Goal: Communication & Community: Answer question/provide support

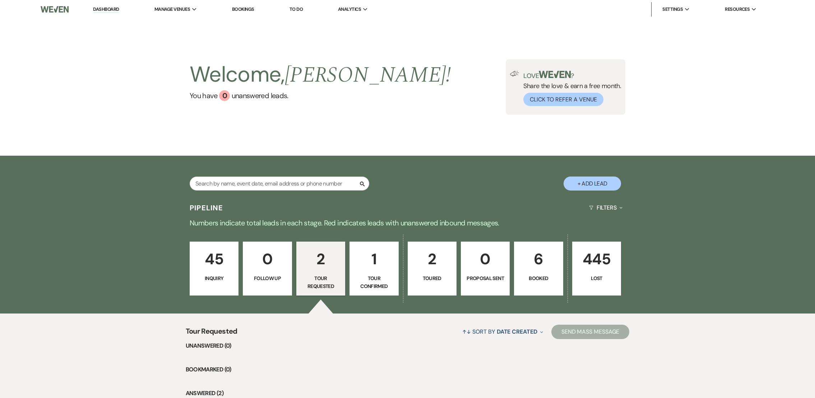
select select "2"
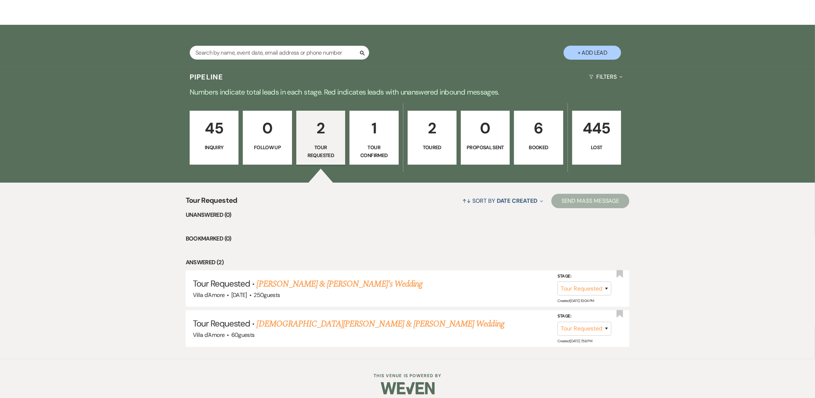
scroll to position [133, 0]
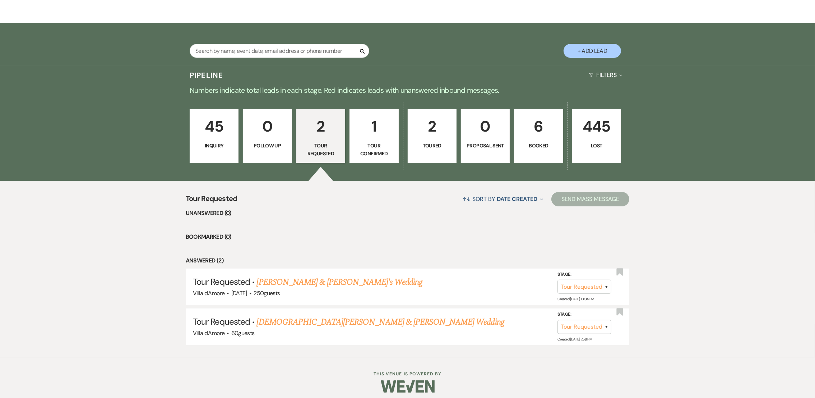
click at [438, 144] on p "Toured" at bounding box center [432, 145] width 40 height 8
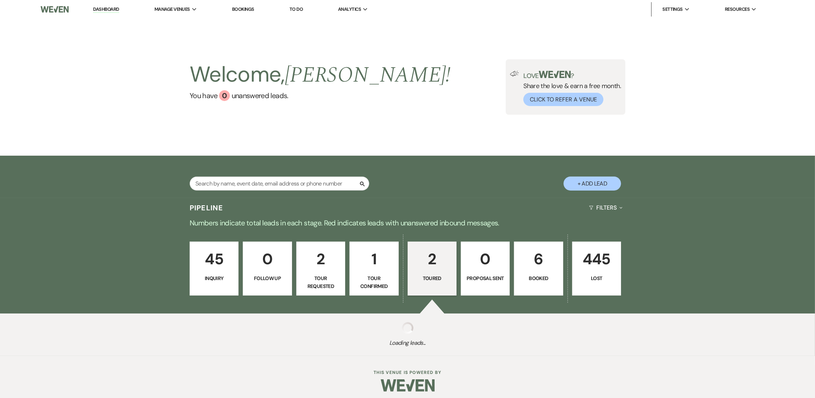
select select "5"
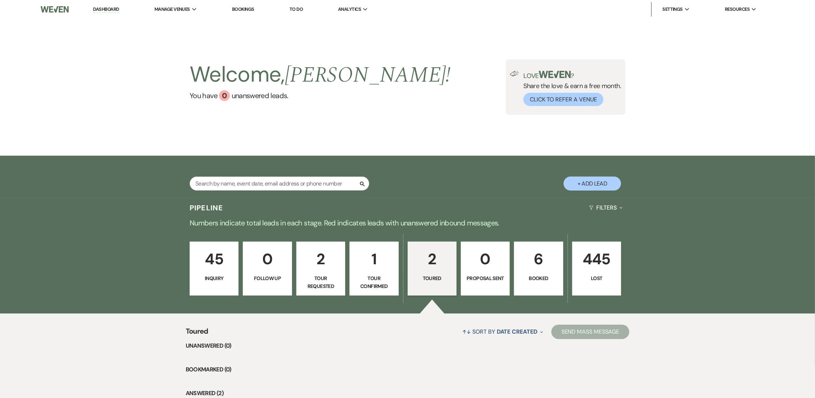
scroll to position [137, 0]
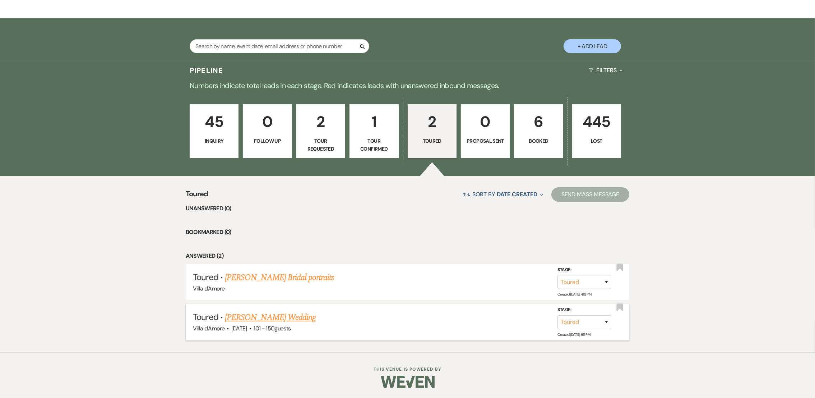
click at [277, 317] on link "[PERSON_NAME] Wedding" at bounding box center [270, 317] width 91 height 13
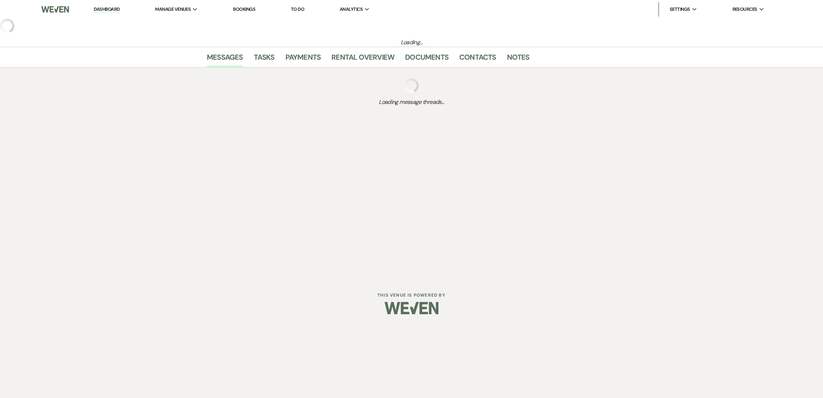
select select "5"
select select "2"
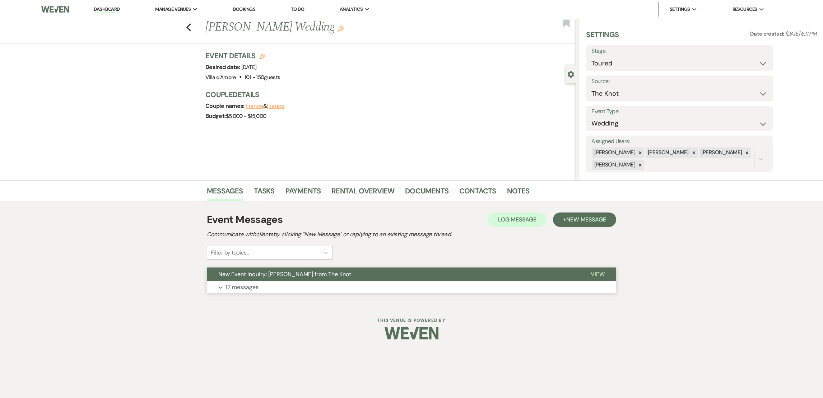
click at [251, 284] on p "12 messages" at bounding box center [242, 286] width 33 height 9
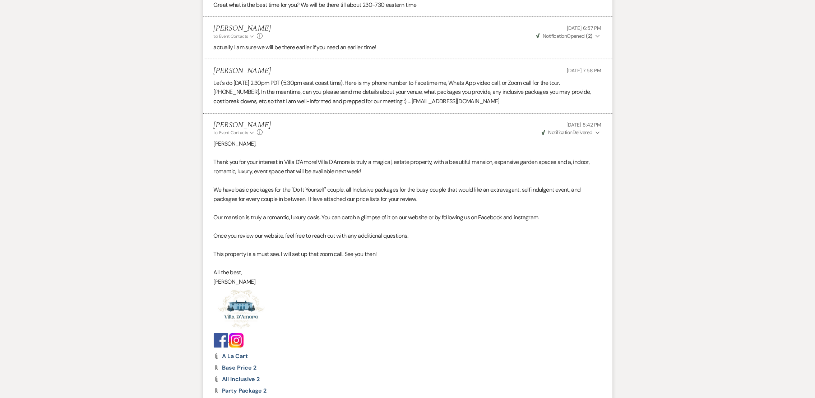
scroll to position [1482, 0]
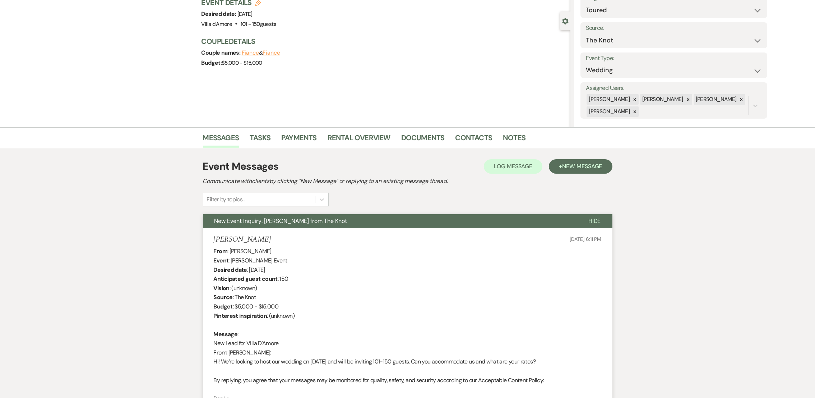
scroll to position [0, 0]
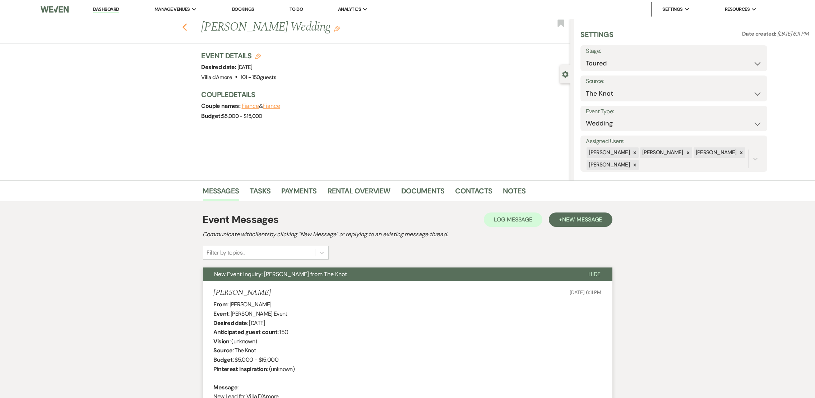
click at [187, 27] on use "button" at bounding box center [184, 27] width 5 height 8
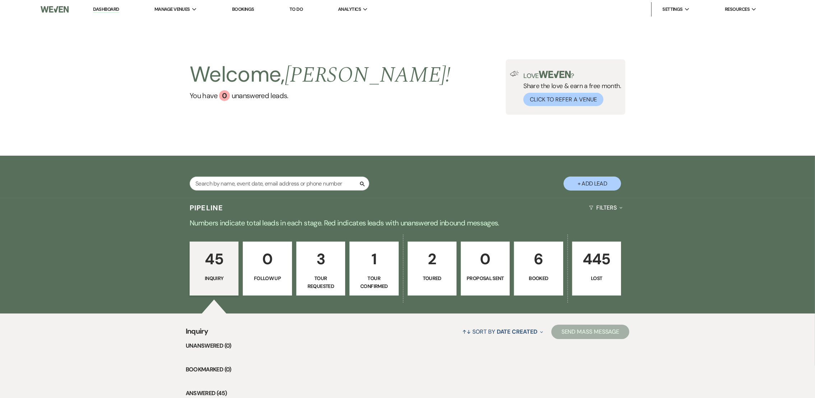
click at [374, 265] on p "1" at bounding box center [374, 259] width 40 height 24
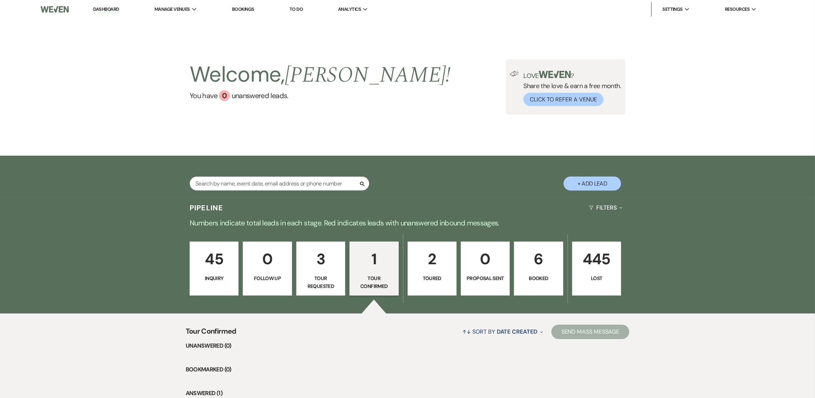
scroll to position [98, 0]
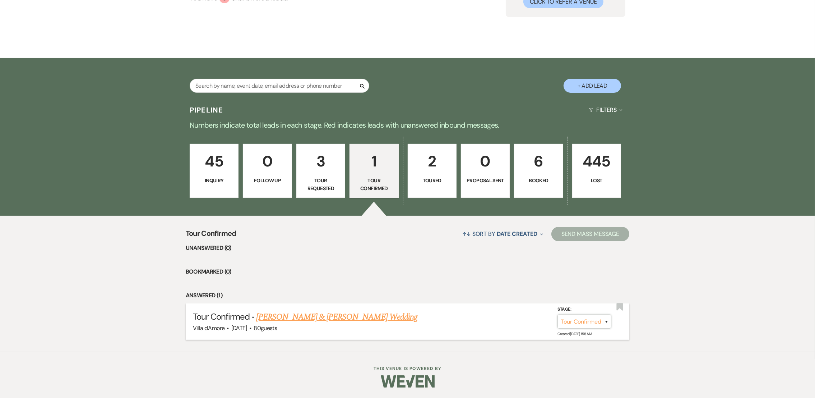
click at [596, 320] on select "Inquiry Follow Up Tour Requested Tour Confirmed Toured Proposal Sent Booked Lost" at bounding box center [584, 321] width 54 height 14
select select "5"
click at [557, 314] on select "Inquiry Follow Up Tour Requested Tour Confirmed Toured Proposal Sent Booked Lost" at bounding box center [584, 321] width 54 height 14
click at [596, 322] on button "Save" at bounding box center [597, 321] width 36 height 14
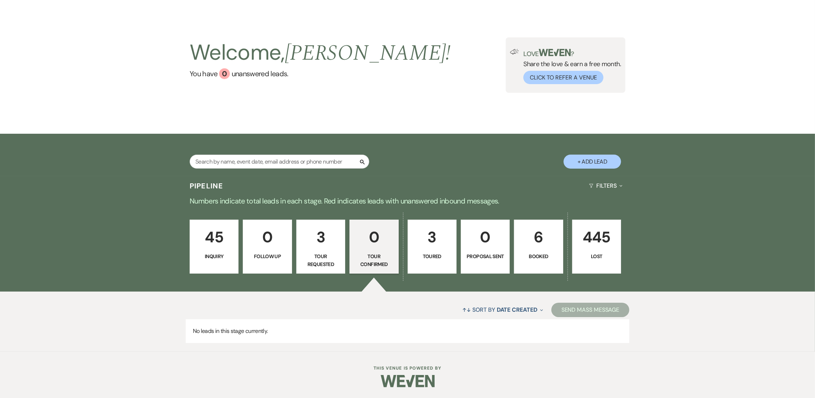
click at [420, 248] on p "3" at bounding box center [432, 237] width 40 height 24
select select "5"
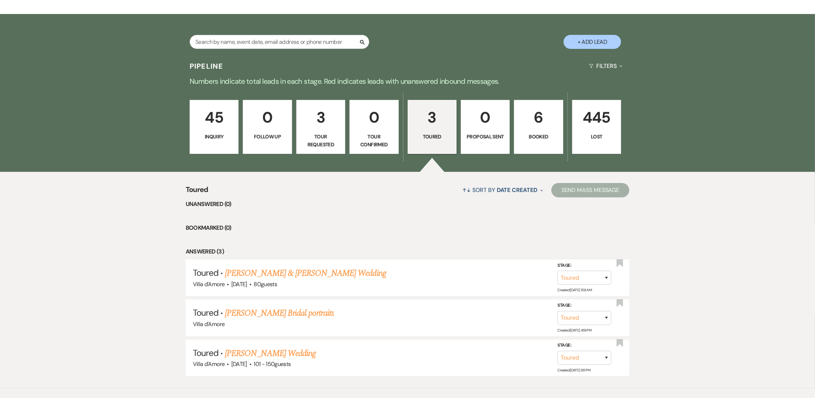
scroll to position [177, 0]
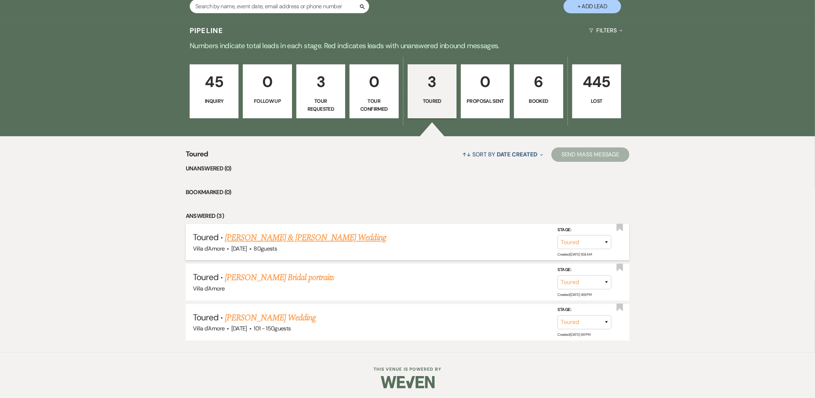
click at [321, 236] on link "[PERSON_NAME] & [PERSON_NAME] Wedding" at bounding box center [305, 237] width 161 height 13
select select "5"
select select "6"
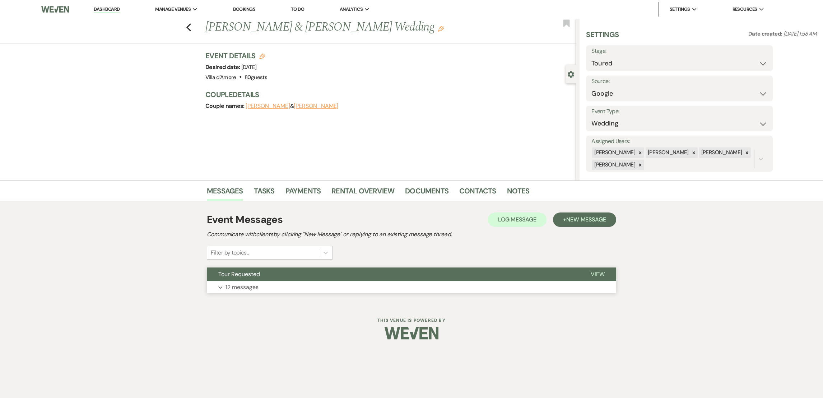
click at [231, 289] on p "12 messages" at bounding box center [242, 286] width 33 height 9
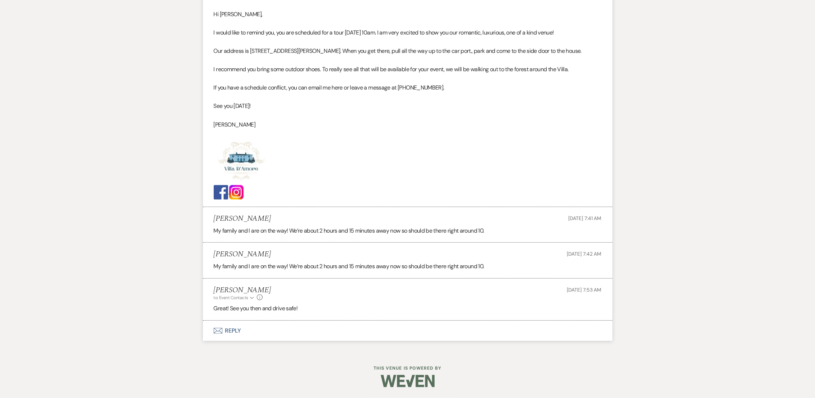
scroll to position [1027, 0]
click at [229, 329] on button "Envelope Reply" at bounding box center [407, 330] width 409 height 20
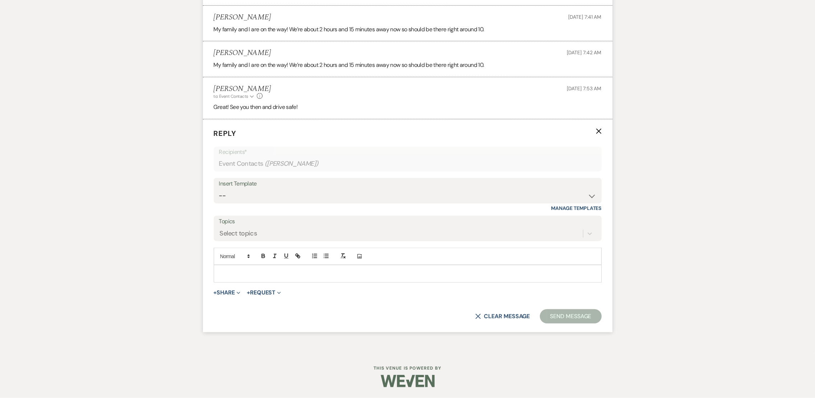
scroll to position [1231, 0]
click at [302, 271] on p at bounding box center [407, 273] width 376 height 8
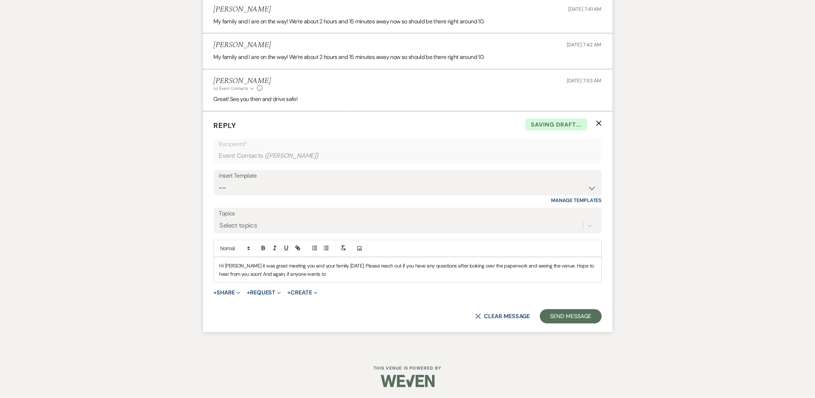
click at [325, 278] on p "Hi [PERSON_NAME] it was great meeting you and your family [DATE]. Please reach …" at bounding box center [407, 269] width 376 height 16
click at [582, 319] on button "Send Message" at bounding box center [570, 316] width 61 height 14
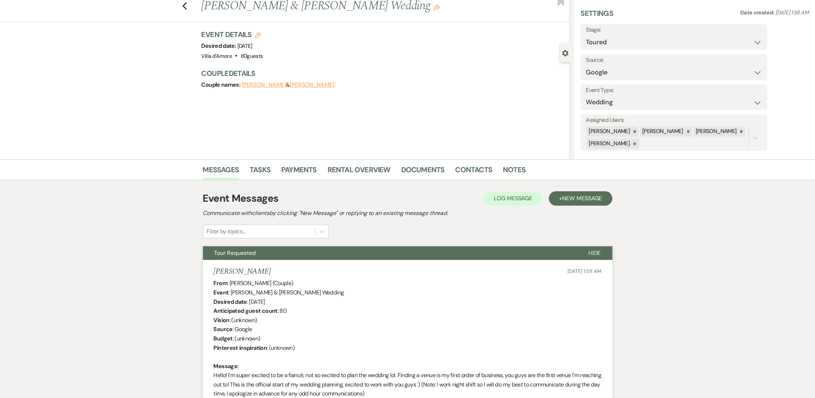
scroll to position [0, 0]
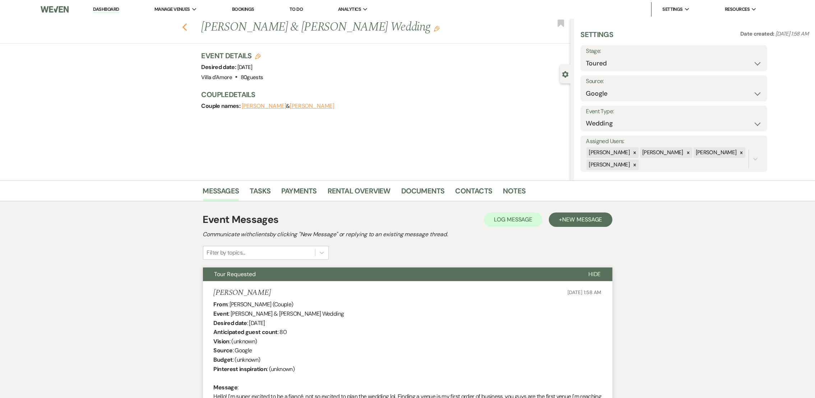
click at [187, 26] on icon "Previous" at bounding box center [184, 27] width 5 height 9
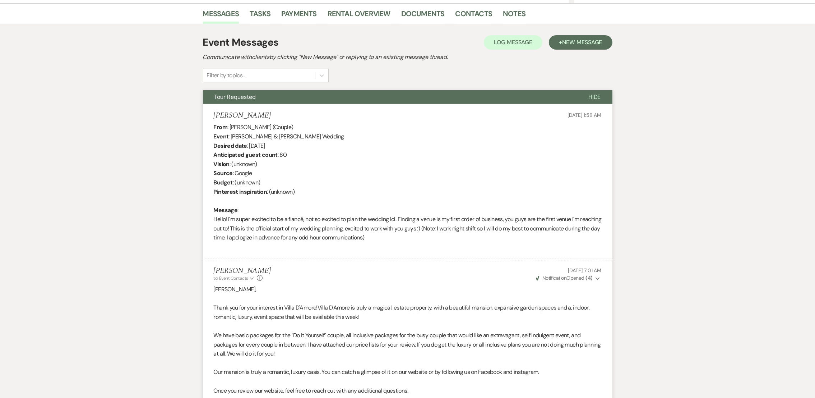
select select "5"
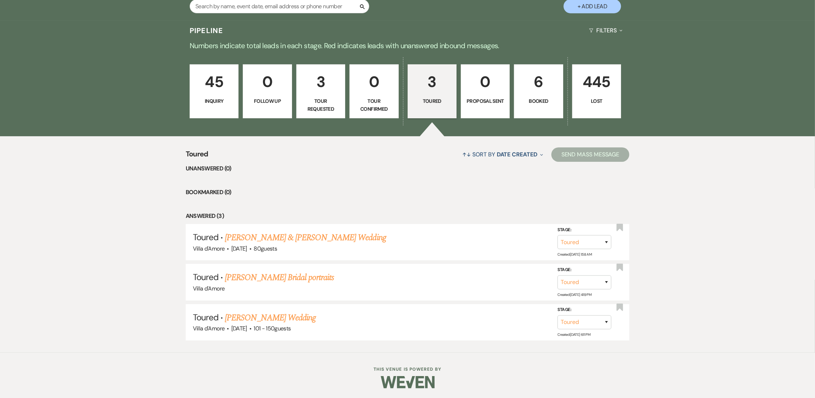
click at [323, 105] on p "Tour Requested" at bounding box center [321, 105] width 40 height 16
select select "2"
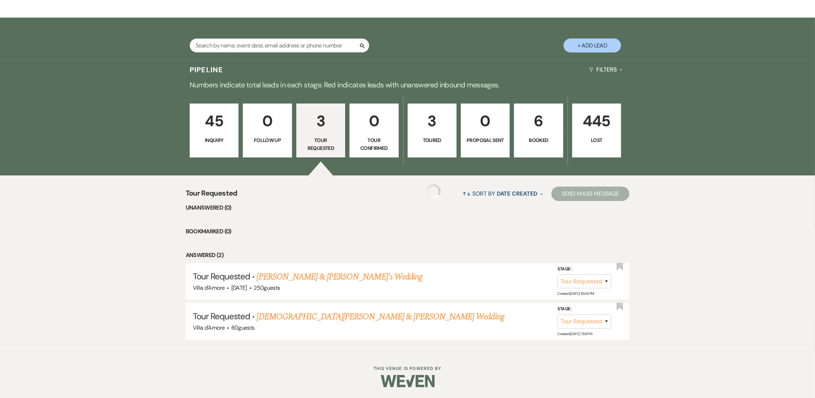
select select "2"
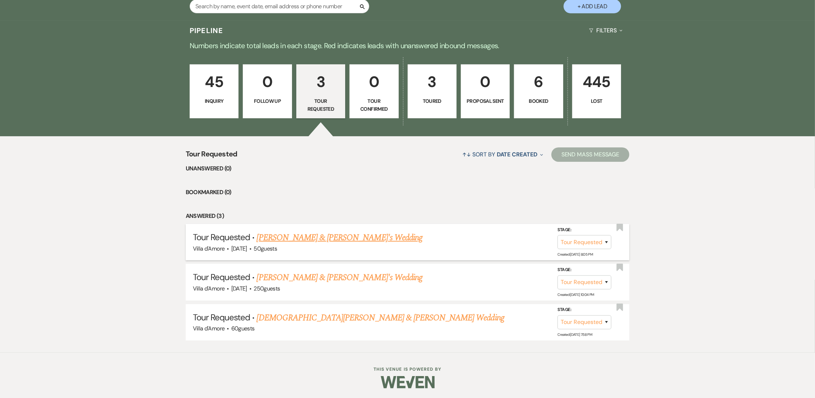
click at [313, 242] on link "[PERSON_NAME] & [PERSON_NAME]'s Wedding" at bounding box center [340, 237] width 166 height 13
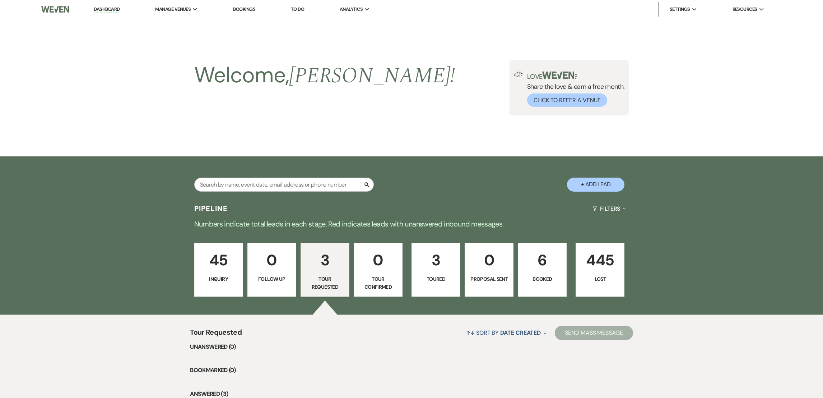
select select "2"
select select "6"
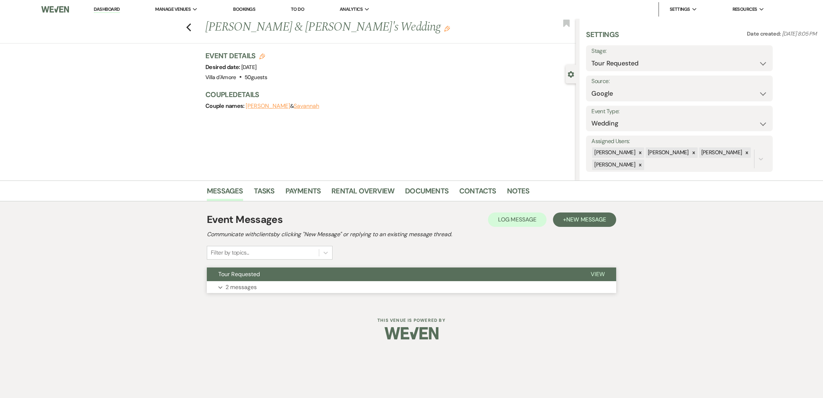
click at [249, 282] on p "2 messages" at bounding box center [241, 286] width 31 height 9
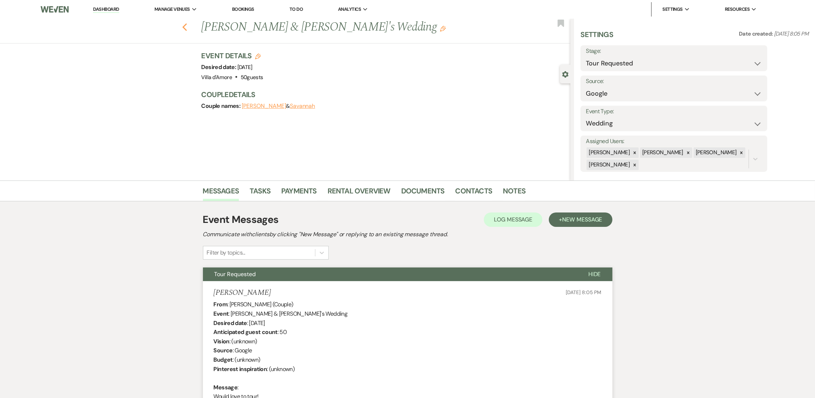
click at [187, 25] on icon "Previous" at bounding box center [184, 27] width 5 height 9
select select "2"
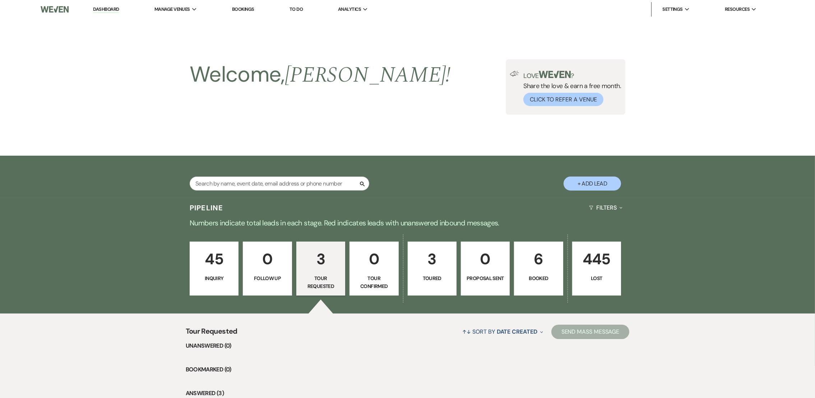
scroll to position [177, 0]
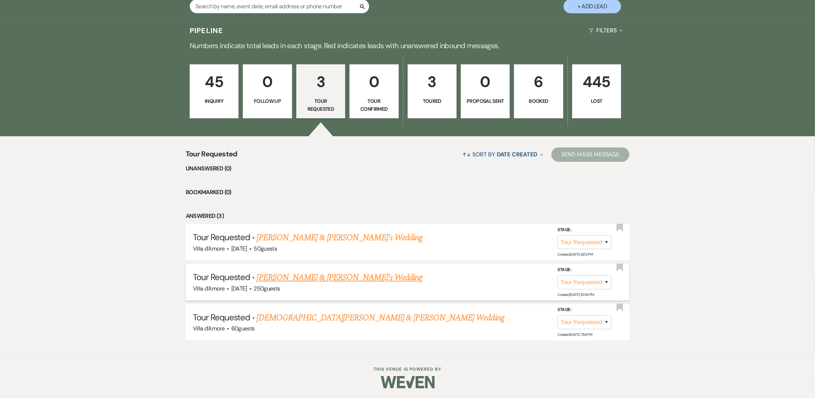
click at [314, 274] on link "[PERSON_NAME] & [PERSON_NAME]'s Wedding" at bounding box center [340, 277] width 166 height 13
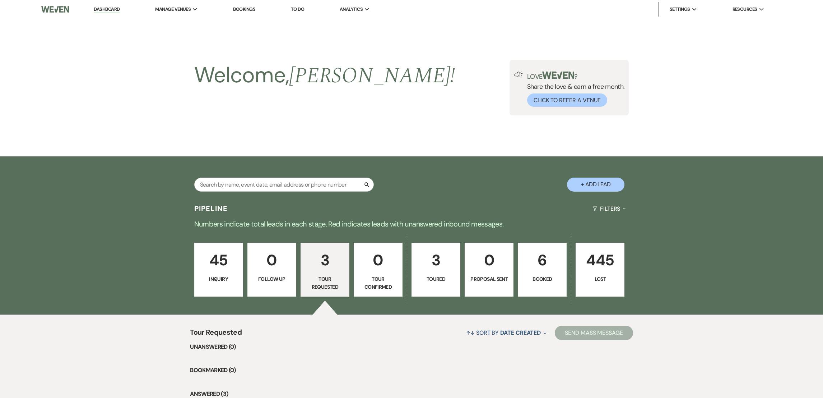
select select "2"
select select "7"
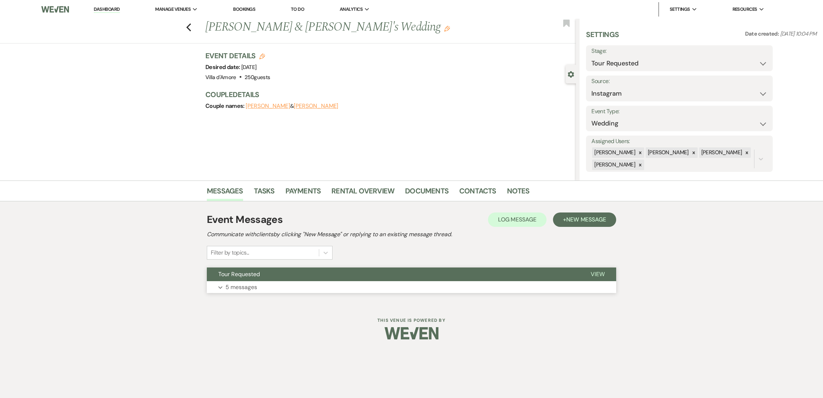
click at [246, 285] on p "5 messages" at bounding box center [242, 286] width 32 height 9
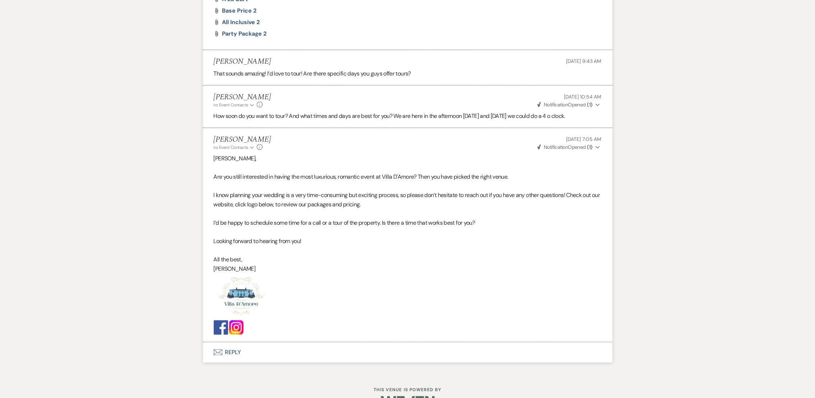
scroll to position [701, 0]
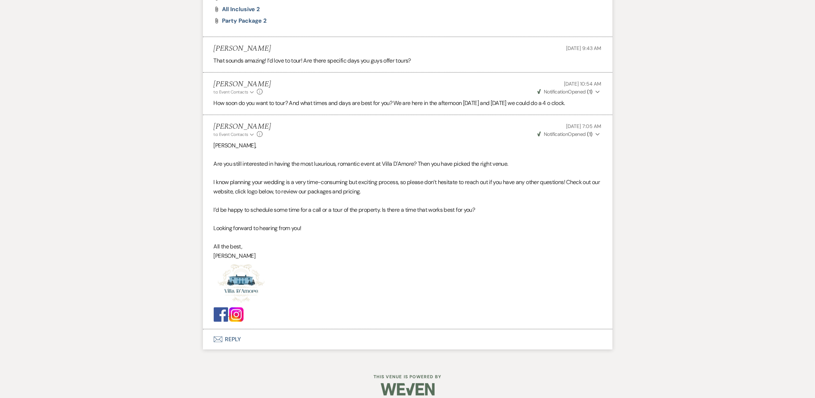
click at [223, 345] on button "Envelope Reply" at bounding box center [407, 339] width 409 height 20
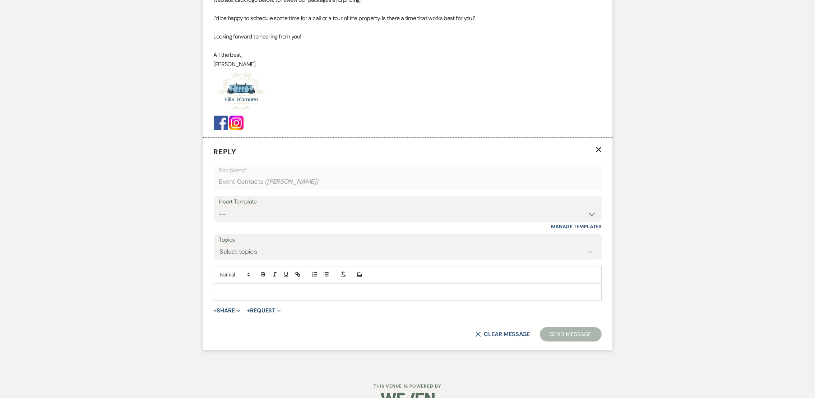
scroll to position [903, 0]
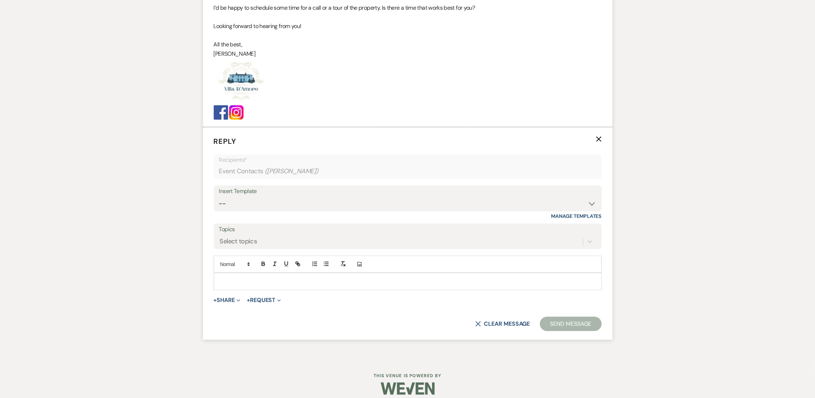
click at [412, 285] on p at bounding box center [407, 281] width 376 height 8
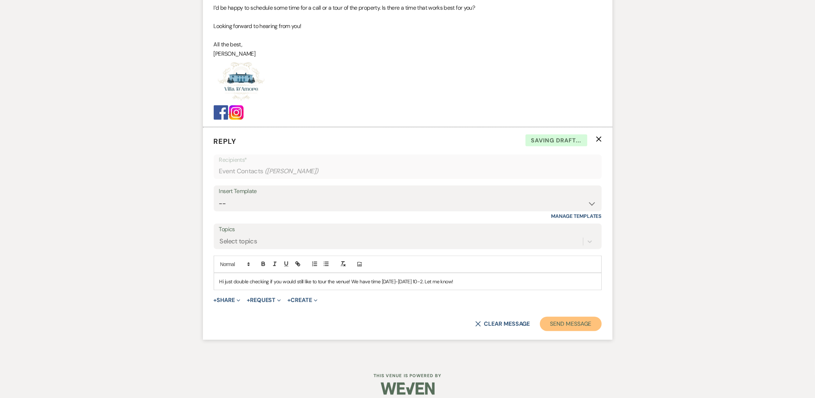
click at [577, 325] on button "Send Message" at bounding box center [570, 323] width 61 height 14
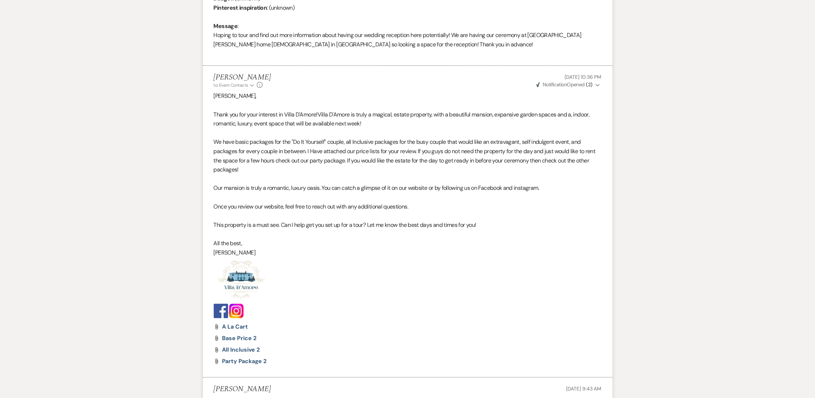
scroll to position [0, 0]
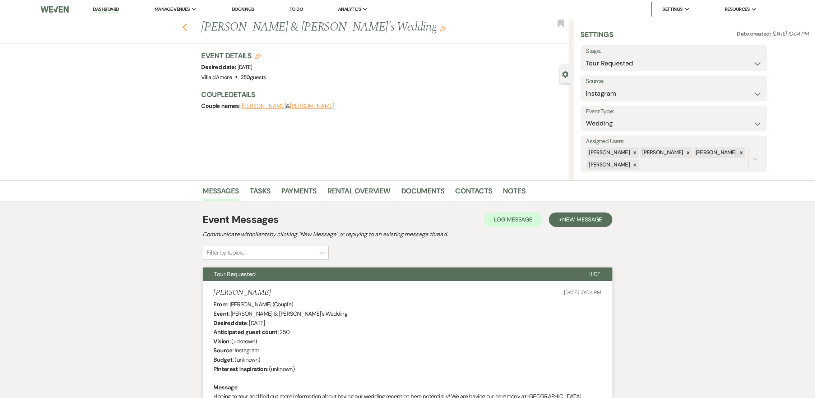
click at [187, 28] on use "button" at bounding box center [184, 27] width 5 height 8
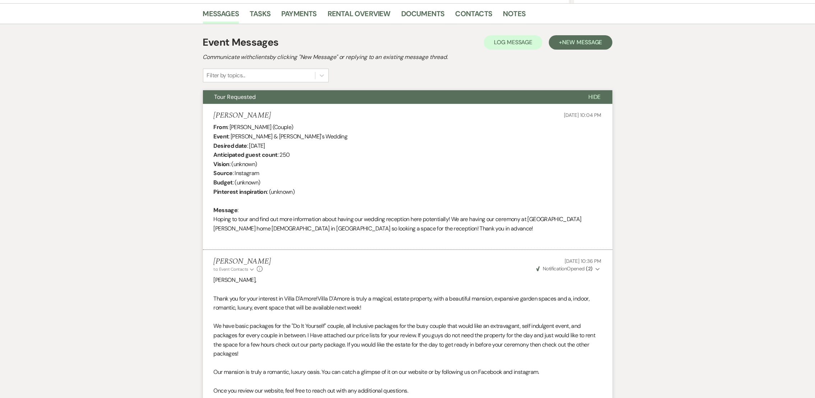
select select "2"
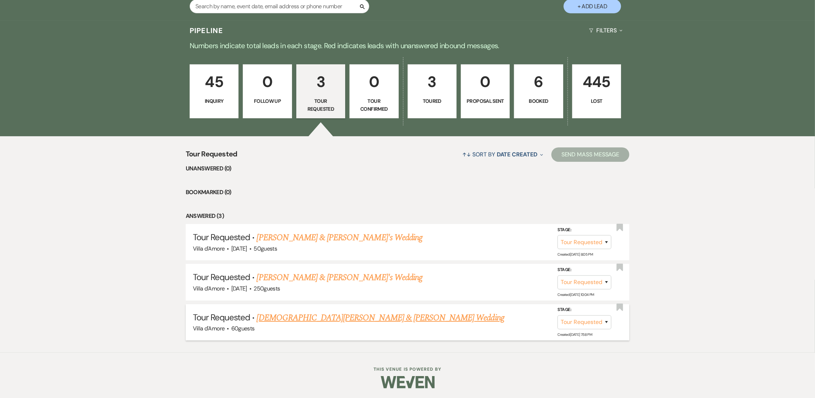
click at [356, 318] on link "[DEMOGRAPHIC_DATA][PERSON_NAME] & [PERSON_NAME] Wedding" at bounding box center [380, 317] width 247 height 13
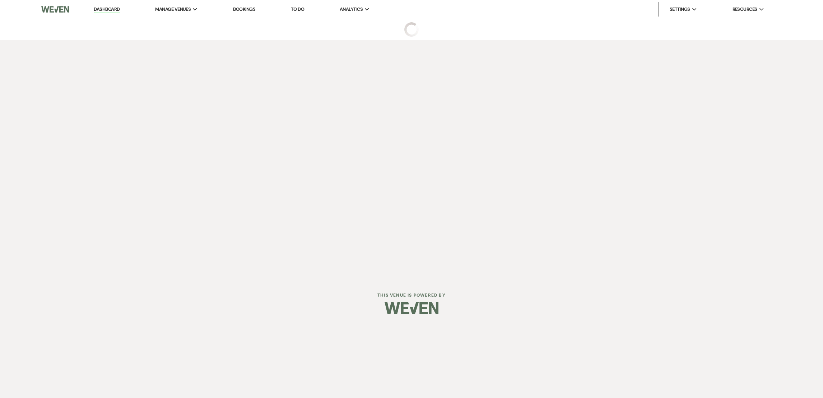
select select "2"
select select "5"
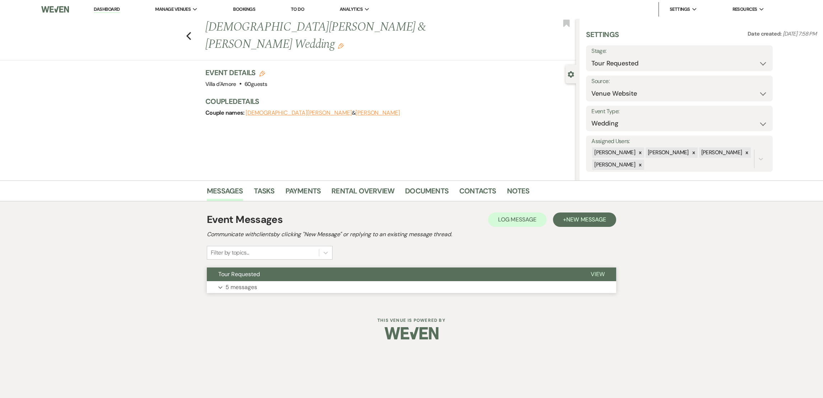
click at [246, 284] on p "5 messages" at bounding box center [242, 286] width 32 height 9
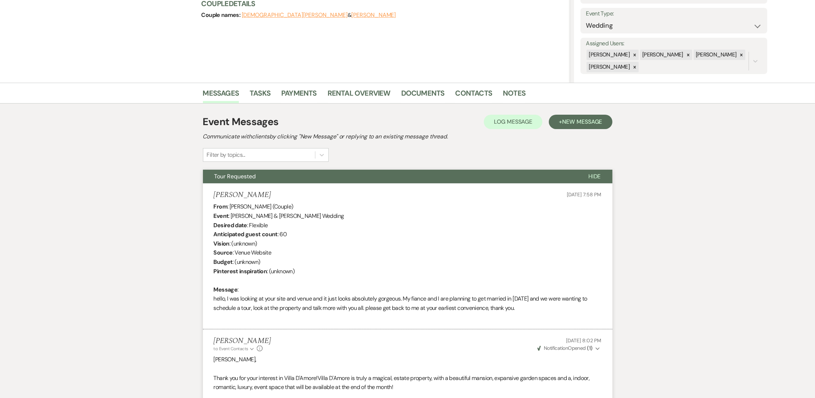
scroll to position [38, 0]
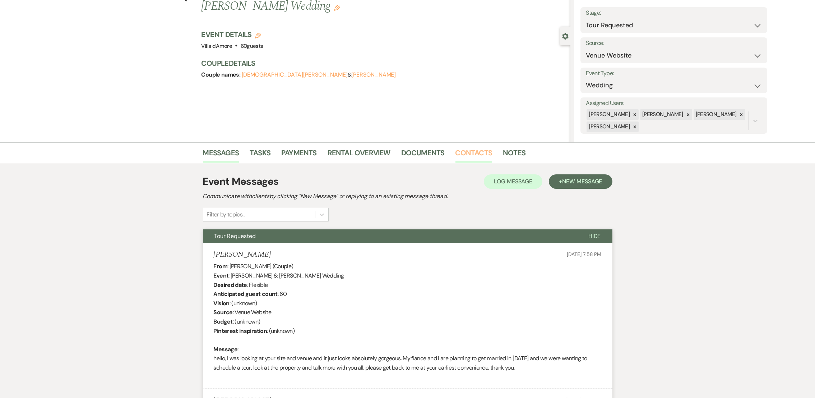
click at [475, 147] on link "Contacts" at bounding box center [473, 155] width 37 height 16
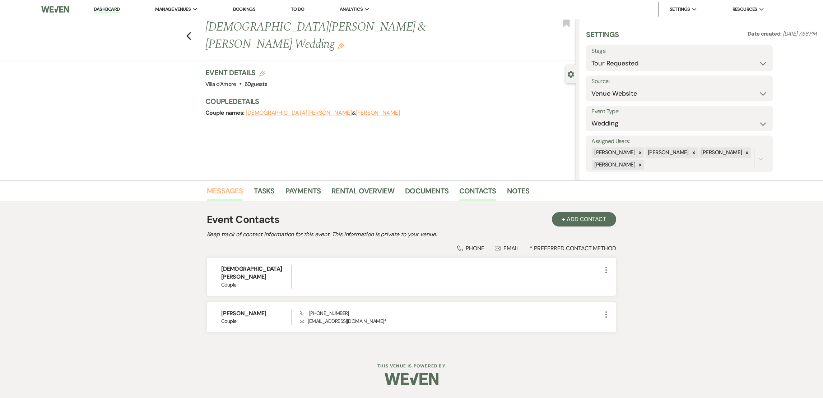
click at [231, 192] on link "Messages" at bounding box center [225, 193] width 36 height 16
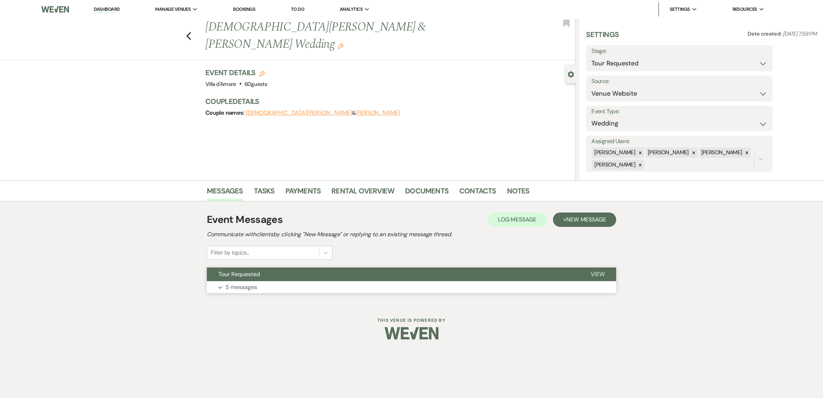
click at [247, 287] on p "5 messages" at bounding box center [242, 286] width 32 height 9
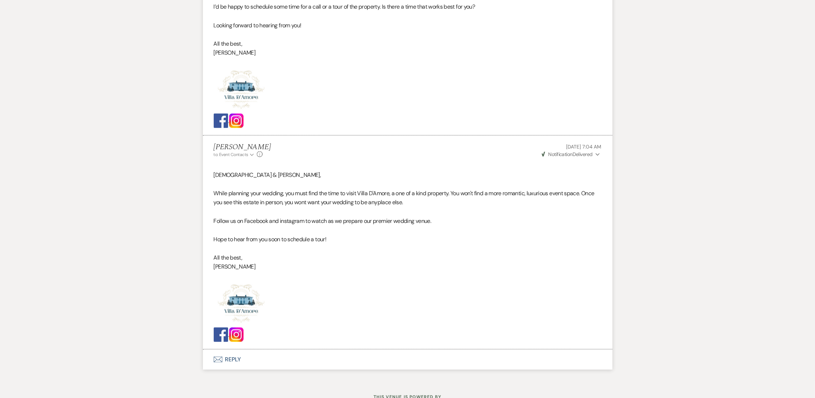
scroll to position [1072, 0]
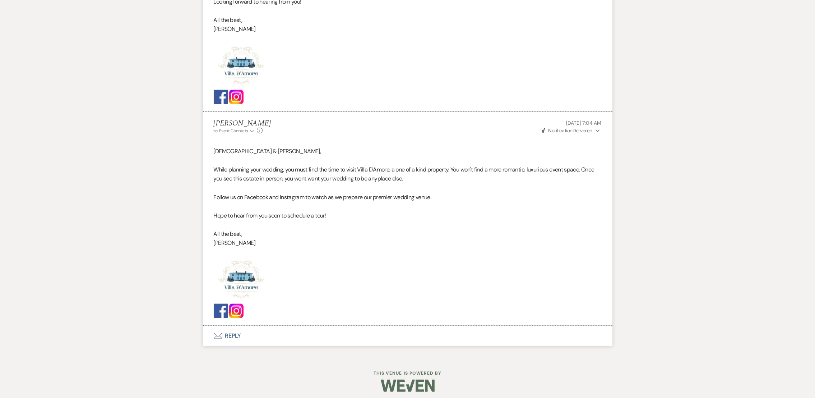
click at [219, 336] on icon "Envelope" at bounding box center [218, 336] width 9 height 6
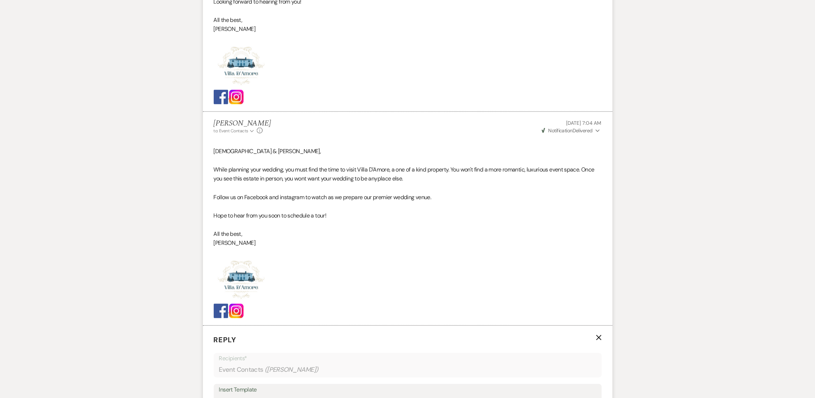
click at [236, 390] on div "Insert Template" at bounding box center [407, 389] width 377 height 10
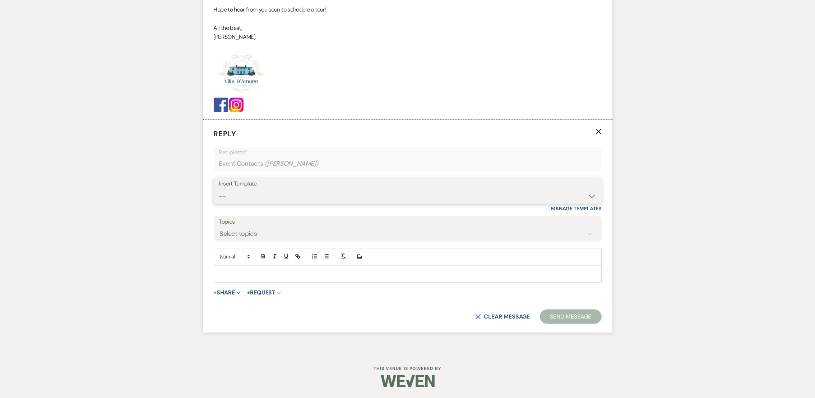
click at [450, 198] on select "-- auto responce weekends Tour Request Response Follow Up #1 (wedding) Weven Pl…" at bounding box center [407, 196] width 377 height 14
select select "4965"
click at [219, 189] on select "-- auto responce weekends Tour Request Response Follow Up #1 (wedding) Weven Pl…" at bounding box center [407, 196] width 377 height 14
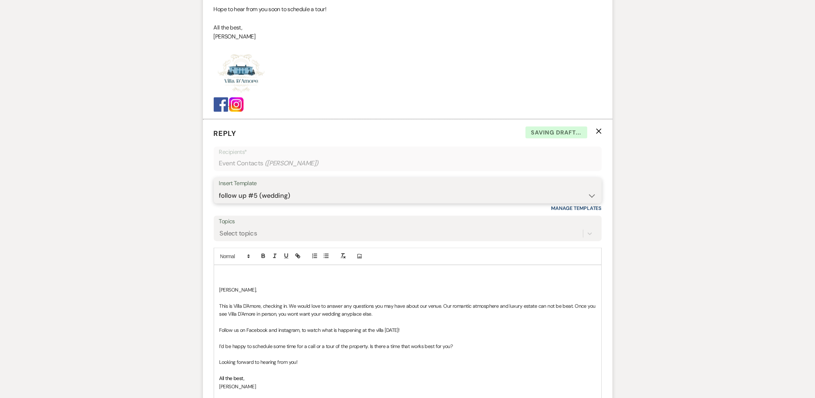
scroll to position [1460, 0]
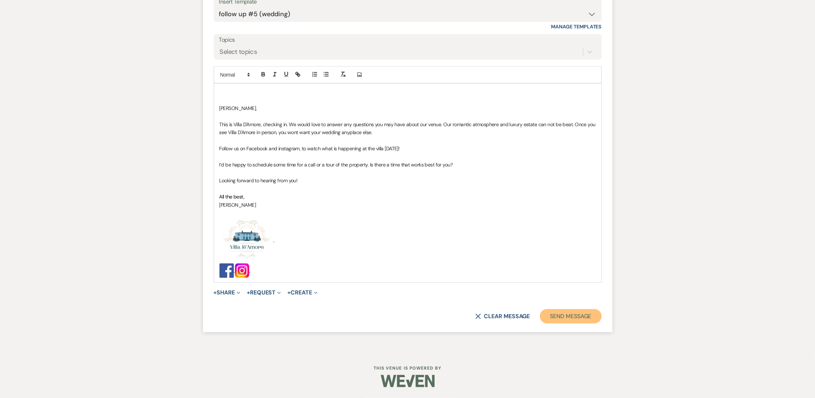
click at [567, 314] on button "Send Message" at bounding box center [570, 316] width 61 height 14
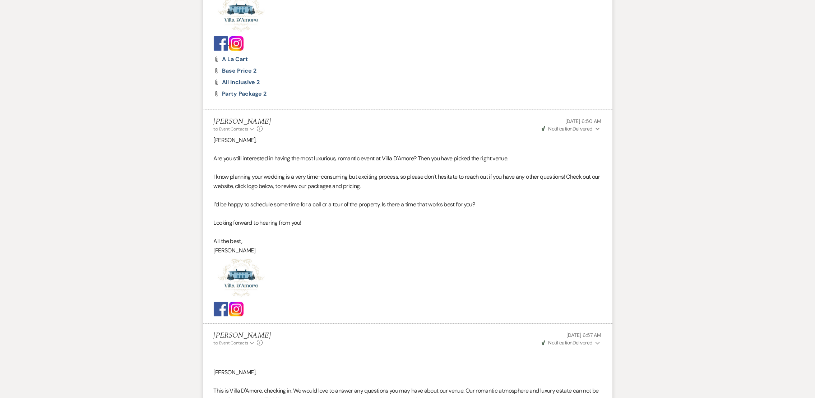
scroll to position [0, 0]
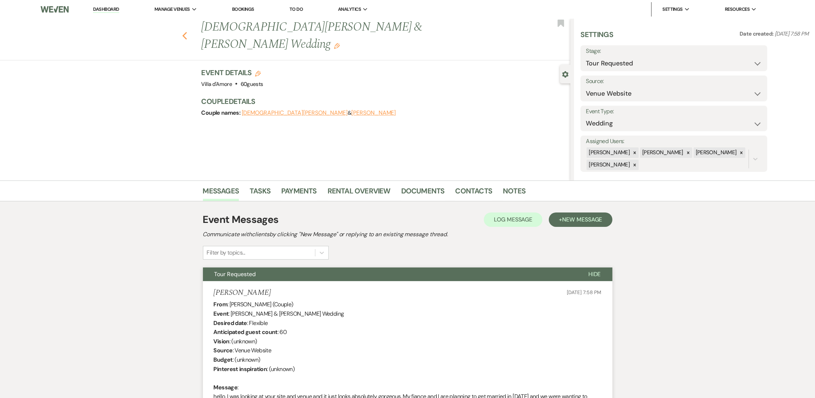
click at [187, 32] on icon "Previous" at bounding box center [184, 36] width 5 height 9
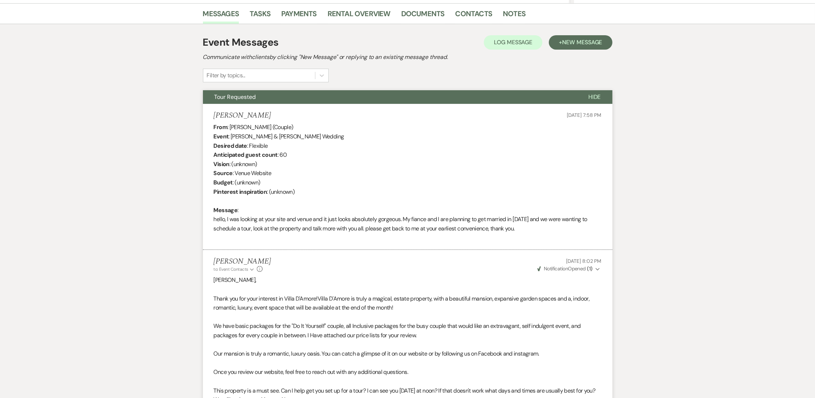
select select "2"
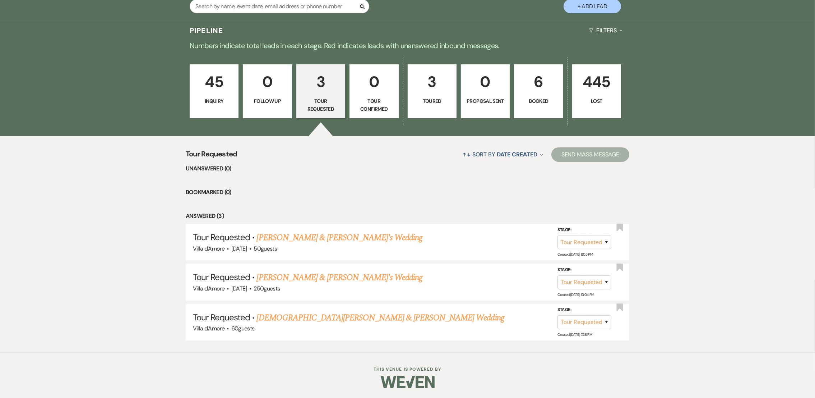
click at [229, 86] on p "45" at bounding box center [214, 82] width 40 height 24
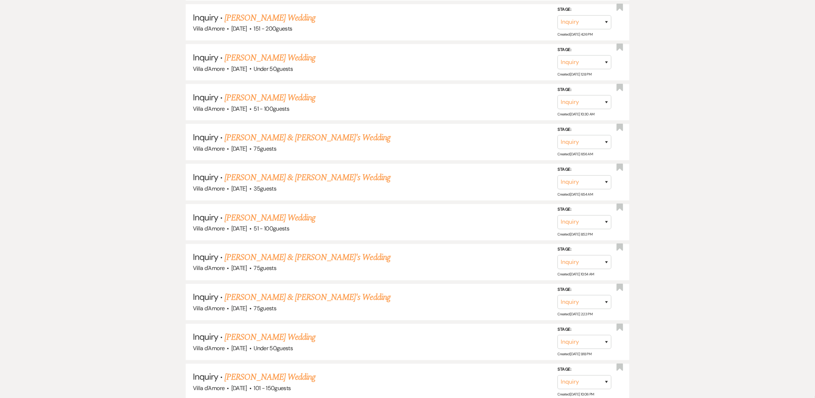
scroll to position [1841, 0]
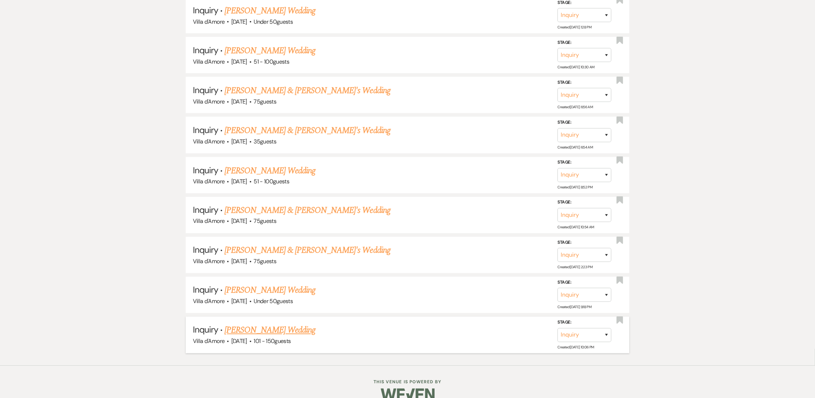
click at [301, 324] on link "[PERSON_NAME] Wedding" at bounding box center [269, 330] width 91 height 13
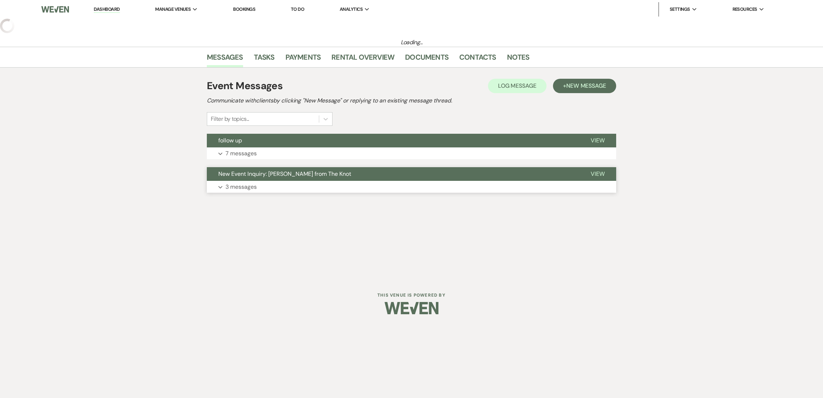
select select "2"
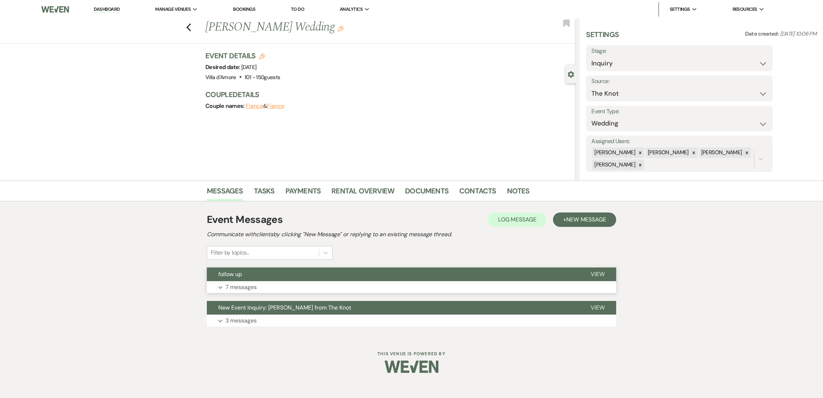
click at [234, 278] on button "follow up" at bounding box center [393, 274] width 372 height 14
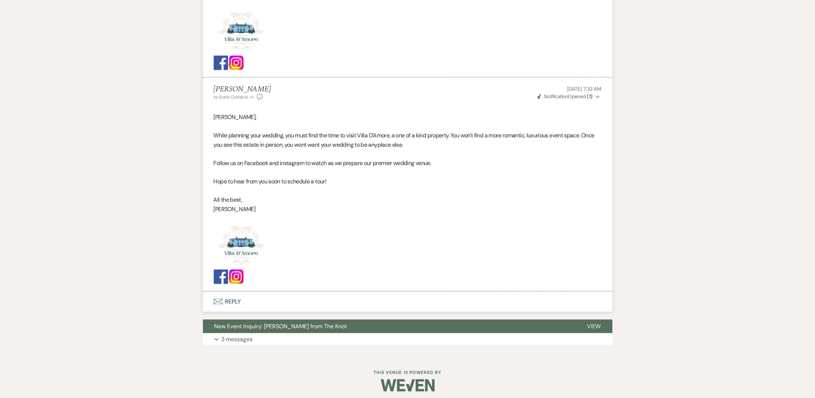
scroll to position [1517, 0]
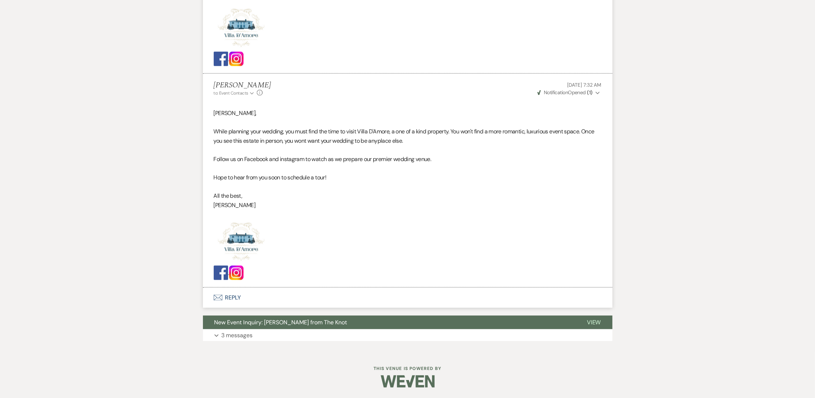
click at [238, 302] on button "Envelope Reply" at bounding box center [407, 297] width 409 height 20
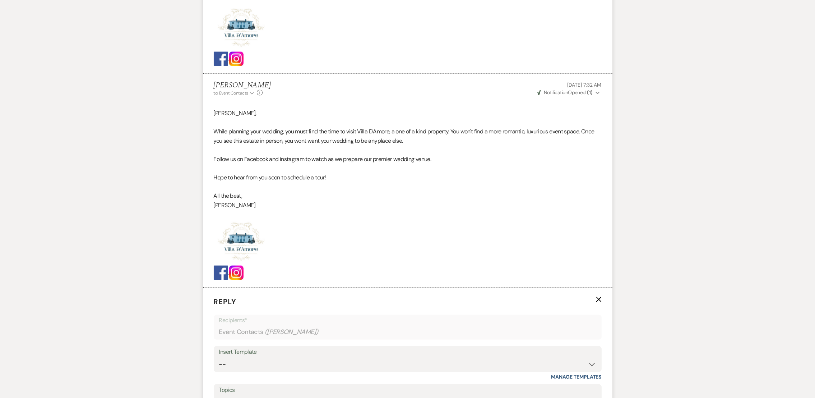
click at [239, 355] on div "Insert Template" at bounding box center [407, 352] width 377 height 10
click at [261, 361] on select "-- auto responce weekends Tour Request Response Follow Up #1 (wedding) Weven Pl…" at bounding box center [407, 364] width 377 height 14
select select "4964"
click at [219, 357] on select "-- auto responce weekends Tour Request Response Follow Up #1 (wedding) Weven Pl…" at bounding box center [407, 364] width 377 height 14
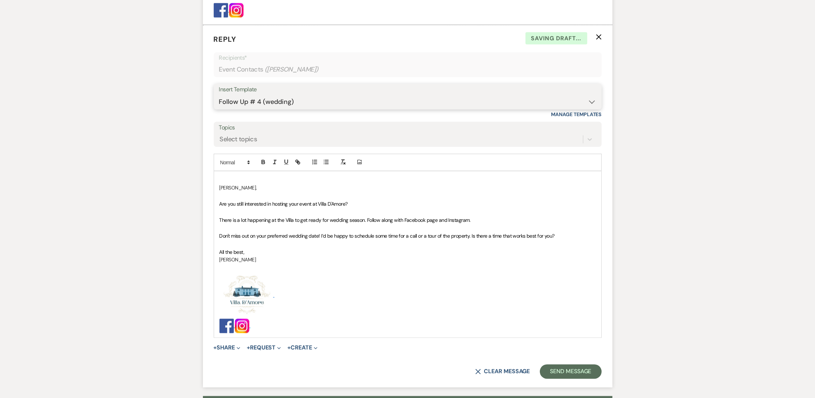
scroll to position [1787, 0]
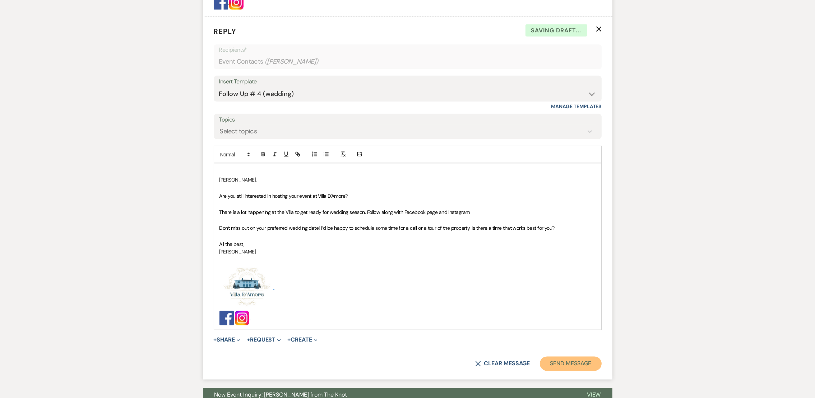
click at [583, 366] on button "Send Message" at bounding box center [570, 363] width 61 height 14
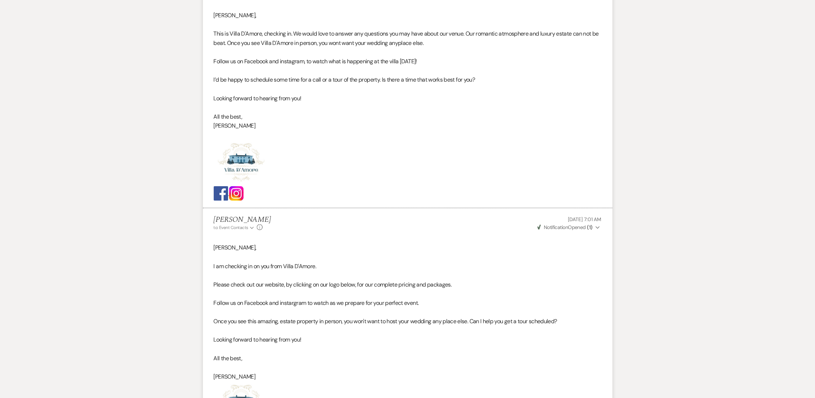
scroll to position [0, 0]
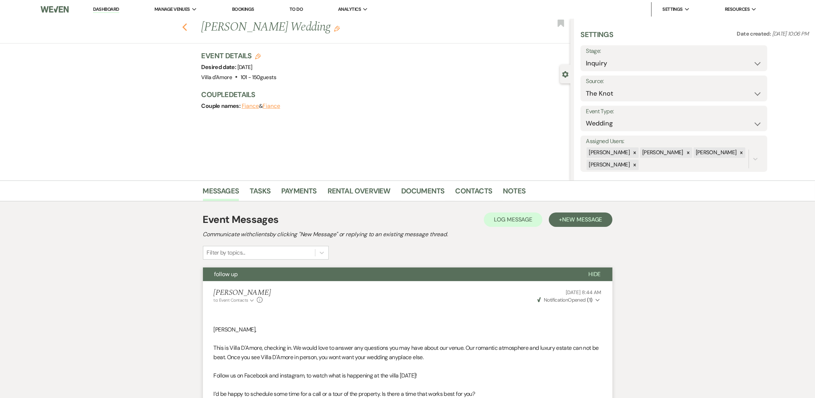
click at [187, 26] on use "button" at bounding box center [184, 27] width 5 height 8
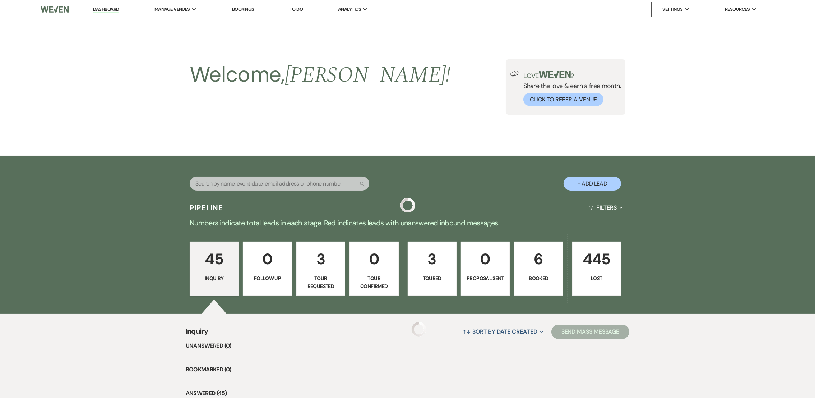
scroll to position [1841, 0]
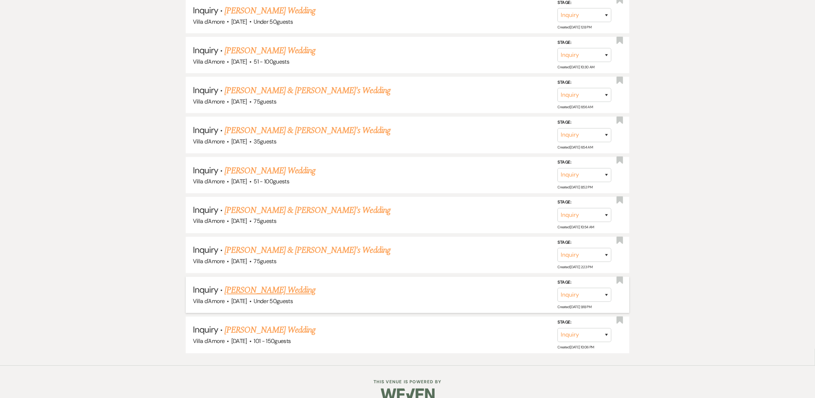
click at [291, 284] on link "[PERSON_NAME] Wedding" at bounding box center [269, 290] width 91 height 13
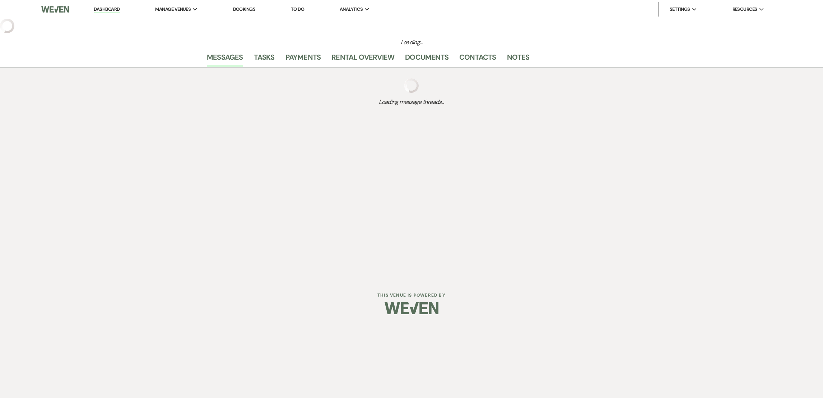
select select "2"
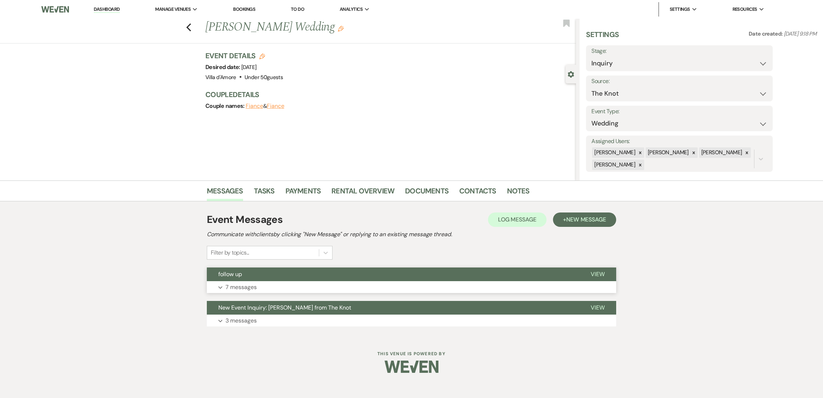
click at [240, 282] on p "7 messages" at bounding box center [241, 286] width 31 height 9
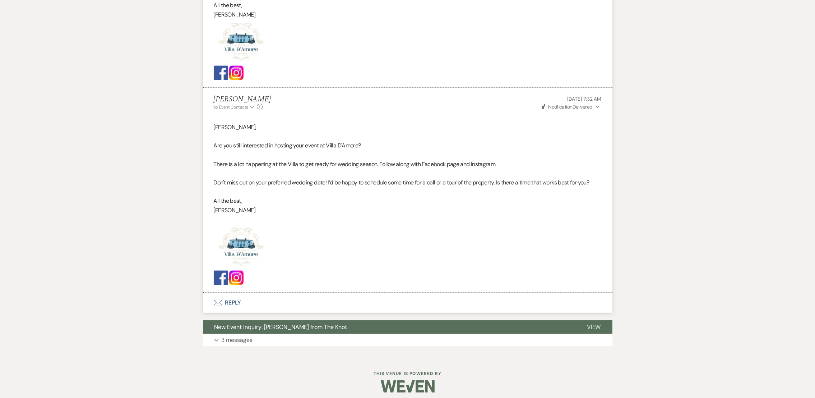
scroll to position [1572, 0]
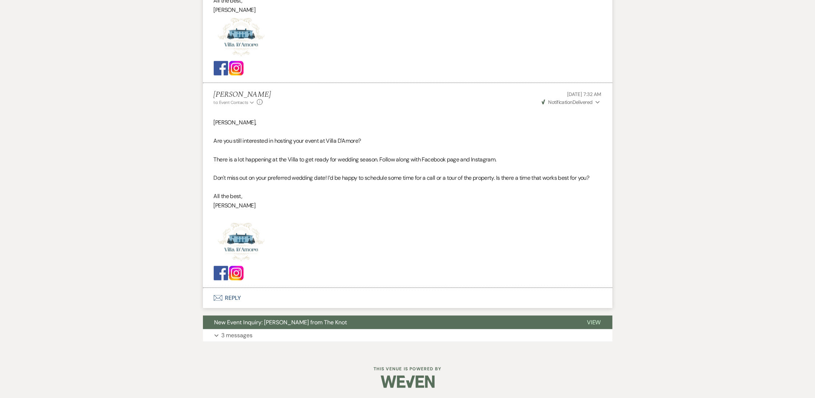
click at [231, 293] on button "Envelope Reply" at bounding box center [407, 298] width 409 height 20
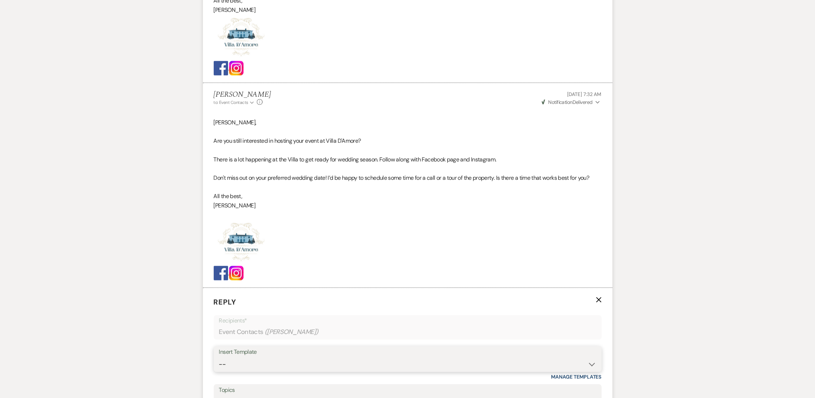
click at [250, 364] on select "-- auto responce weekends Tour Request Response Follow Up #1 (wedding) Weven Pl…" at bounding box center [407, 364] width 377 height 14
select select "4964"
click at [219, 357] on select "-- auto responce weekends Tour Request Response Follow Up #1 (wedding) Weven Pl…" at bounding box center [407, 364] width 377 height 14
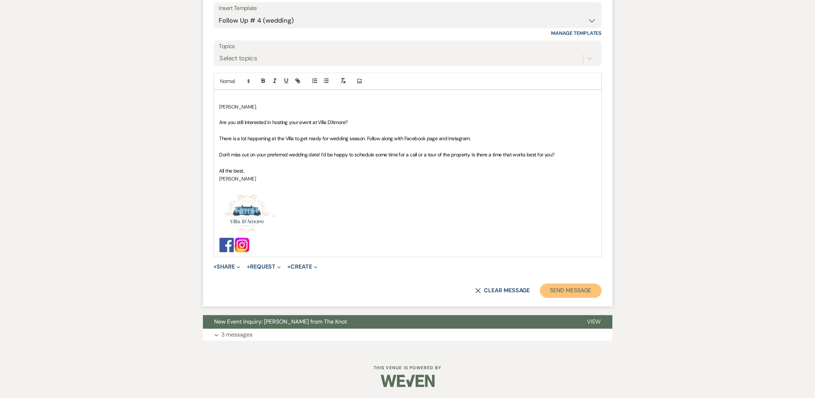
click at [577, 296] on button "Send Message" at bounding box center [570, 290] width 61 height 14
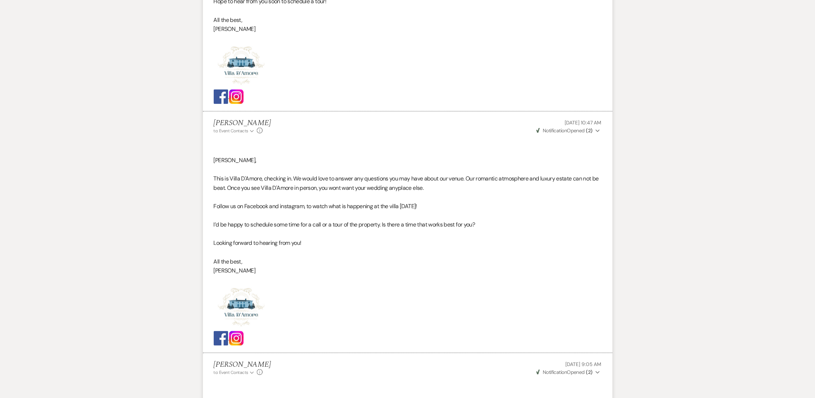
scroll to position [0, 0]
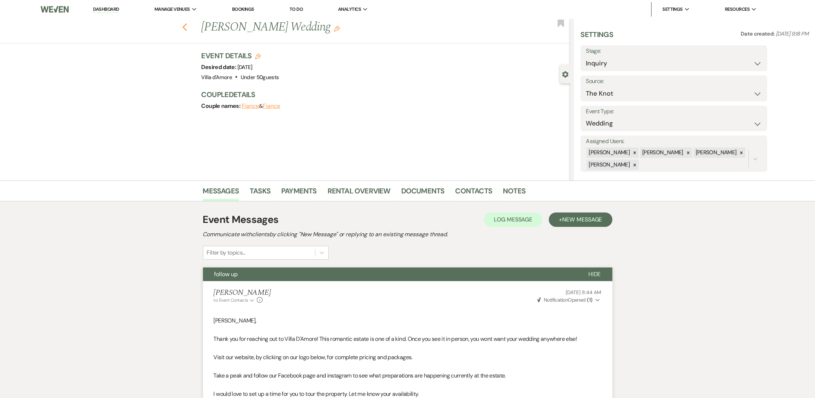
click at [187, 28] on icon "Previous" at bounding box center [184, 27] width 5 height 9
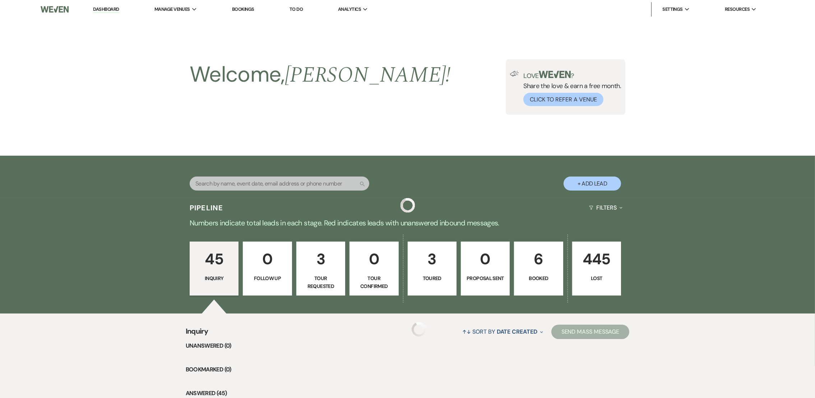
scroll to position [1841, 0]
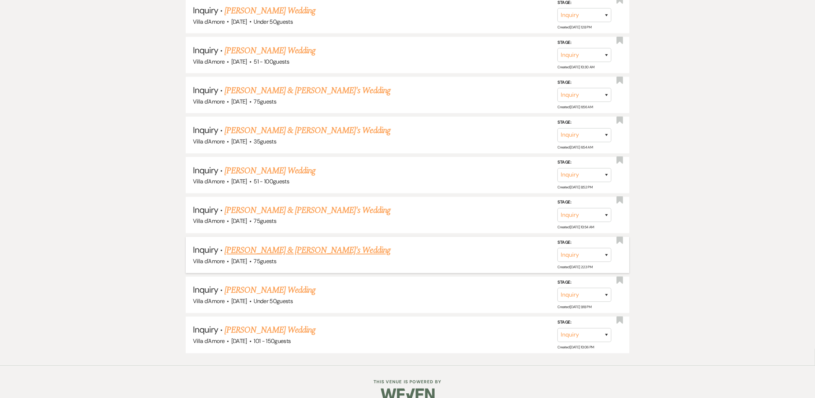
click at [278, 244] on link "[PERSON_NAME] & [PERSON_NAME]'s Wedding" at bounding box center [307, 250] width 166 height 13
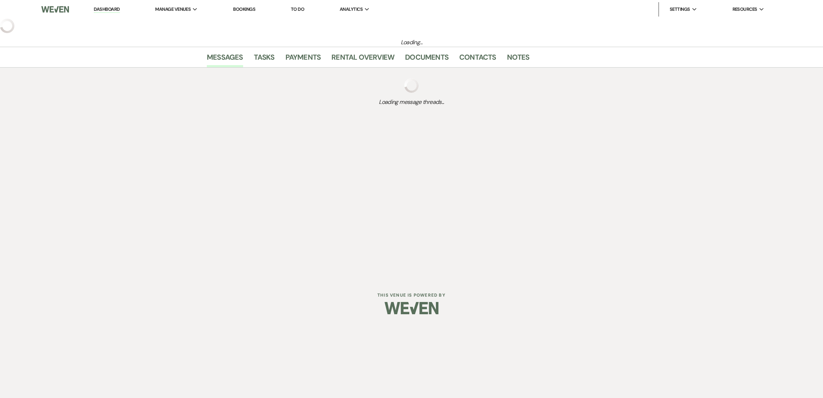
select select "2"
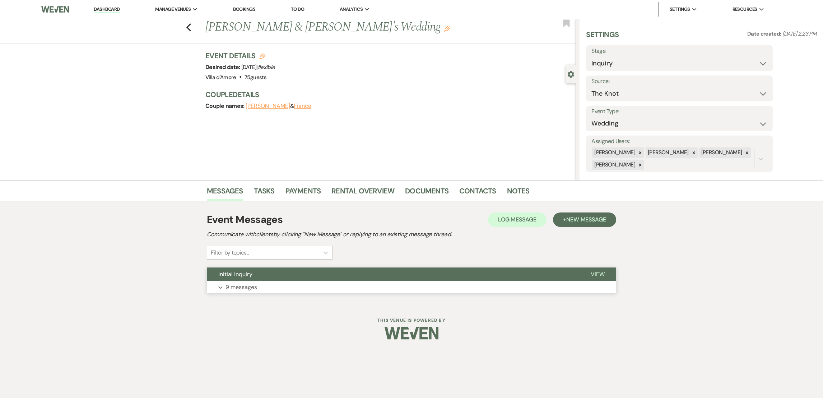
click at [246, 291] on p "9 messages" at bounding box center [242, 286] width 32 height 9
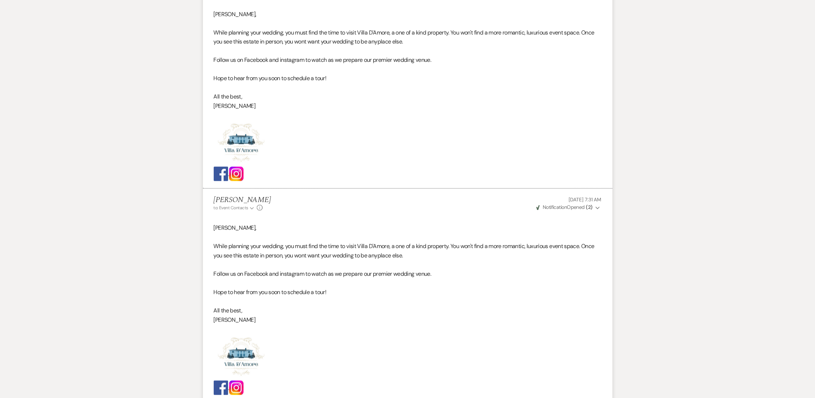
scroll to position [2075, 0]
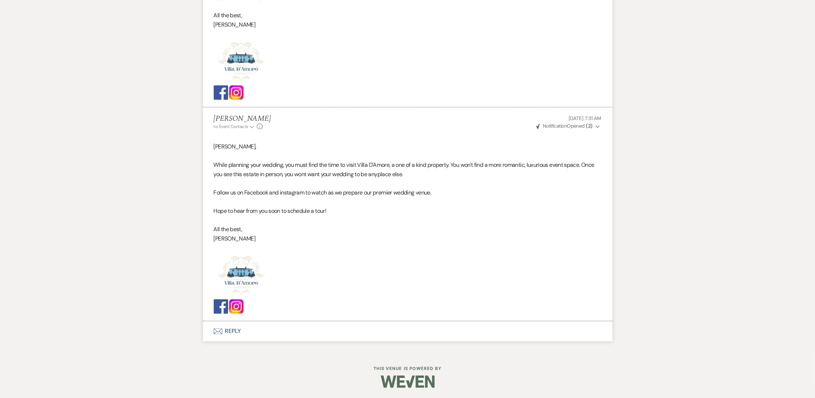
click at [227, 333] on button "Envelope Reply" at bounding box center [407, 331] width 409 height 20
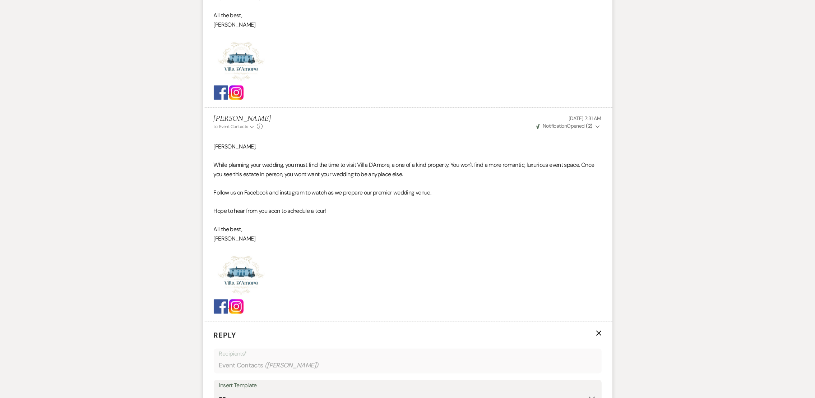
click at [245, 388] on div "Insert Template" at bounding box center [407, 385] width 377 height 10
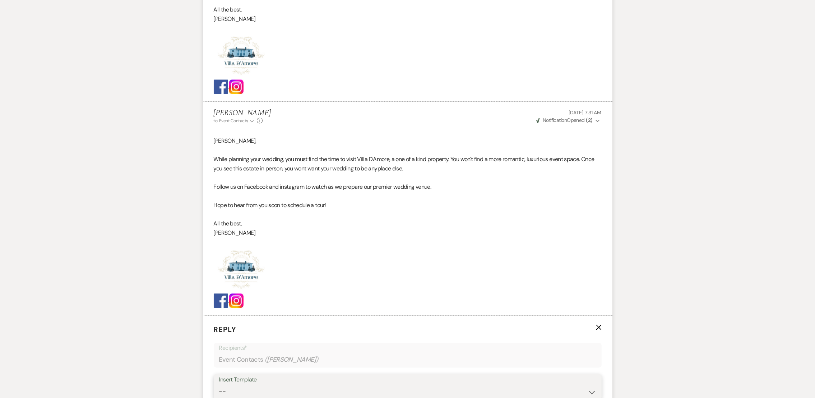
click at [270, 395] on select "-- auto responce weekends Tour Request Response Follow Up #1 (wedding) Weven Pl…" at bounding box center [407, 391] width 377 height 14
select select "4963"
click at [219, 384] on select "-- auto responce weekends Tour Request Response Follow Up #1 (wedding) Weven Pl…" at bounding box center [407, 391] width 377 height 14
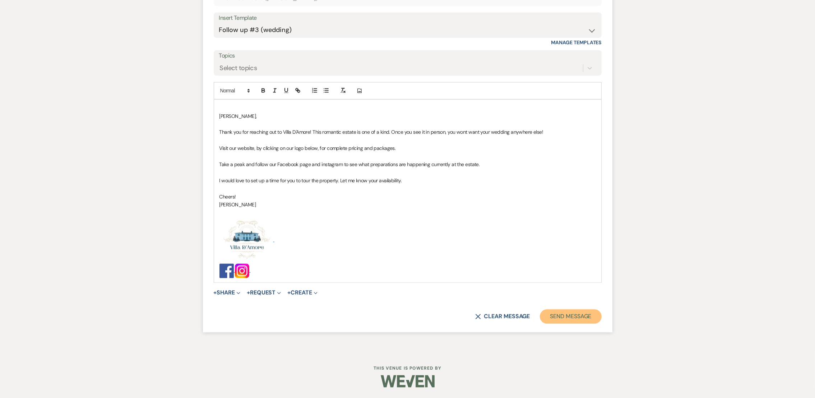
click at [563, 318] on button "Send Message" at bounding box center [570, 316] width 61 height 14
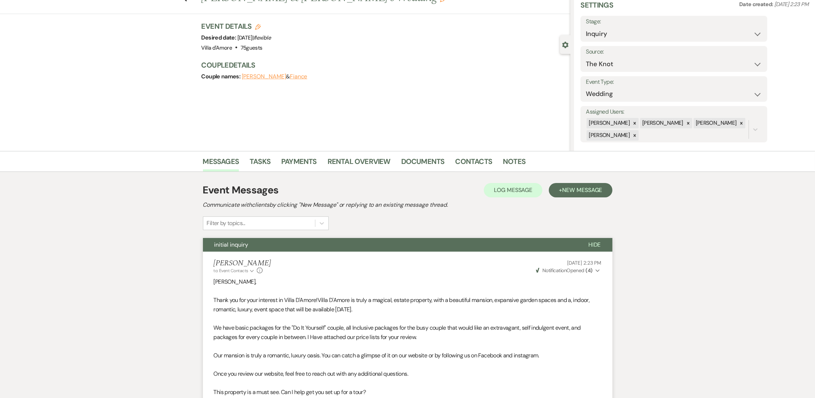
scroll to position [8, 0]
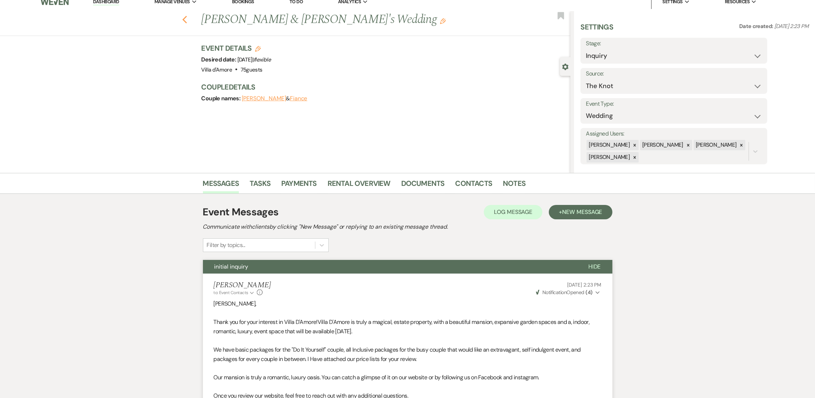
click at [187, 19] on use "button" at bounding box center [184, 20] width 5 height 8
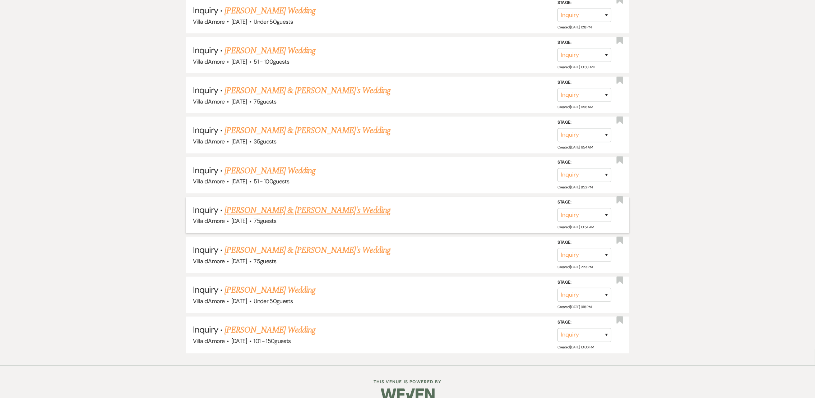
click at [283, 204] on link "[PERSON_NAME] & [PERSON_NAME]'s Wedding" at bounding box center [307, 210] width 166 height 13
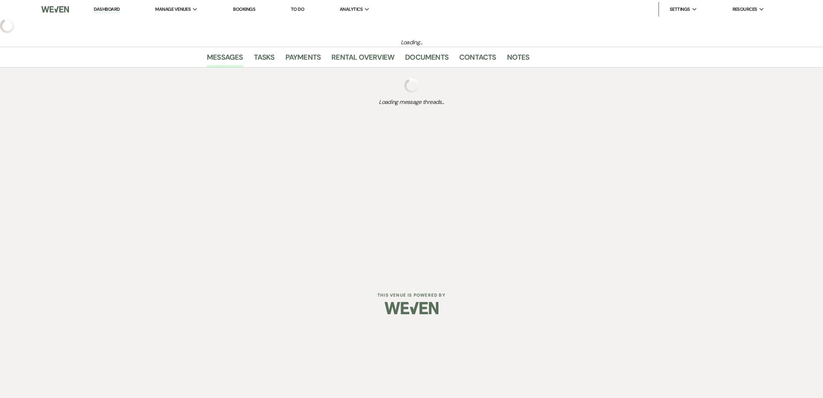
select select "2"
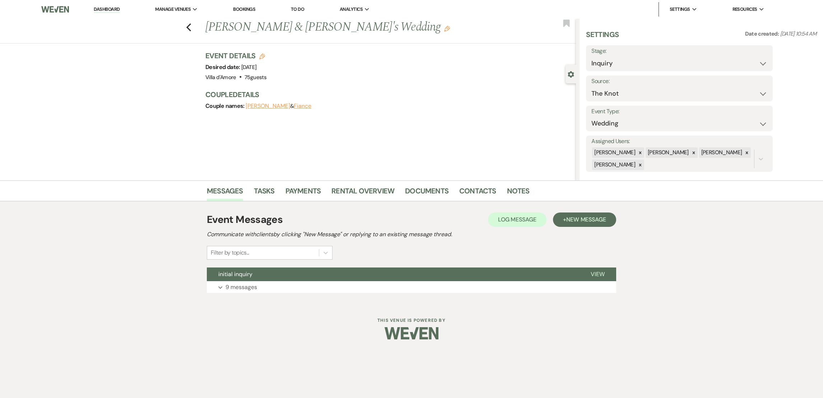
click at [221, 293] on div "Event Messages Log Log Message + New Message Communicate with clients by clicki…" at bounding box center [411, 252] width 409 height 88
click at [252, 291] on p "9 messages" at bounding box center [242, 286] width 32 height 9
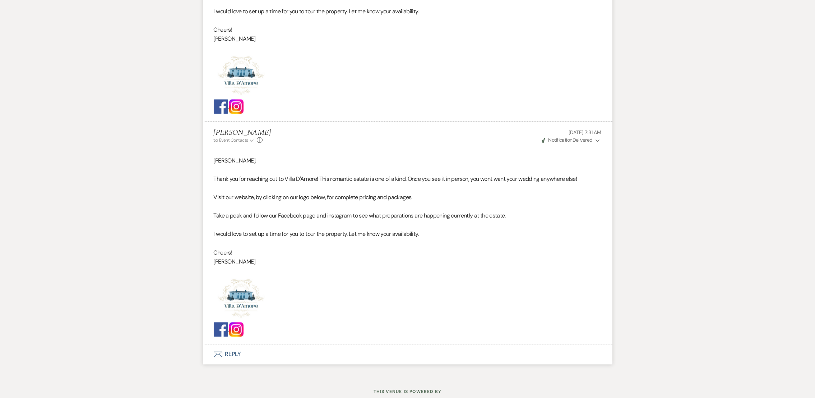
scroll to position [1974, 0]
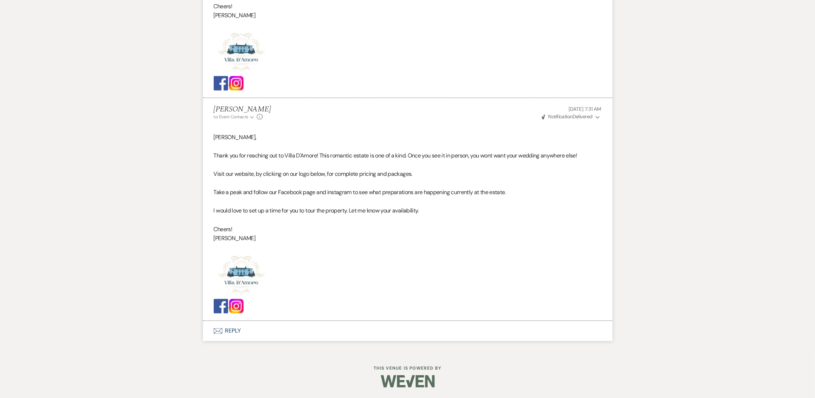
click at [227, 333] on button "Envelope Reply" at bounding box center [407, 331] width 409 height 20
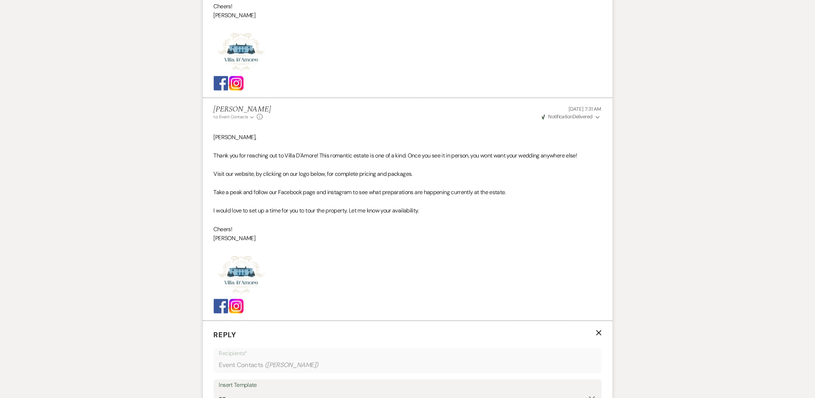
click at [257, 389] on div "Insert Template" at bounding box center [407, 385] width 377 height 10
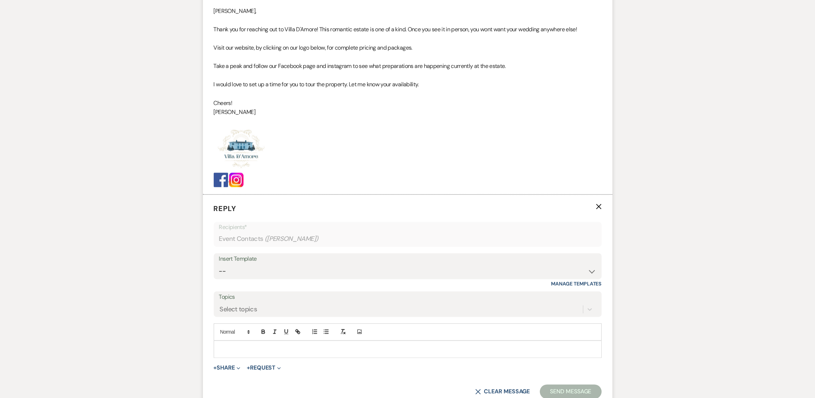
scroll to position [2118, 0]
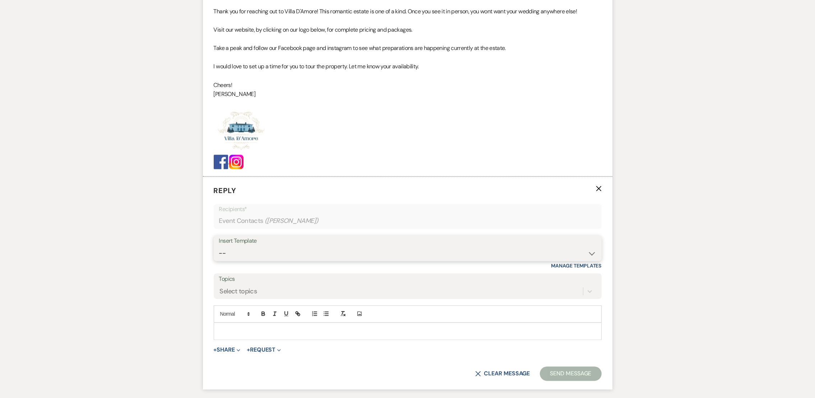
click at [273, 251] on select "-- auto responce weekends Tour Request Response Follow Up #1 (wedding) Weven Pl…" at bounding box center [407, 253] width 377 height 14
select select "4962"
click at [219, 246] on select "-- auto responce weekends Tour Request Response Follow Up #1 (wedding) Weven Pl…" at bounding box center [407, 253] width 377 height 14
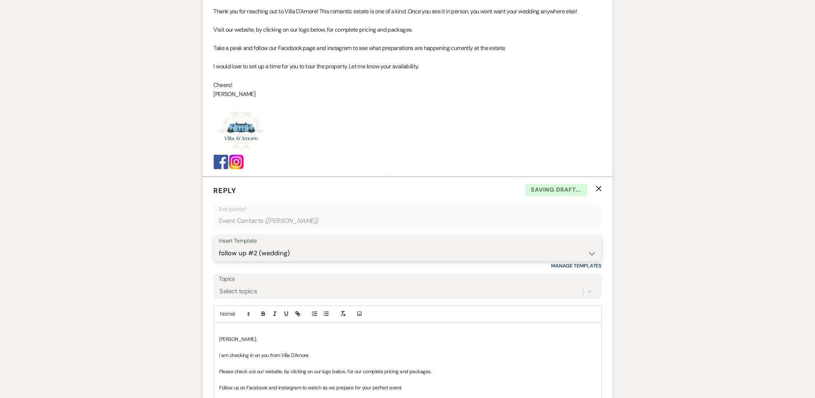
scroll to position [2357, 0]
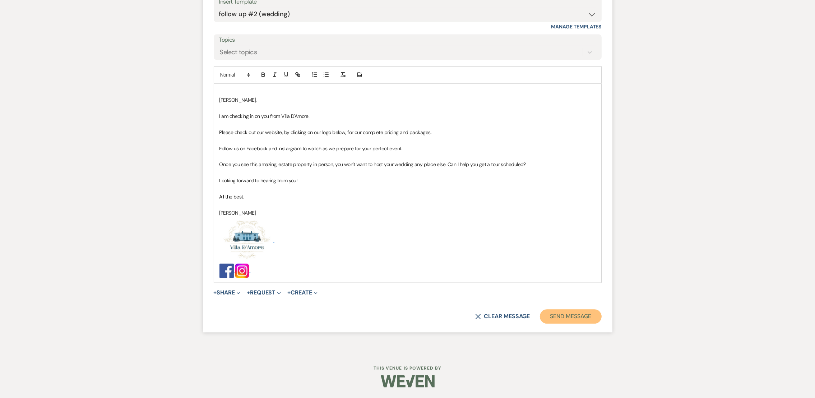
click at [583, 312] on button "Send Message" at bounding box center [570, 316] width 61 height 14
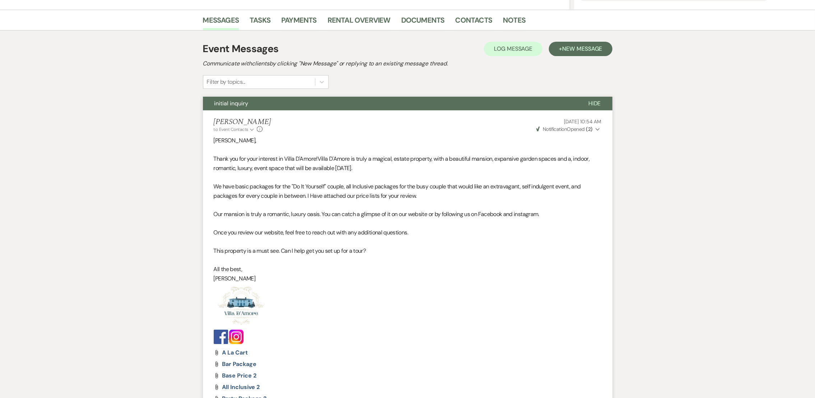
scroll to position [0, 0]
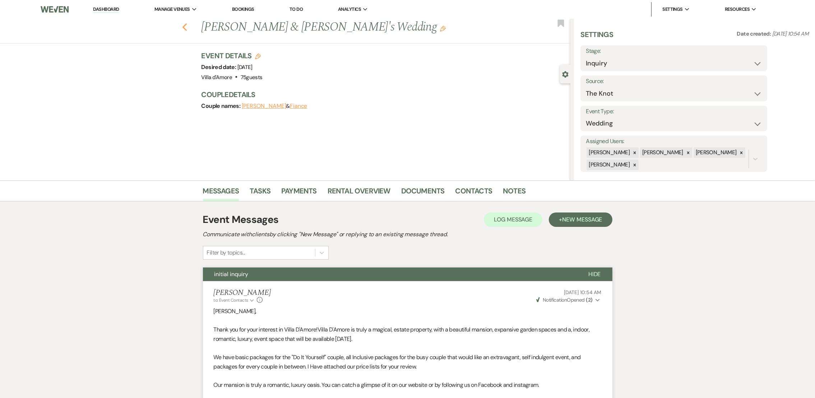
click at [187, 26] on icon "Previous" at bounding box center [184, 27] width 5 height 9
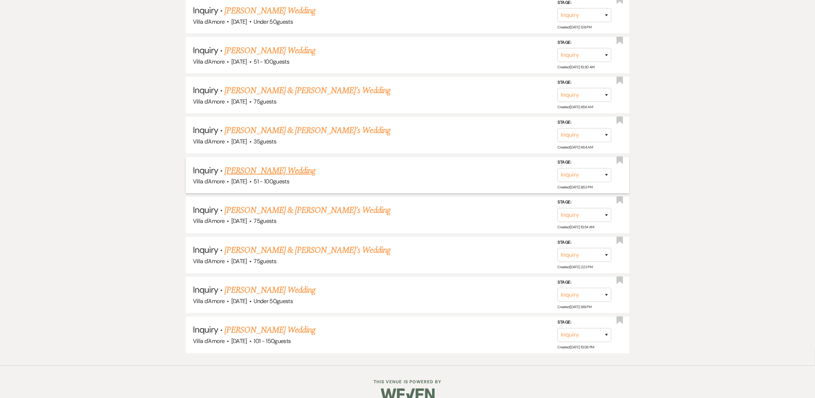
click at [257, 164] on link "[PERSON_NAME] Wedding" at bounding box center [269, 170] width 91 height 13
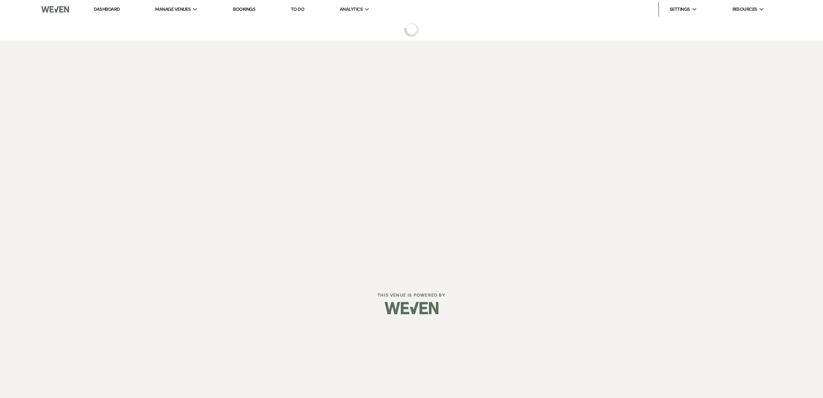
select select "2"
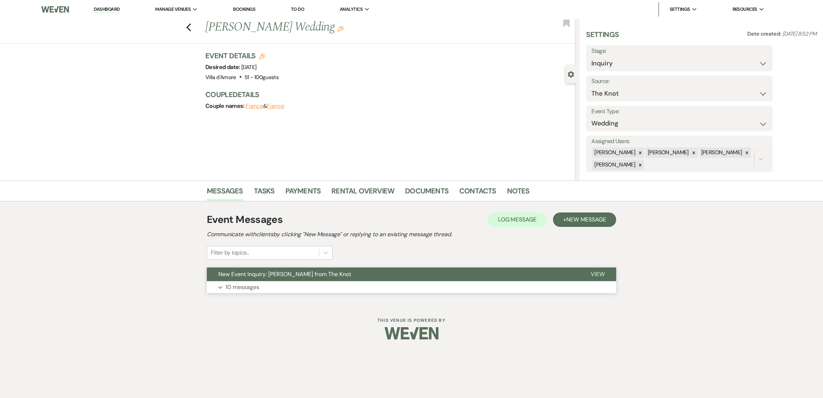
click at [258, 283] on p "10 messages" at bounding box center [243, 286] width 34 height 9
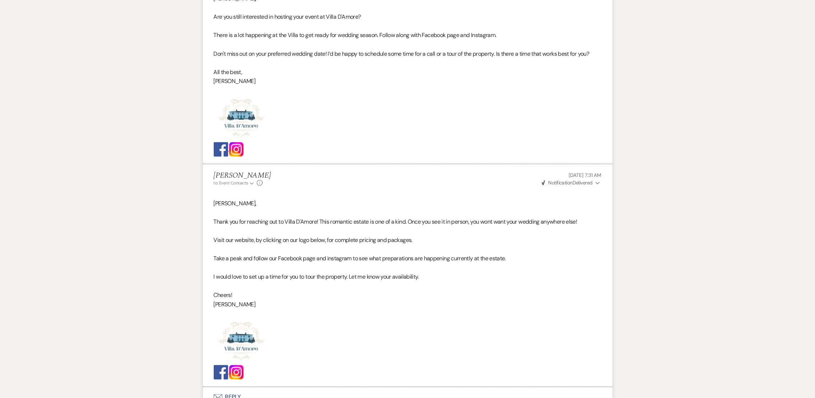
scroll to position [2359, 0]
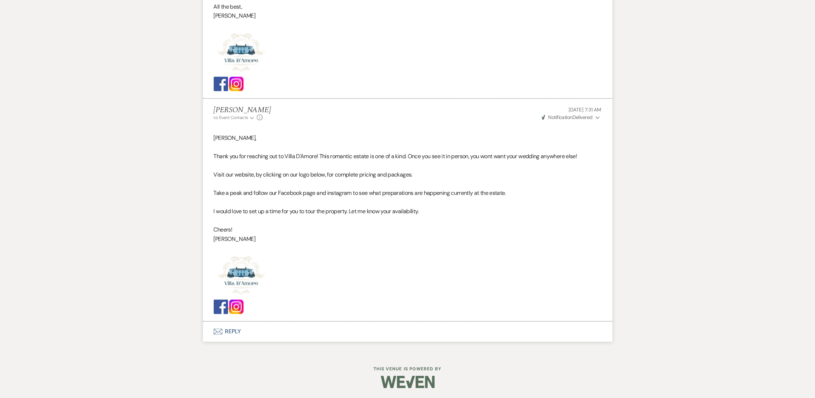
click at [234, 328] on button "Envelope Reply" at bounding box center [407, 331] width 409 height 20
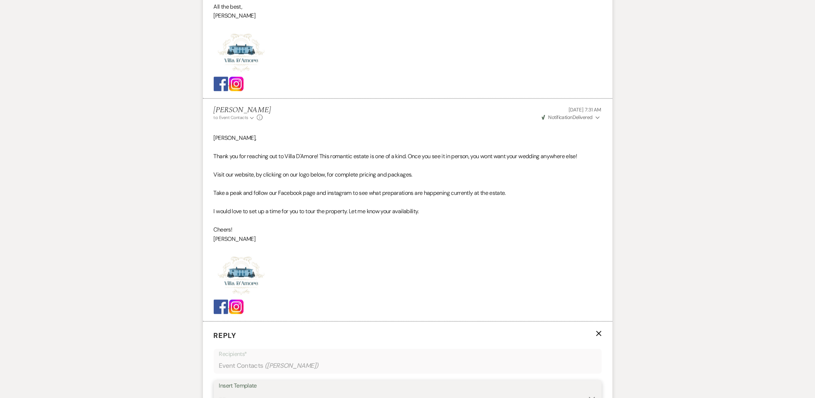
scroll to position [2365, 0]
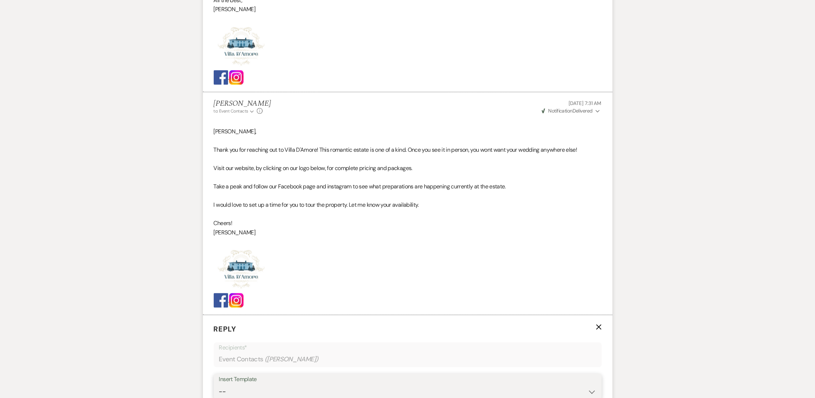
click at [268, 391] on select "-- auto responce weekends Tour Request Response Follow Up #1 (wedding) Weven Pl…" at bounding box center [407, 391] width 377 height 14
select select "4963"
click at [219, 384] on select "-- auto responce weekends Tour Request Response Follow Up #1 (wedding) Weven Pl…" at bounding box center [407, 391] width 377 height 14
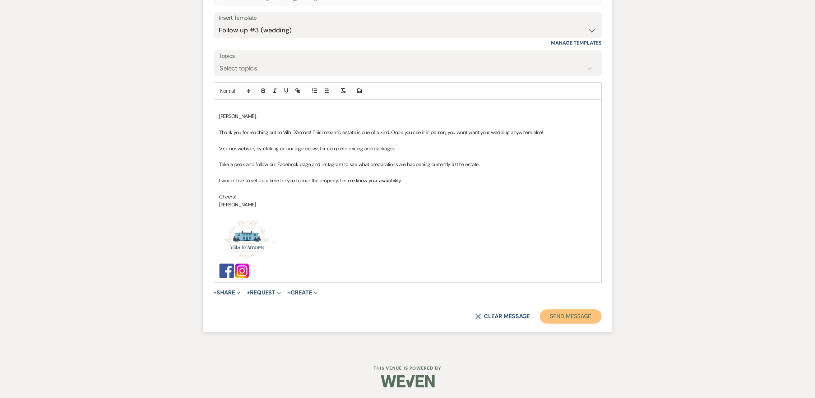
click at [584, 315] on button "Send Message" at bounding box center [570, 316] width 61 height 14
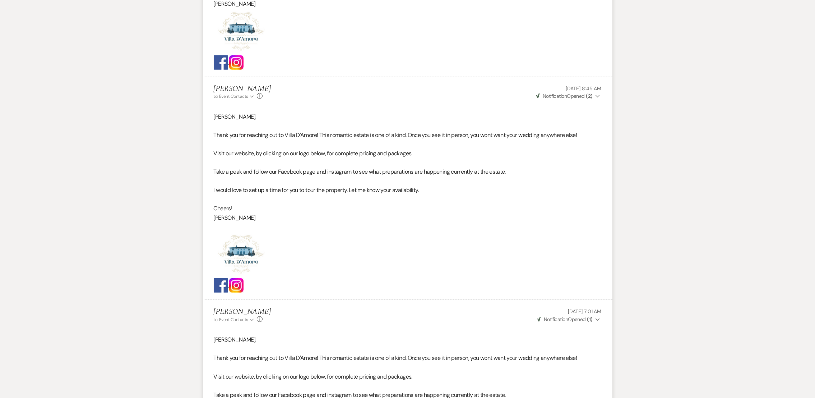
scroll to position [0, 0]
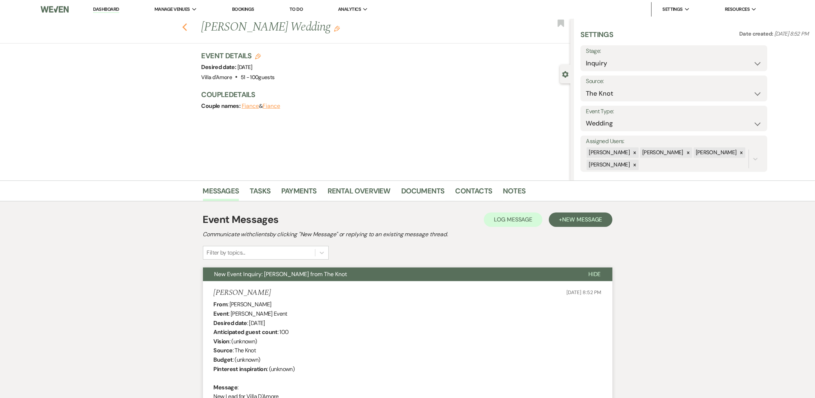
click at [186, 29] on icon "Previous" at bounding box center [184, 27] width 5 height 9
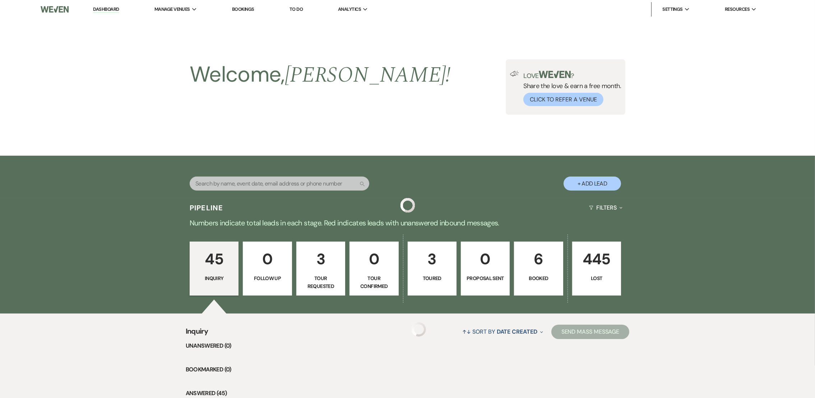
scroll to position [1841, 0]
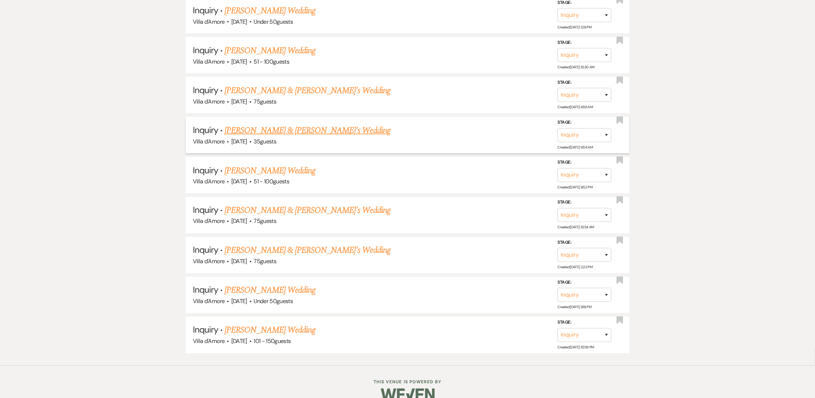
click at [266, 124] on link "[PERSON_NAME] & [PERSON_NAME]'s Wedding" at bounding box center [307, 130] width 166 height 13
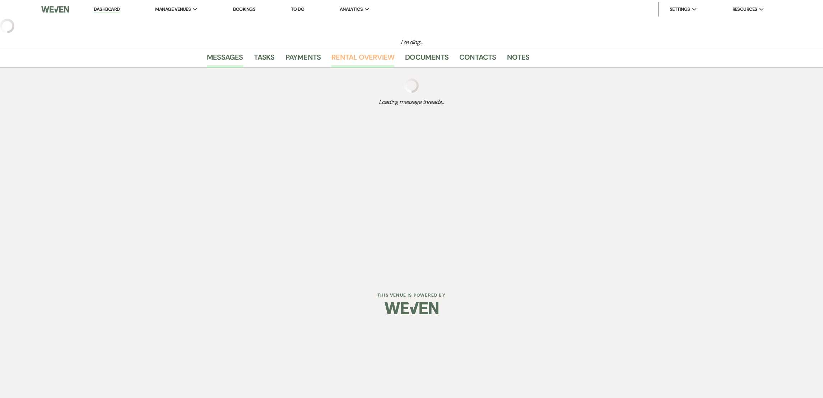
select select "2"
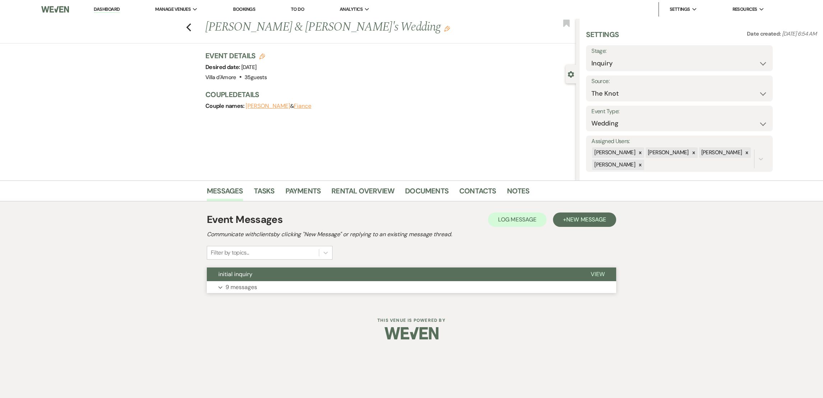
click at [254, 287] on p "9 messages" at bounding box center [242, 286] width 32 height 9
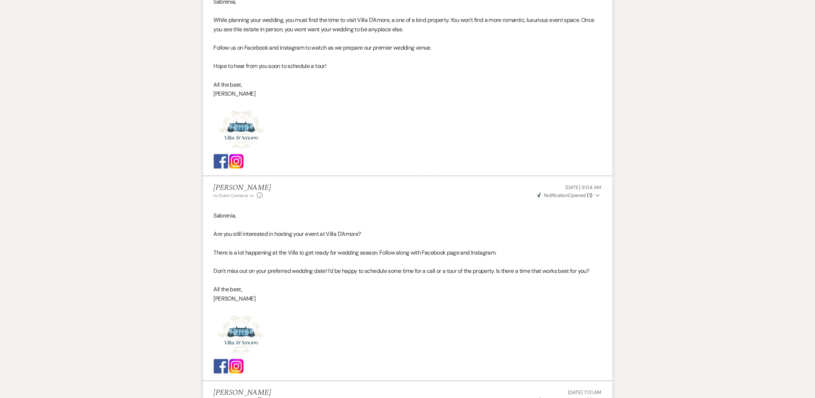
scroll to position [2029, 0]
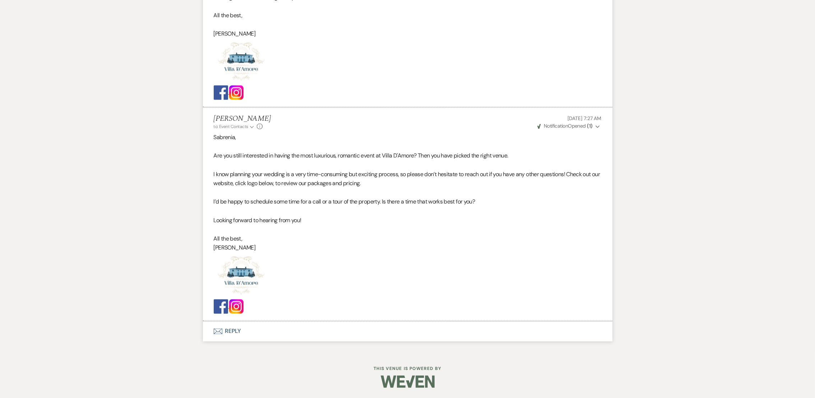
click at [223, 326] on button "Envelope Reply" at bounding box center [407, 331] width 409 height 20
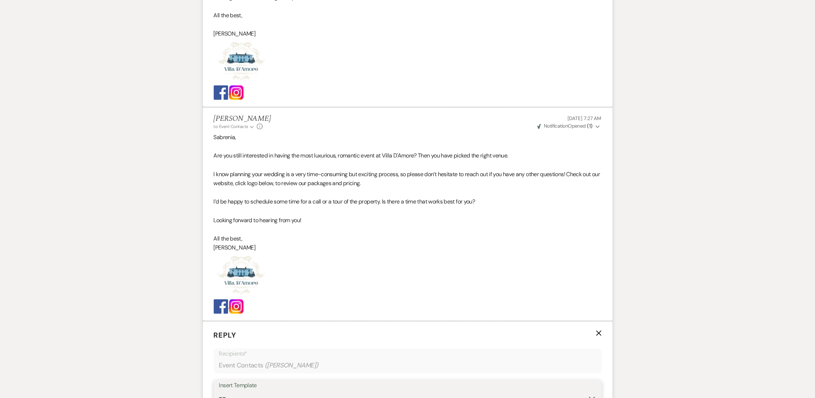
scroll to position [2035, 0]
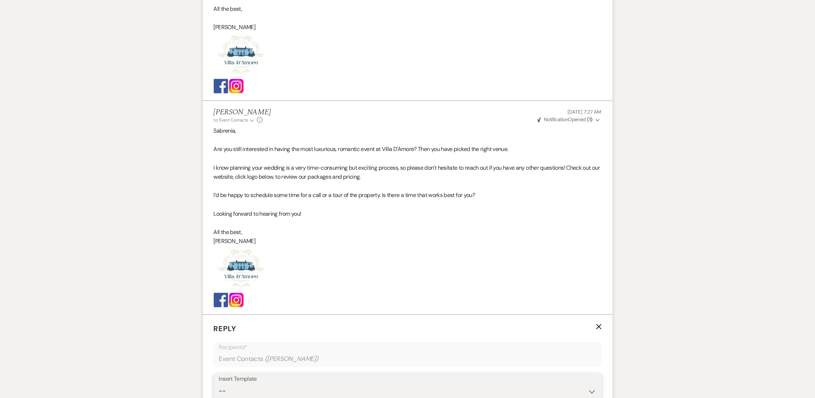
click at [310, 390] on select "-- auto responce weekends Tour Request Response Follow Up #1 (wedding) Weven Pl…" at bounding box center [407, 391] width 377 height 14
select select "4962"
click at [219, 384] on select "-- auto responce weekends Tour Request Response Follow Up #1 (wedding) Weven Pl…" at bounding box center [407, 391] width 377 height 14
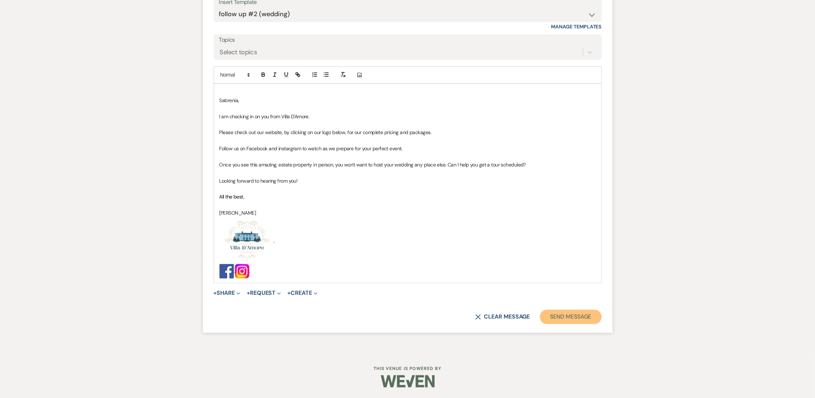
click at [589, 320] on button "Send Message" at bounding box center [570, 316] width 61 height 14
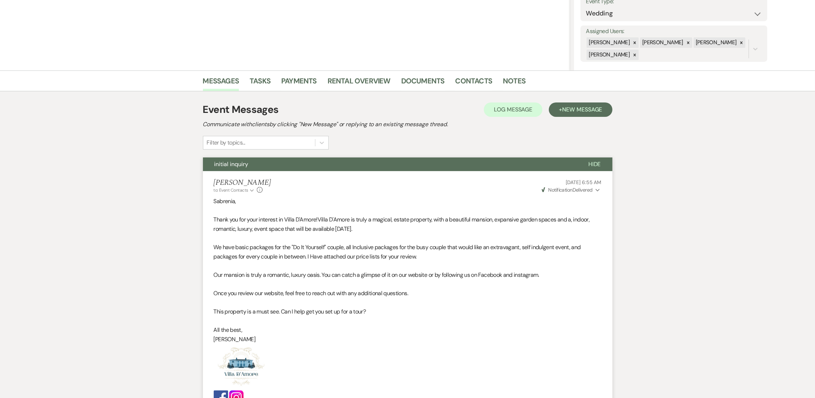
scroll to position [0, 0]
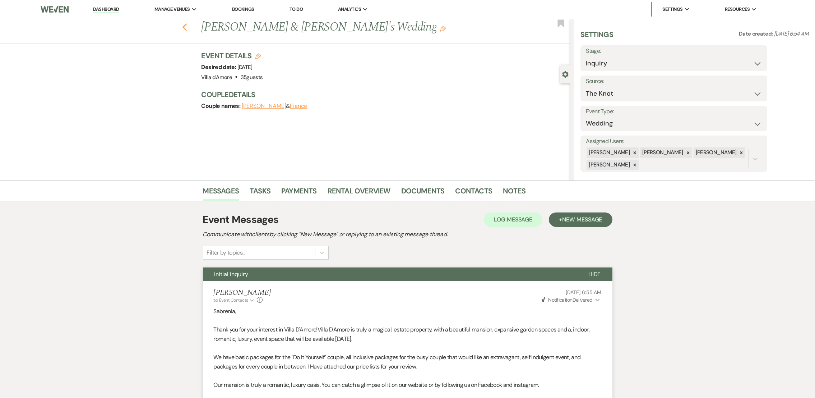
click at [187, 24] on use "button" at bounding box center [184, 27] width 5 height 8
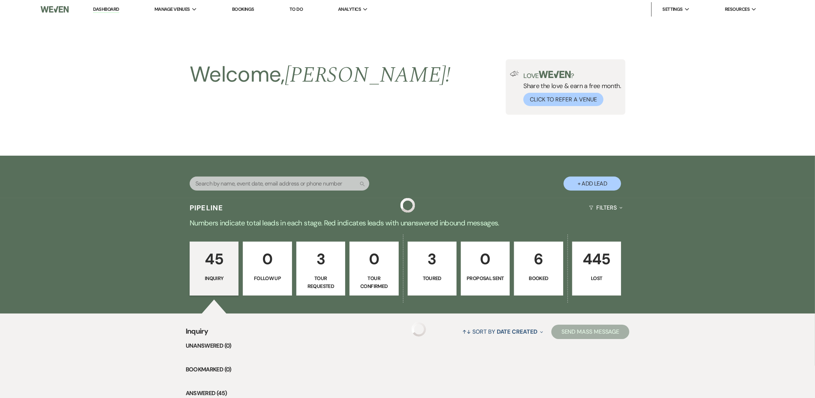
scroll to position [1841, 0]
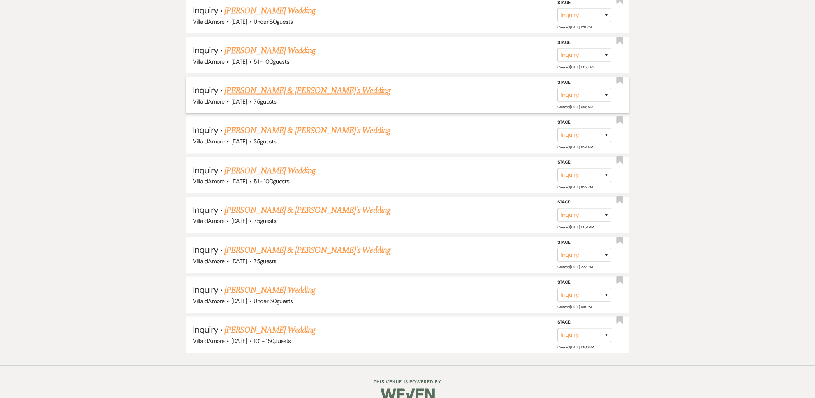
click at [271, 84] on link "[PERSON_NAME] & [PERSON_NAME]'s Wedding" at bounding box center [307, 90] width 166 height 13
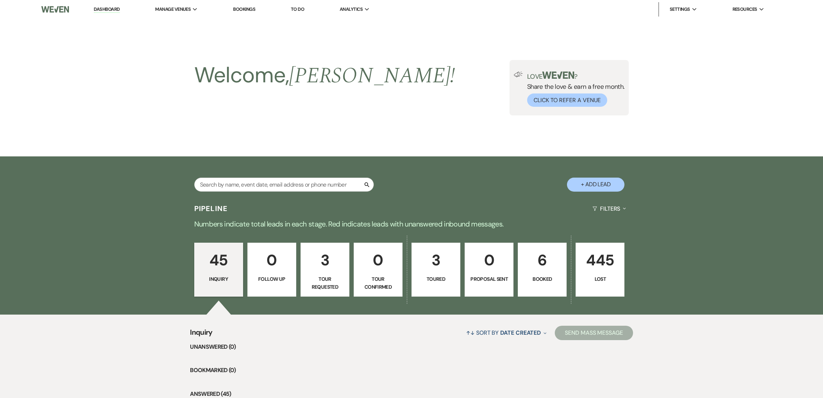
select select "2"
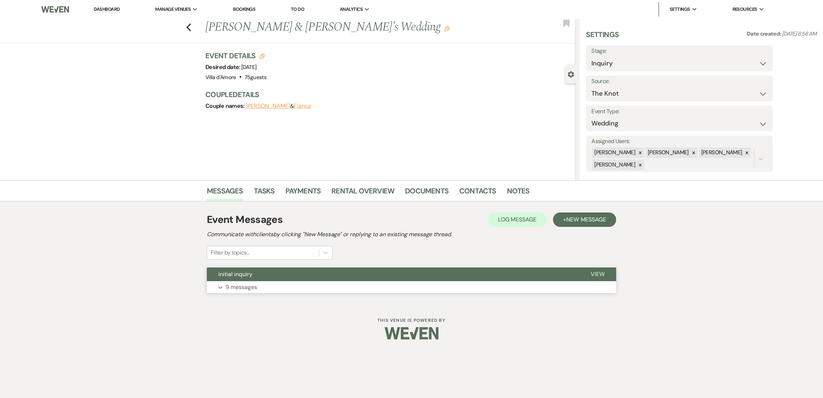
click at [234, 282] on p "9 messages" at bounding box center [242, 286] width 32 height 9
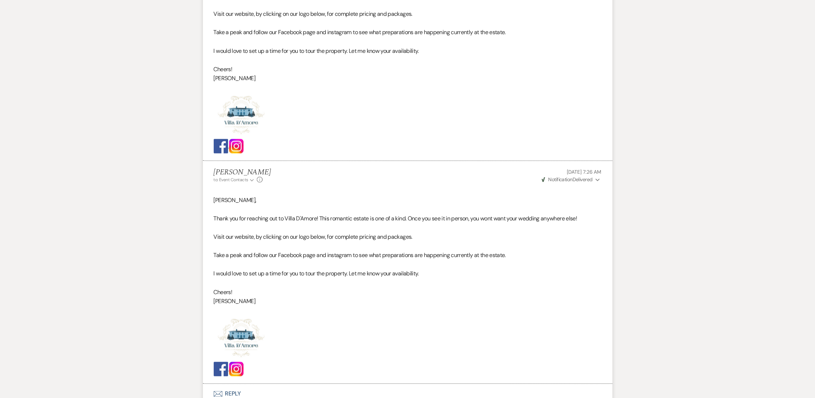
scroll to position [2020, 0]
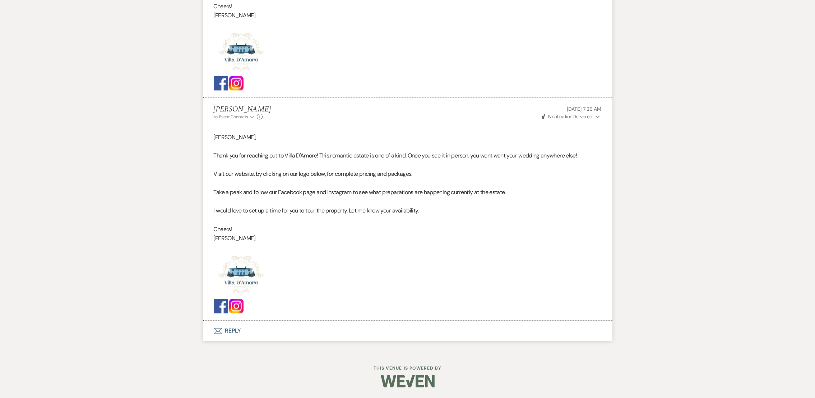
click at [222, 335] on button "Envelope Reply" at bounding box center [407, 331] width 409 height 20
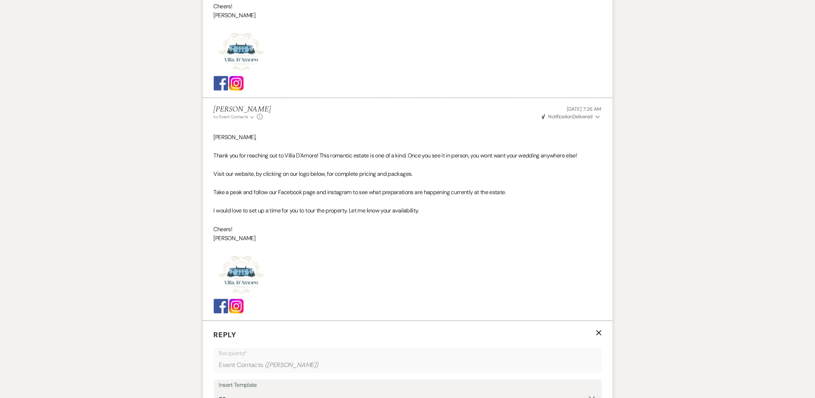
click at [272, 384] on div "Insert Template" at bounding box center [407, 385] width 377 height 10
click at [247, 389] on div "Insert Template" at bounding box center [407, 385] width 377 height 10
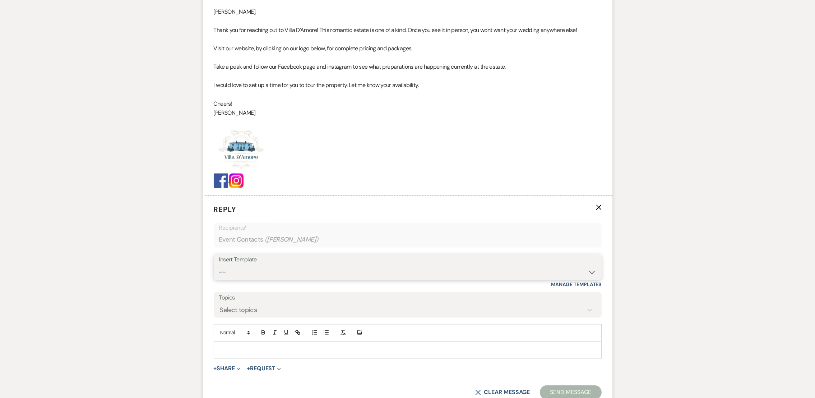
click at [238, 271] on select "-- auto responce weekends Tour Request Response Follow Up #1 (wedding) Weven Pl…" at bounding box center [407, 272] width 377 height 14
select select "4962"
click at [219, 265] on select "-- auto responce weekends Tour Request Response Follow Up #1 (wedding) Weven Pl…" at bounding box center [407, 272] width 377 height 14
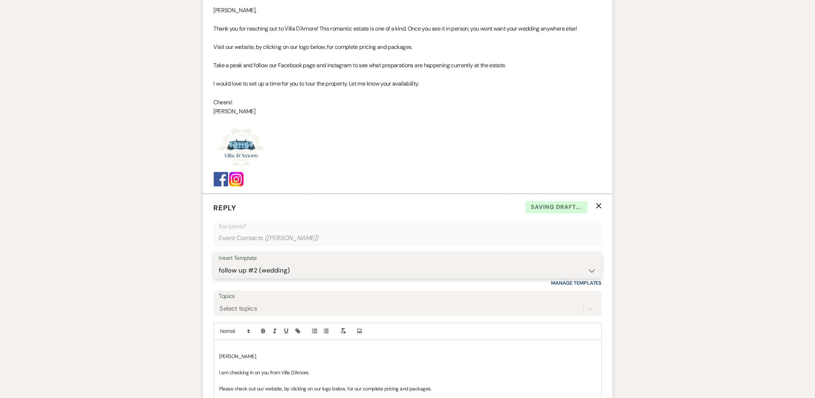
scroll to position [2403, 0]
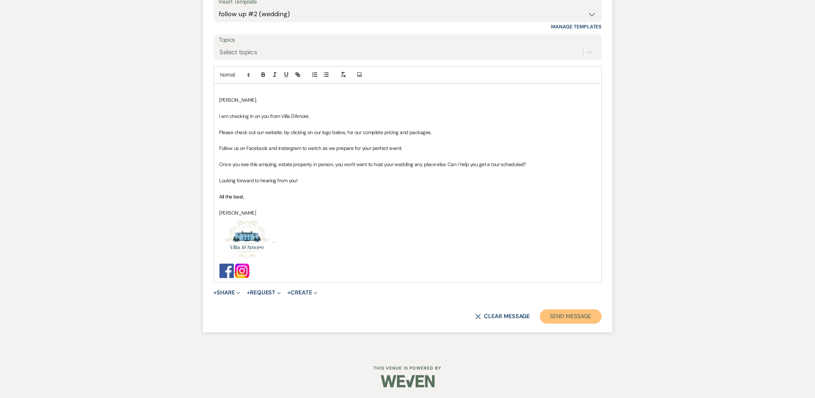
click at [570, 320] on button "Send Message" at bounding box center [570, 316] width 61 height 14
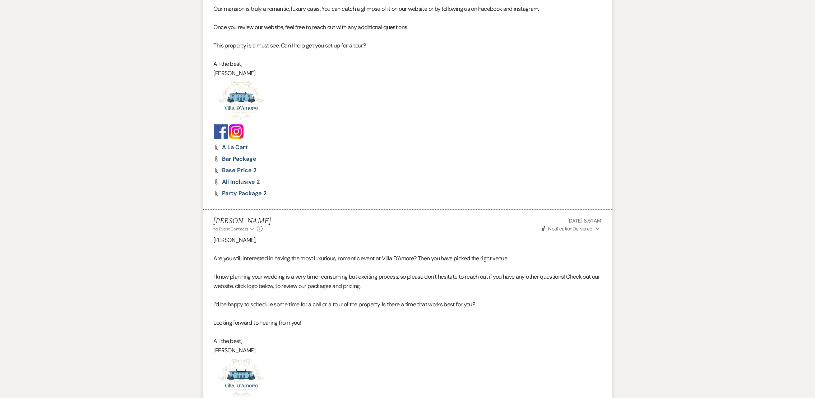
scroll to position [0, 0]
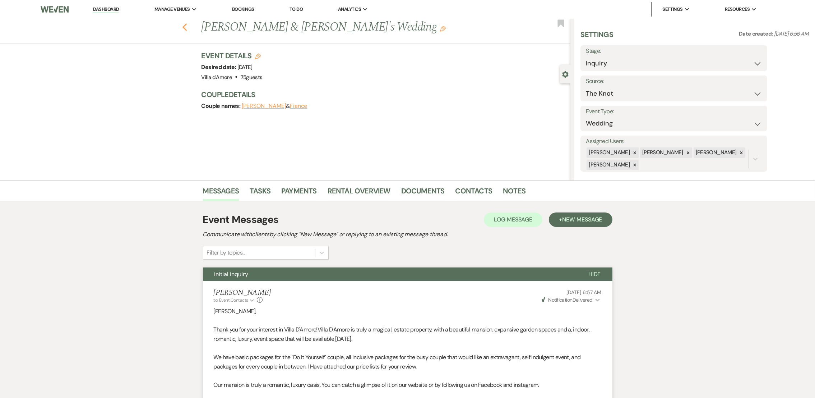
click at [187, 27] on icon "Previous" at bounding box center [184, 27] width 5 height 9
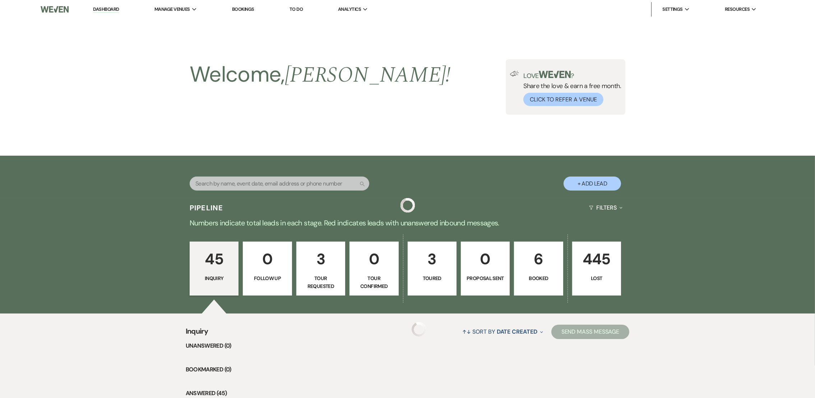
scroll to position [1841, 0]
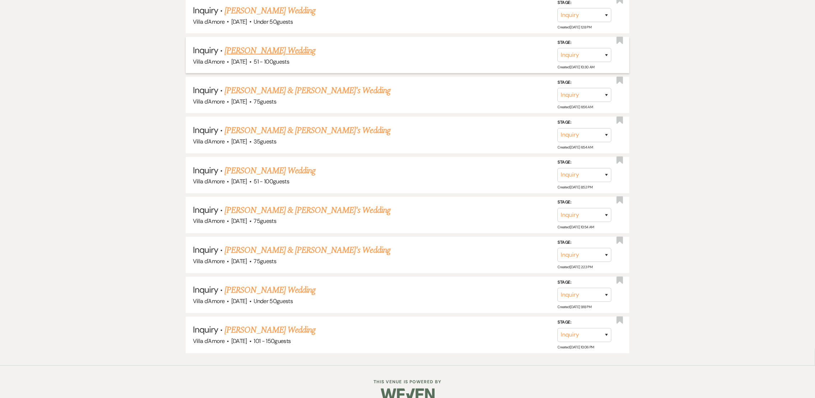
click at [252, 44] on link "[PERSON_NAME] Wedding" at bounding box center [269, 50] width 91 height 13
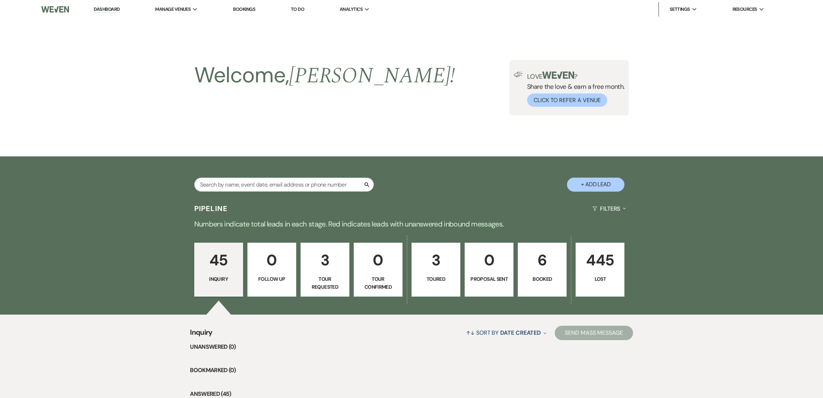
select select "2"
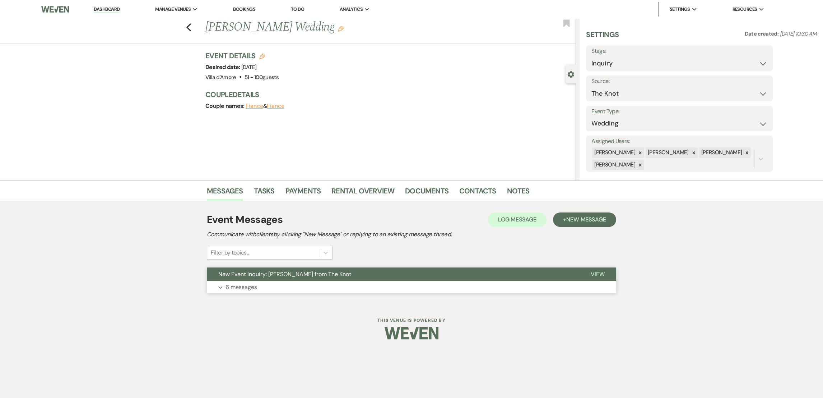
click at [235, 285] on p "6 messages" at bounding box center [242, 286] width 32 height 9
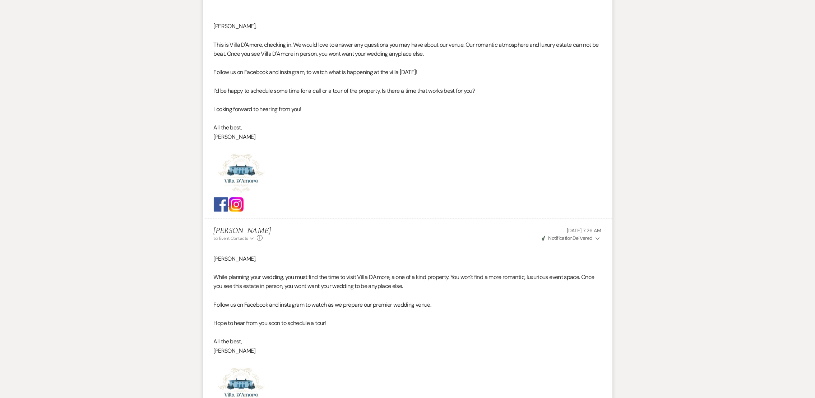
scroll to position [1550, 0]
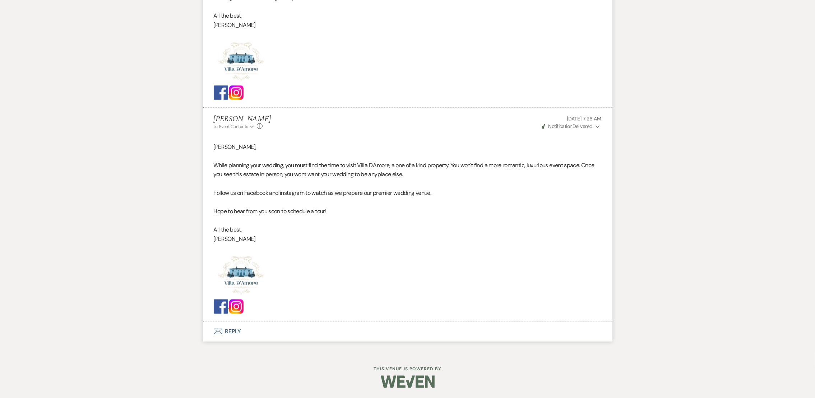
click at [232, 334] on button "Envelope Reply" at bounding box center [407, 331] width 409 height 20
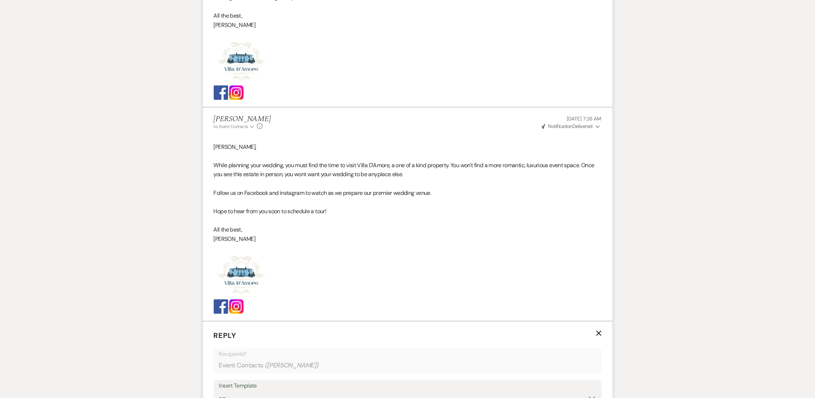
click at [252, 387] on div "Insert Template" at bounding box center [407, 385] width 377 height 10
click at [242, 390] on select "-- auto responce weekends Tour Request Response Follow Up #1 (wedding) Weven Pl…" at bounding box center [407, 397] width 377 height 14
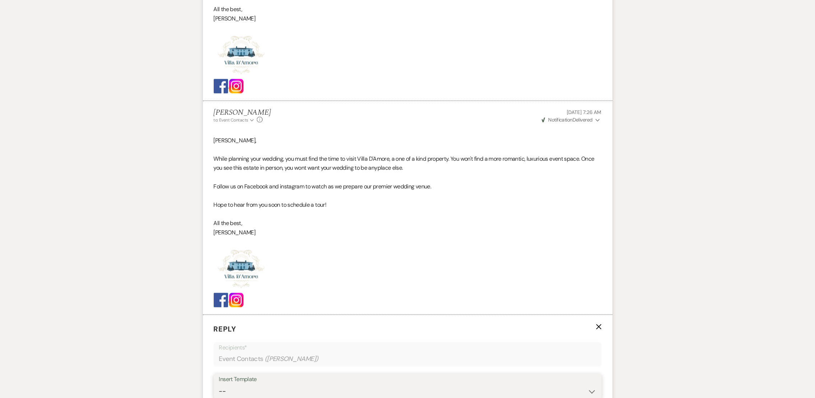
select select "4962"
click at [219, 384] on select "-- auto responce weekends Tour Request Response Follow Up #1 (wedding) Weven Pl…" at bounding box center [407, 391] width 377 height 14
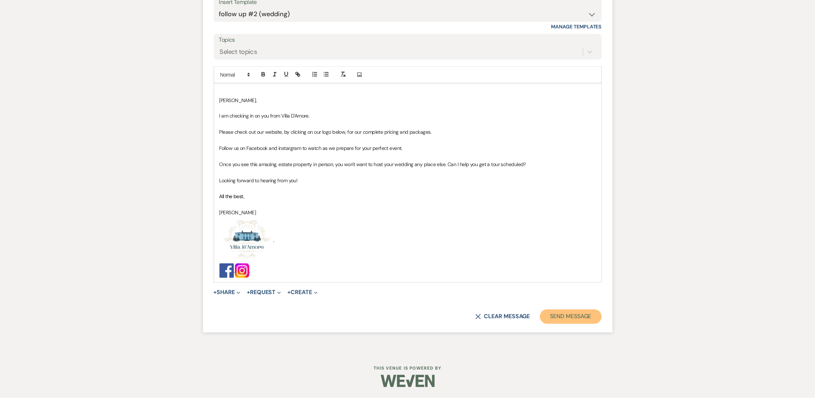
click at [582, 311] on button "Send Message" at bounding box center [570, 316] width 61 height 14
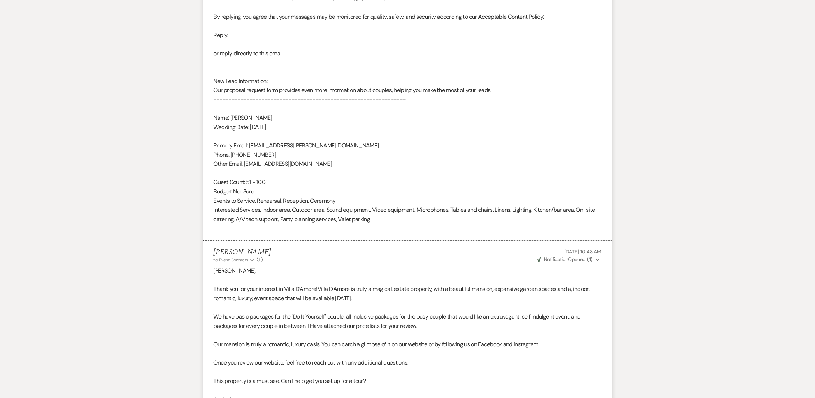
scroll to position [0, 0]
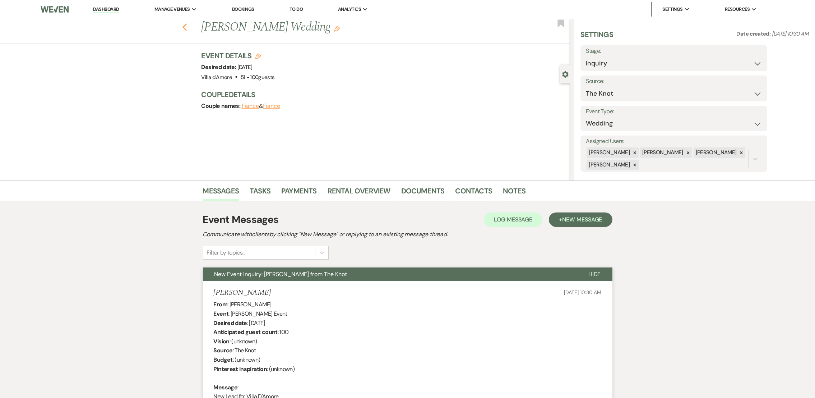
click at [187, 28] on icon "Previous" at bounding box center [184, 27] width 5 height 9
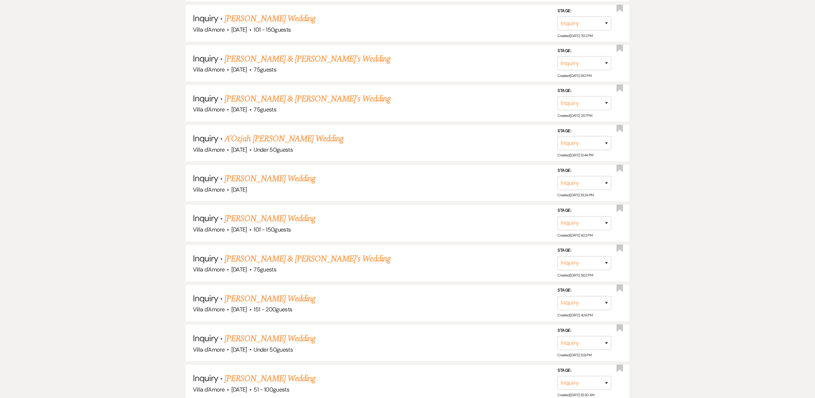
scroll to position [1501, 0]
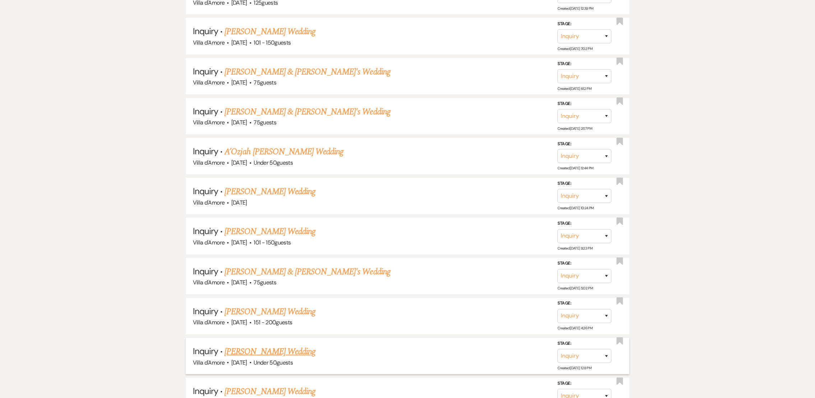
click at [261, 345] on link "[PERSON_NAME] Wedding" at bounding box center [269, 351] width 91 height 13
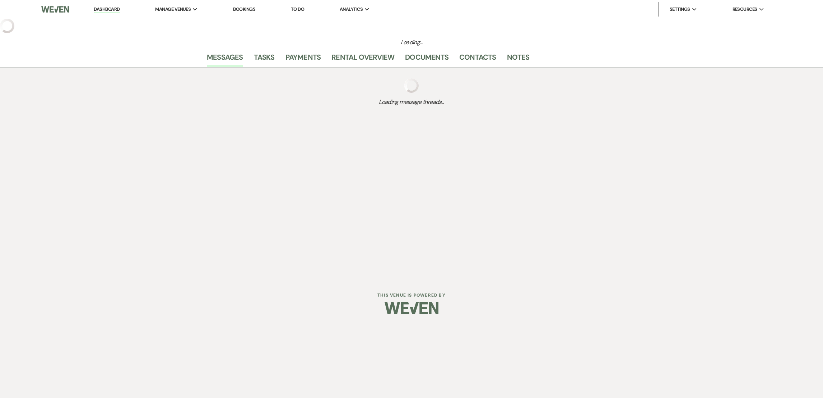
select select "2"
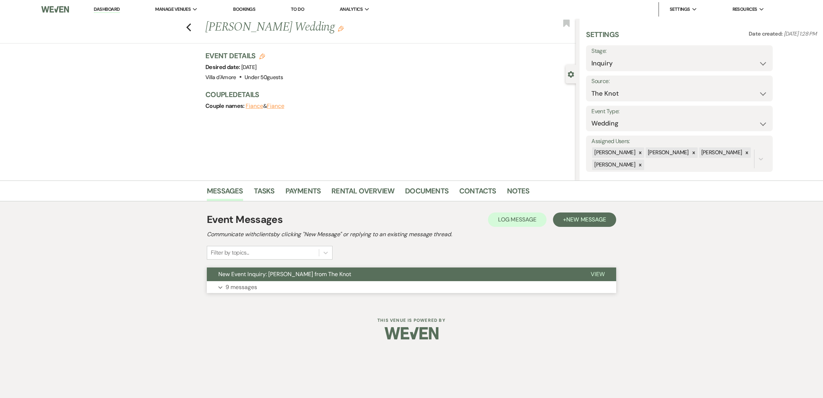
click at [245, 283] on p "9 messages" at bounding box center [242, 286] width 32 height 9
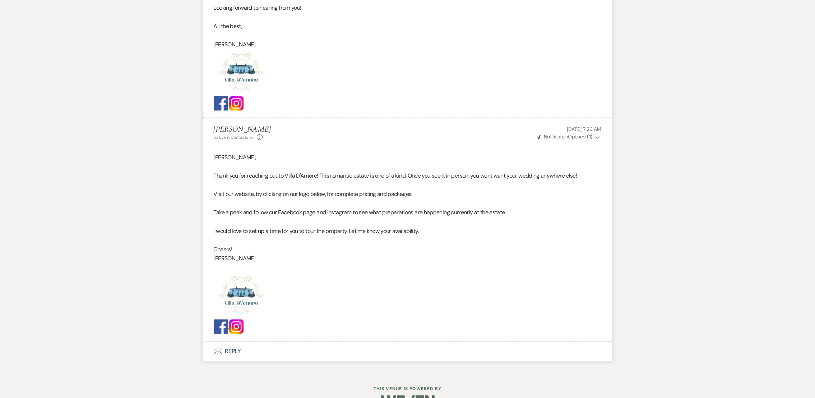
scroll to position [2181, 0]
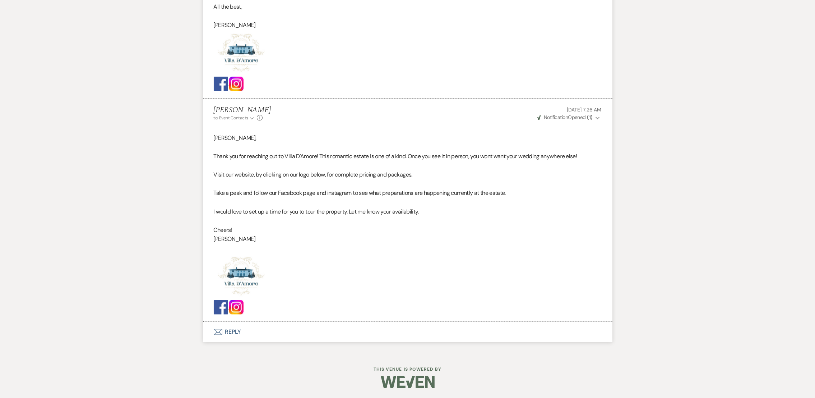
click at [244, 331] on button "Envelope Reply" at bounding box center [407, 331] width 409 height 20
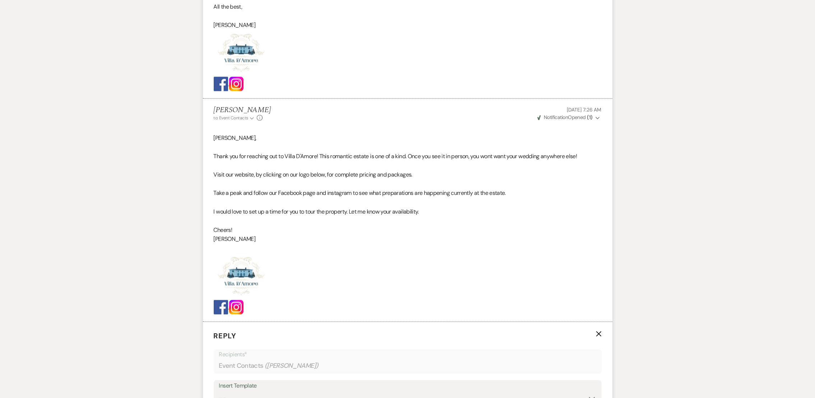
click at [250, 386] on div "Insert Template" at bounding box center [407, 385] width 377 height 10
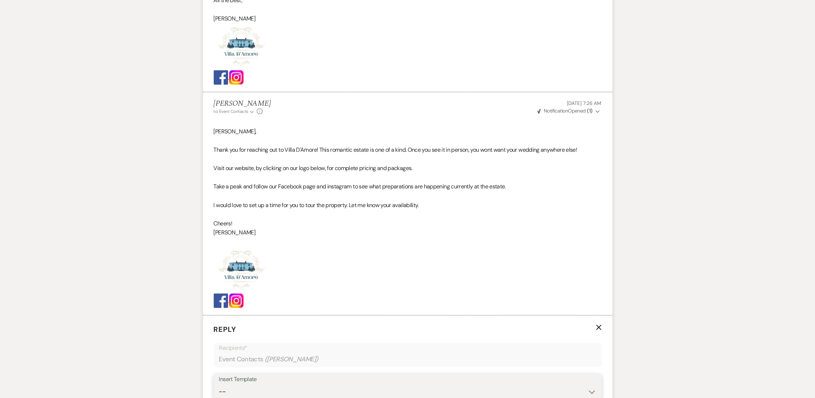
click at [244, 391] on select "-- auto responce weekends Tour Request Response Follow Up #1 (wedding) Weven Pl…" at bounding box center [407, 391] width 377 height 14
select select "4962"
click at [219, 384] on select "-- auto responce weekends Tour Request Response Follow Up #1 (wedding) Weven Pl…" at bounding box center [407, 391] width 377 height 14
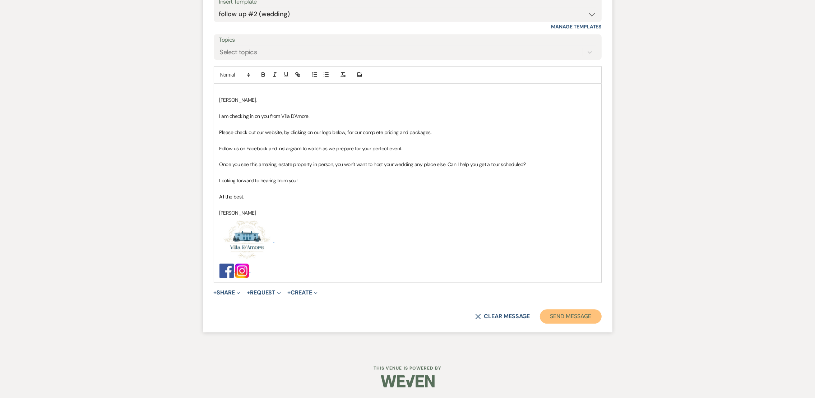
click at [587, 322] on button "Send Message" at bounding box center [570, 316] width 61 height 14
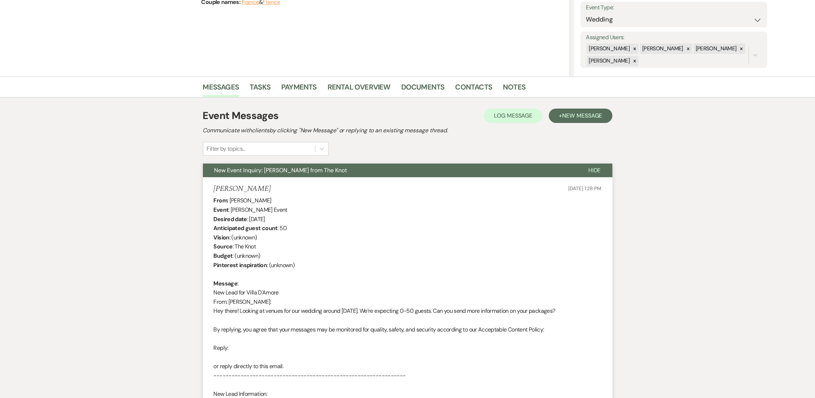
scroll to position [0, 0]
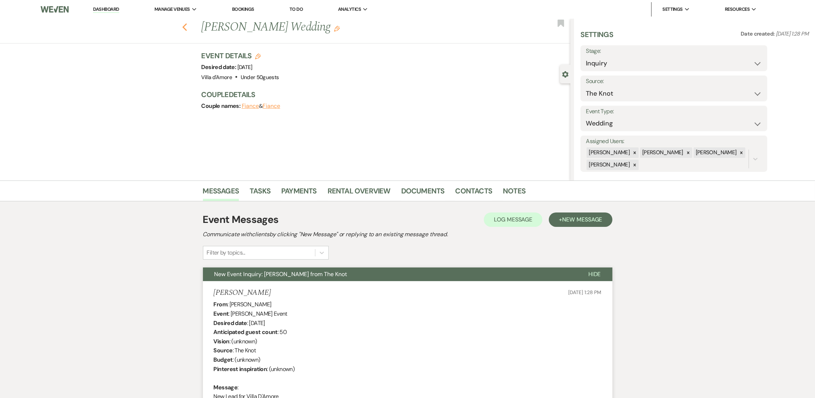
click at [187, 26] on icon "Previous" at bounding box center [184, 27] width 5 height 9
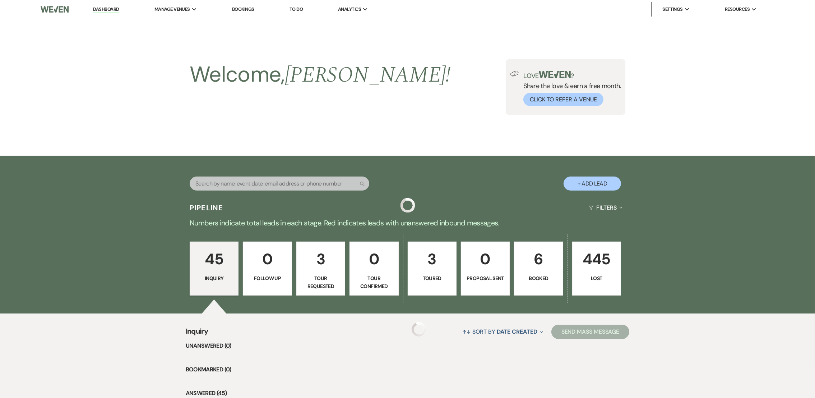
scroll to position [1501, 0]
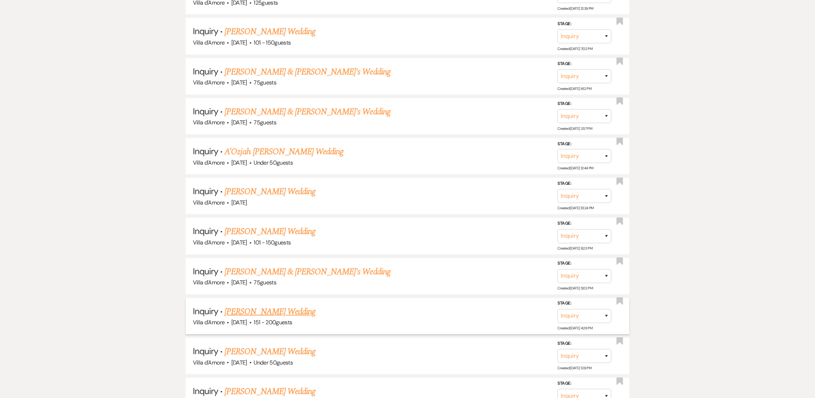
click at [266, 305] on link "[PERSON_NAME] Wedding" at bounding box center [269, 311] width 91 height 13
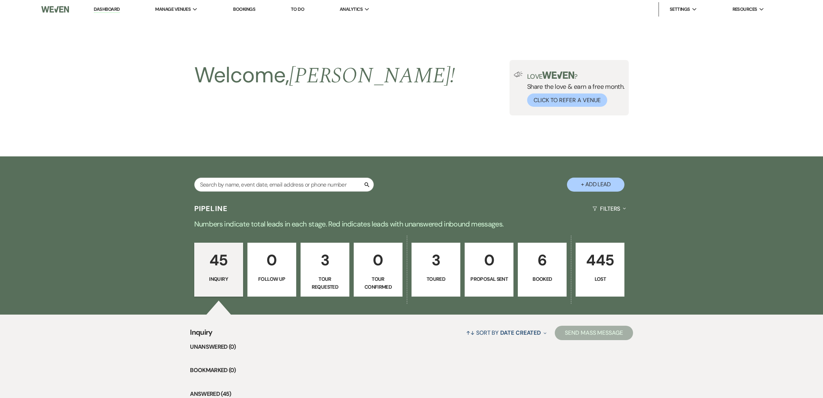
select select "2"
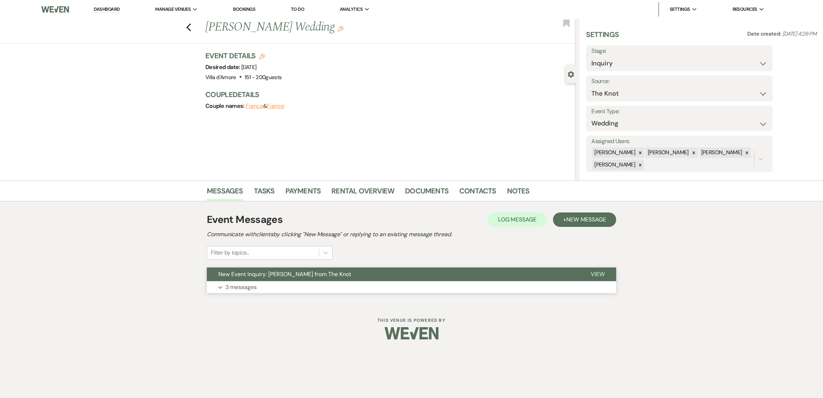
click at [241, 289] on p "3 messages" at bounding box center [241, 286] width 31 height 9
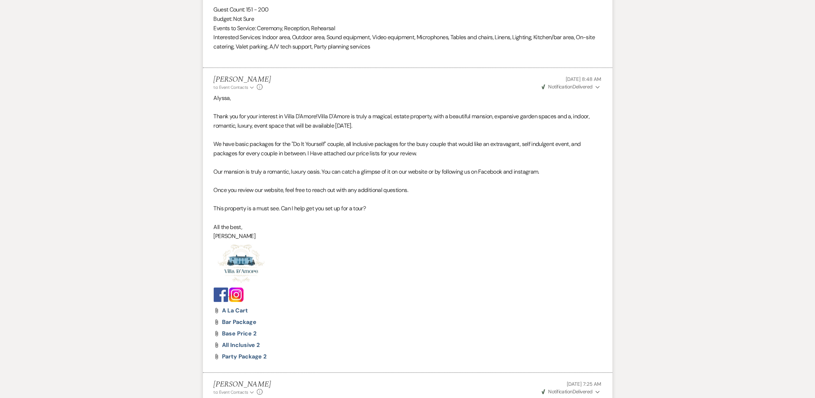
scroll to position [854, 0]
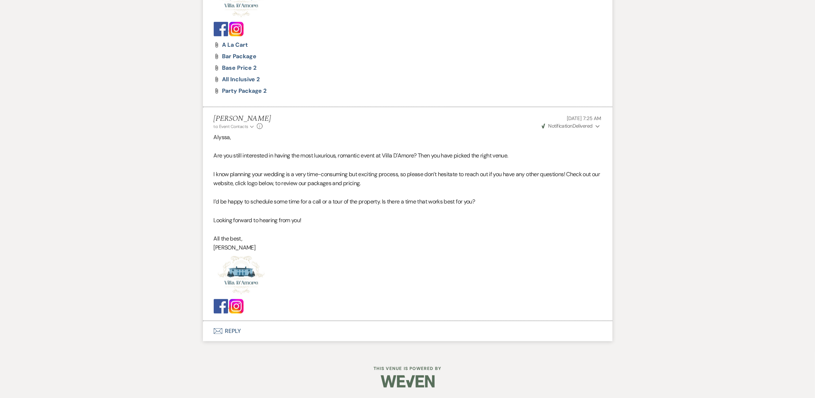
click at [237, 326] on button "Envelope Reply" at bounding box center [407, 331] width 409 height 20
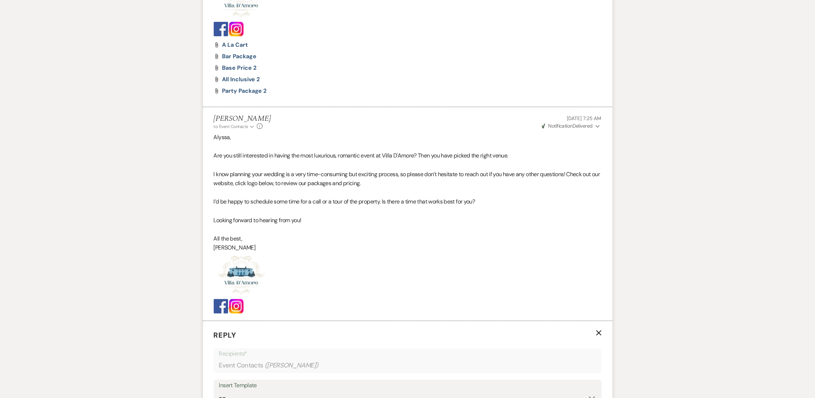
click at [259, 387] on div "Insert Template" at bounding box center [407, 385] width 377 height 10
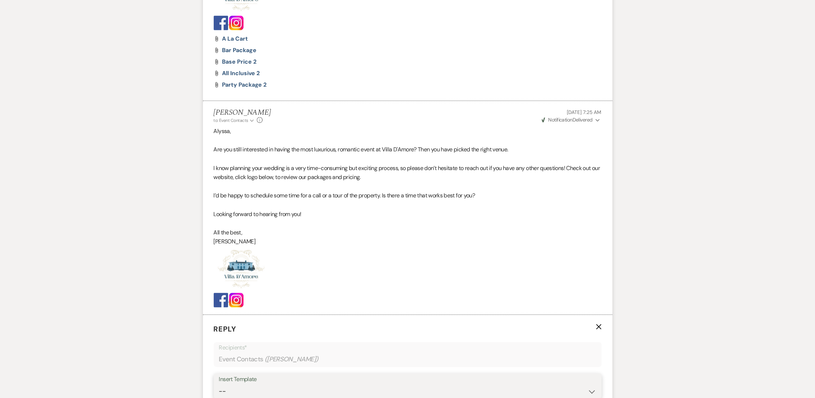
click at [272, 394] on select "-- auto responce weekends Tour Request Response Follow Up #1 (wedding) Weven Pl…" at bounding box center [407, 391] width 377 height 14
select select "4962"
click at [219, 384] on select "-- auto responce weekends Tour Request Response Follow Up #1 (wedding) Weven Pl…" at bounding box center [407, 391] width 377 height 14
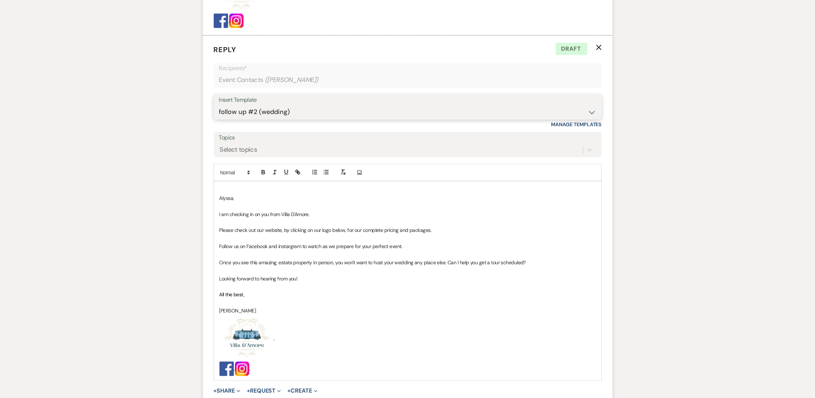
scroll to position [1237, 0]
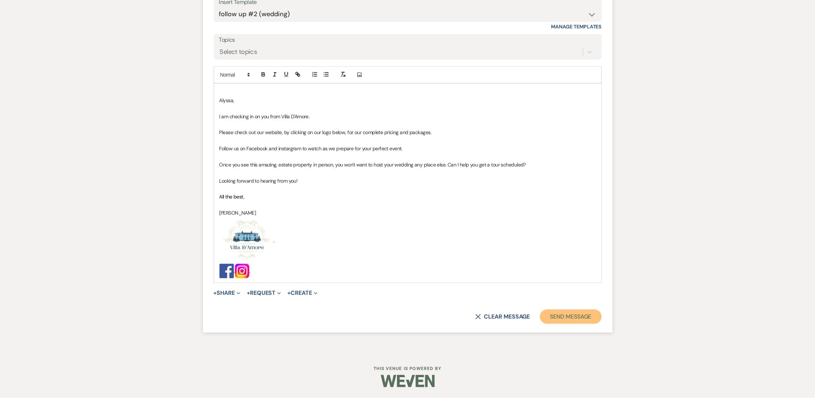
click at [567, 313] on button "Send Message" at bounding box center [570, 316] width 61 height 14
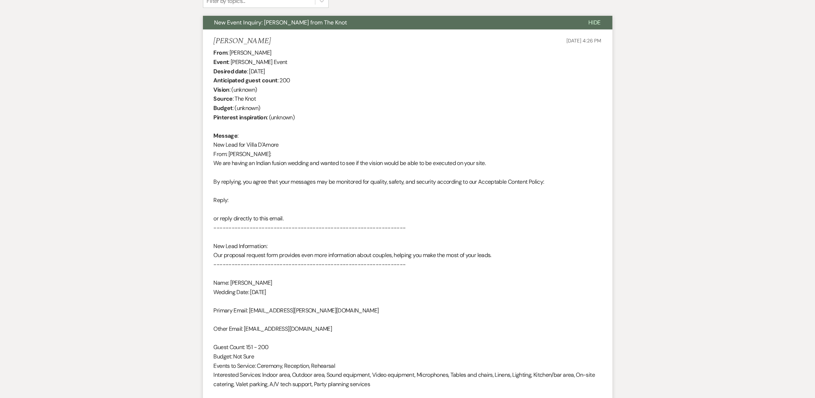
scroll to position [0, 0]
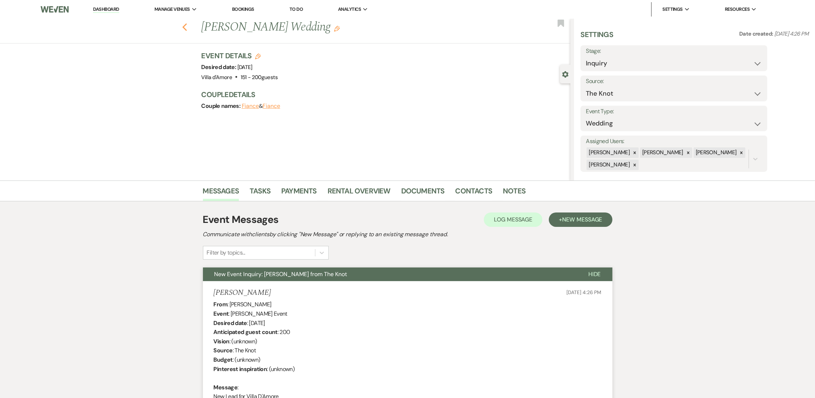
click at [187, 31] on icon "Previous" at bounding box center [184, 27] width 5 height 9
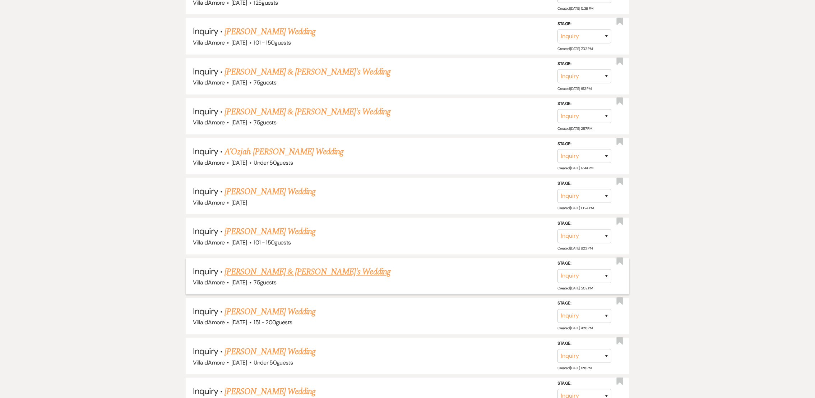
click at [284, 265] on link "[PERSON_NAME] & [PERSON_NAME]'s Wedding" at bounding box center [307, 271] width 166 height 13
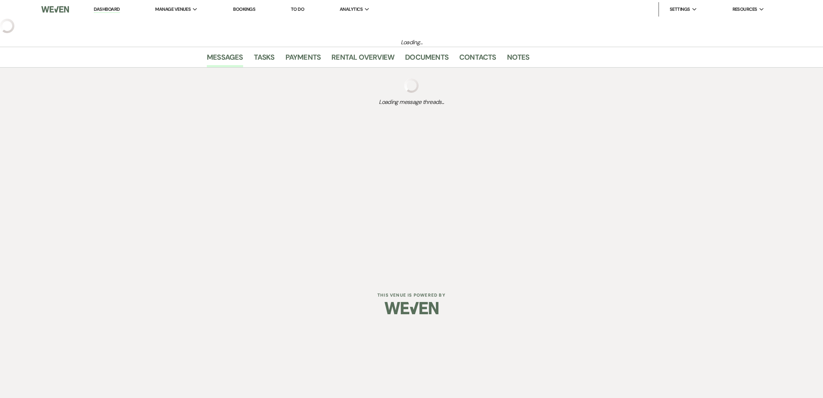
select select "2"
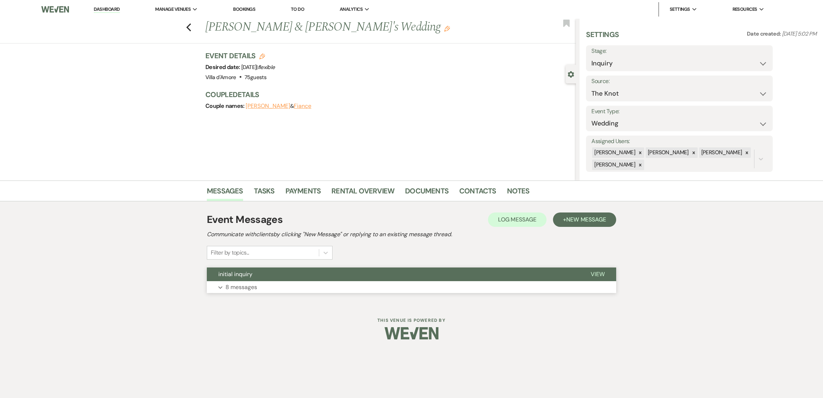
click at [232, 288] on p "8 messages" at bounding box center [242, 286] width 32 height 9
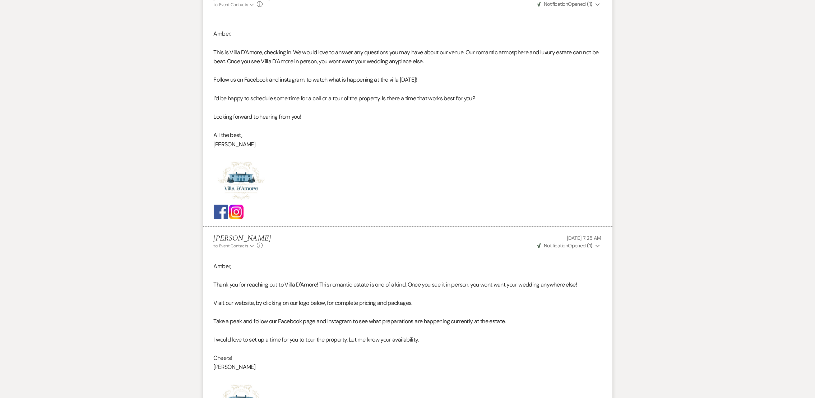
scroll to position [1824, 0]
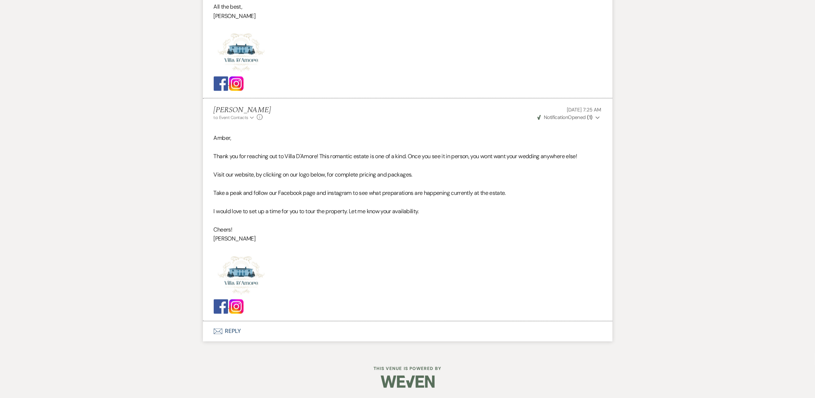
click at [226, 331] on button "Envelope Reply" at bounding box center [407, 331] width 409 height 20
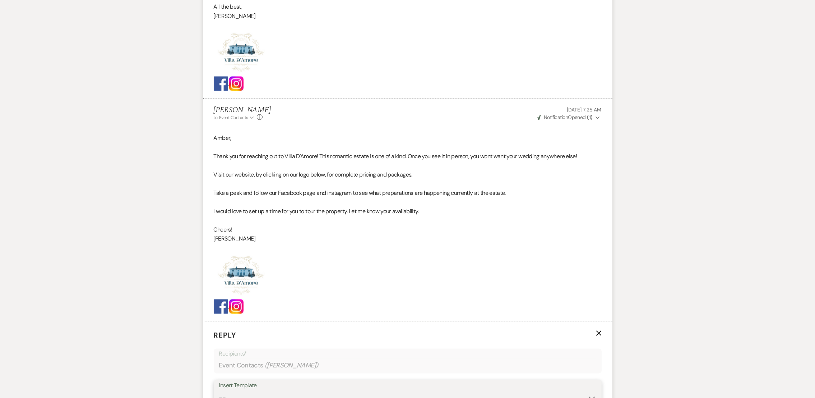
scroll to position [1831, 0]
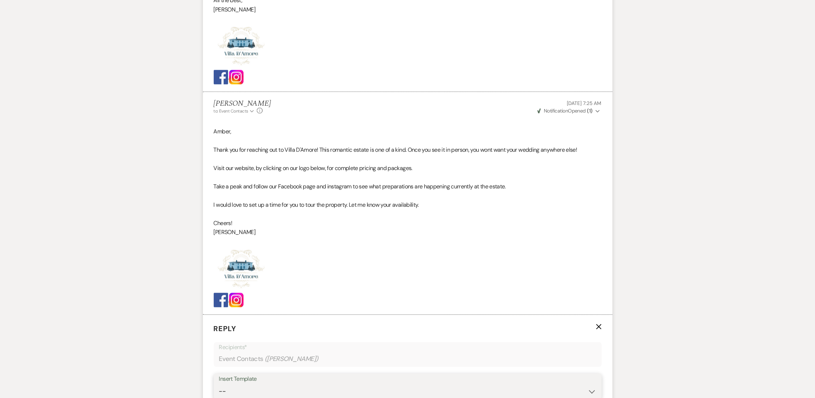
click at [249, 393] on select "-- auto responce weekends Tour Request Response Follow Up #1 (wedding) Weven Pl…" at bounding box center [407, 391] width 377 height 14
select select "4962"
click at [219, 384] on select "-- auto responce weekends Tour Request Response Follow Up #1 (wedding) Weven Pl…" at bounding box center [407, 391] width 377 height 14
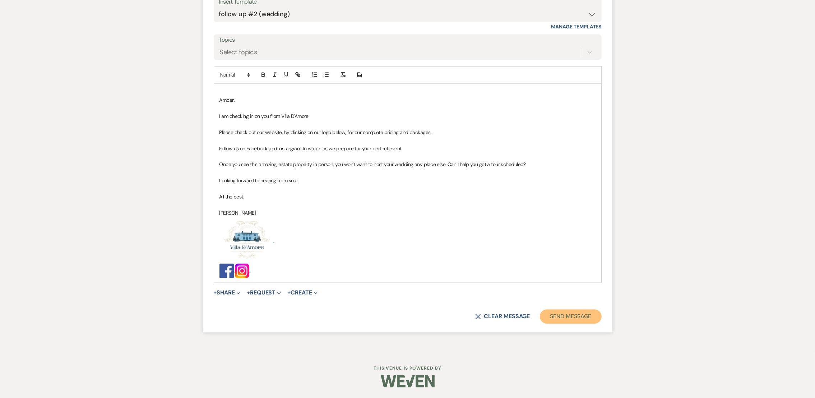
click at [595, 318] on button "Send Message" at bounding box center [570, 316] width 61 height 14
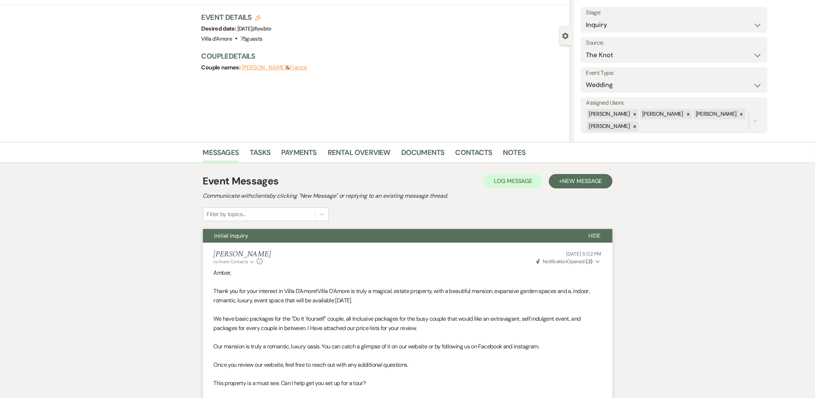
scroll to position [0, 0]
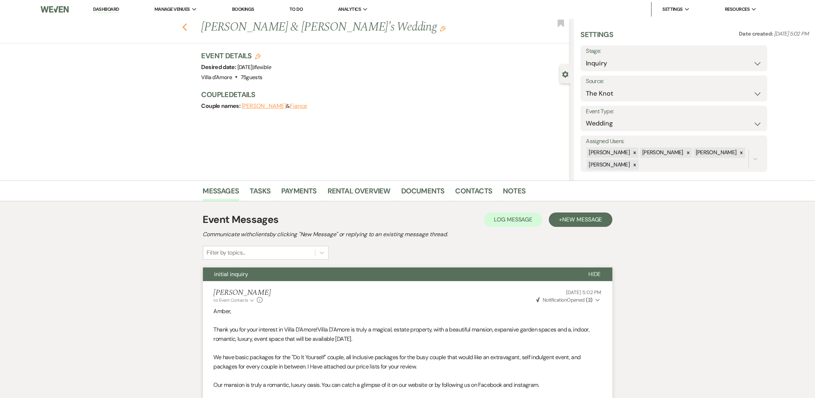
click at [187, 29] on icon "Previous" at bounding box center [184, 27] width 5 height 9
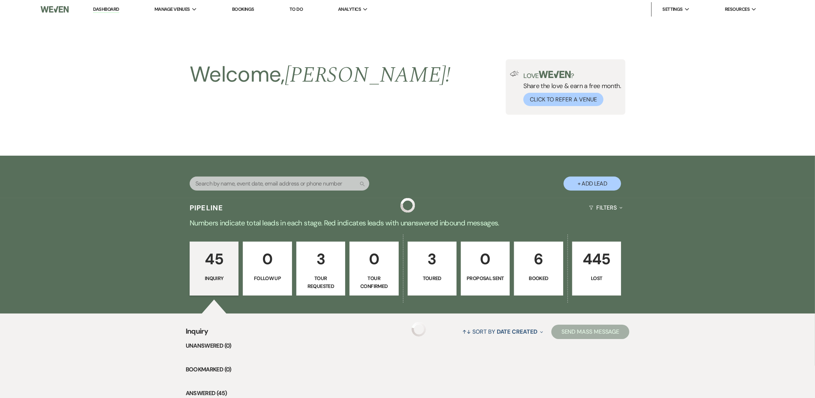
scroll to position [1501, 0]
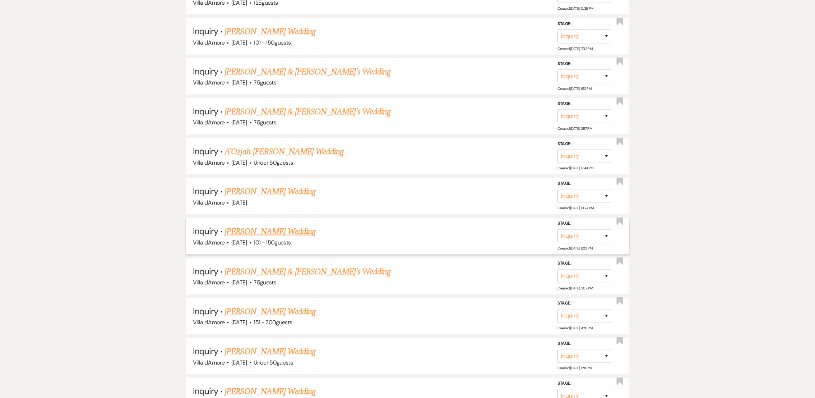
click at [257, 225] on link "[PERSON_NAME] Wedding" at bounding box center [269, 231] width 91 height 13
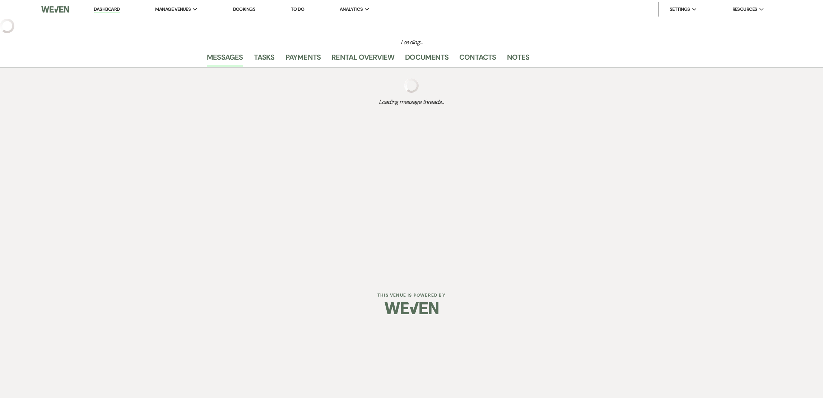
select select "2"
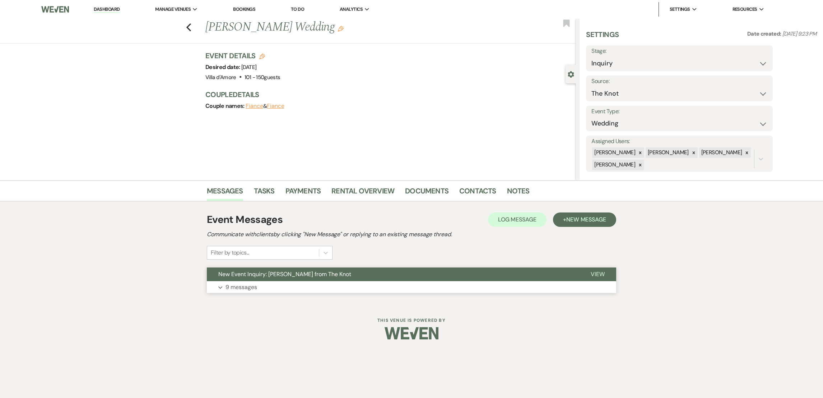
click at [241, 285] on p "9 messages" at bounding box center [242, 286] width 32 height 9
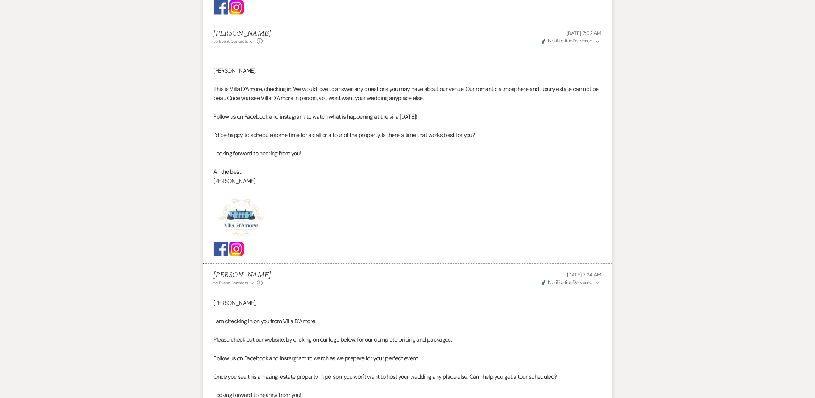
scroll to position [2264, 0]
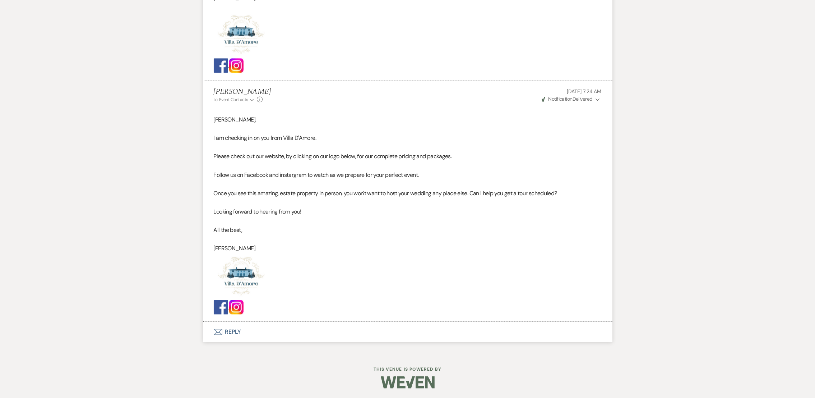
click at [230, 334] on button "Envelope Reply" at bounding box center [407, 331] width 409 height 20
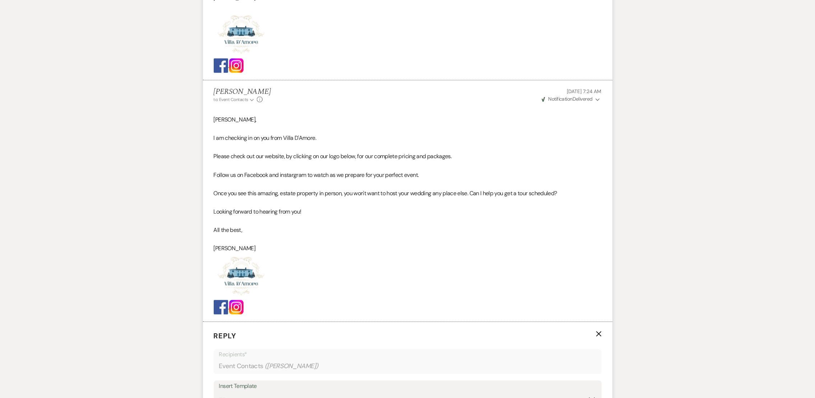
click at [264, 387] on div "Insert Template" at bounding box center [407, 386] width 377 height 10
click at [254, 391] on select "-- auto responce weekends Tour Request Response Follow Up #1 (wedding) Weven Pl…" at bounding box center [407, 398] width 377 height 14
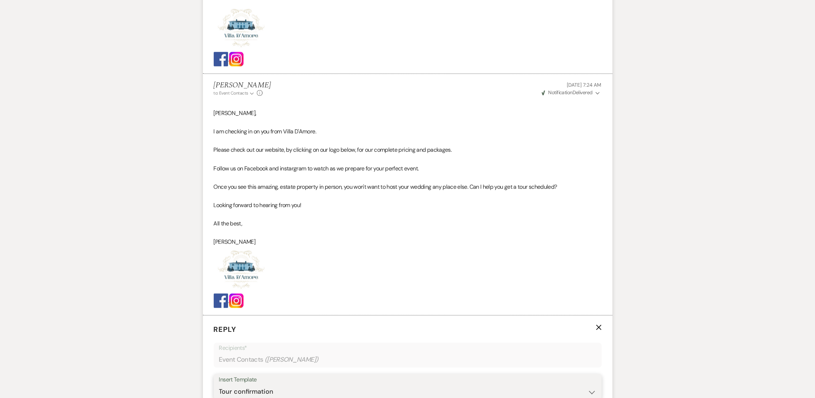
click at [219, 384] on select "-- auto responce weekends Tour Request Response Follow Up #1 (wedding) Weven Pl…" at bounding box center [407, 391] width 377 height 14
select select "4964"
click at [219, 384] on select "-- auto responce weekends Tour Request Response Follow Up #1 (wedding) Weven Pl…" at bounding box center [407, 391] width 377 height 14
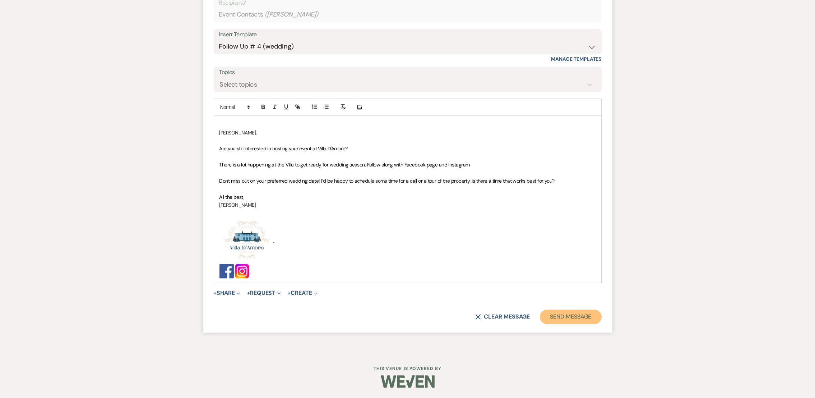
click at [586, 317] on button "Send Message" at bounding box center [570, 316] width 61 height 14
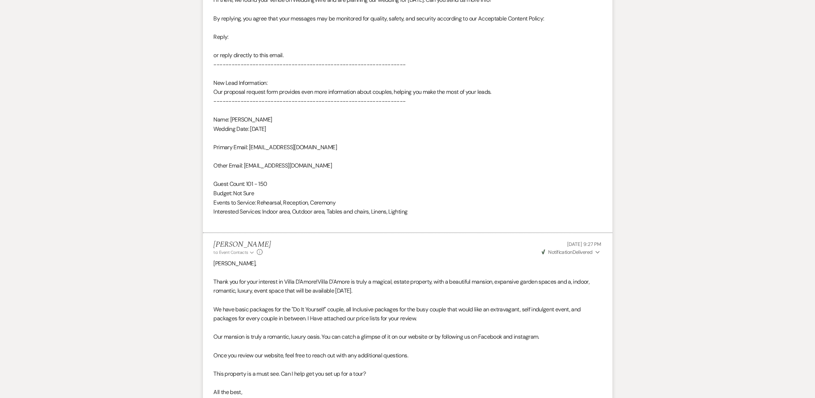
scroll to position [0, 0]
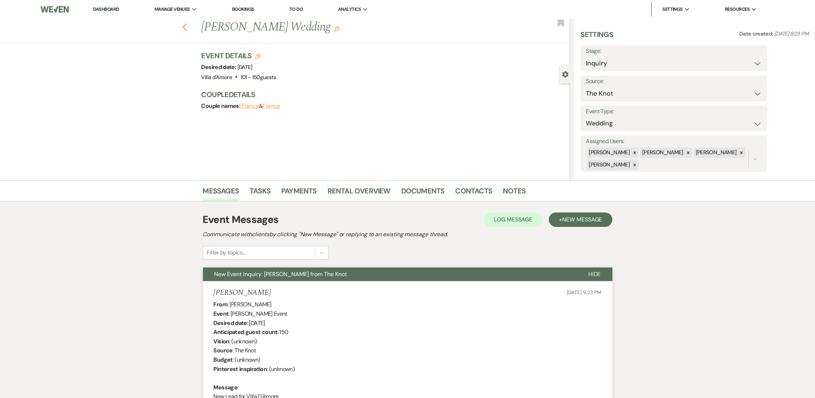
click at [186, 30] on icon "Previous" at bounding box center [184, 27] width 5 height 9
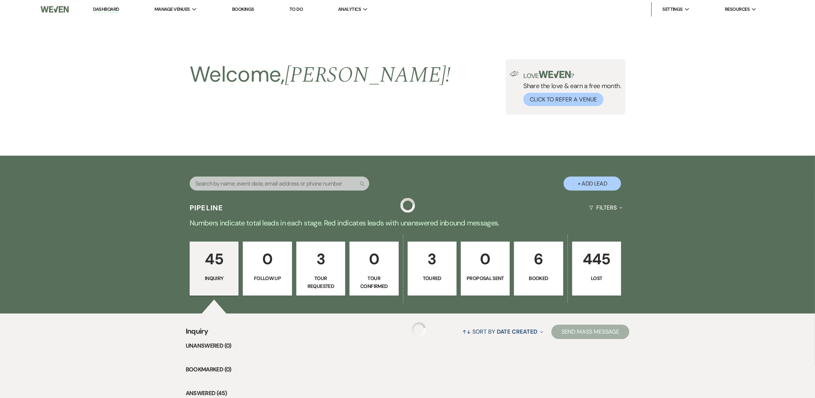
scroll to position [1501, 0]
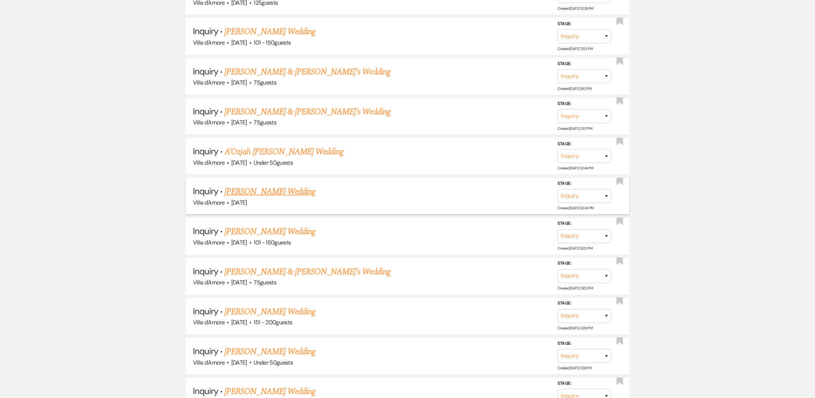
click at [262, 185] on link "[PERSON_NAME] Wedding" at bounding box center [269, 191] width 91 height 13
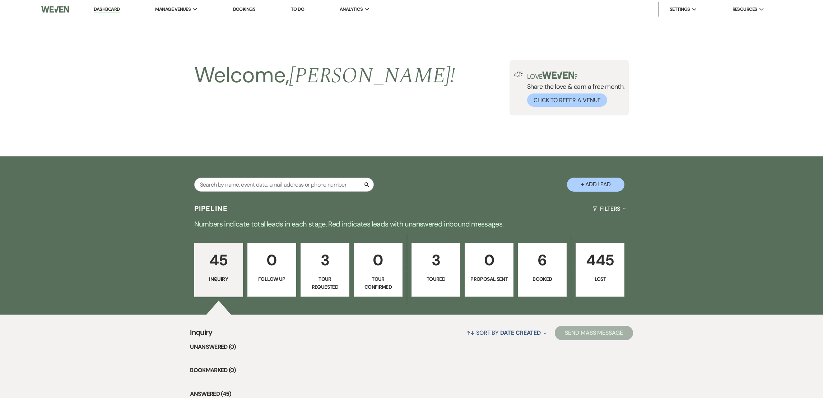
select select "2"
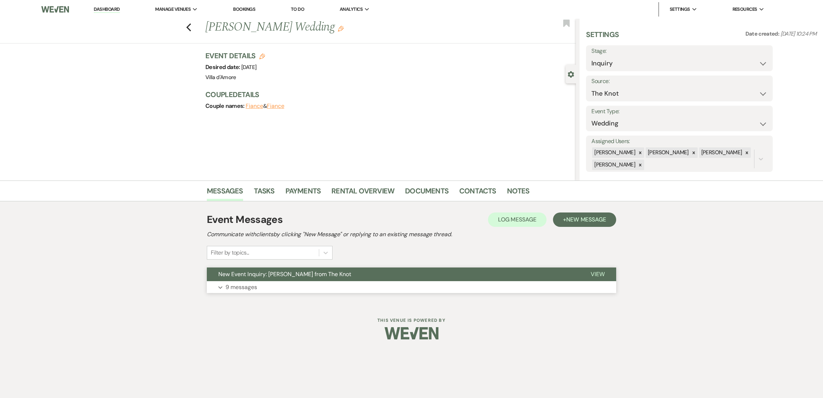
click at [238, 283] on p "9 messages" at bounding box center [242, 286] width 32 height 9
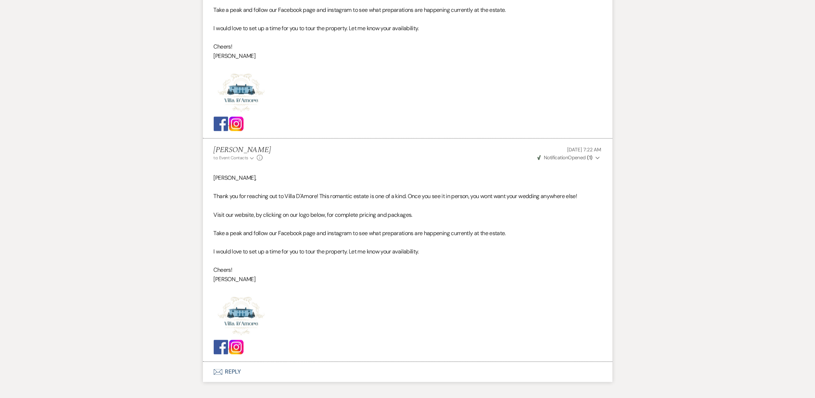
scroll to position [2171, 0]
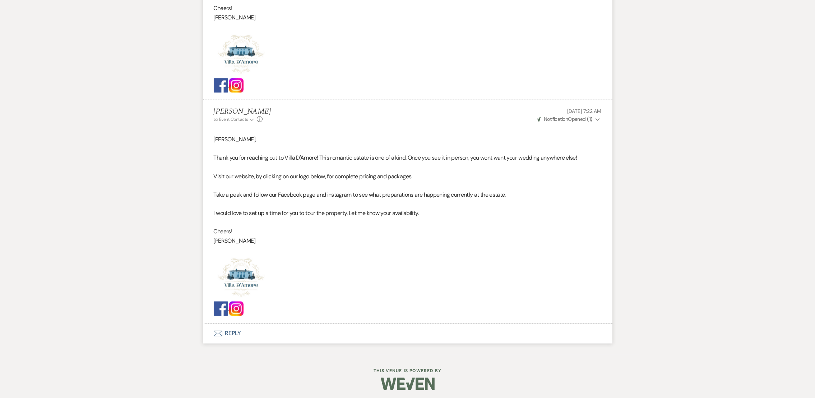
click at [225, 338] on button "Envelope Reply" at bounding box center [407, 333] width 409 height 20
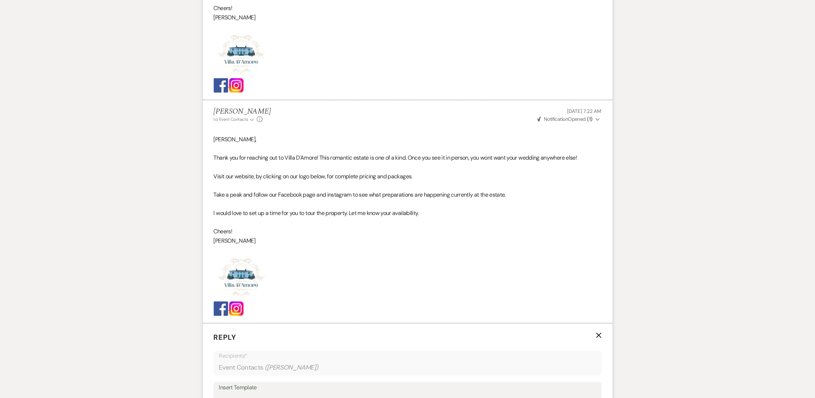
click at [238, 390] on div "Insert Template" at bounding box center [407, 387] width 377 height 10
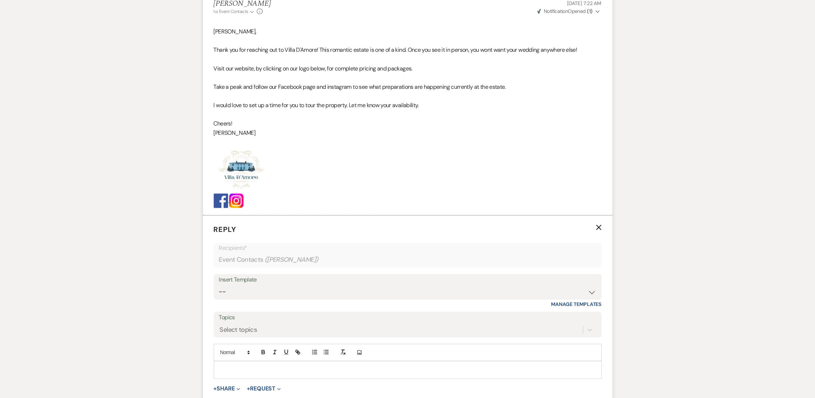
scroll to position [2310, 0]
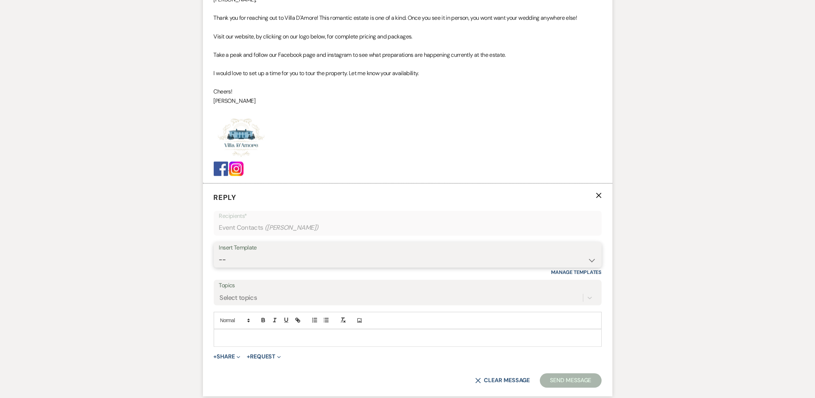
click at [305, 261] on select "-- auto responce weekends Tour Request Response Follow Up #1 (wedding) Weven Pl…" at bounding box center [407, 259] width 377 height 14
select select "4965"
click at [219, 252] on select "-- auto responce weekends Tour Request Response Follow Up #1 (wedding) Weven Pl…" at bounding box center [407, 259] width 377 height 14
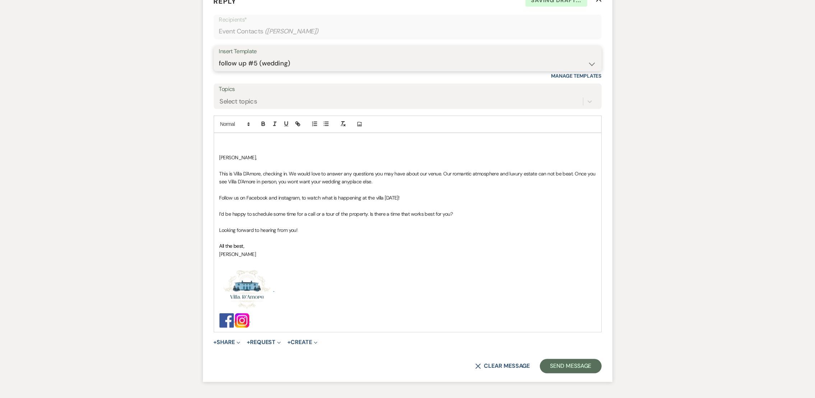
scroll to position [2524, 0]
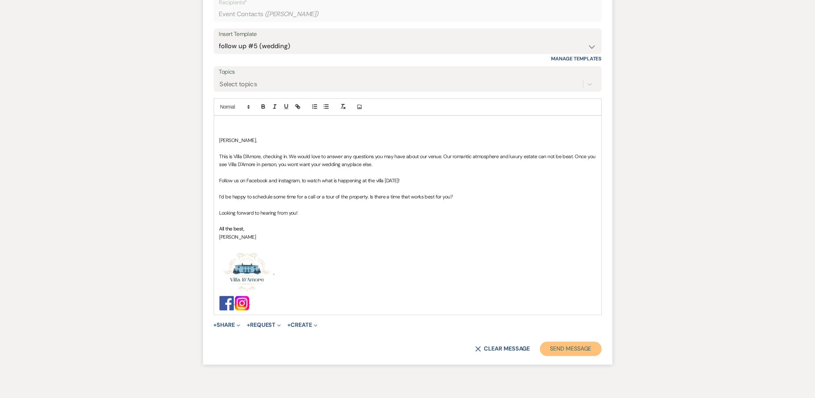
click at [585, 352] on button "Send Message" at bounding box center [570, 348] width 61 height 14
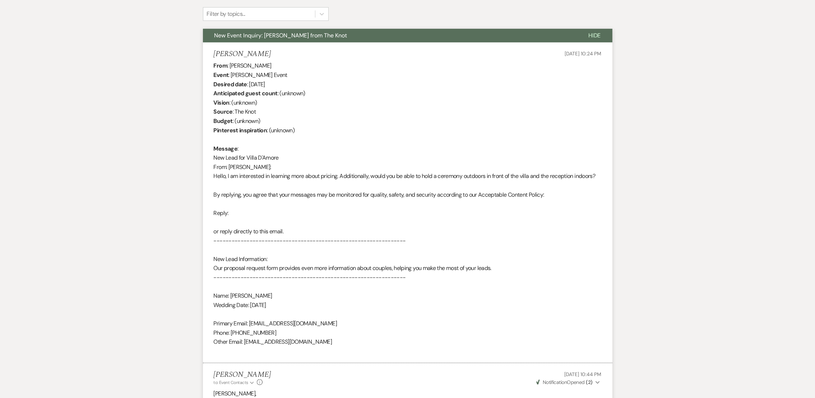
scroll to position [0, 0]
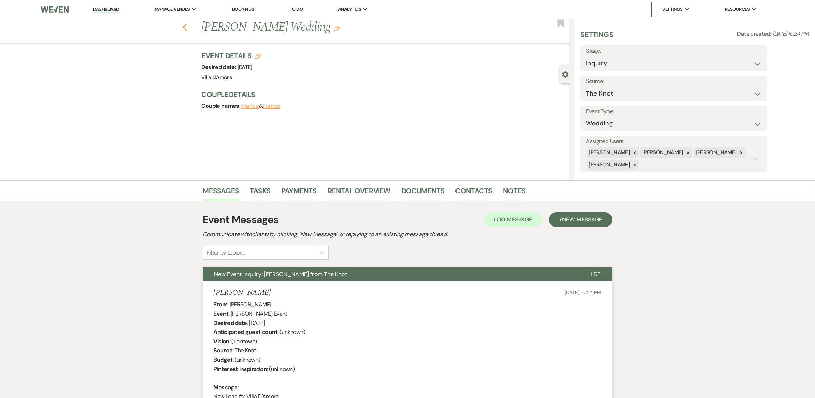
click at [187, 28] on use "button" at bounding box center [184, 27] width 5 height 8
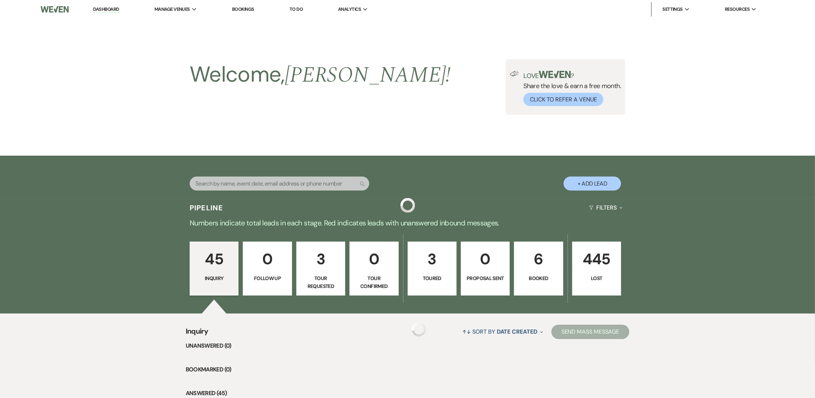
scroll to position [1501, 0]
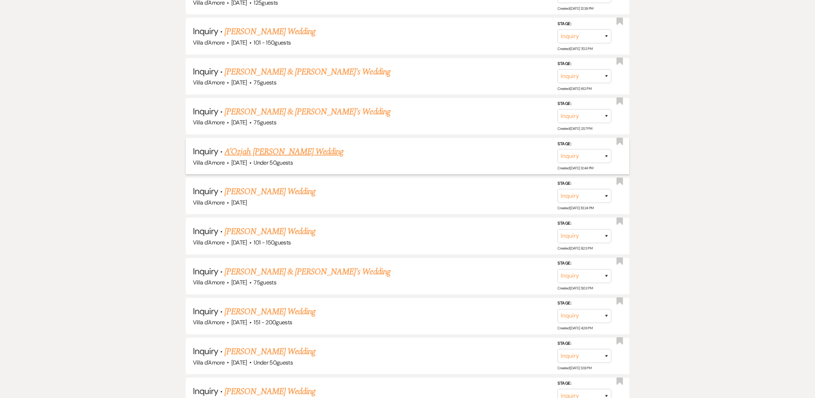
click at [251, 163] on span "·" at bounding box center [250, 163] width 2 height 0
click at [253, 145] on link "A’Ozjah [PERSON_NAME] Wedding" at bounding box center [283, 151] width 119 height 13
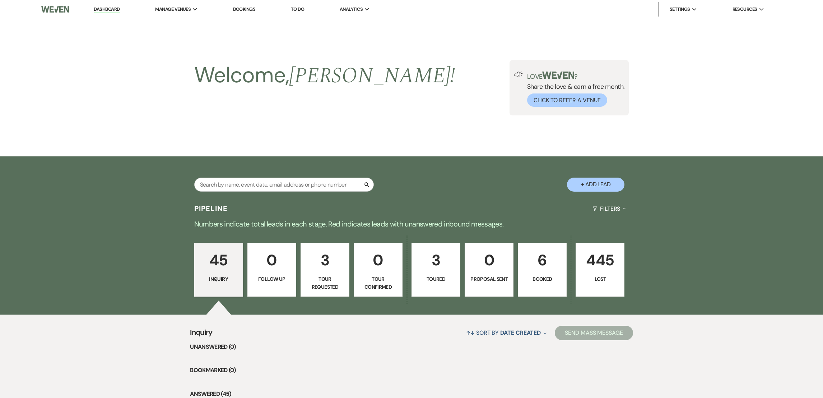
select select "2"
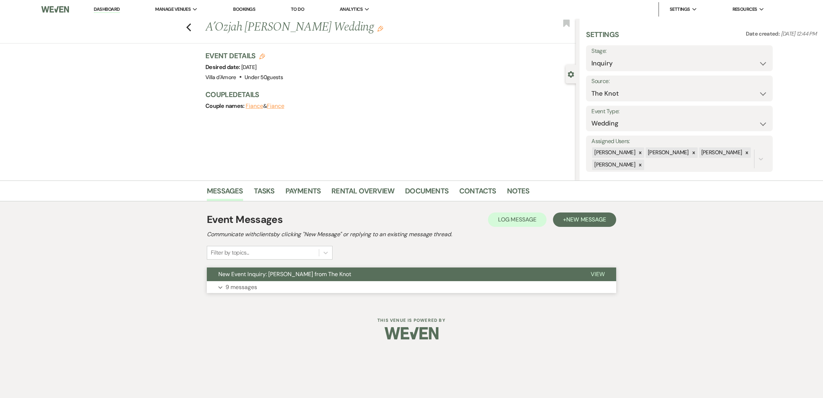
click at [248, 287] on p "9 messages" at bounding box center [242, 286] width 32 height 9
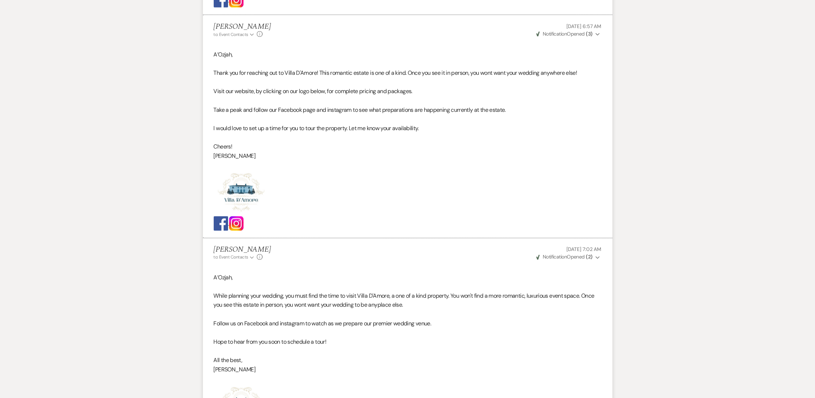
scroll to position [2181, 0]
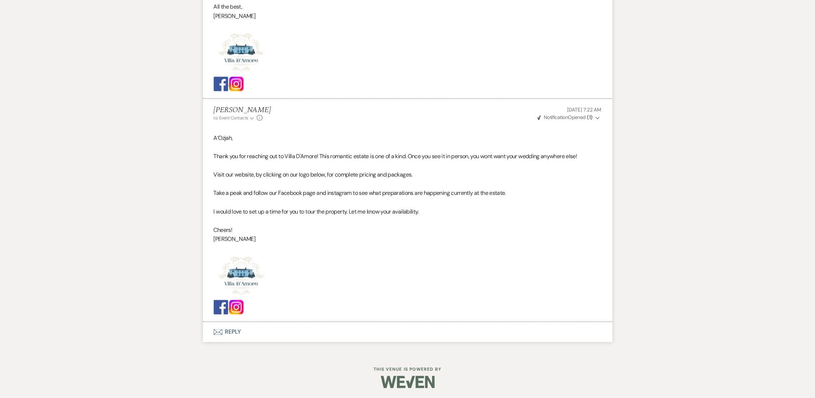
click at [220, 329] on use "button" at bounding box center [217, 332] width 9 height 6
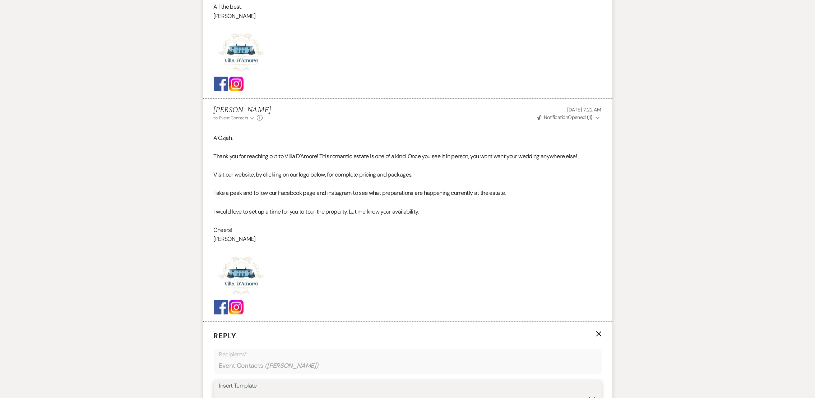
click at [257, 391] on select "-- auto responce weekends Tour Request Response Follow Up #1 (wedding) Weven Pl…" at bounding box center [407, 398] width 377 height 14
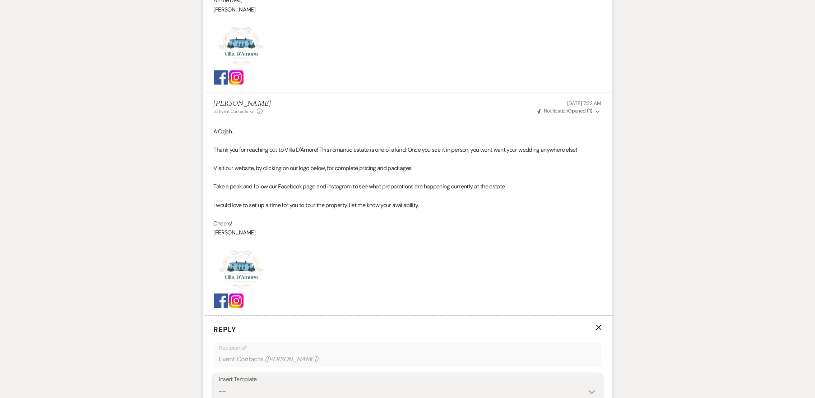
select select "4963"
click at [219, 384] on select "-- auto responce weekends Tour Request Response Follow Up #1 (wedding) Weven Pl…" at bounding box center [407, 391] width 377 height 14
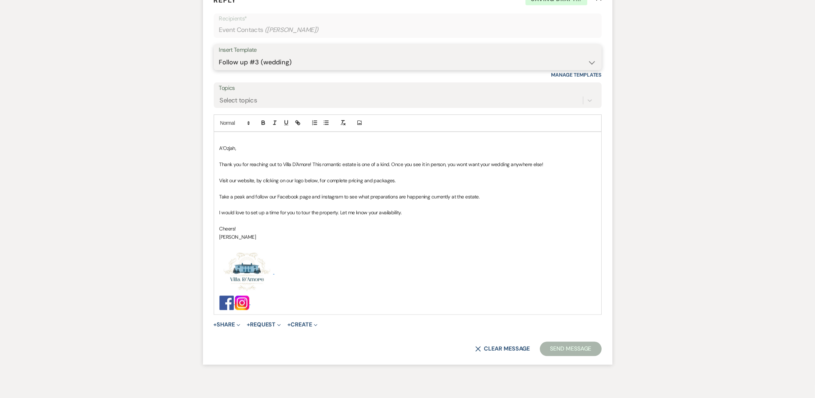
scroll to position [2549, 0]
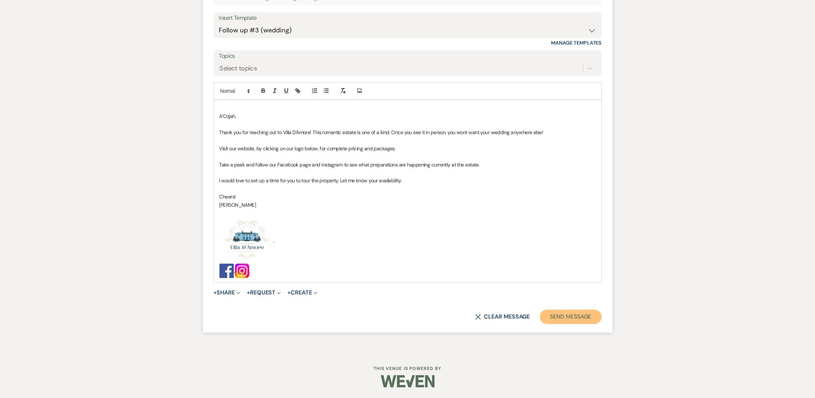
click at [581, 319] on button "Send Message" at bounding box center [570, 316] width 61 height 14
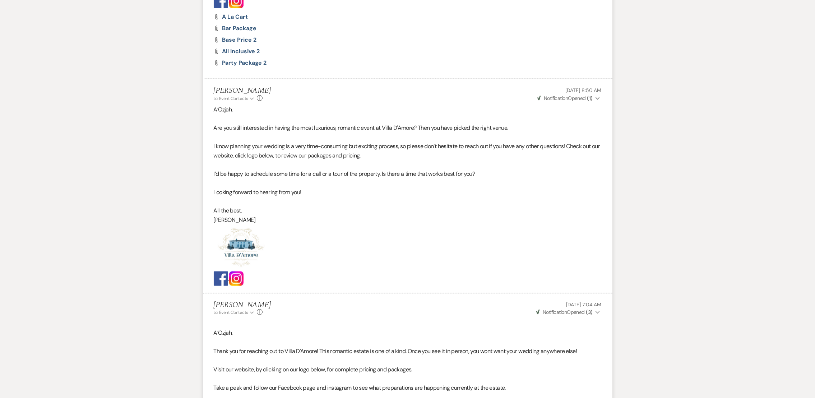
scroll to position [0, 0]
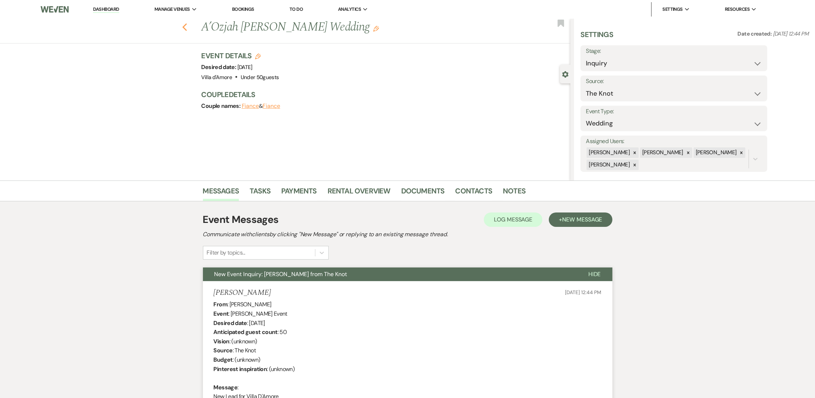
click at [187, 25] on icon "Previous" at bounding box center [184, 27] width 5 height 9
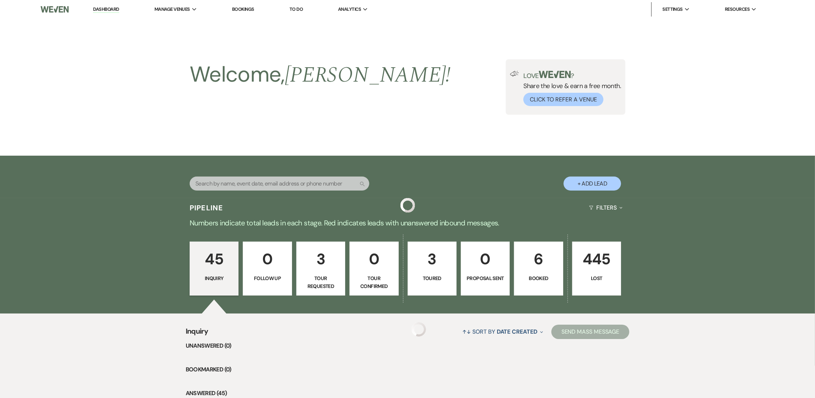
scroll to position [1501, 0]
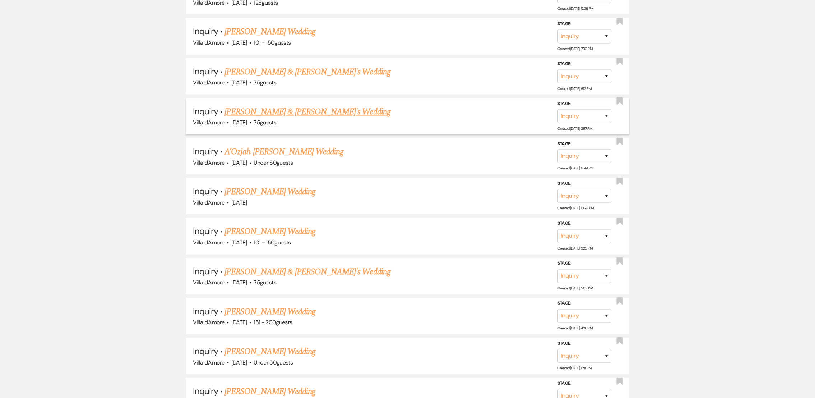
click at [261, 105] on link "[PERSON_NAME] & [PERSON_NAME]'s Wedding" at bounding box center [307, 111] width 166 height 13
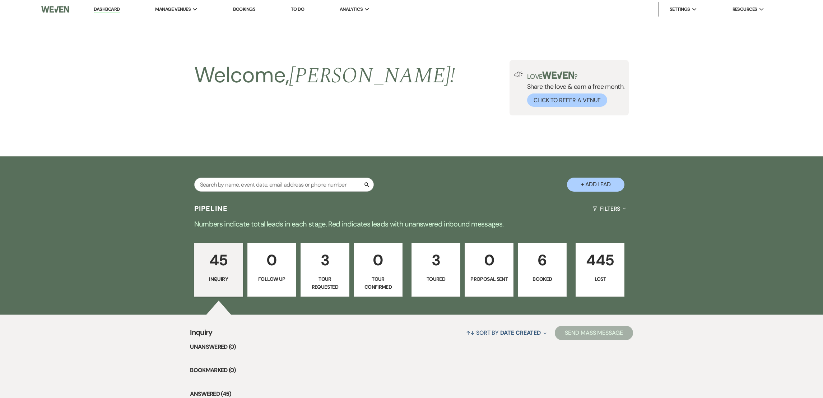
select select "2"
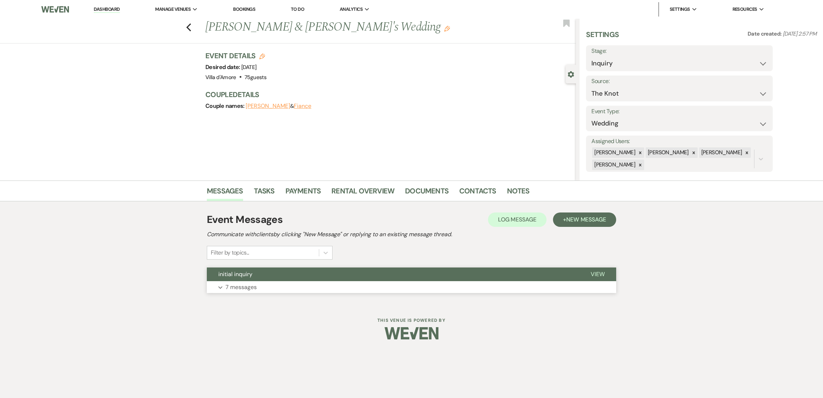
click at [246, 285] on p "7 messages" at bounding box center [241, 286] width 31 height 9
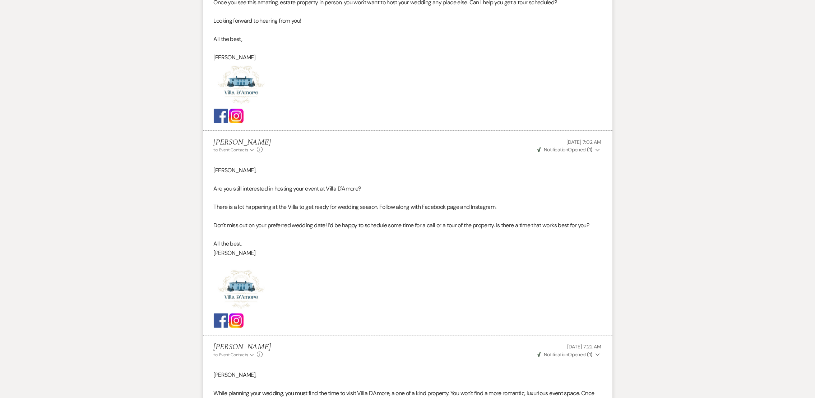
scroll to position [1565, 0]
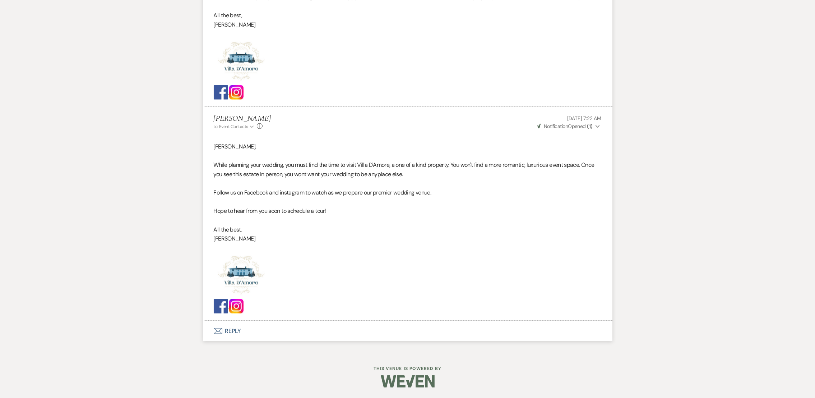
click at [226, 330] on button "Envelope Reply" at bounding box center [407, 331] width 409 height 20
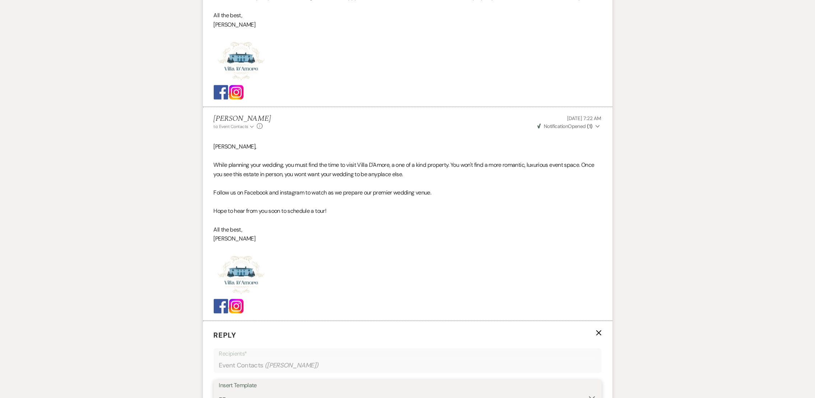
click at [256, 394] on select "-- auto responce weekends Tour Request Response Follow Up #1 (wedding) Weven Pl…" at bounding box center [407, 397] width 377 height 14
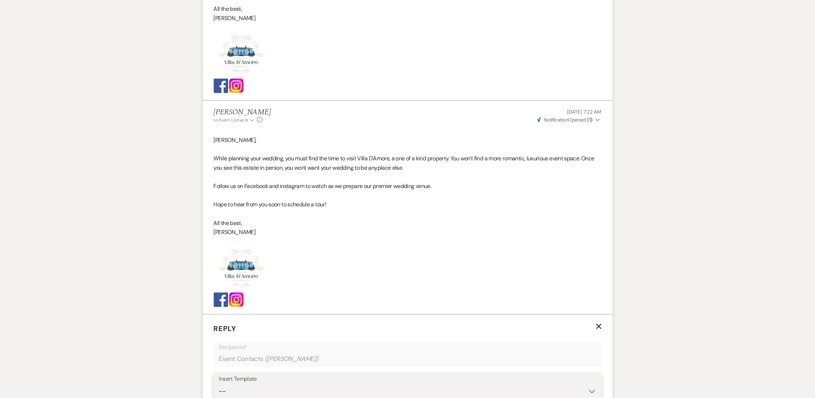
select select "4964"
click at [219, 384] on select "-- auto responce weekends Tour Request Response Follow Up #1 (wedding) Weven Pl…" at bounding box center [407, 391] width 377 height 14
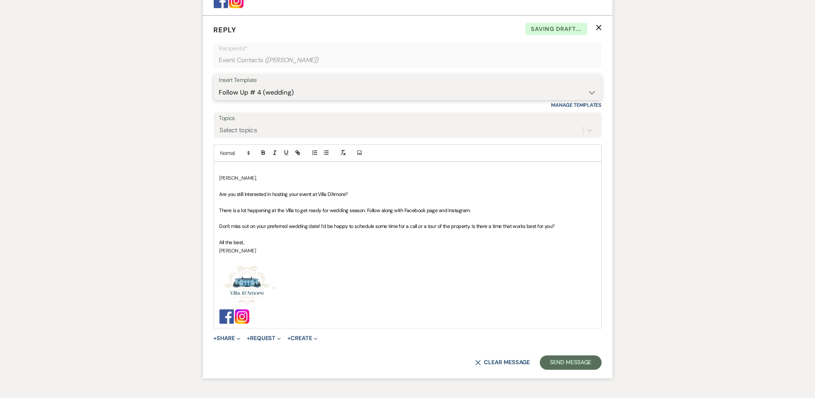
scroll to position [1916, 0]
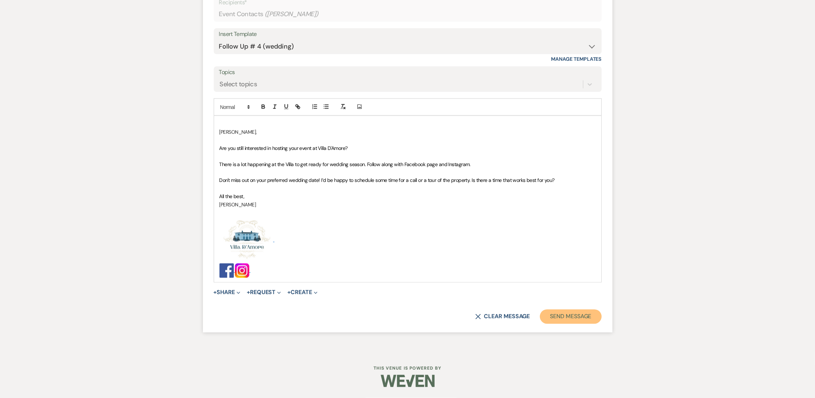
click at [584, 321] on button "Send Message" at bounding box center [570, 316] width 61 height 14
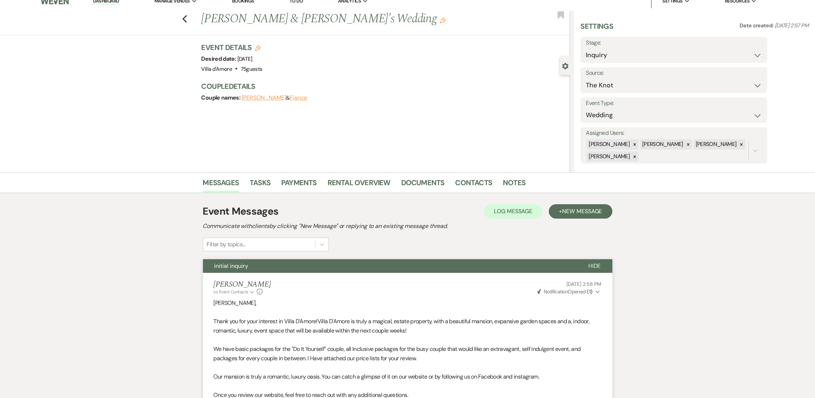
scroll to position [0, 0]
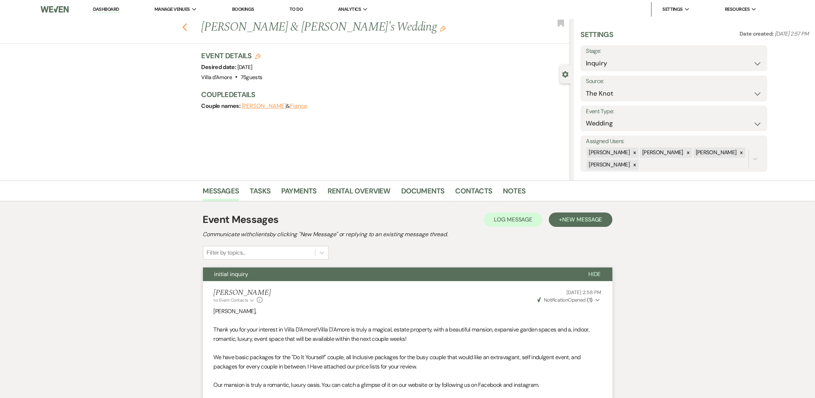
click at [187, 23] on icon "Previous" at bounding box center [184, 27] width 5 height 9
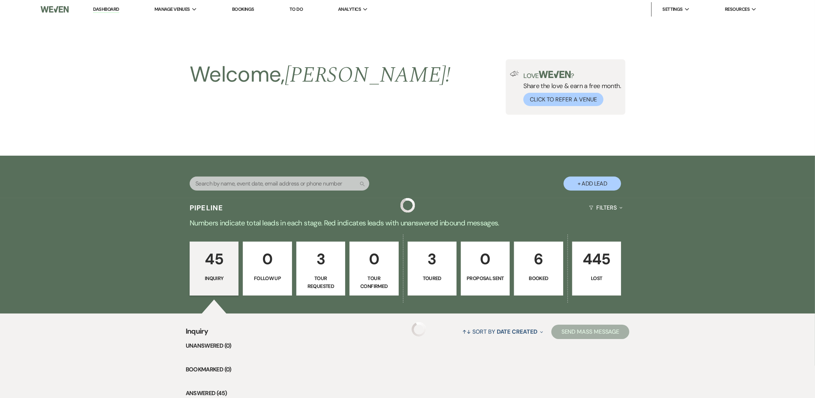
scroll to position [1501, 0]
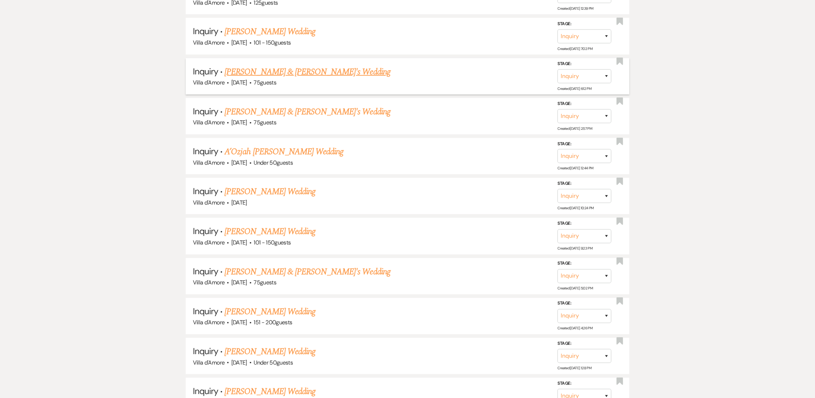
click at [253, 65] on link "[PERSON_NAME] & [PERSON_NAME]'s Wedding" at bounding box center [307, 71] width 166 height 13
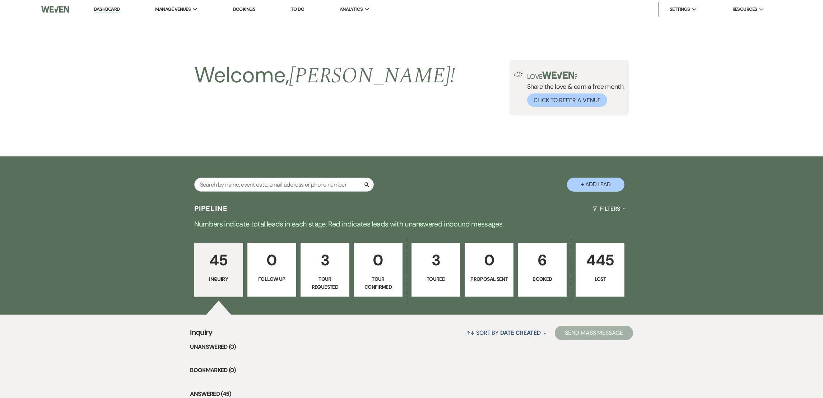
select select "2"
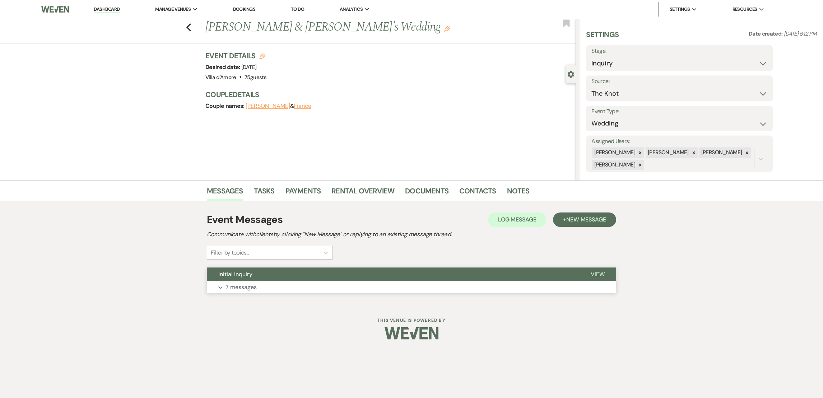
click at [255, 283] on p "7 messages" at bounding box center [241, 286] width 31 height 9
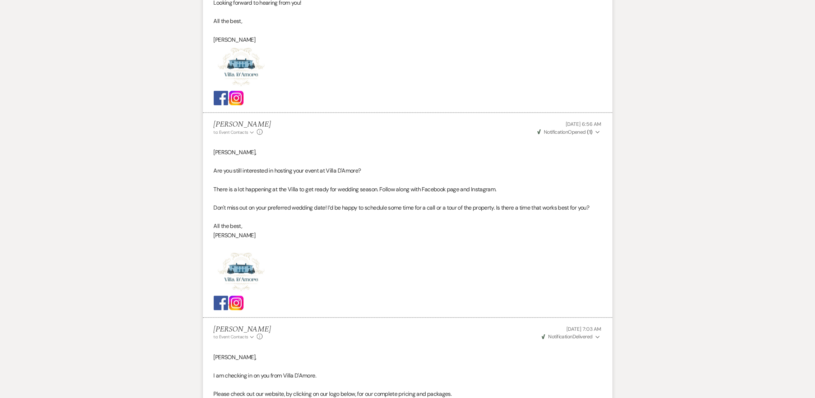
scroll to position [1611, 0]
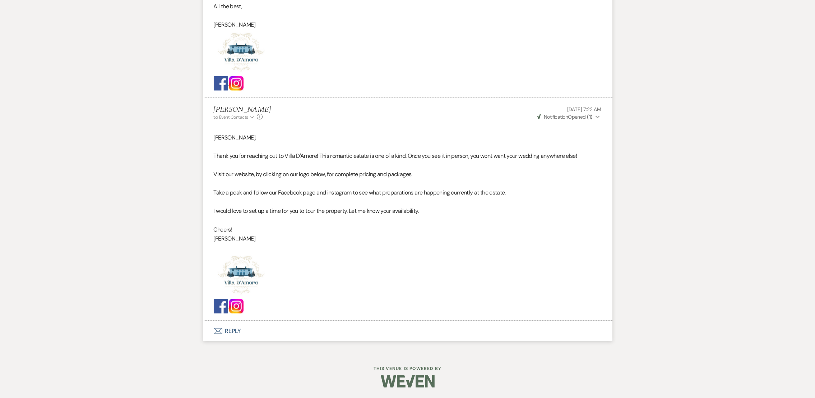
click at [222, 328] on button "Envelope Reply" at bounding box center [407, 331] width 409 height 20
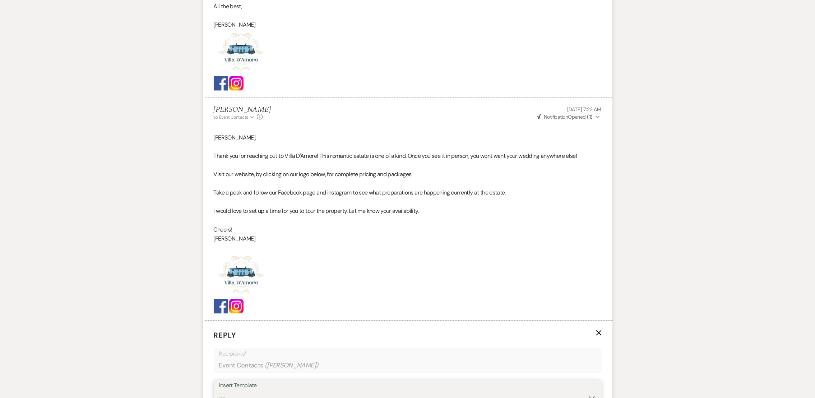
click at [246, 391] on select "-- auto responce weekends Tour Request Response Follow Up #1 (wedding) Weven Pl…" at bounding box center [407, 397] width 377 height 14
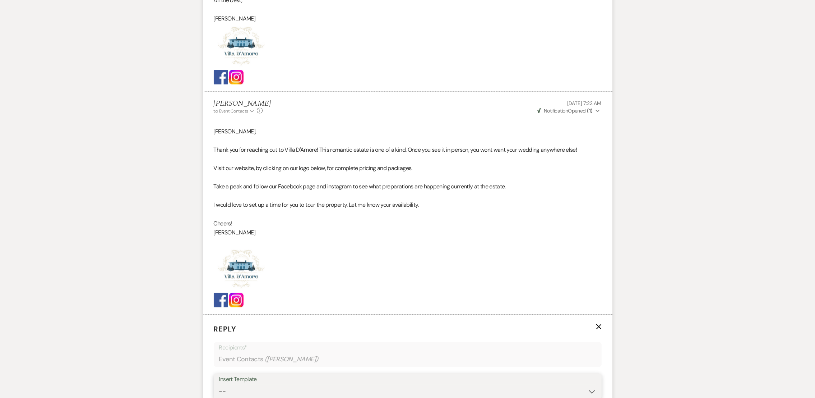
select select "4962"
click at [219, 384] on select "-- auto responce weekends Tour Request Response Follow Up #1 (wedding) Weven Pl…" at bounding box center [407, 391] width 377 height 14
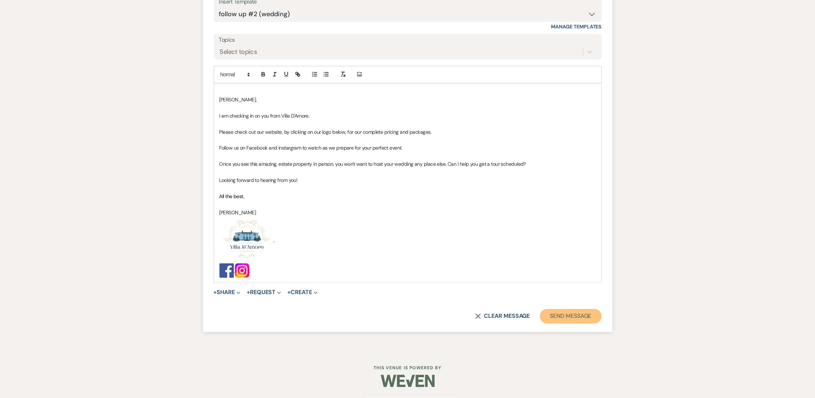
click at [553, 317] on button "Send Message" at bounding box center [570, 316] width 61 height 14
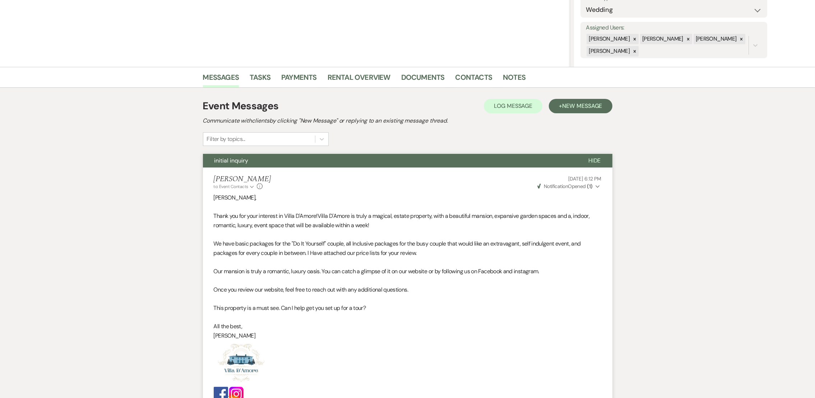
scroll to position [0, 0]
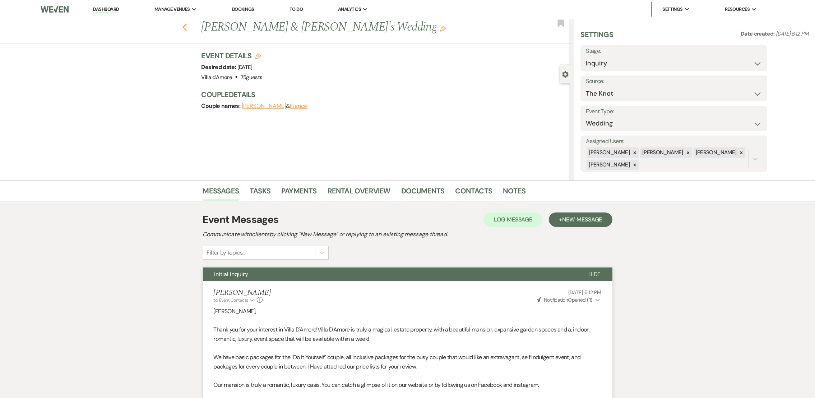
click at [187, 25] on use "button" at bounding box center [184, 27] width 5 height 8
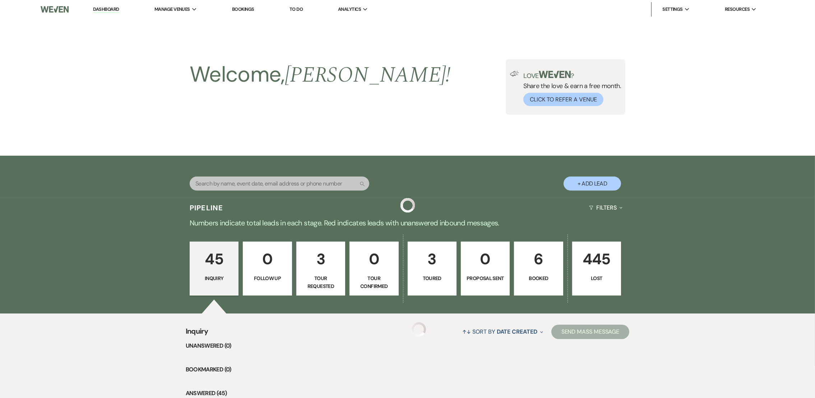
scroll to position [1501, 0]
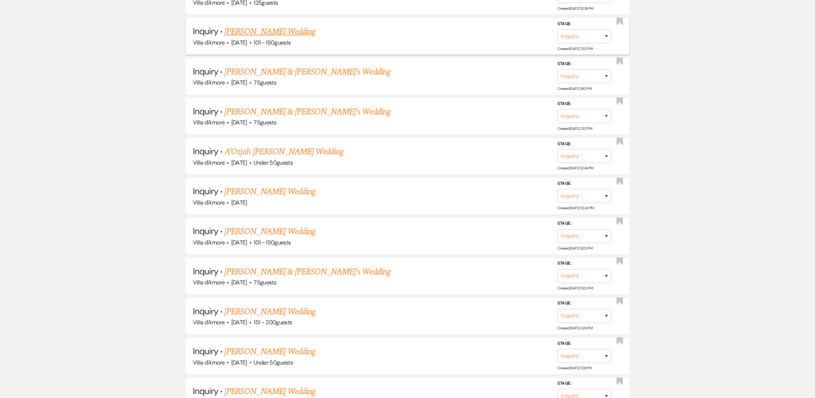
click at [262, 25] on link "[PERSON_NAME] Wedding" at bounding box center [269, 31] width 91 height 13
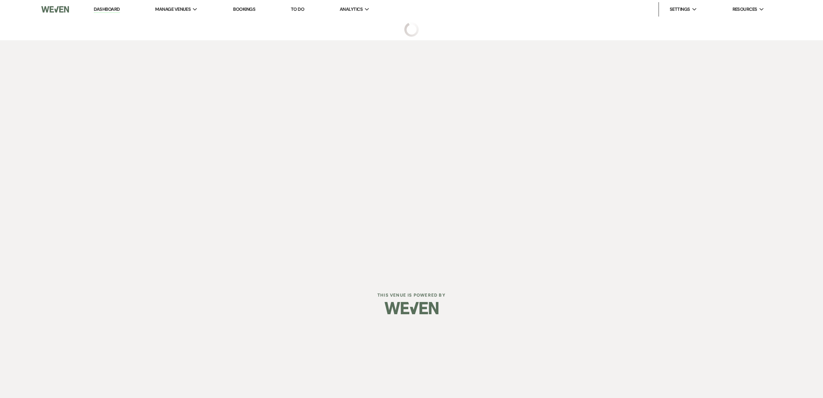
select select "2"
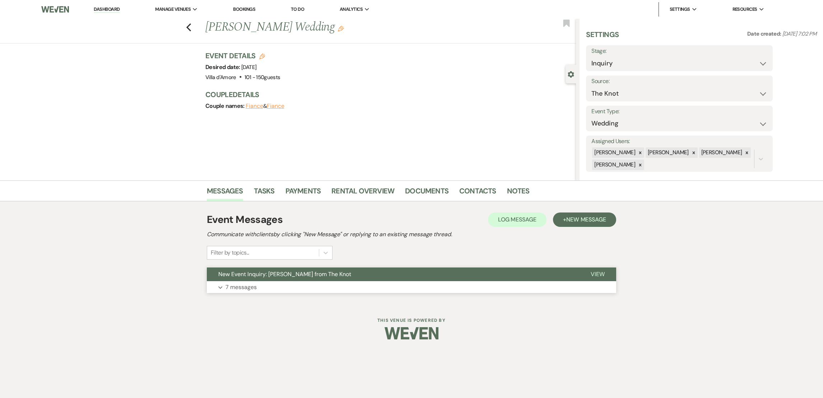
click at [240, 284] on p "7 messages" at bounding box center [241, 286] width 31 height 9
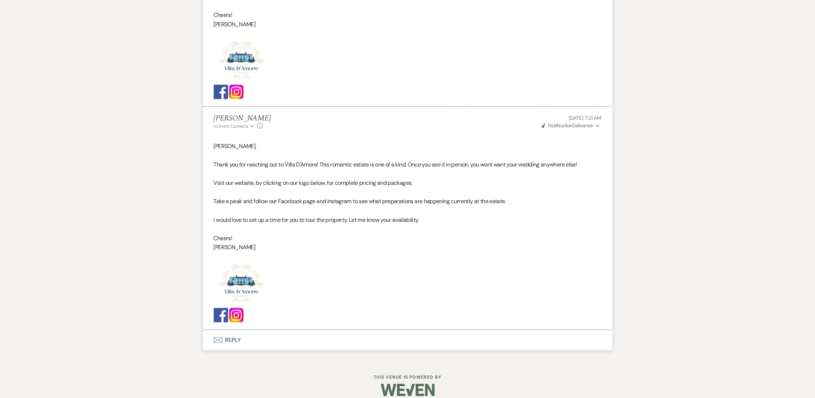
scroll to position [1681, 0]
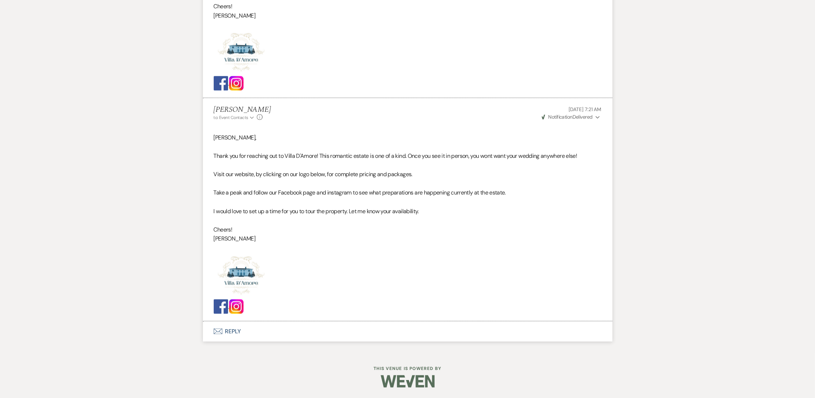
click at [227, 338] on button "Envelope Reply" at bounding box center [407, 331] width 409 height 20
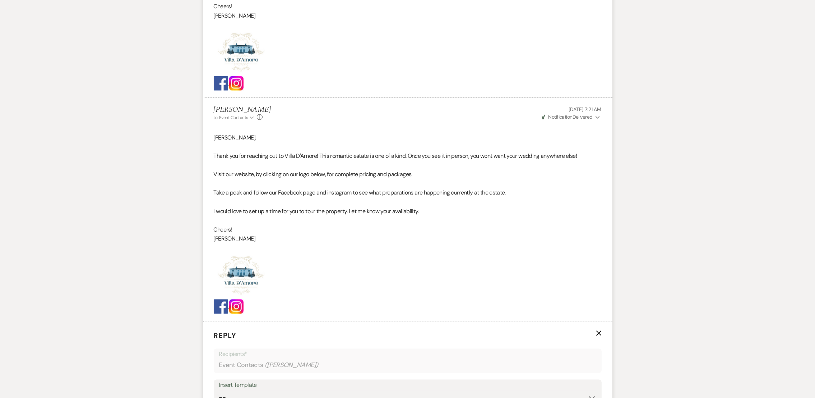
click at [245, 387] on div "Insert Template" at bounding box center [407, 385] width 377 height 10
click at [242, 390] on select "-- auto responce weekends Tour Request Response Follow Up #1 (wedding) Weven Pl…" at bounding box center [407, 397] width 377 height 14
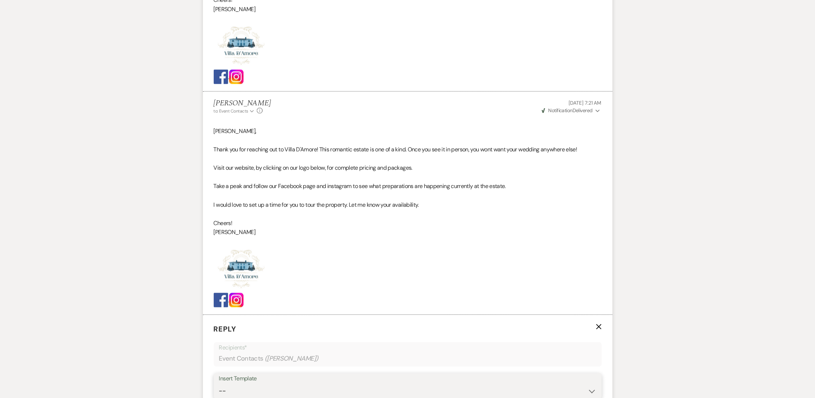
select select "4963"
click at [219, 384] on select "-- auto responce weekends Tour Request Response Follow Up #1 (wedding) Weven Pl…" at bounding box center [407, 391] width 377 height 14
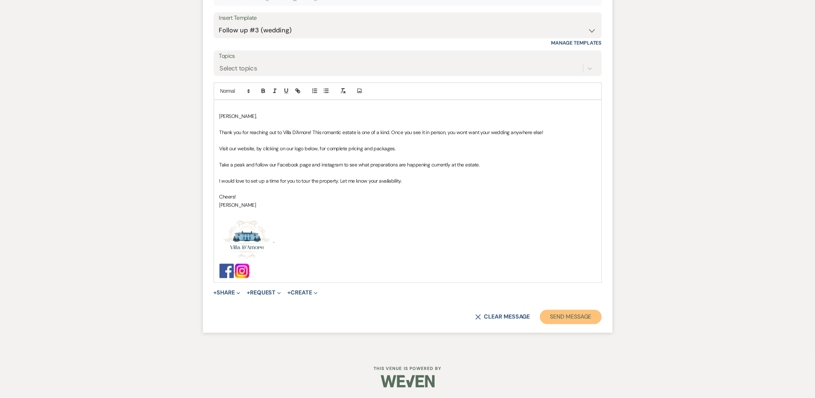
click at [576, 319] on button "Send Message" at bounding box center [570, 316] width 61 height 14
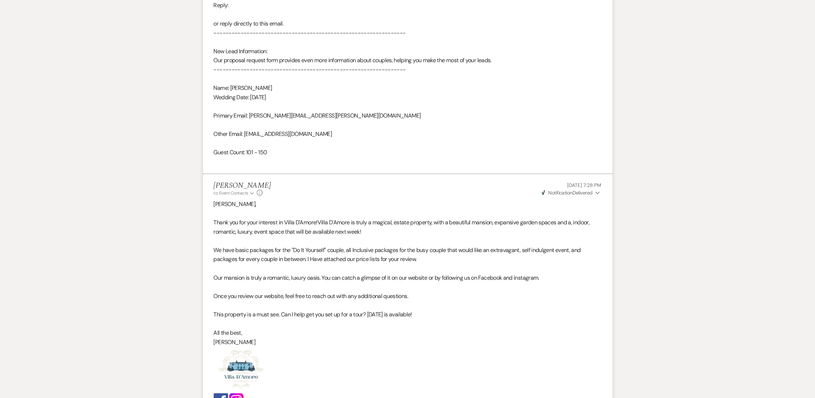
scroll to position [0, 0]
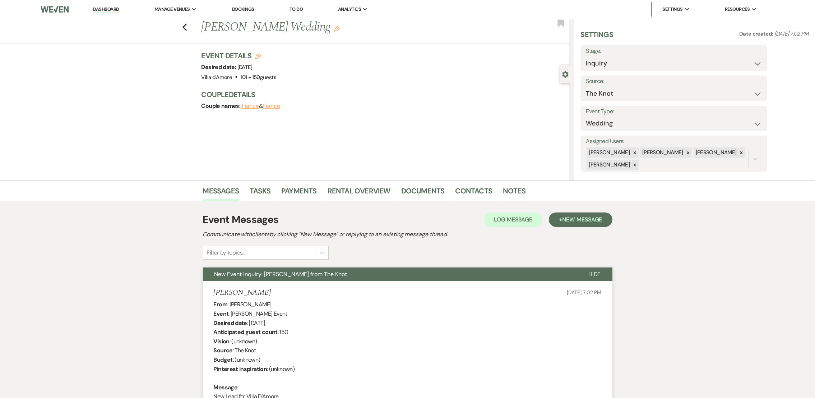
click at [185, 27] on div "Previous [PERSON_NAME] Wedding Edit Bookmark" at bounding box center [283, 31] width 574 height 25
click at [187, 28] on icon "Previous" at bounding box center [184, 27] width 5 height 9
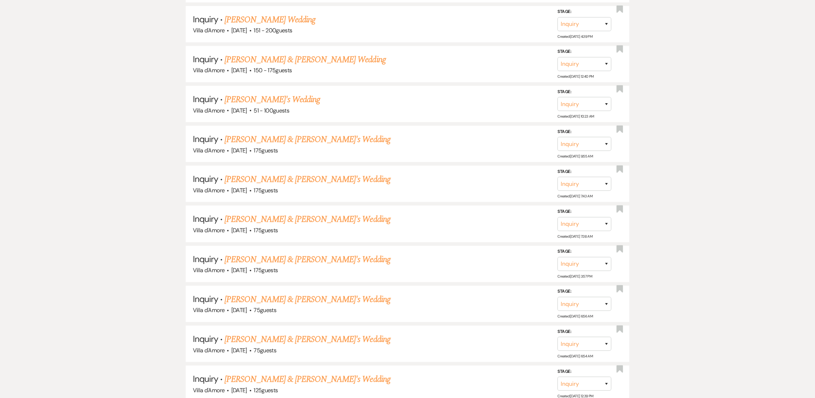
scroll to position [1109, 0]
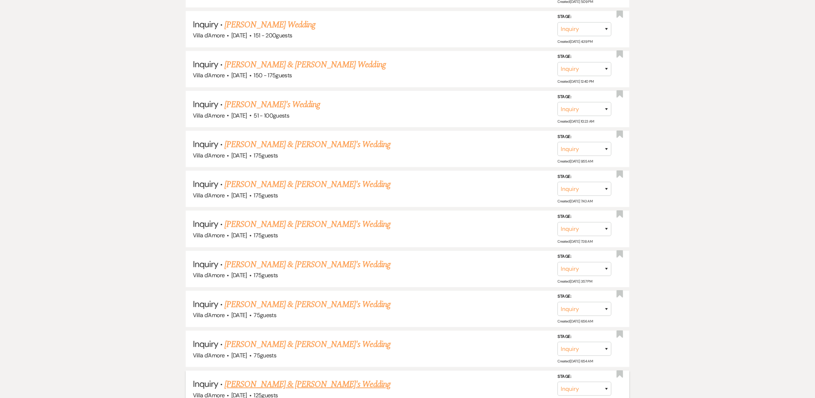
click at [268, 381] on link "[PERSON_NAME] & [PERSON_NAME]'s Wedding" at bounding box center [307, 383] width 166 height 13
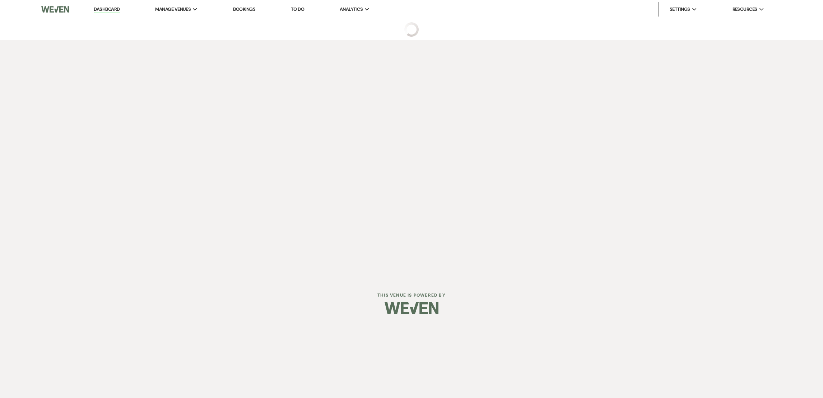
select select "2"
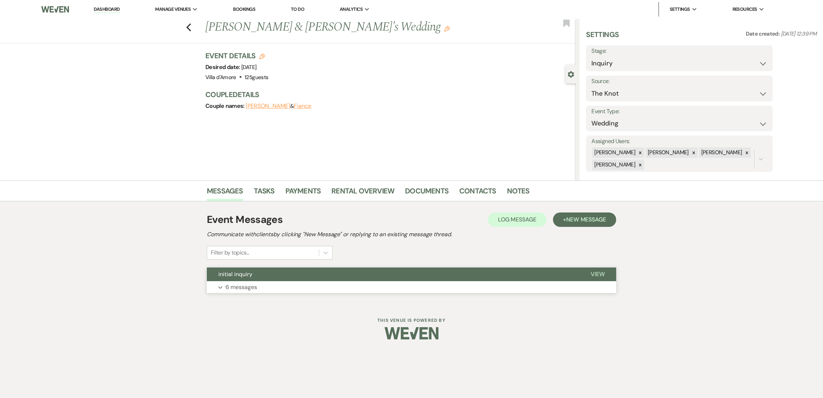
click at [227, 284] on p "6 messages" at bounding box center [242, 286] width 32 height 9
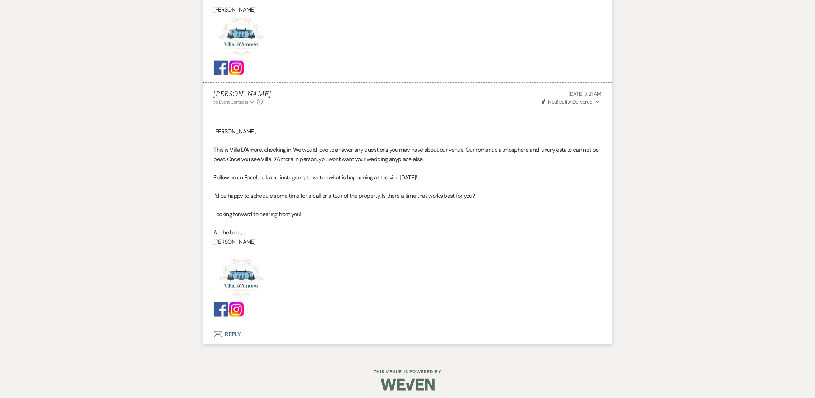
scroll to position [1443, 0]
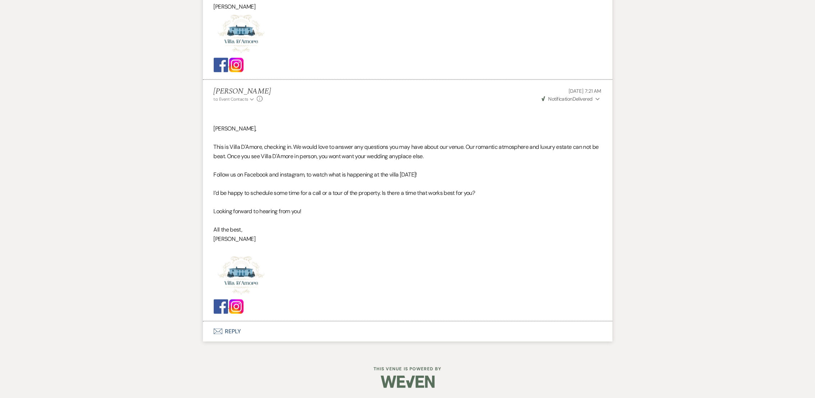
click at [226, 329] on button "Envelope Reply" at bounding box center [407, 331] width 409 height 20
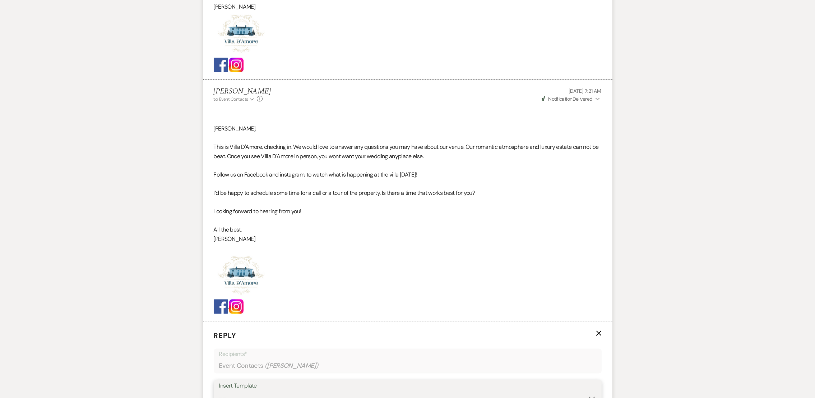
scroll to position [1449, 0]
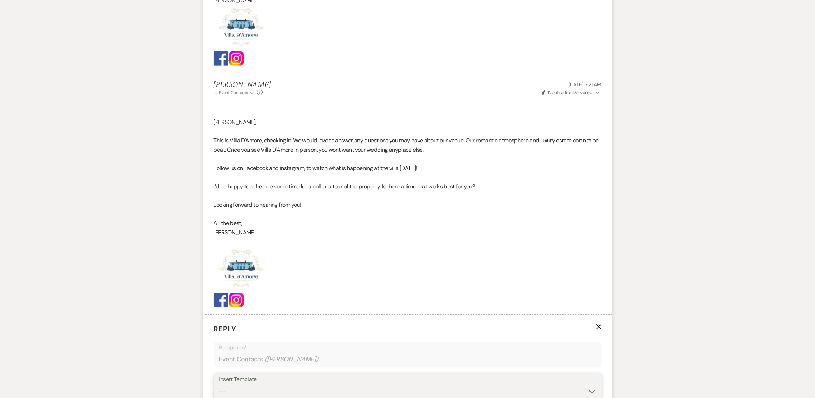
select select "4963"
click at [219, 384] on select "-- auto responce weekends Tour Request Response Follow Up #1 (wedding) Weven Pl…" at bounding box center [407, 391] width 377 height 14
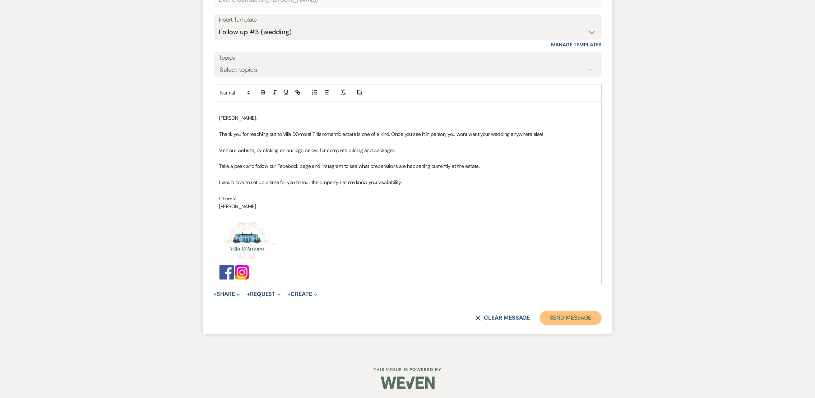
click at [578, 319] on button "Send Message" at bounding box center [570, 318] width 61 height 14
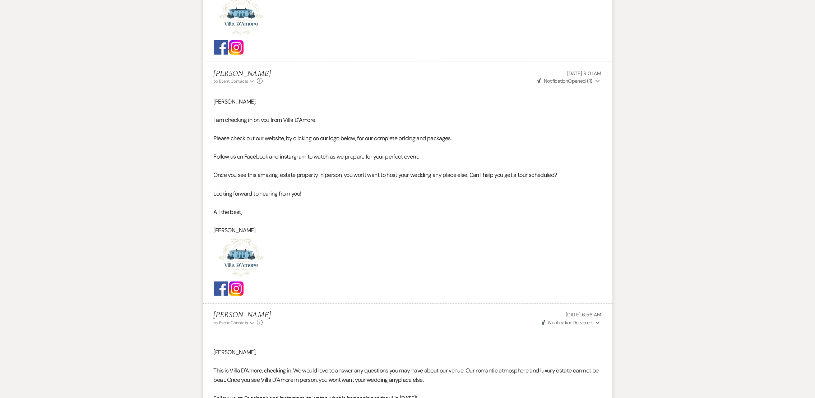
scroll to position [0, 0]
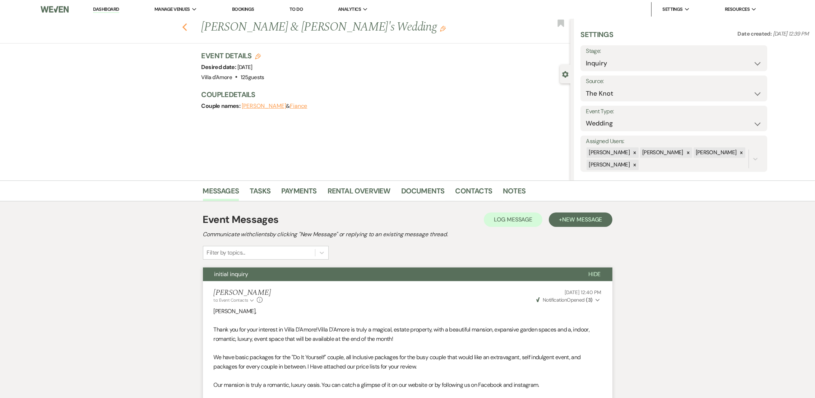
click at [186, 30] on icon "Previous" at bounding box center [184, 27] width 5 height 9
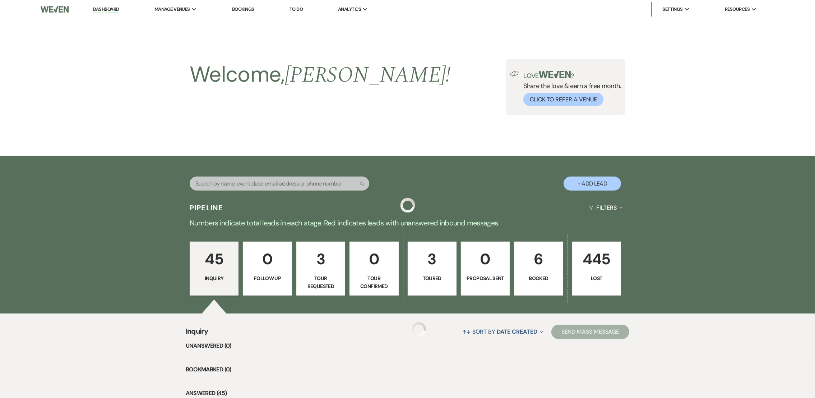
scroll to position [1109, 0]
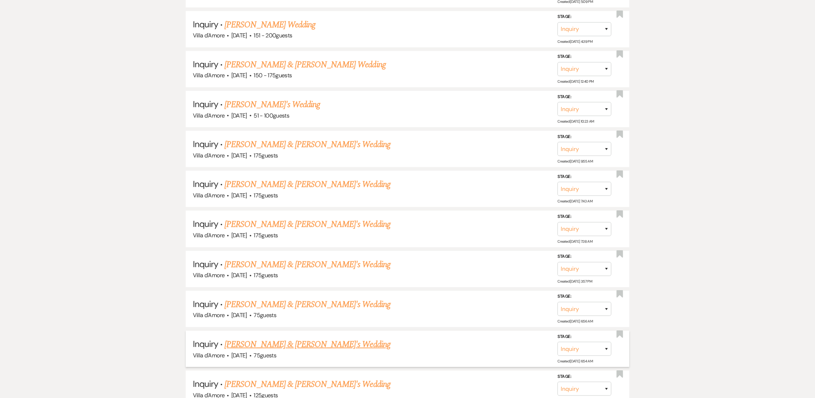
click at [296, 338] on link "[PERSON_NAME] & [PERSON_NAME]'s Wedding" at bounding box center [307, 344] width 166 height 13
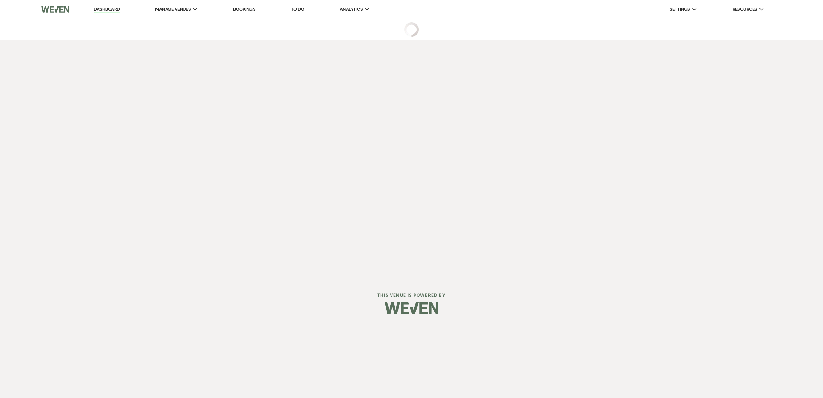
select select "2"
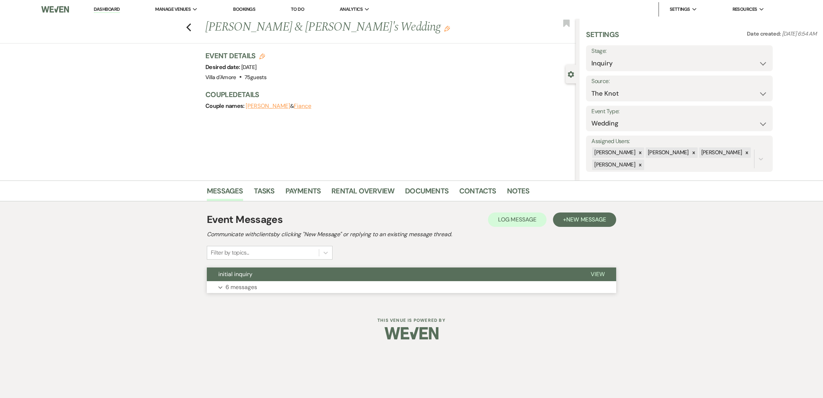
click at [251, 287] on p "6 messages" at bounding box center [242, 286] width 32 height 9
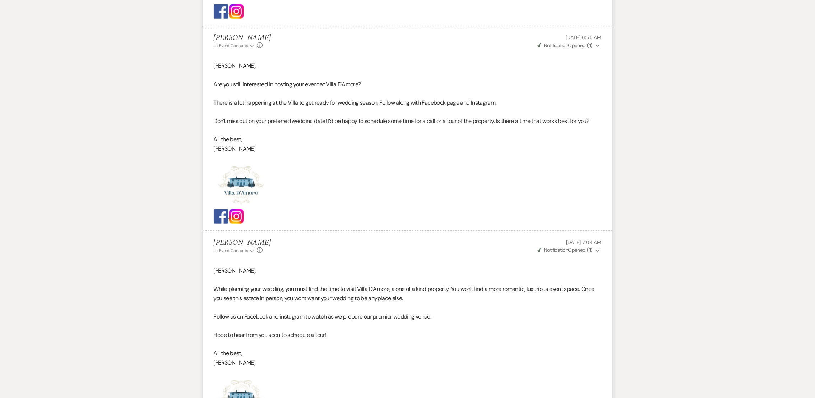
scroll to position [1361, 0]
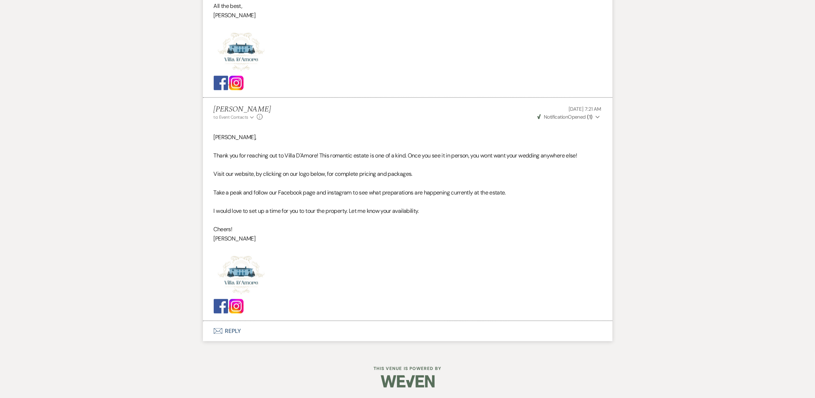
click at [229, 329] on button "Envelope Reply" at bounding box center [407, 331] width 409 height 20
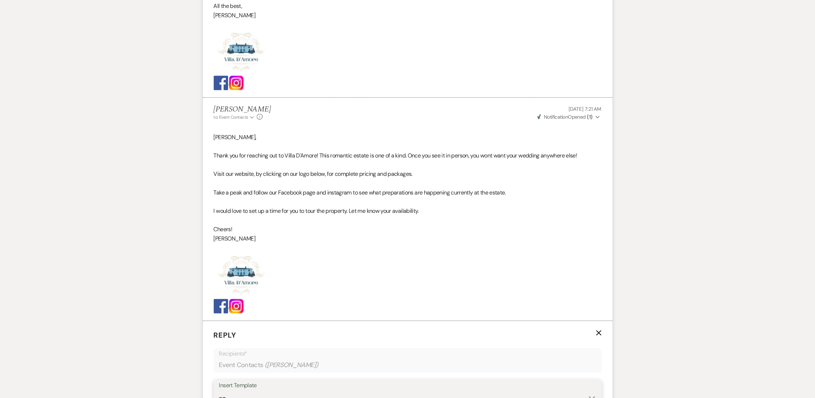
click at [232, 392] on select "-- auto responce weekends Tour Request Response Follow Up #1 (wedding) Weven Pl…" at bounding box center [407, 397] width 377 height 14
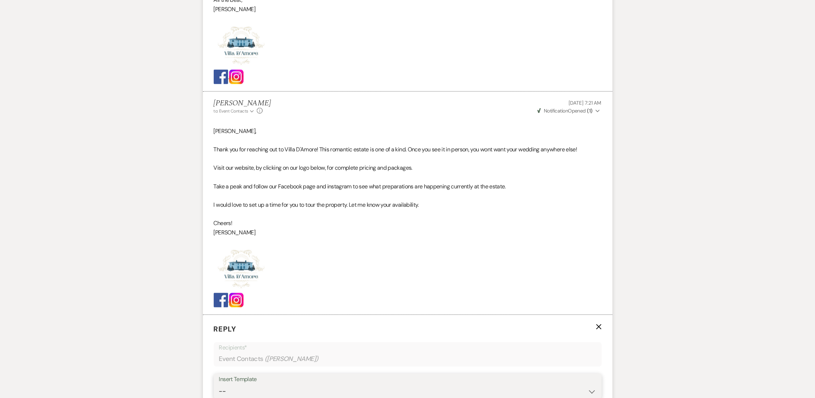
select select "4962"
click at [219, 384] on select "-- auto responce weekends Tour Request Response Follow Up #1 (wedding) Weven Pl…" at bounding box center [407, 391] width 377 height 14
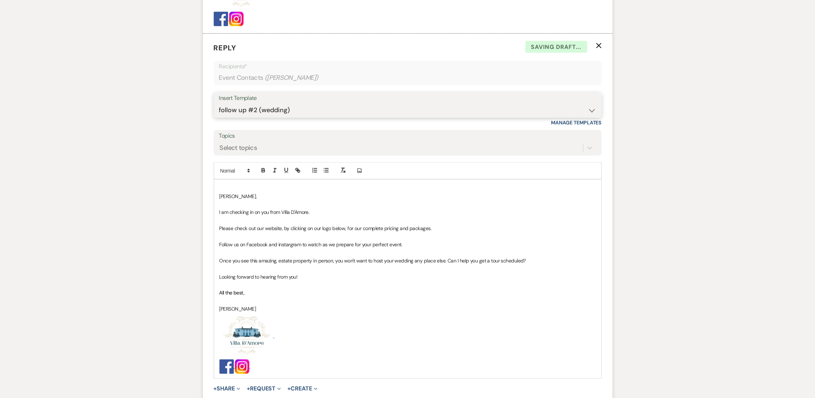
scroll to position [1744, 0]
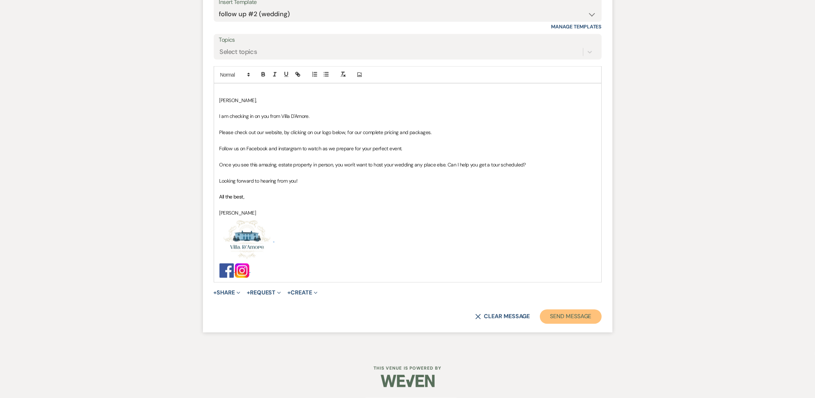
click at [570, 319] on button "Send Message" at bounding box center [570, 316] width 61 height 14
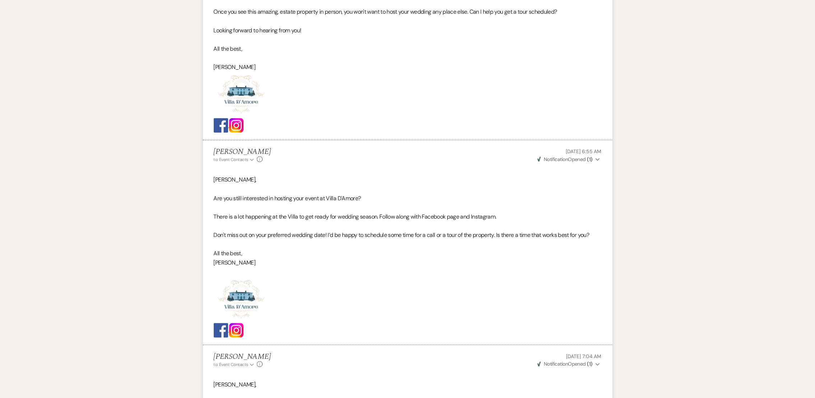
scroll to position [0, 0]
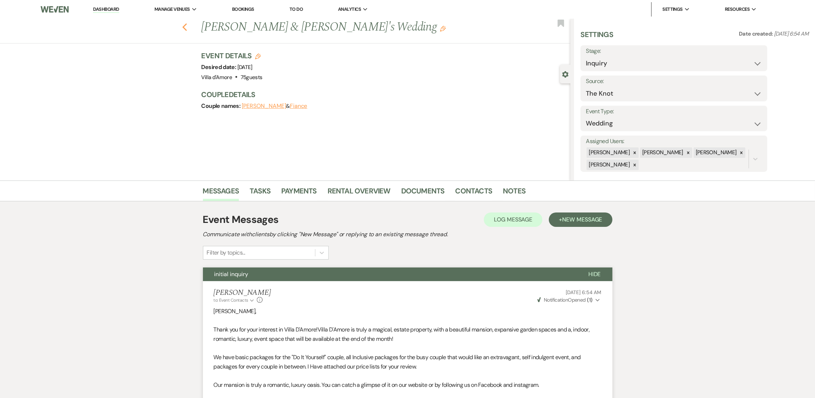
click at [187, 28] on icon "Previous" at bounding box center [184, 27] width 5 height 9
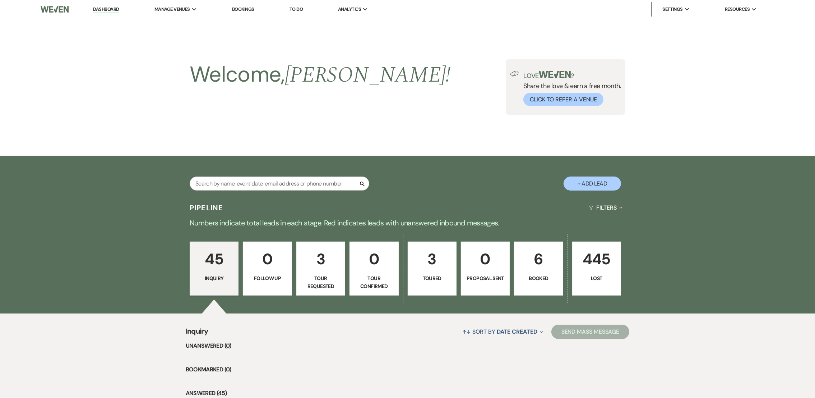
scroll to position [1109, 0]
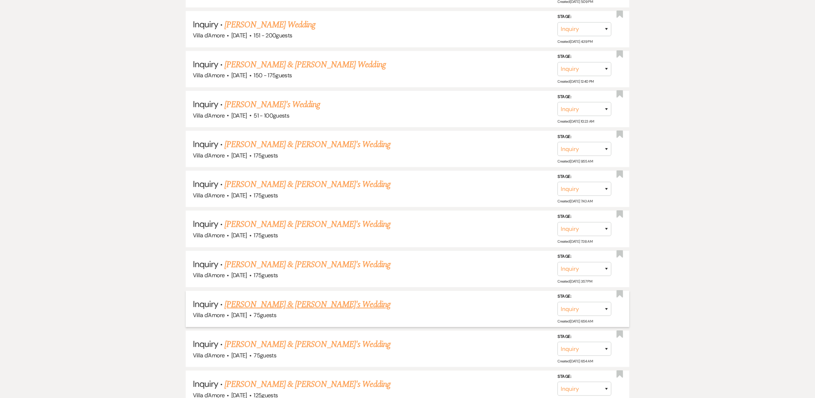
click at [278, 299] on link "[PERSON_NAME] & [PERSON_NAME]'s Wedding" at bounding box center [307, 304] width 166 height 13
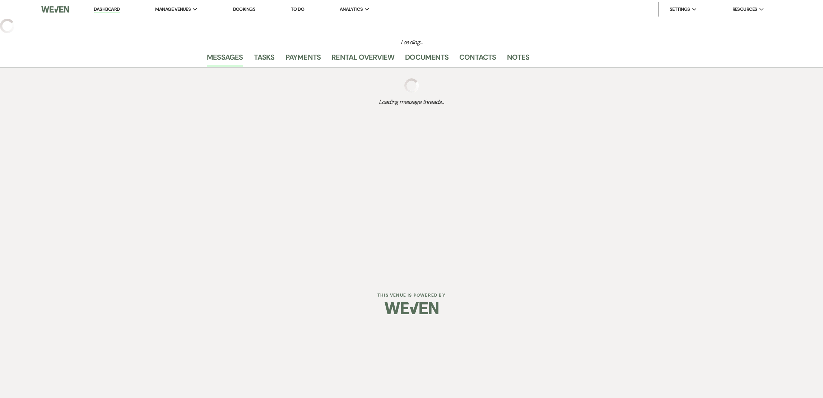
select select "2"
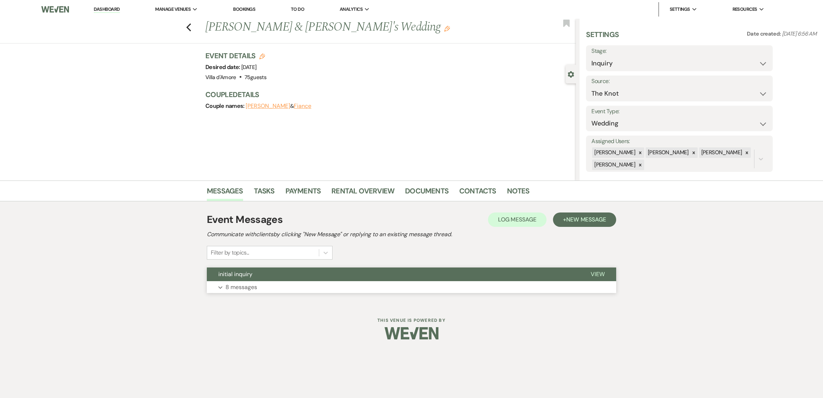
click at [251, 288] on p "8 messages" at bounding box center [242, 286] width 32 height 9
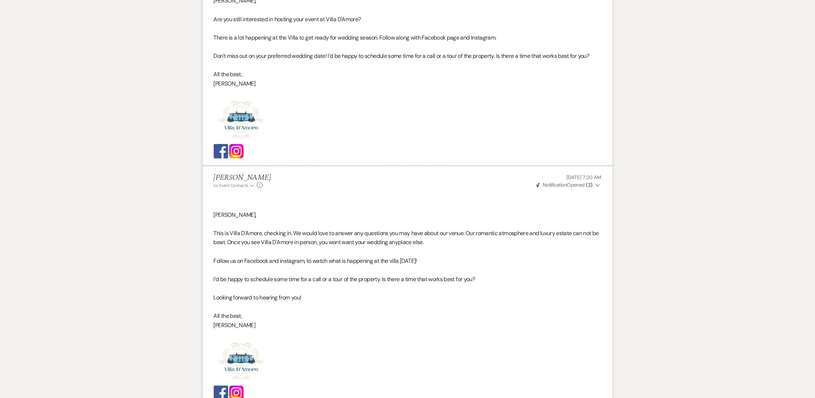
scroll to position [1575, 0]
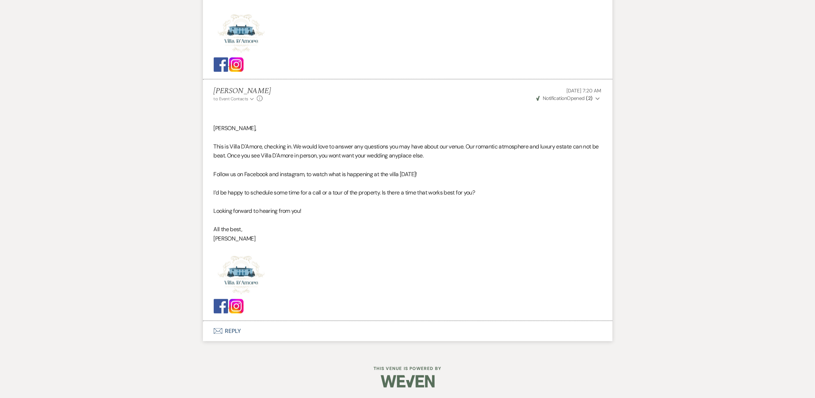
click at [234, 335] on button "Envelope Reply" at bounding box center [407, 331] width 409 height 20
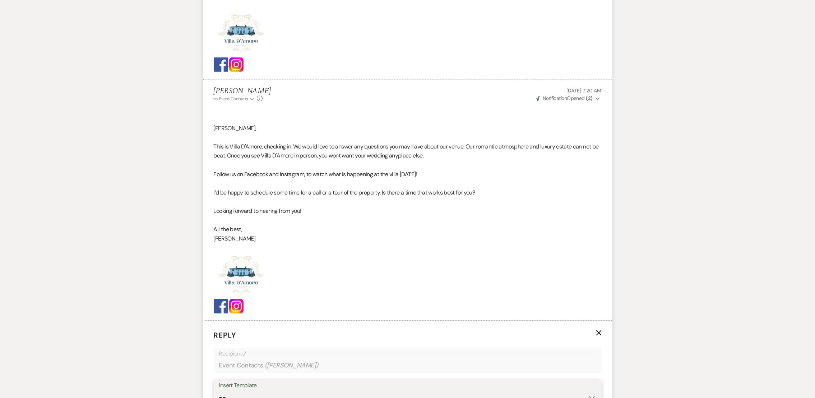
click at [270, 390] on select "-- auto responce weekends Tour Request Response Follow Up #1 (wedding) Weven Pl…" at bounding box center [407, 397] width 377 height 14
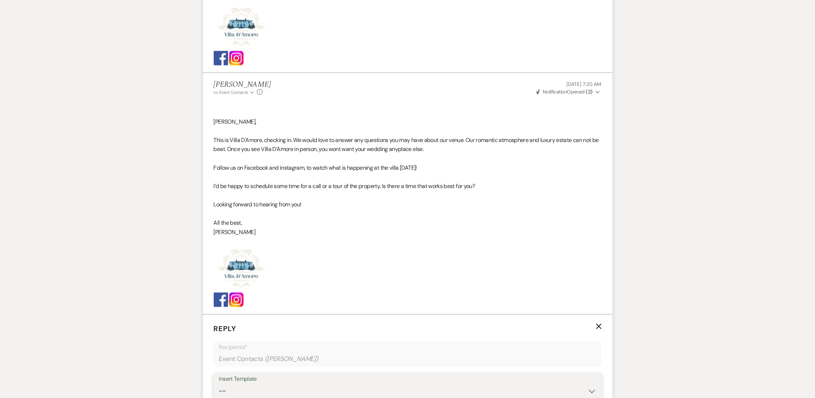
select select "4964"
click at [219, 384] on select "-- auto responce weekends Tour Request Response Follow Up #1 (wedding) Weven Pl…" at bounding box center [407, 391] width 377 height 14
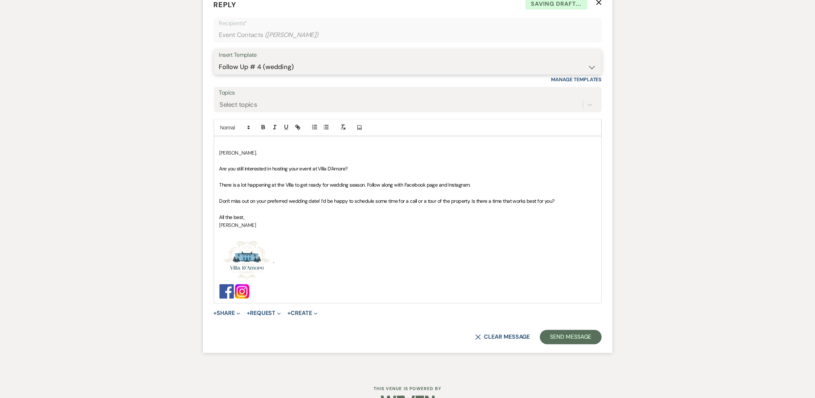
scroll to position [1927, 0]
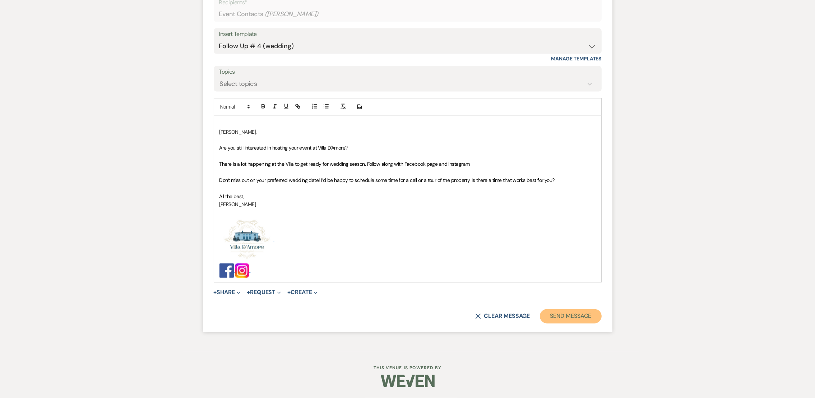
click at [581, 319] on button "Send Message" at bounding box center [570, 316] width 61 height 14
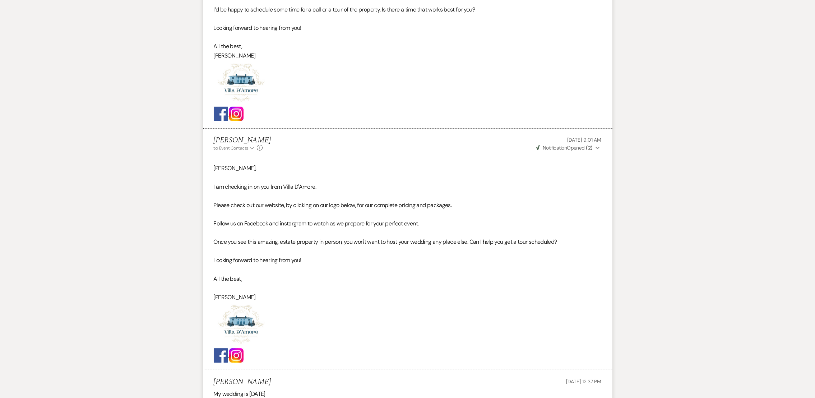
scroll to position [0, 0]
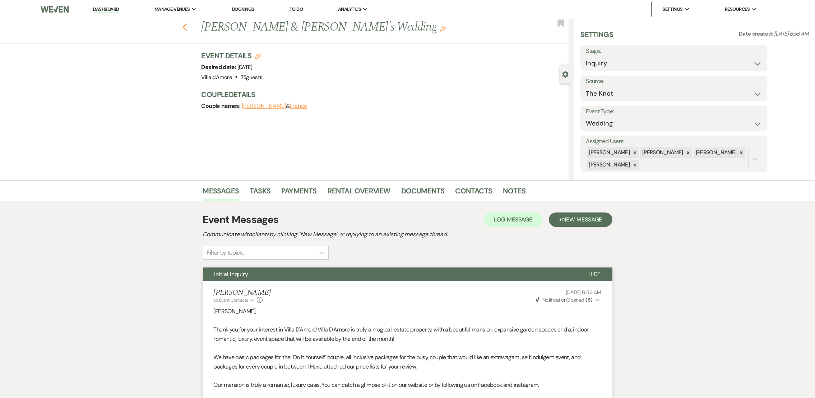
click at [187, 27] on icon "Previous" at bounding box center [184, 27] width 5 height 9
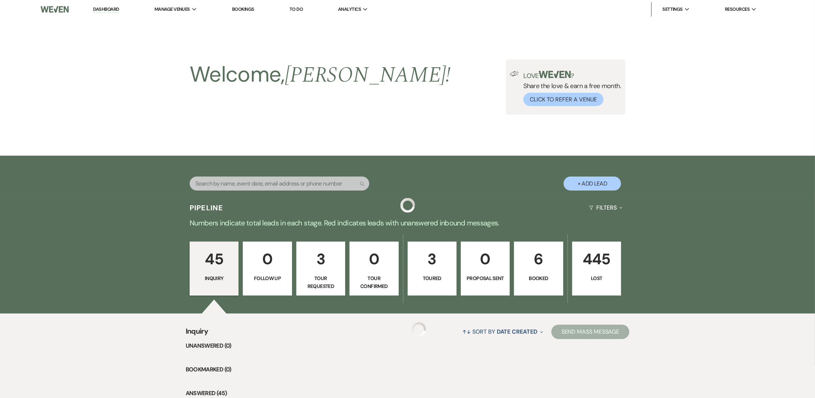
scroll to position [1109, 0]
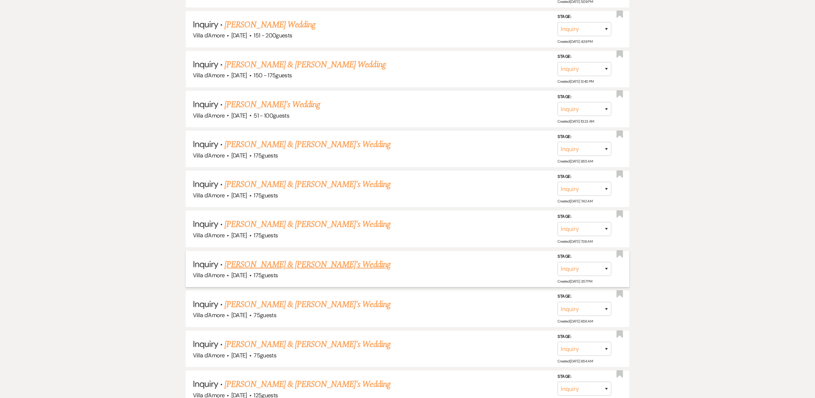
click at [275, 258] on link "[PERSON_NAME] & [PERSON_NAME]'s Wedding" at bounding box center [307, 264] width 166 height 13
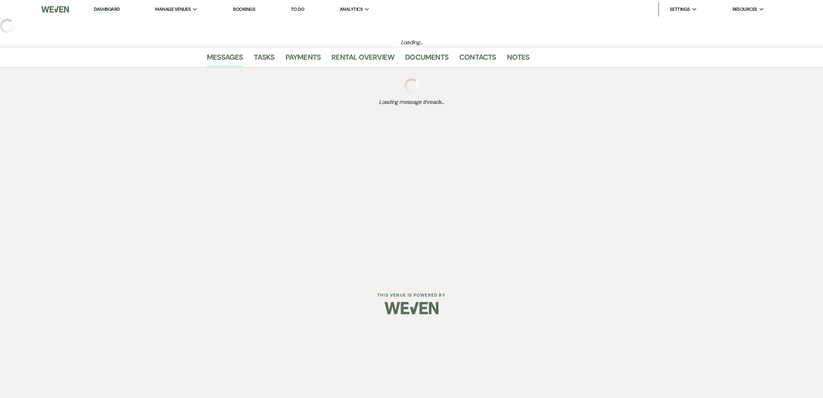
select select "2"
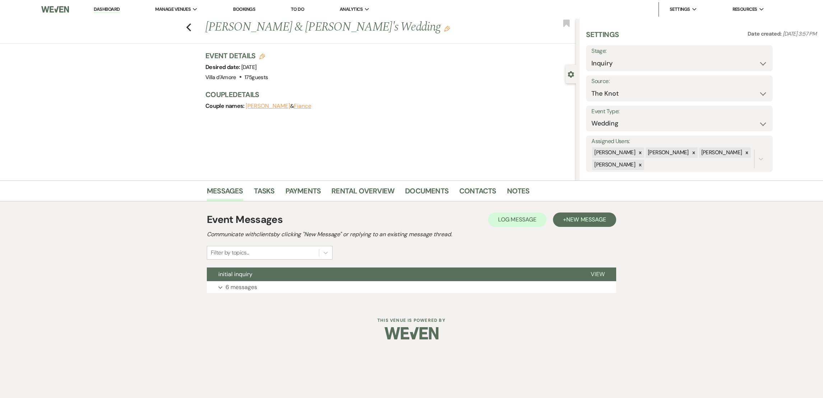
click at [241, 293] on div "Event Messages Log Log Message + New Message Communicate with clients by clicki…" at bounding box center [411, 252] width 409 height 88
click at [246, 286] on p "6 messages" at bounding box center [242, 286] width 32 height 9
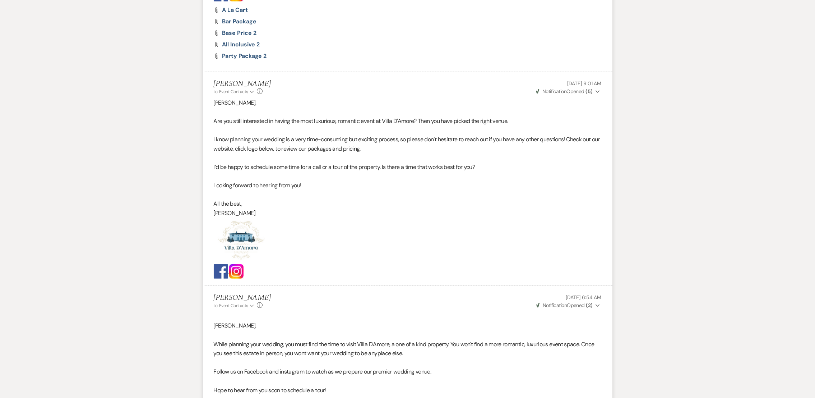
scroll to position [1451, 0]
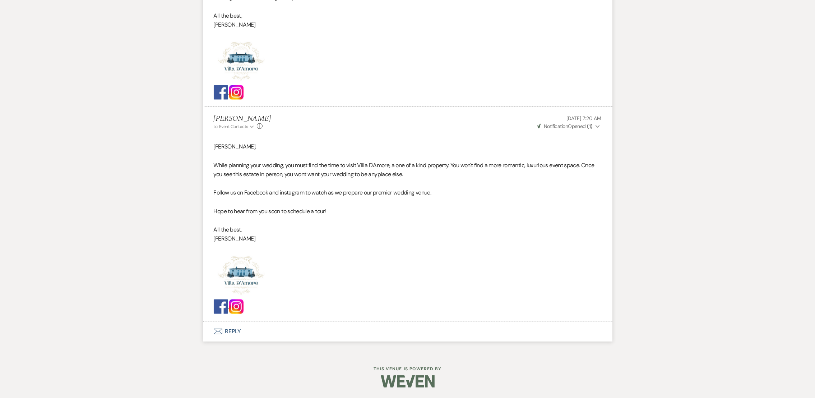
click at [236, 326] on button "Envelope Reply" at bounding box center [407, 331] width 409 height 20
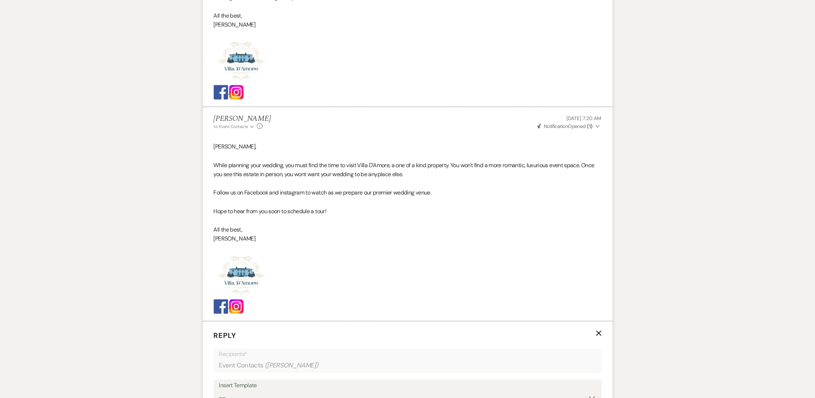
click at [250, 388] on div "Insert Template" at bounding box center [407, 385] width 377 height 10
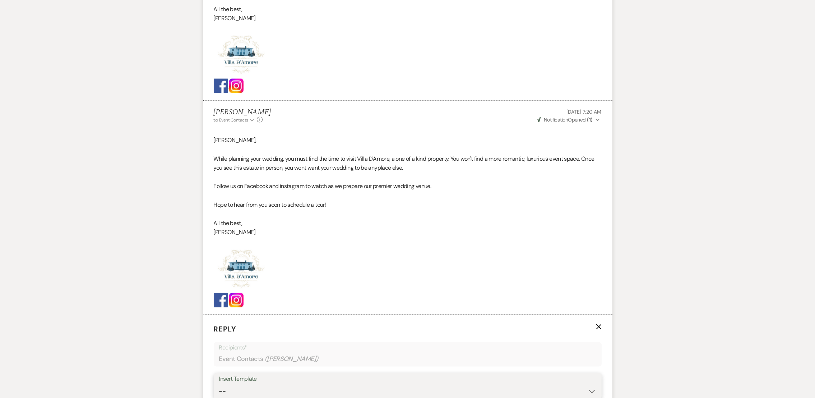
click at [270, 390] on select "-- auto responce weekends Tour Request Response Follow Up #1 (wedding) Weven Pl…" at bounding box center [407, 391] width 377 height 14
select select "4963"
click at [219, 384] on select "-- auto responce weekends Tour Request Response Follow Up #1 (wedding) Weven Pl…" at bounding box center [407, 391] width 377 height 14
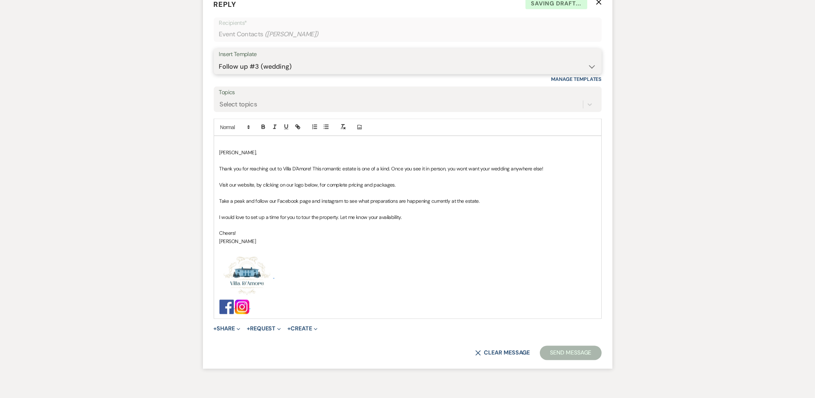
scroll to position [1819, 0]
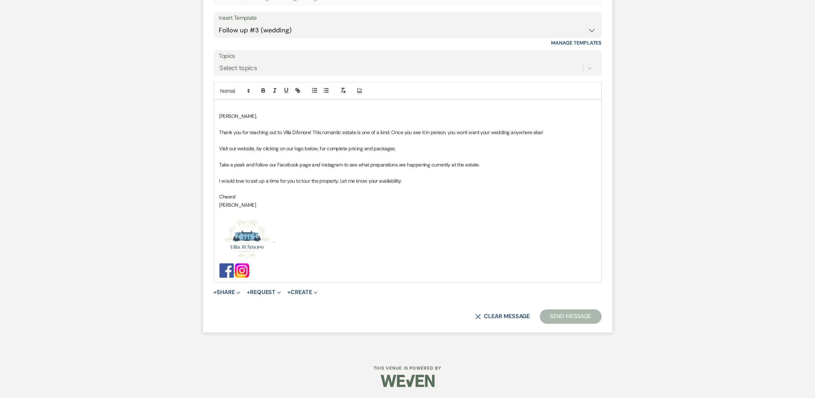
click at [595, 315] on button "Send Message" at bounding box center [570, 316] width 61 height 14
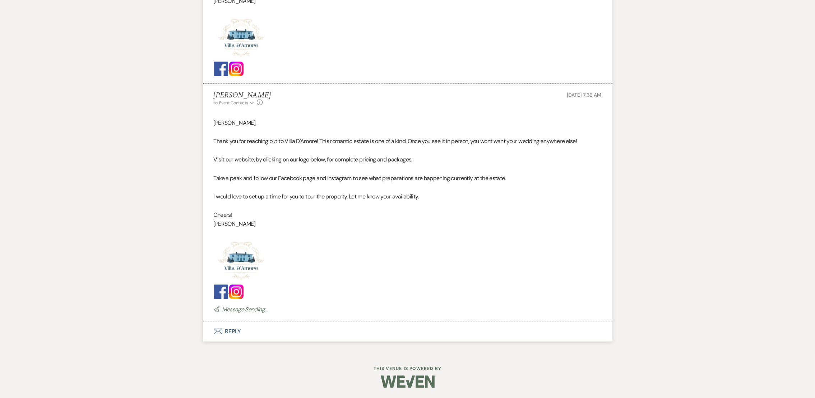
scroll to position [1674, 0]
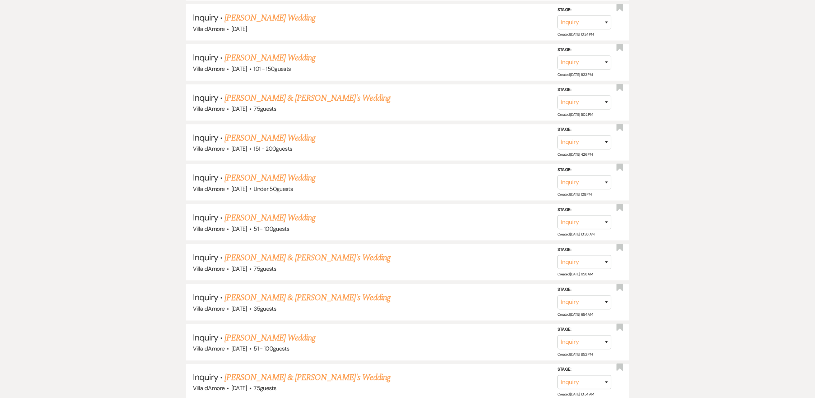
scroll to position [1109, 0]
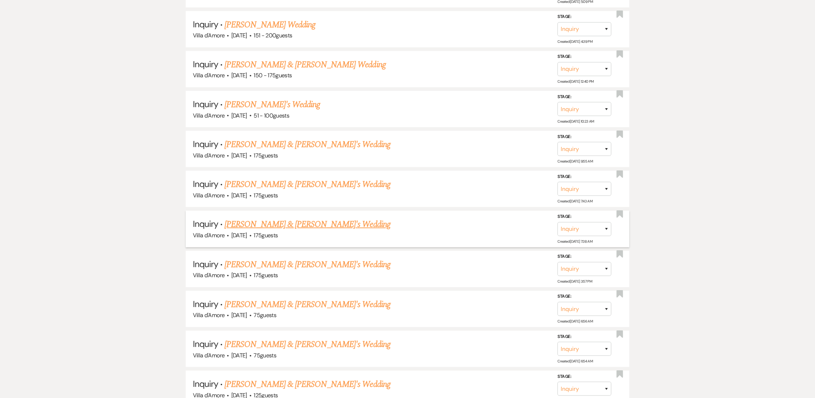
click at [285, 218] on link "[PERSON_NAME] & [PERSON_NAME]'s Wedding" at bounding box center [307, 224] width 166 height 13
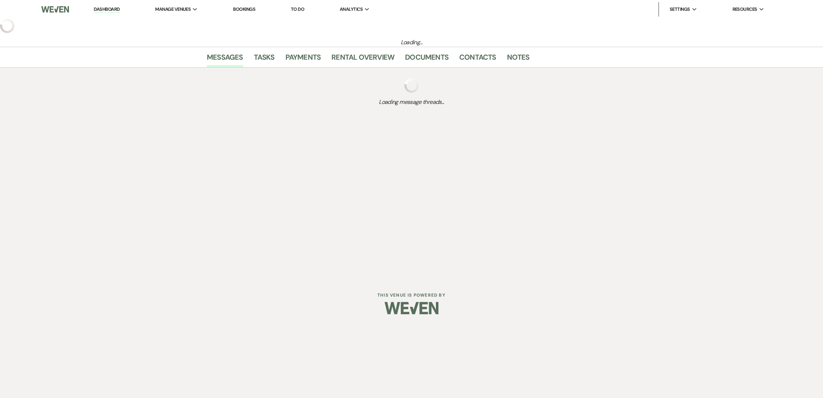
select select "2"
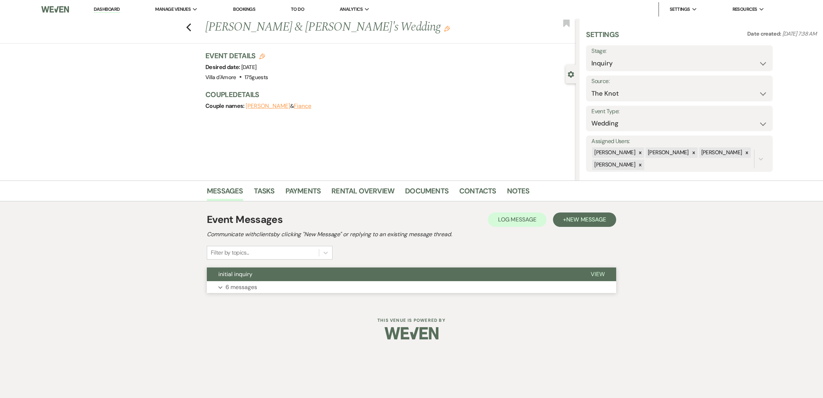
click at [233, 285] on p "6 messages" at bounding box center [242, 286] width 32 height 9
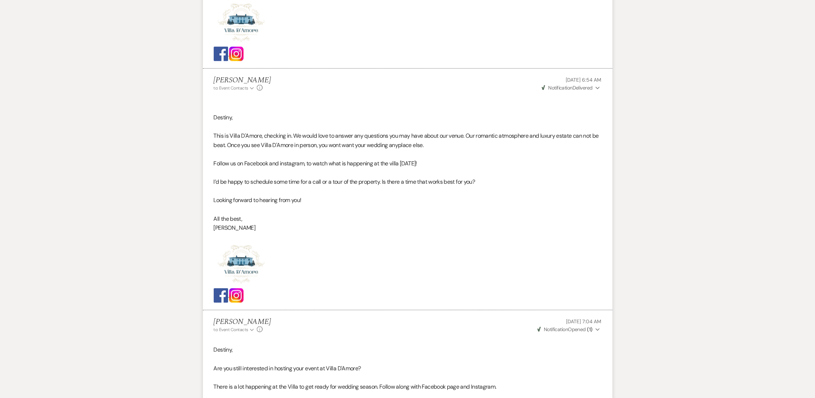
scroll to position [1470, 0]
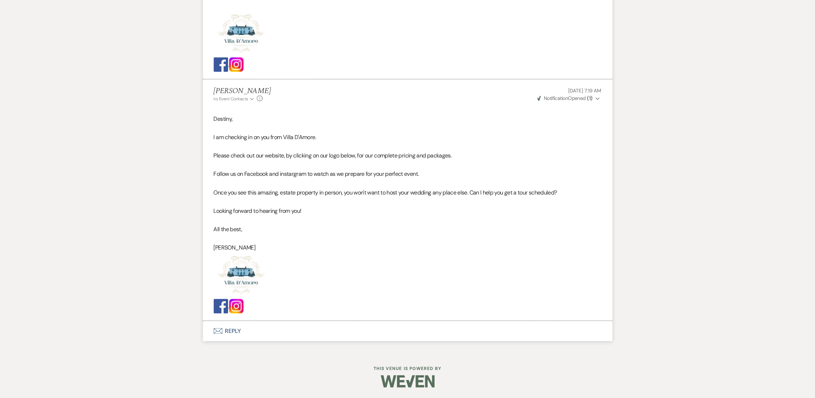
click at [227, 330] on button "Envelope Reply" at bounding box center [407, 331] width 409 height 20
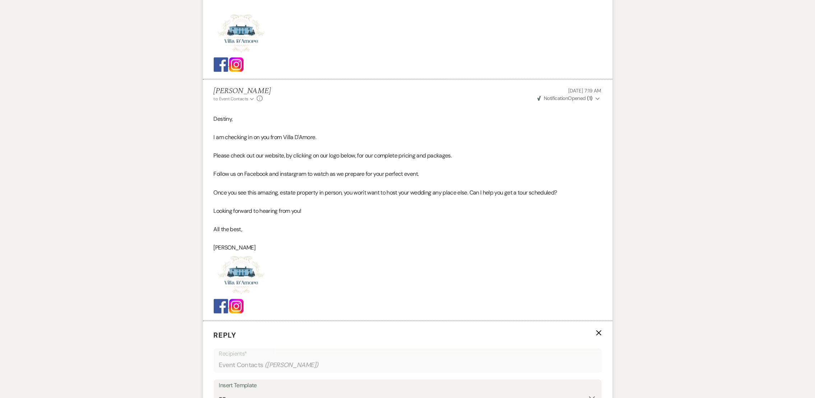
click at [251, 387] on div "Insert Template" at bounding box center [407, 385] width 377 height 10
click at [250, 393] on select "-- auto responce weekends Tour Request Response Follow Up #1 (wedding) Weven Pl…" at bounding box center [407, 397] width 377 height 14
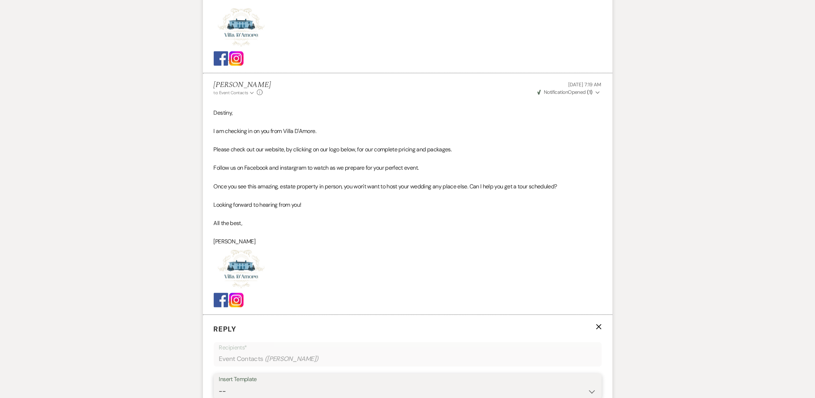
select select "4963"
click at [219, 384] on select "-- auto responce weekends Tour Request Response Follow Up #1 (wedding) Weven Pl…" at bounding box center [407, 391] width 377 height 14
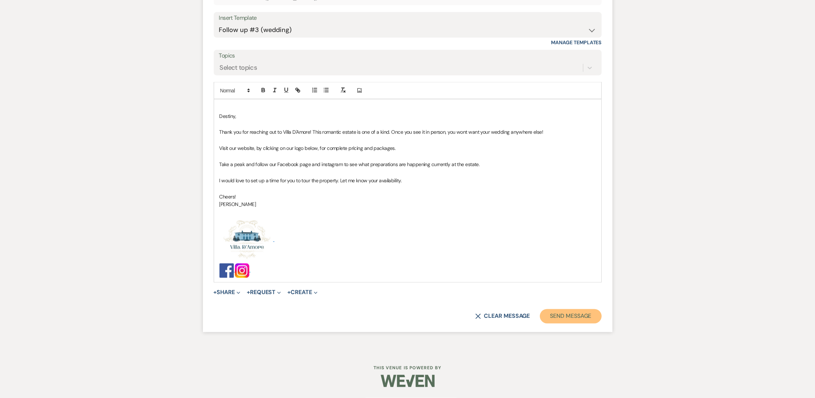
click at [585, 312] on button "Send Message" at bounding box center [570, 316] width 61 height 14
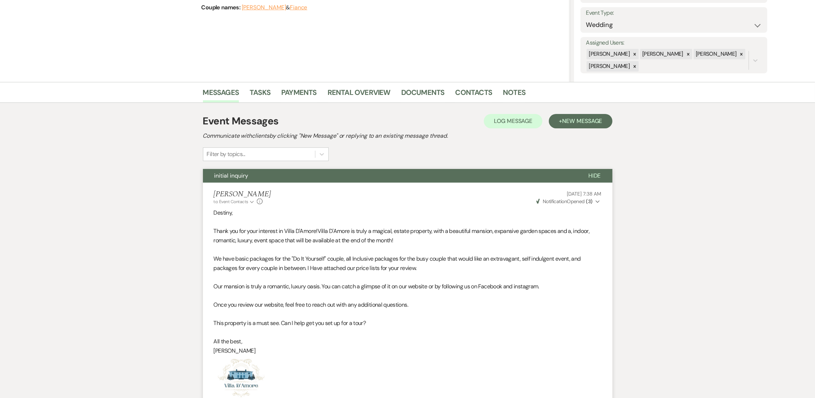
scroll to position [0, 0]
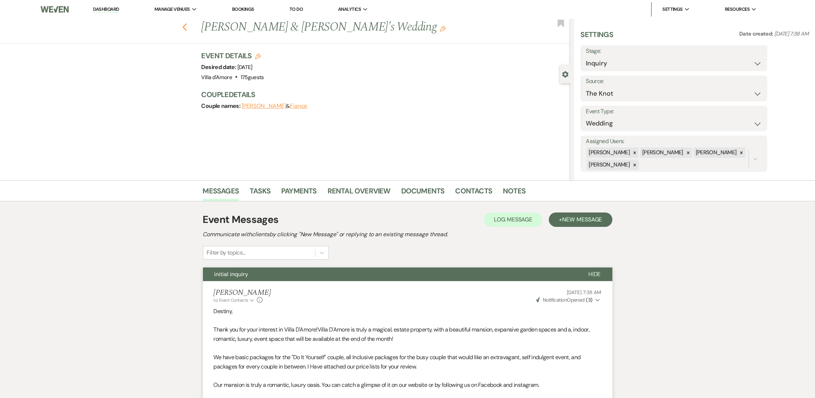
click at [187, 23] on icon "Previous" at bounding box center [184, 27] width 5 height 9
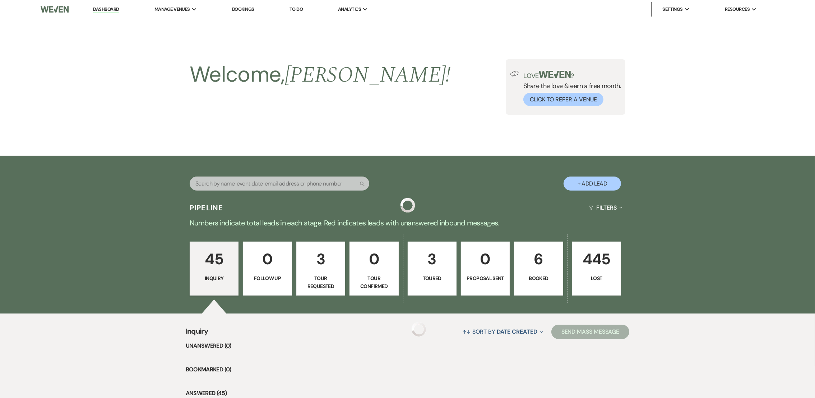
scroll to position [1109, 0]
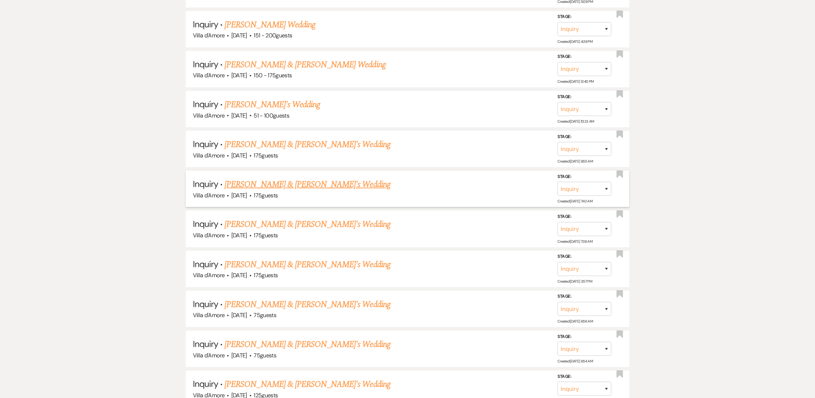
click at [260, 178] on link "[PERSON_NAME] & [PERSON_NAME]'s Wedding" at bounding box center [307, 184] width 166 height 13
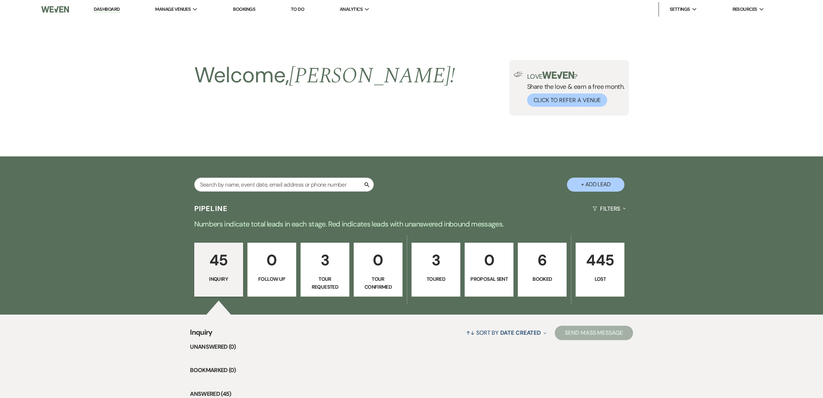
select select "2"
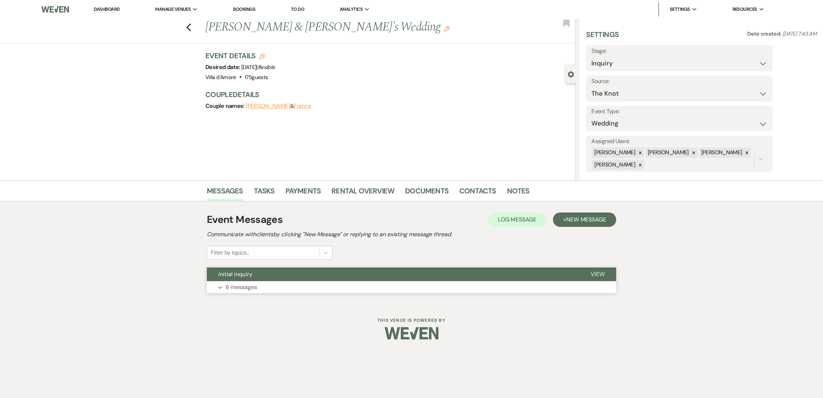
click at [231, 278] on button "initial inquiry" at bounding box center [393, 274] width 372 height 14
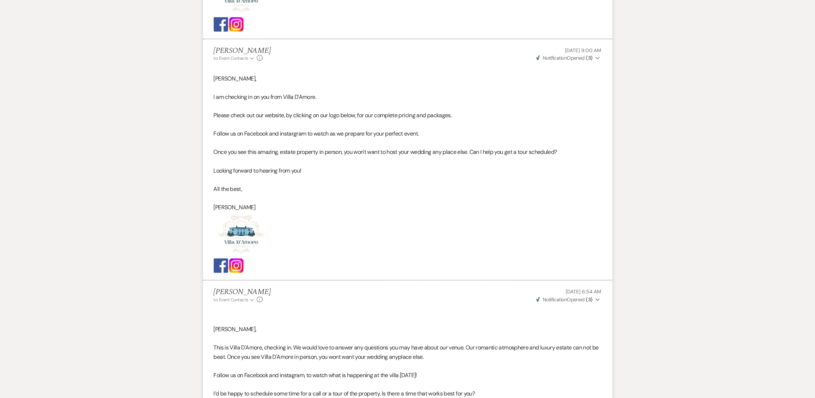
scroll to position [1425, 0]
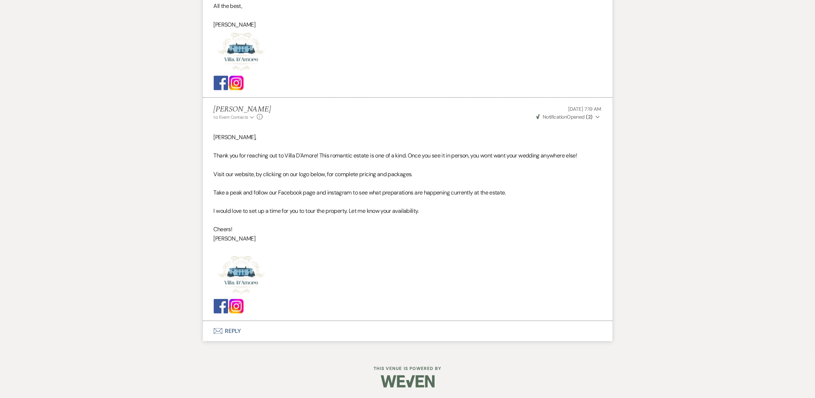
click at [235, 332] on button "Envelope Reply" at bounding box center [407, 331] width 409 height 20
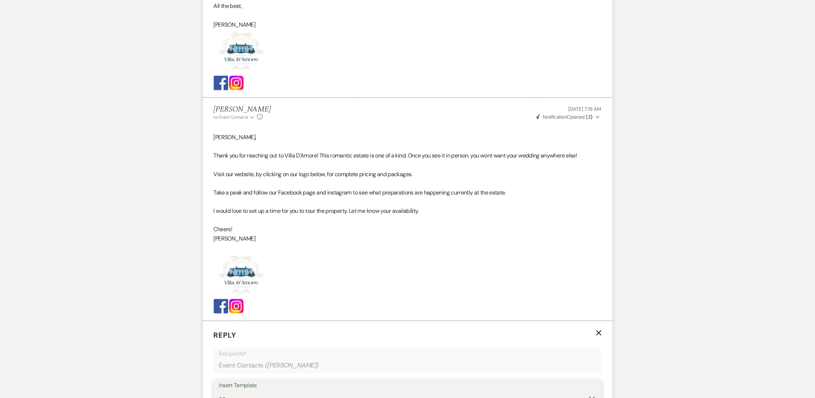
scroll to position [1431, 0]
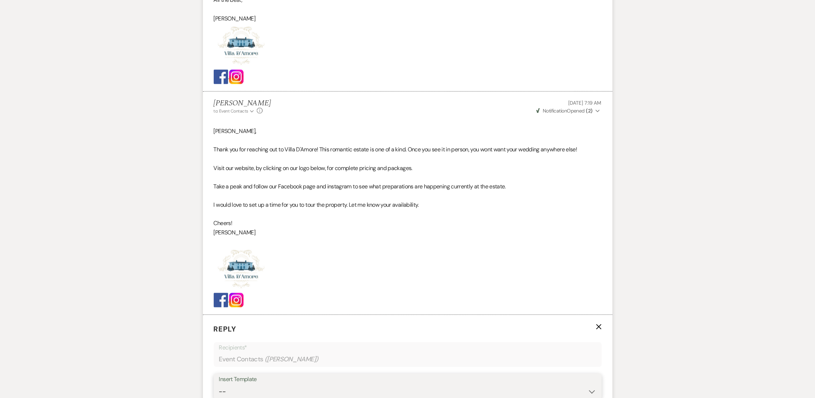
click at [262, 396] on select "-- auto responce weekends Tour Request Response Follow Up #1 (wedding) Weven Pl…" at bounding box center [407, 391] width 377 height 14
select select "4963"
click at [219, 384] on select "-- auto responce weekends Tour Request Response Follow Up #1 (wedding) Weven Pl…" at bounding box center [407, 391] width 377 height 14
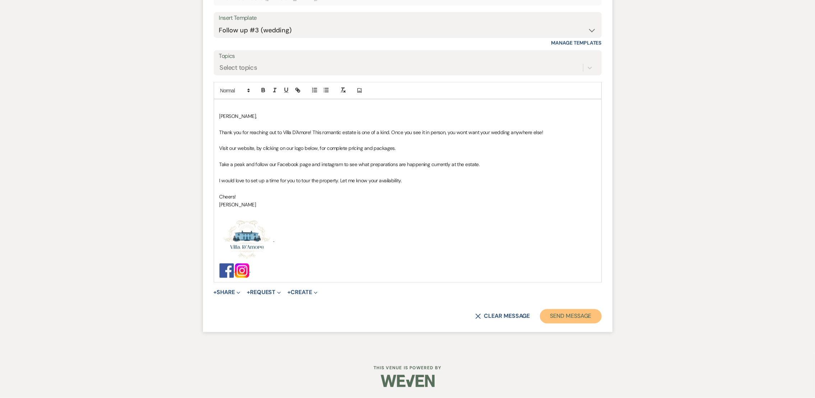
click at [581, 312] on button "Send Message" at bounding box center [570, 316] width 61 height 14
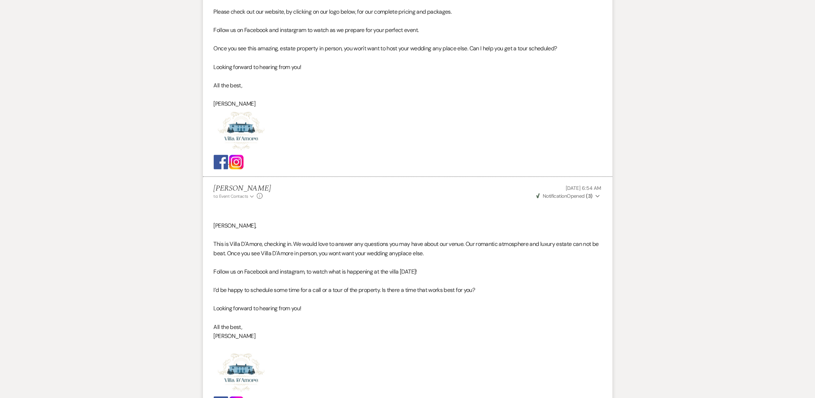
scroll to position [0, 0]
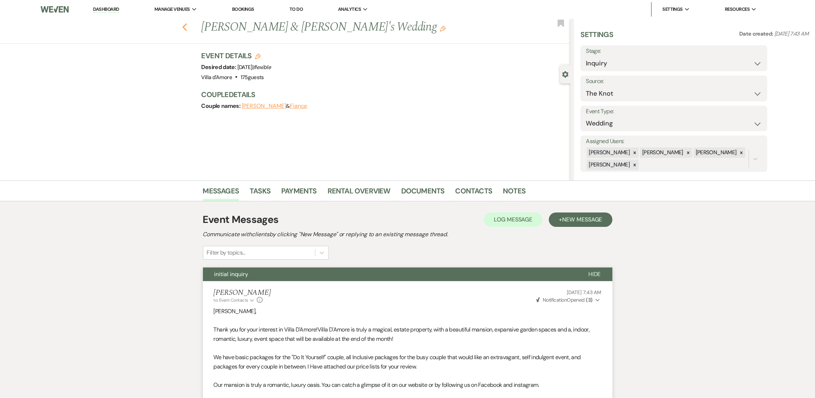
click at [187, 28] on icon "Previous" at bounding box center [184, 27] width 5 height 9
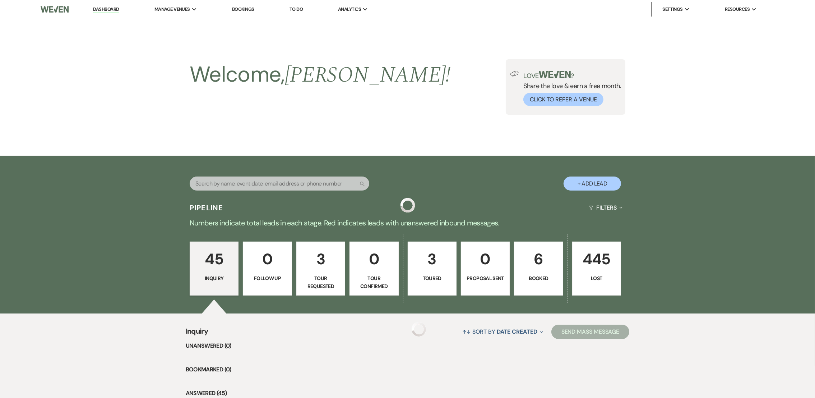
scroll to position [1109, 0]
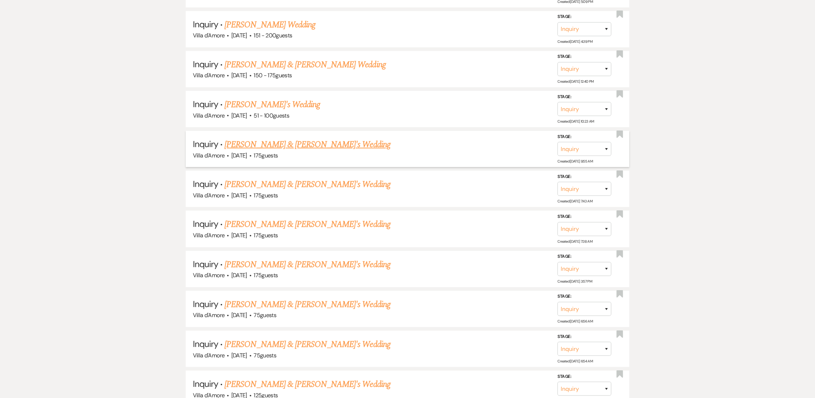
click at [268, 138] on link "[PERSON_NAME] & [PERSON_NAME]'s Wedding" at bounding box center [307, 144] width 166 height 13
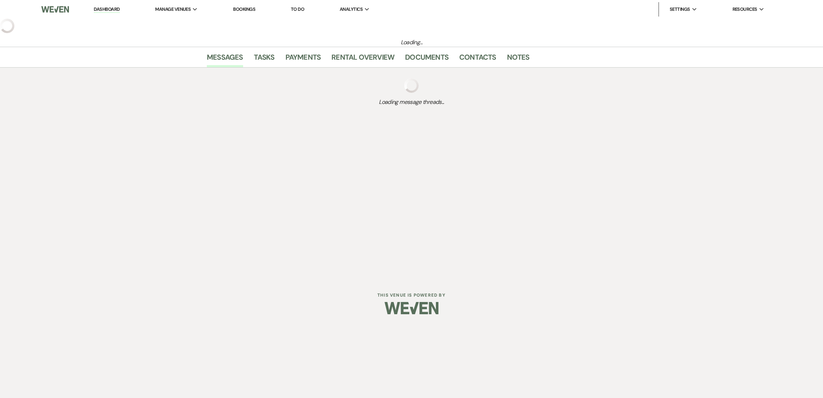
select select "2"
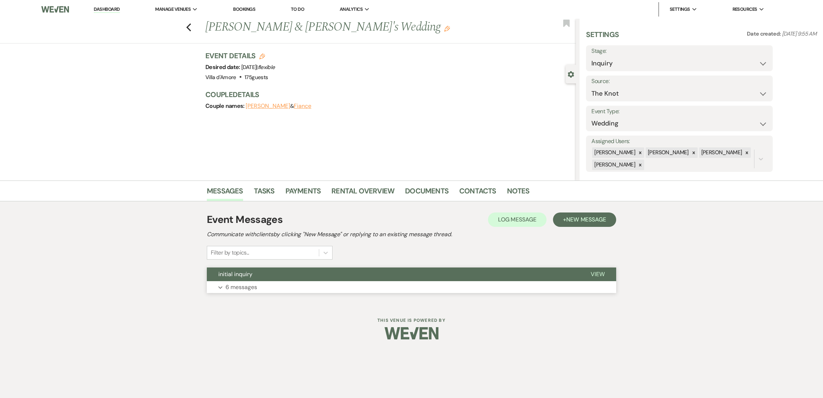
click at [244, 287] on p "6 messages" at bounding box center [242, 286] width 32 height 9
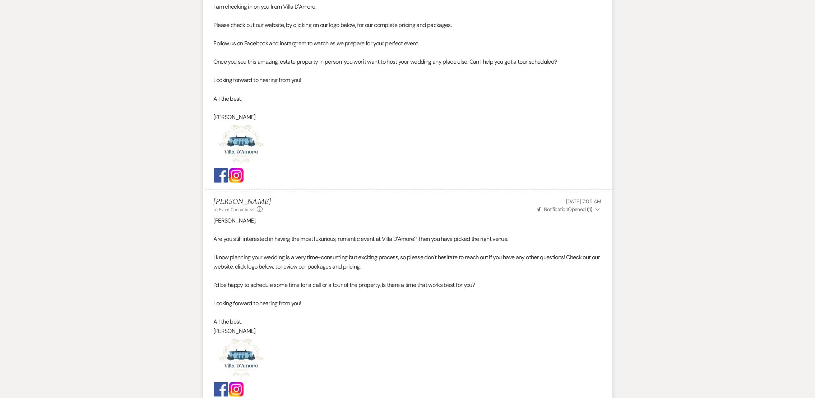
scroll to position [1388, 0]
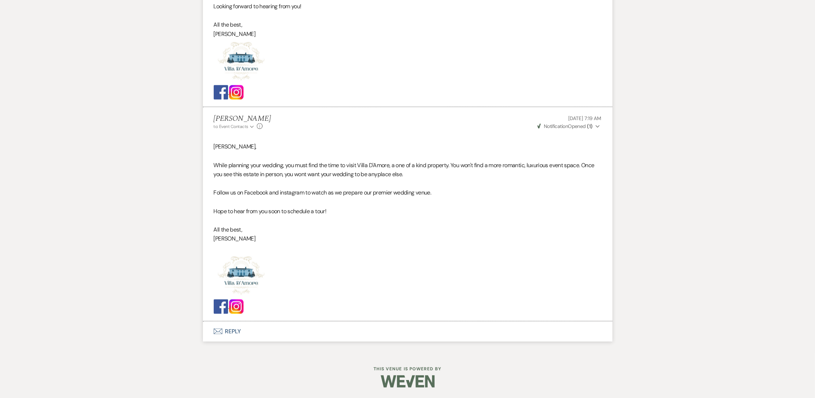
click at [226, 330] on button "Envelope Reply" at bounding box center [407, 331] width 409 height 20
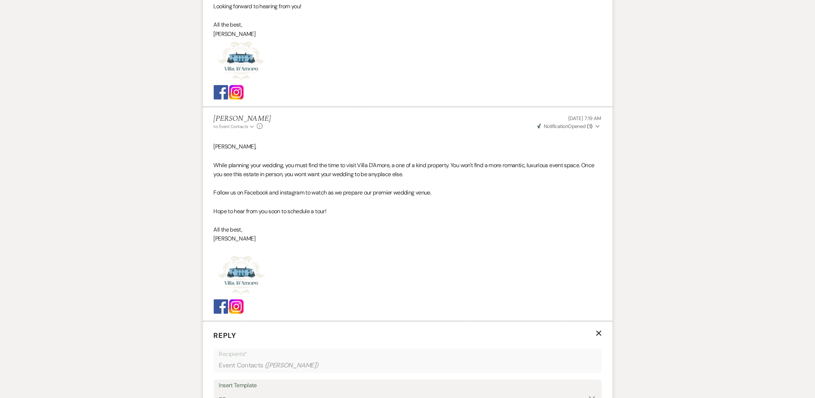
click at [260, 385] on div "Insert Template" at bounding box center [407, 385] width 377 height 10
click at [247, 389] on div "Insert Template" at bounding box center [407, 385] width 377 height 10
click at [261, 387] on div "Insert Template" at bounding box center [407, 385] width 377 height 10
click at [255, 389] on div "Insert Template" at bounding box center [407, 385] width 377 height 10
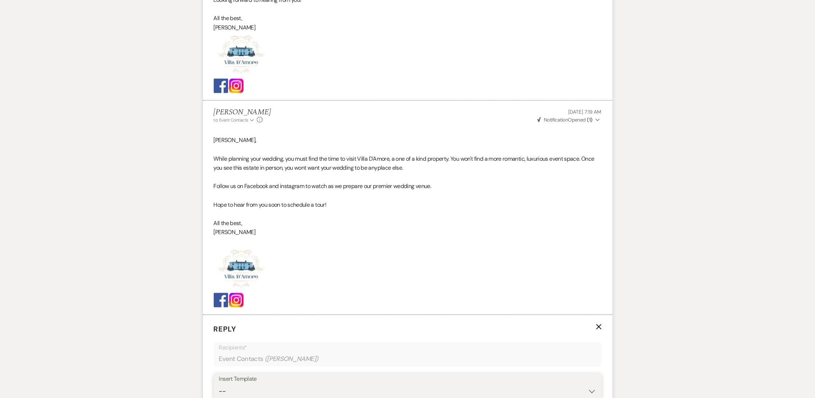
click at [255, 391] on select "-- auto responce weekends Tour Request Response Follow Up #1 (wedding) Weven Pl…" at bounding box center [407, 391] width 377 height 14
select select "4962"
click at [219, 384] on select "-- auto responce weekends Tour Request Response Follow Up #1 (wedding) Weven Pl…" at bounding box center [407, 391] width 377 height 14
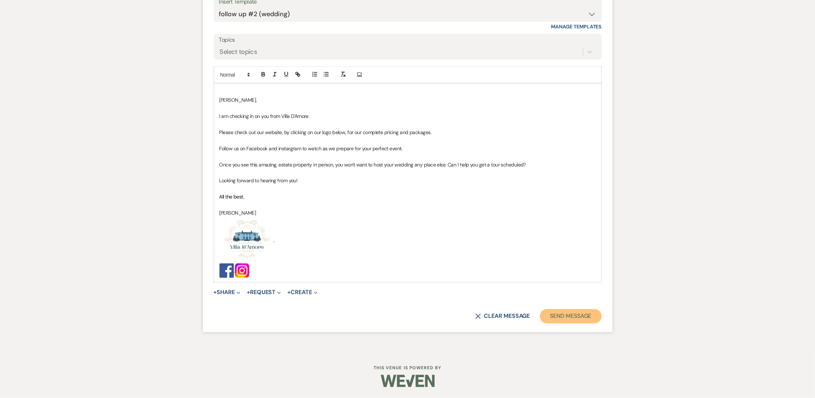
click at [581, 321] on button "Send Message" at bounding box center [570, 316] width 61 height 14
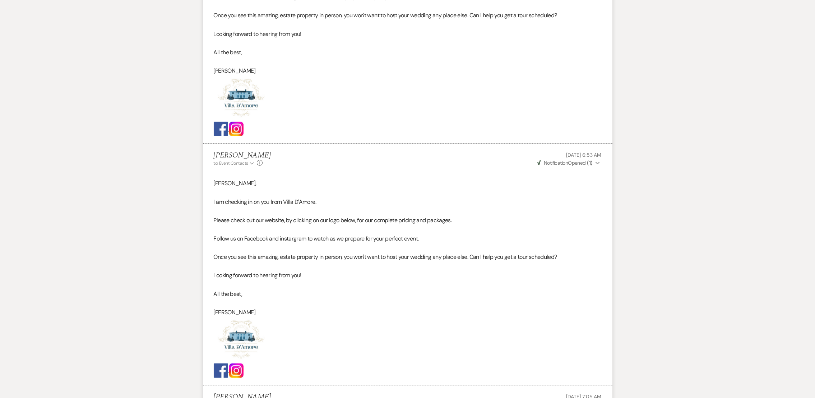
scroll to position [0, 0]
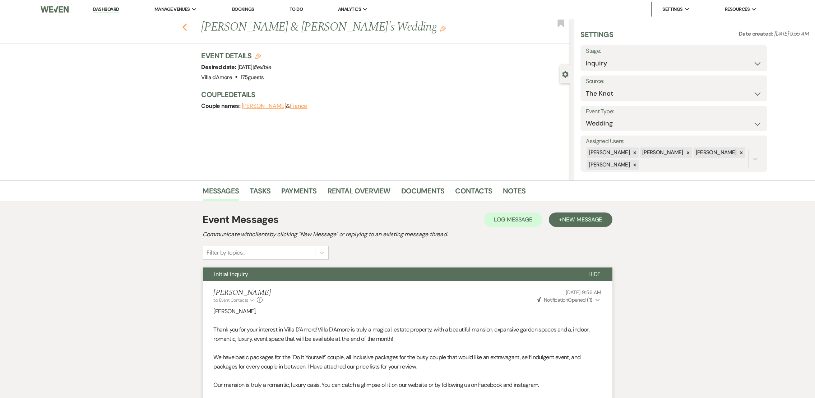
click at [187, 24] on use "button" at bounding box center [184, 27] width 5 height 8
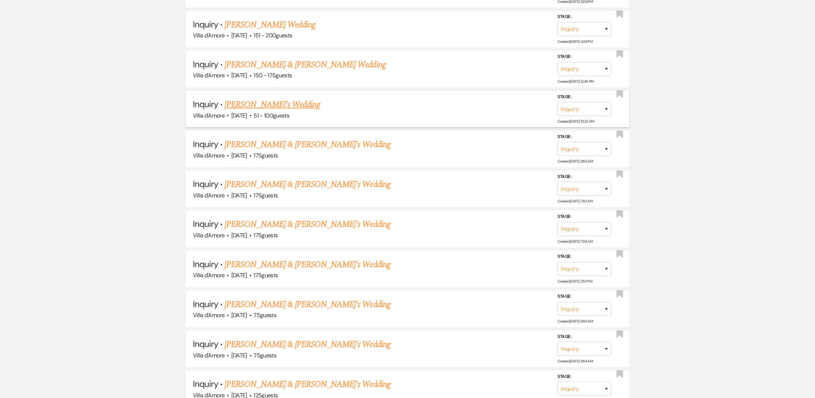
click at [265, 98] on link "[PERSON_NAME]'s Wedding" at bounding box center [272, 104] width 96 height 13
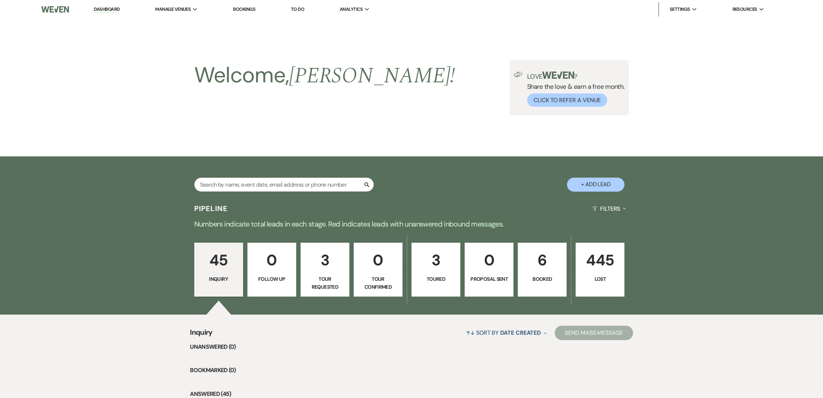
select select "2"
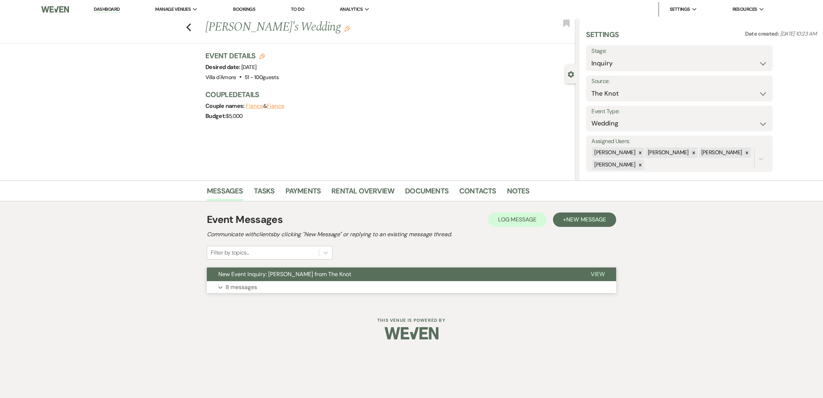
click at [250, 287] on p "8 messages" at bounding box center [242, 286] width 32 height 9
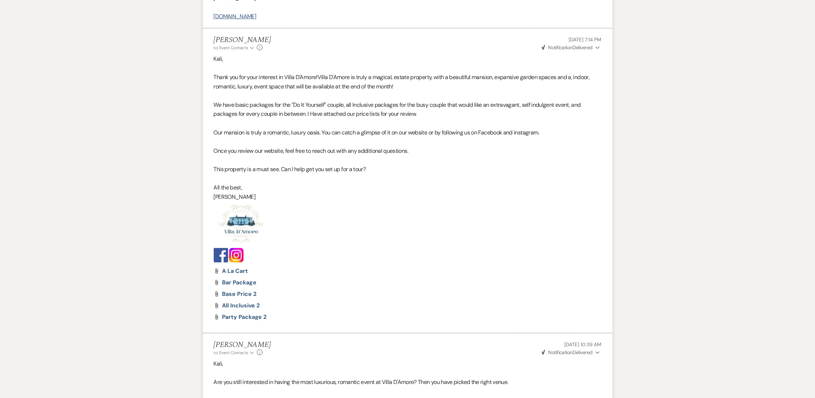
scroll to position [1861, 0]
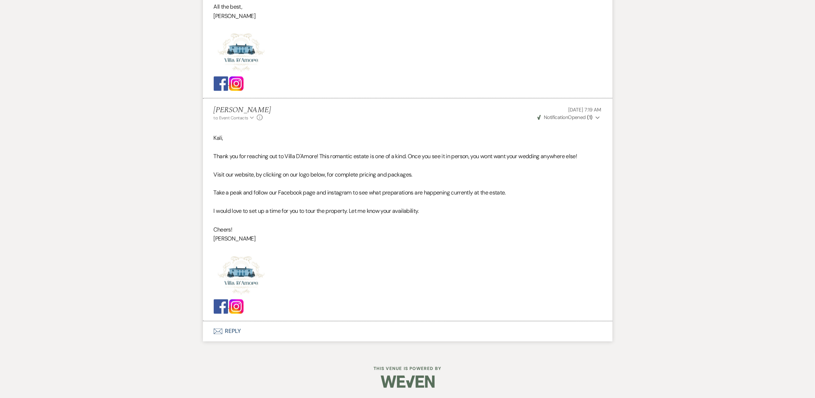
click at [232, 331] on button "Envelope Reply" at bounding box center [407, 331] width 409 height 20
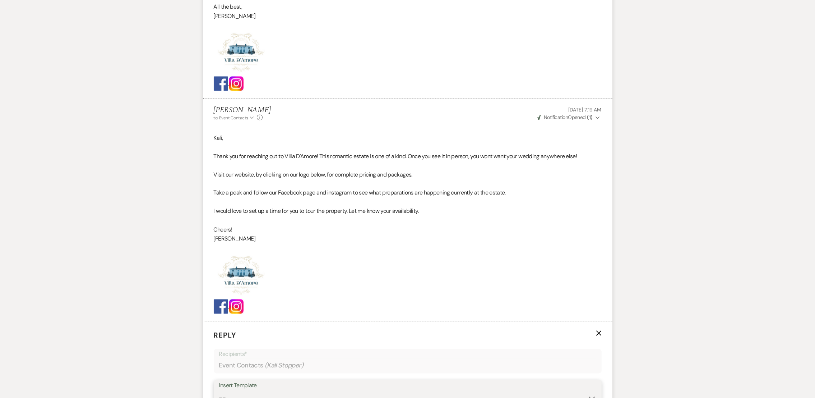
scroll to position [1867, 0]
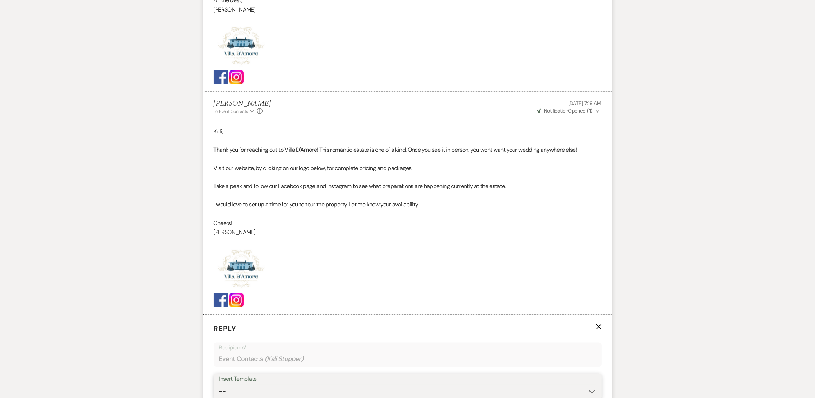
click at [247, 392] on select "-- auto responce weekends Tour Request Response Follow Up #1 (wedding) Weven Pl…" at bounding box center [407, 391] width 377 height 14
select select "4962"
click at [219, 384] on select "-- auto responce weekends Tour Request Response Follow Up #1 (wedding) Weven Pl…" at bounding box center [407, 391] width 377 height 14
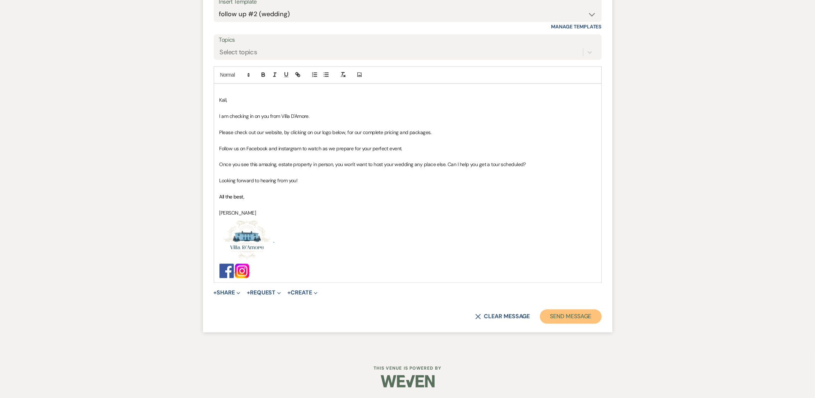
click at [566, 309] on button "Send Message" at bounding box center [570, 316] width 61 height 14
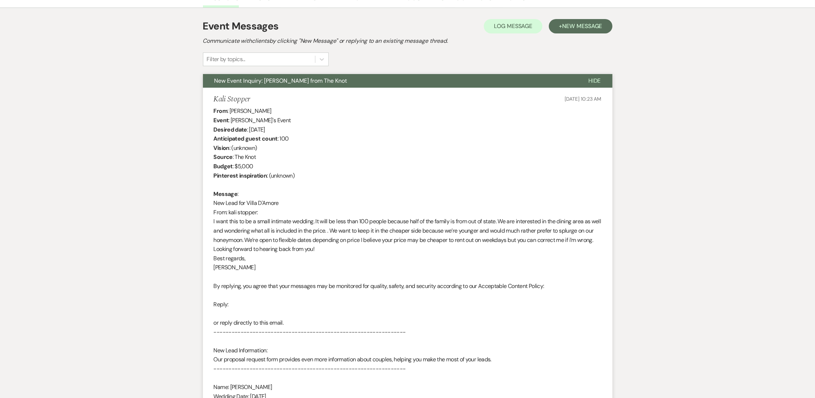
scroll to position [10, 0]
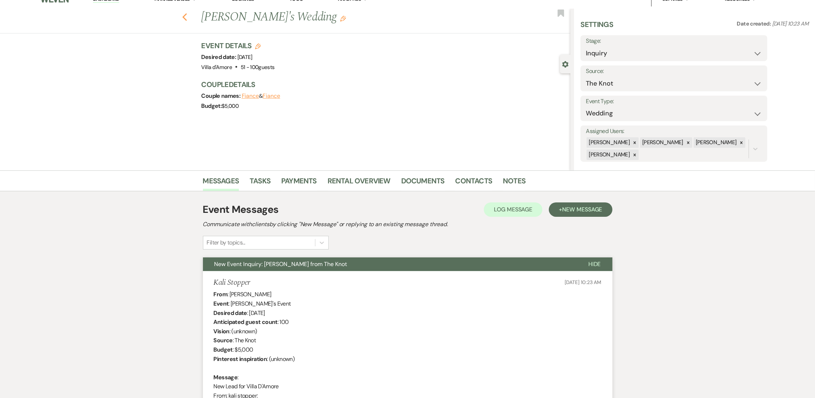
click at [187, 16] on use "button" at bounding box center [184, 17] width 5 height 8
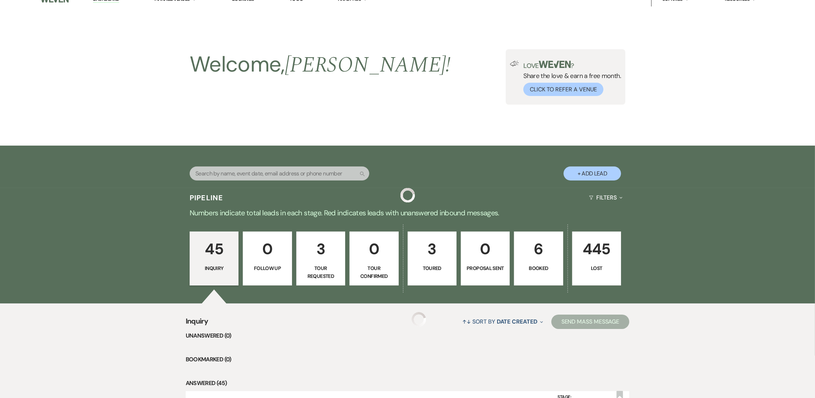
scroll to position [1109, 0]
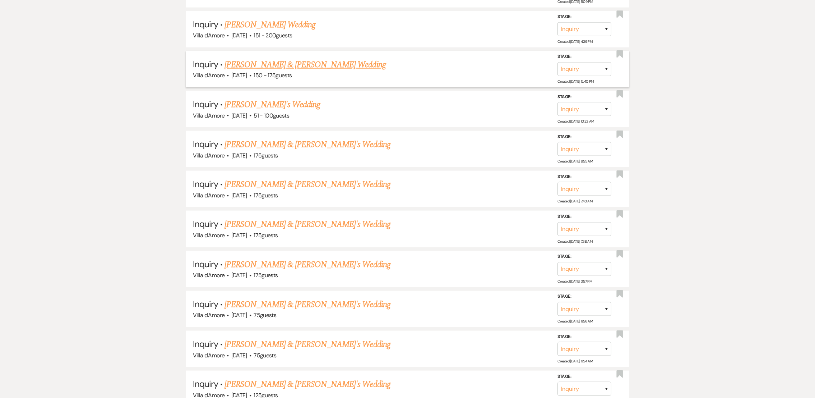
click at [253, 62] on link "[PERSON_NAME] & [PERSON_NAME] Wedding" at bounding box center [304, 64] width 161 height 13
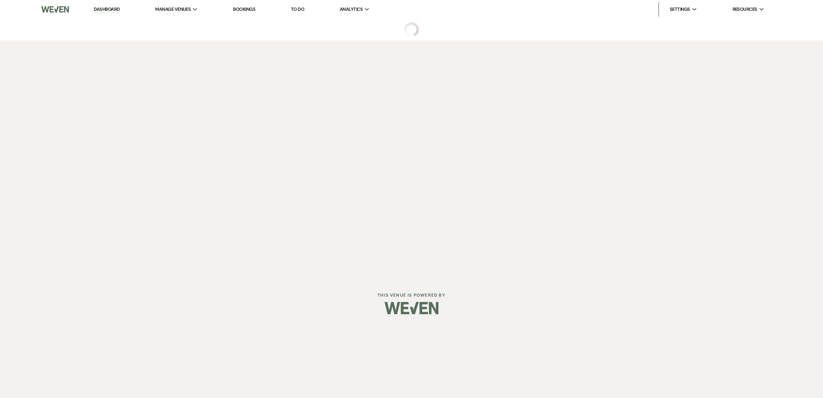
select select "5"
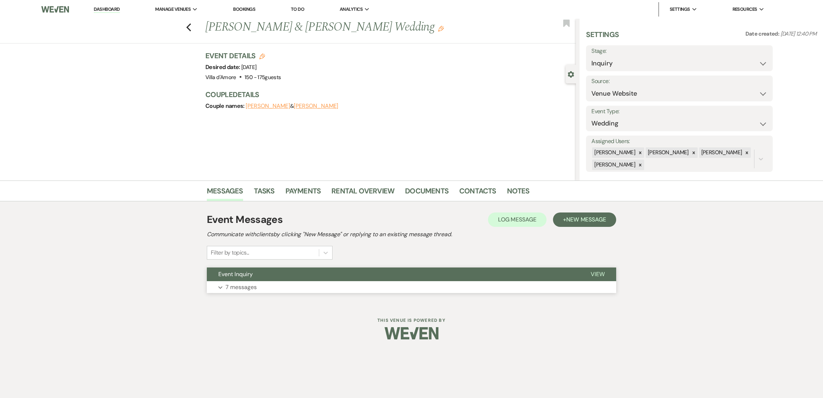
click at [233, 287] on p "7 messages" at bounding box center [241, 286] width 31 height 9
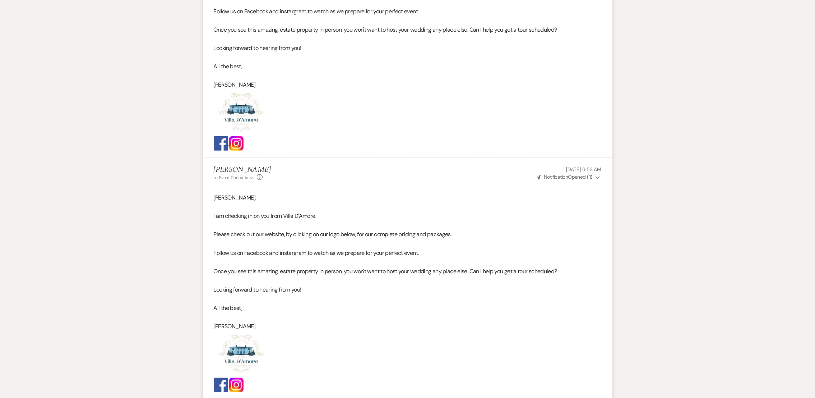
scroll to position [1522, 0]
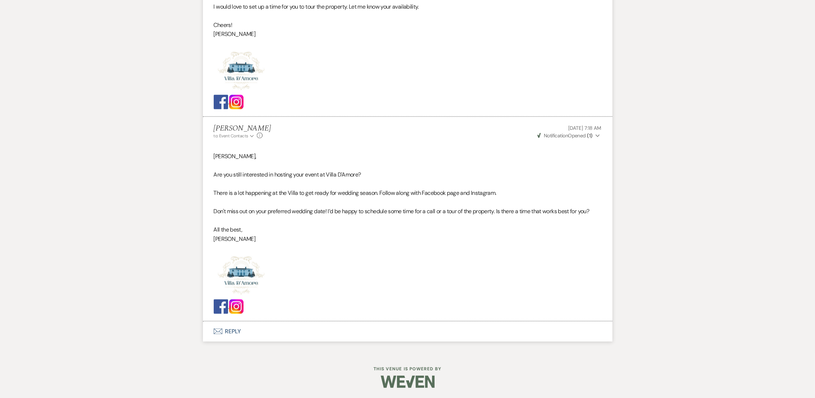
click at [222, 331] on button "Envelope Reply" at bounding box center [407, 331] width 409 height 20
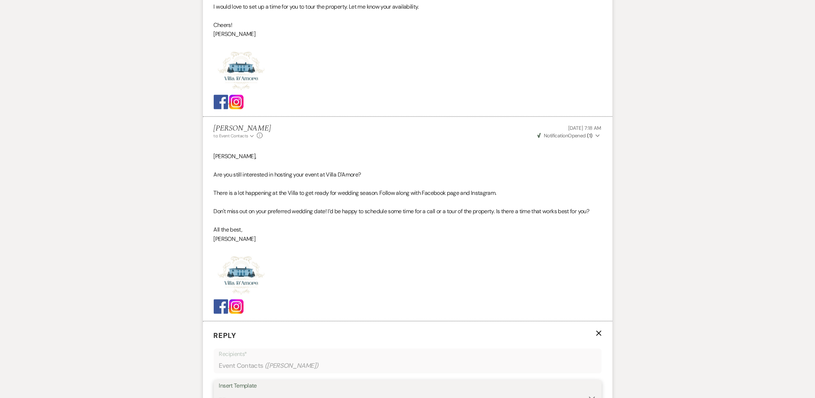
scroll to position [1529, 0]
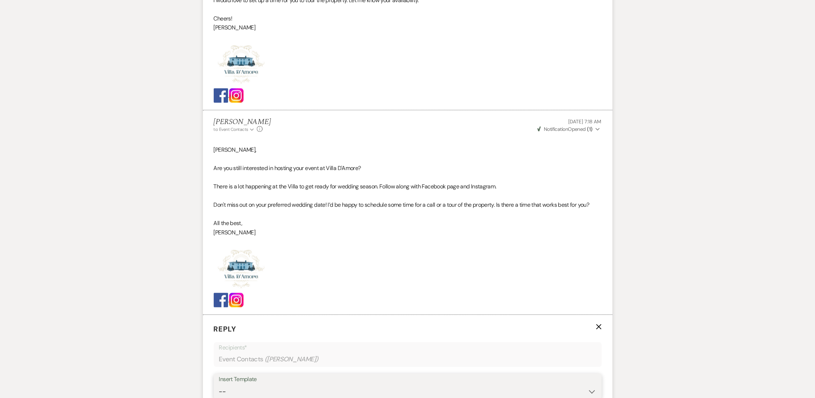
click at [244, 393] on select "-- auto responce weekends Tour Request Response Follow Up #1 (wedding) Weven Pl…" at bounding box center [407, 391] width 377 height 14
select select "4962"
click at [219, 384] on select "-- auto responce weekends Tour Request Response Follow Up #1 (wedding) Weven Pl…" at bounding box center [407, 391] width 377 height 14
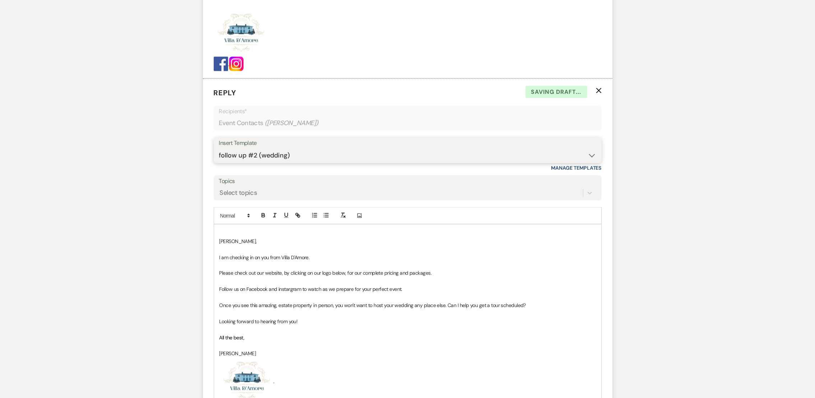
scroll to position [1906, 0]
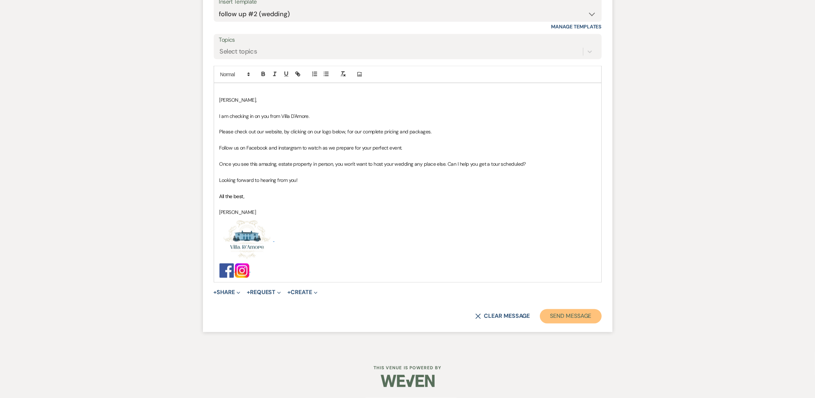
click at [577, 316] on button "Send Message" at bounding box center [570, 316] width 61 height 14
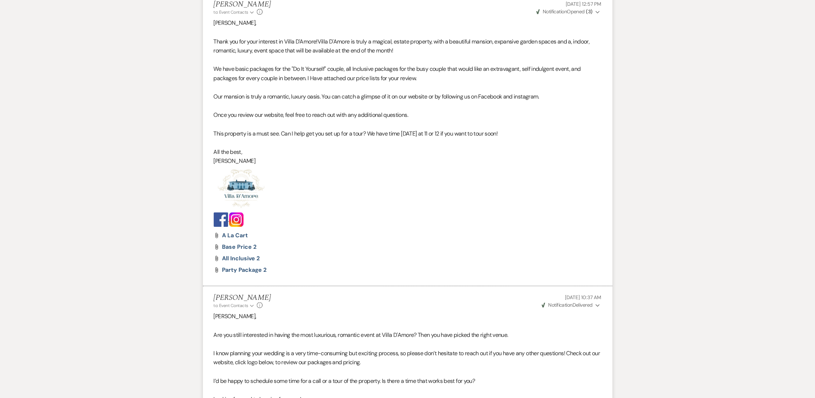
scroll to position [0, 0]
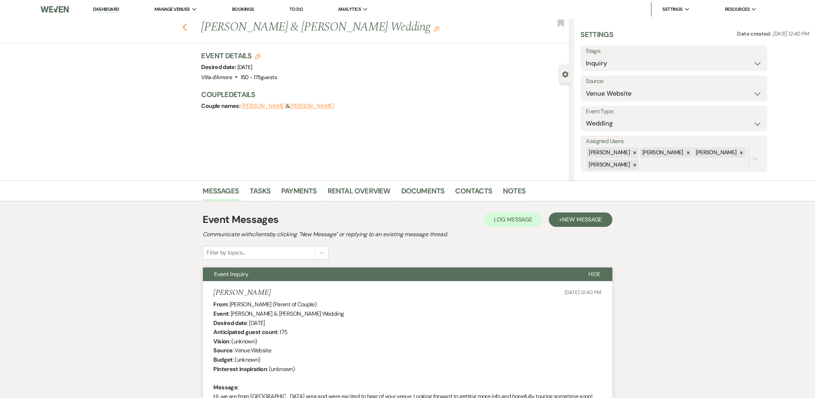
click at [187, 25] on use "button" at bounding box center [184, 27] width 5 height 8
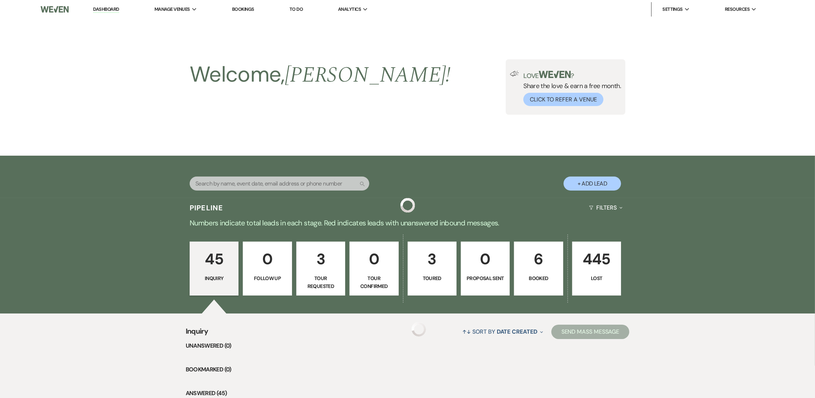
scroll to position [1109, 0]
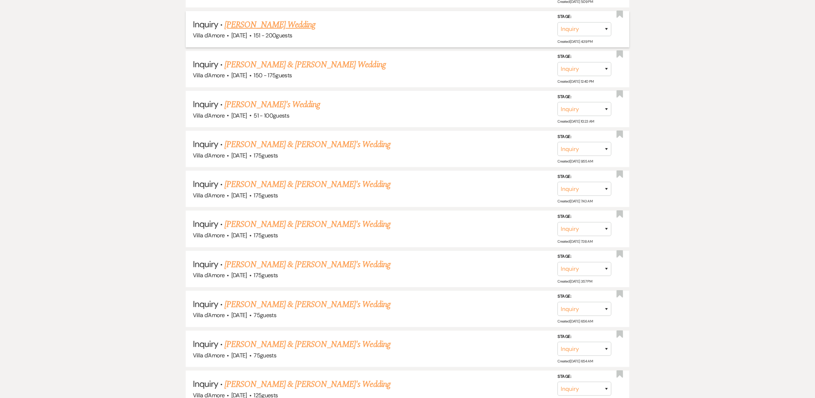
click at [249, 21] on link "[PERSON_NAME] Wedding" at bounding box center [269, 24] width 91 height 13
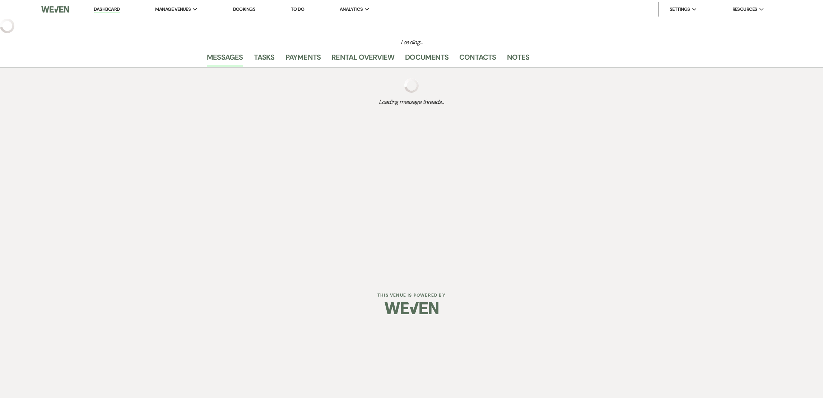
select select "2"
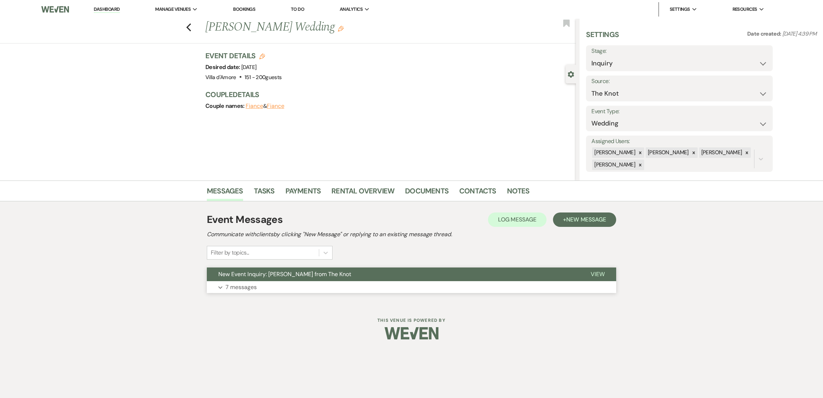
click at [233, 285] on p "7 messages" at bounding box center [241, 286] width 31 height 9
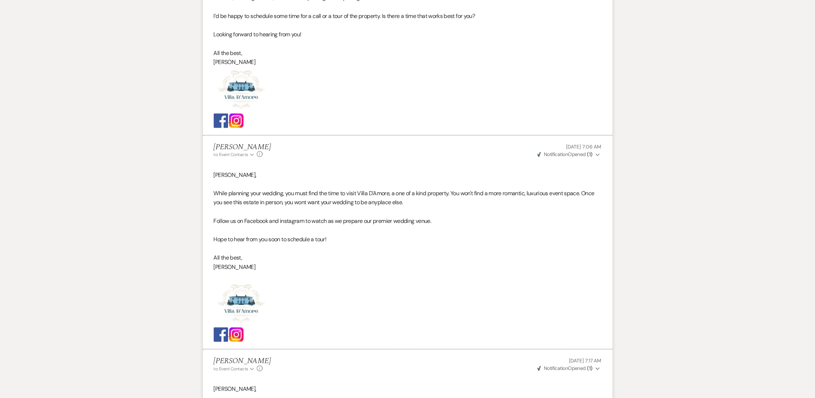
scroll to position [1734, 0]
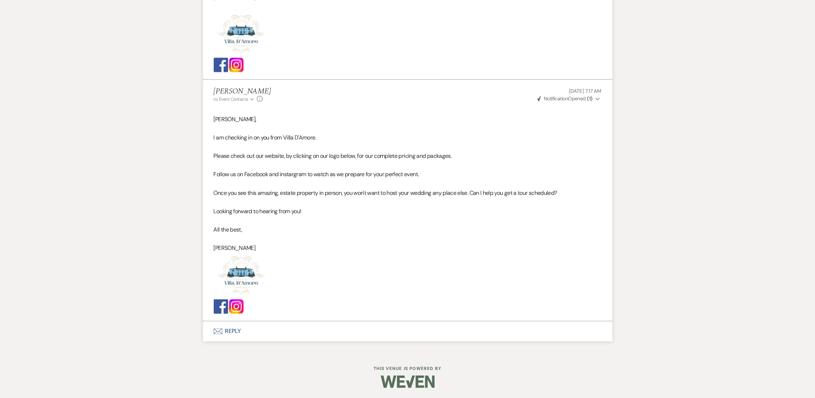
click at [222, 333] on button "Envelope Reply" at bounding box center [407, 331] width 409 height 20
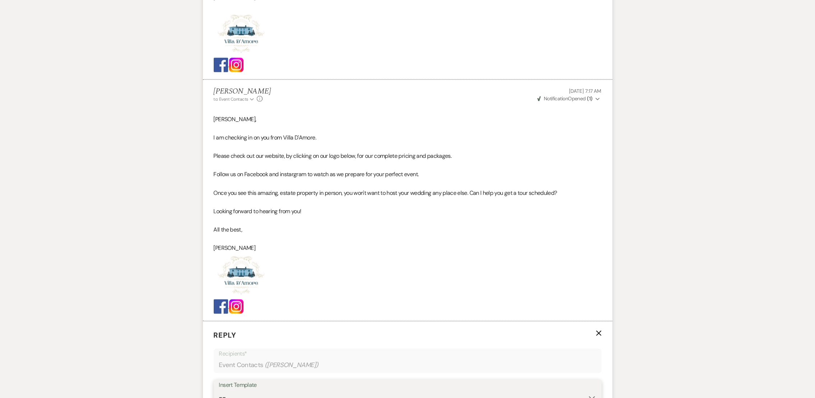
click at [252, 390] on select "-- auto responce weekends Tour Request Response Follow Up #1 (wedding) Weven Pl…" at bounding box center [407, 397] width 377 height 14
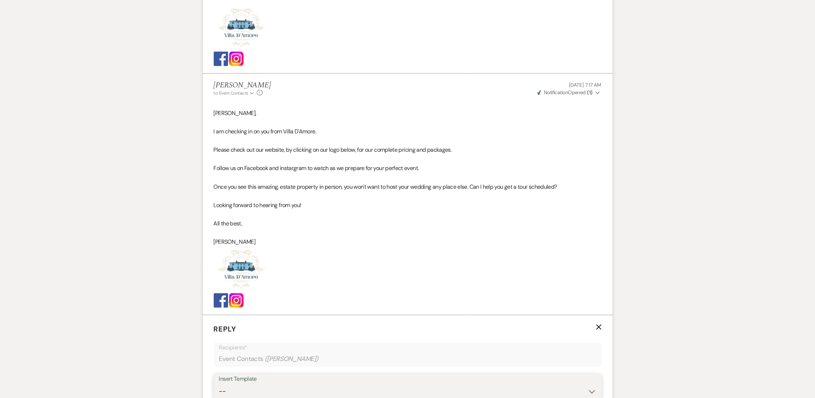
select select "4963"
click at [219, 384] on select "-- auto responce weekends Tour Request Response Follow Up #1 (wedding) Weven Pl…" at bounding box center [407, 391] width 377 height 14
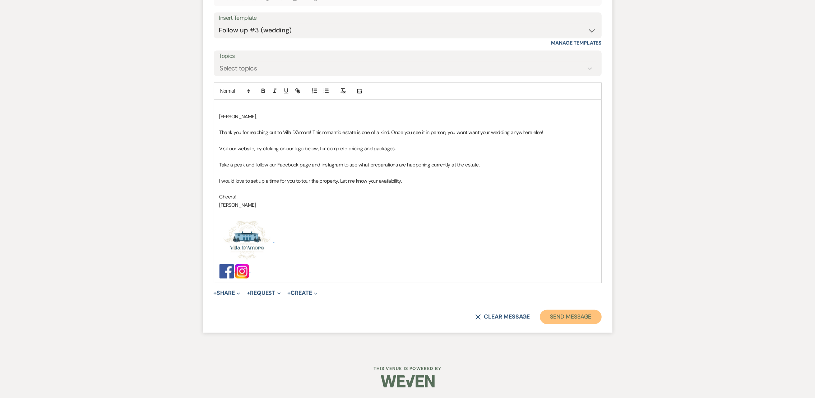
click at [584, 321] on button "Send Message" at bounding box center [570, 316] width 61 height 14
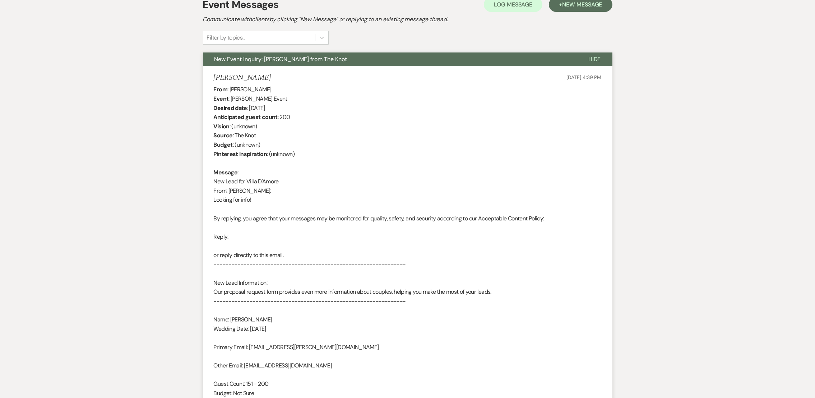
scroll to position [0, 0]
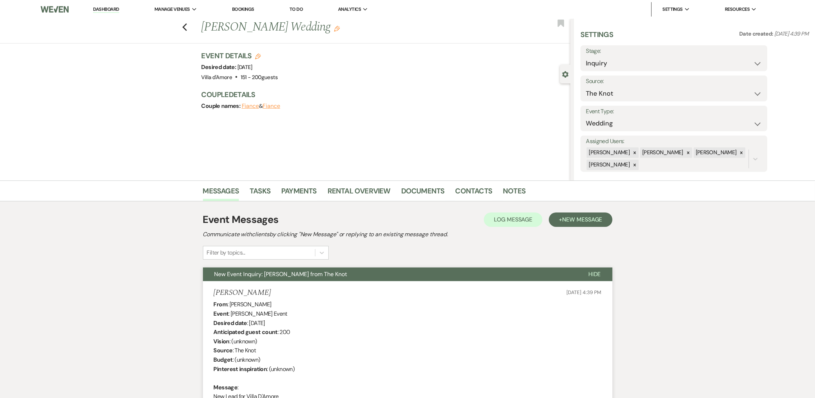
click at [191, 25] on div "Previous [PERSON_NAME] Wedding Edit Bookmark" at bounding box center [283, 31] width 574 height 25
click at [187, 27] on icon "Previous" at bounding box center [184, 27] width 5 height 9
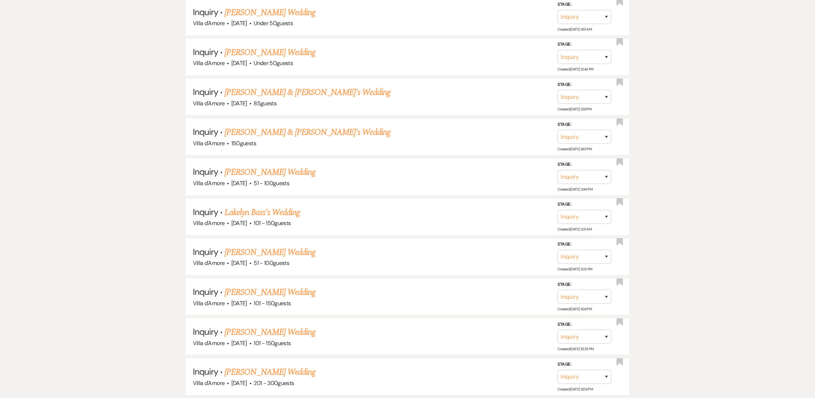
scroll to position [719, 0]
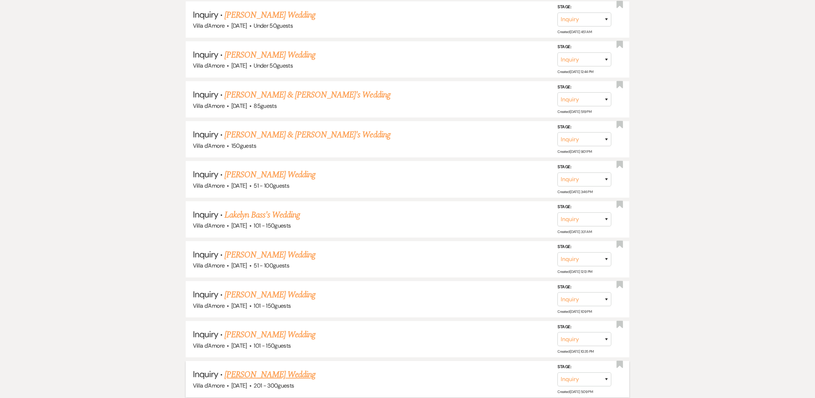
click at [266, 368] on link "[PERSON_NAME] Wedding" at bounding box center [269, 374] width 91 height 13
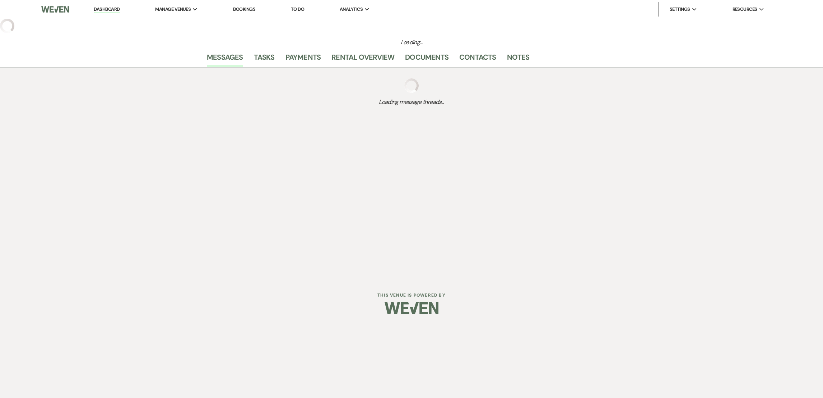
select select "2"
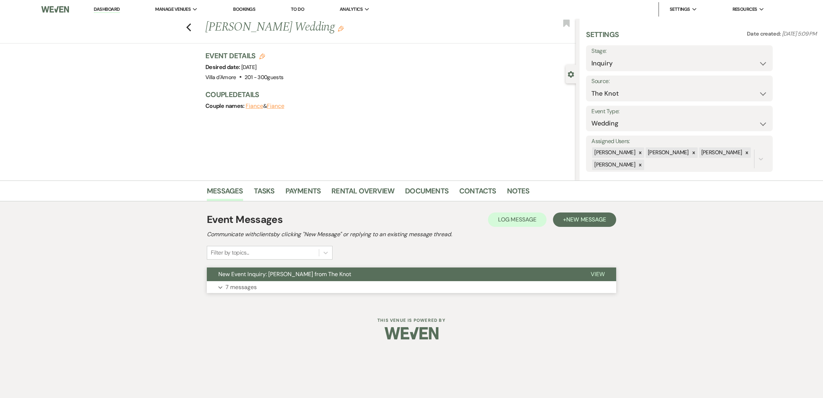
click at [240, 284] on p "7 messages" at bounding box center [241, 286] width 31 height 9
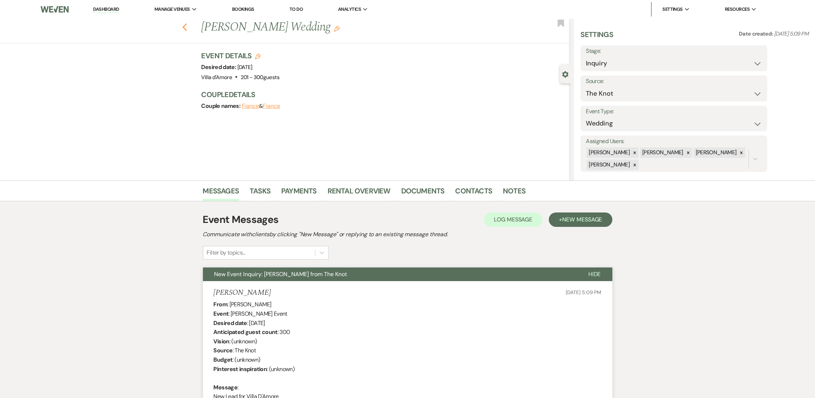
click at [187, 28] on use "button" at bounding box center [184, 27] width 5 height 8
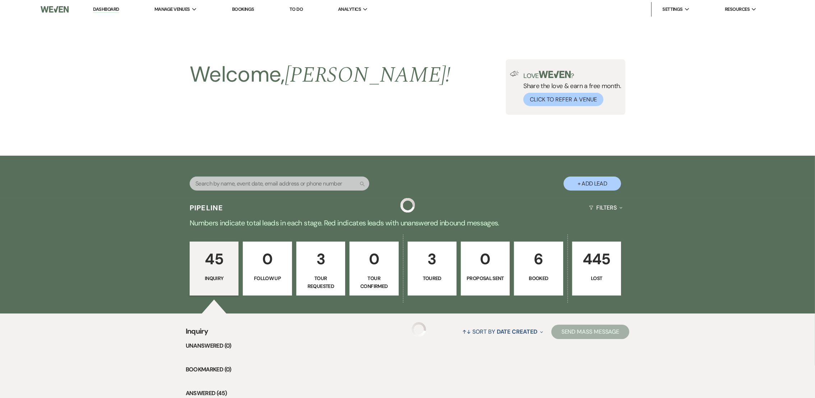
scroll to position [719, 0]
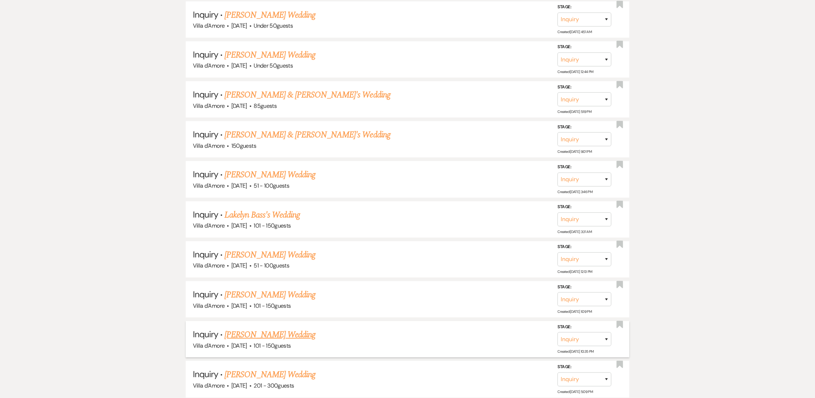
click at [275, 328] on link "[PERSON_NAME] Wedding" at bounding box center [269, 334] width 91 height 13
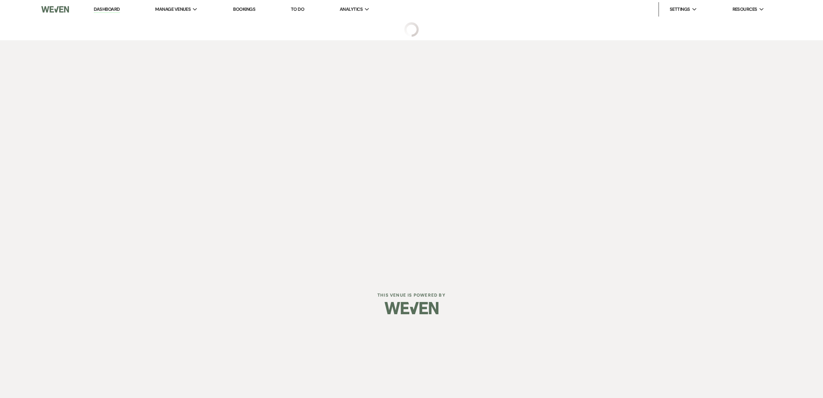
select select "2"
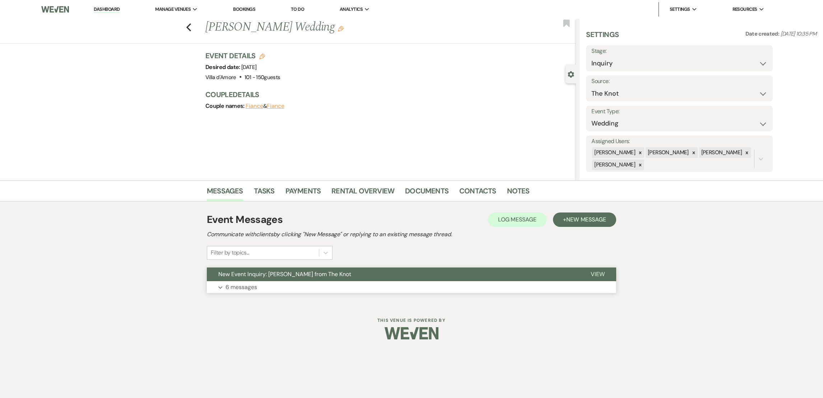
click at [240, 288] on p "6 messages" at bounding box center [242, 286] width 32 height 9
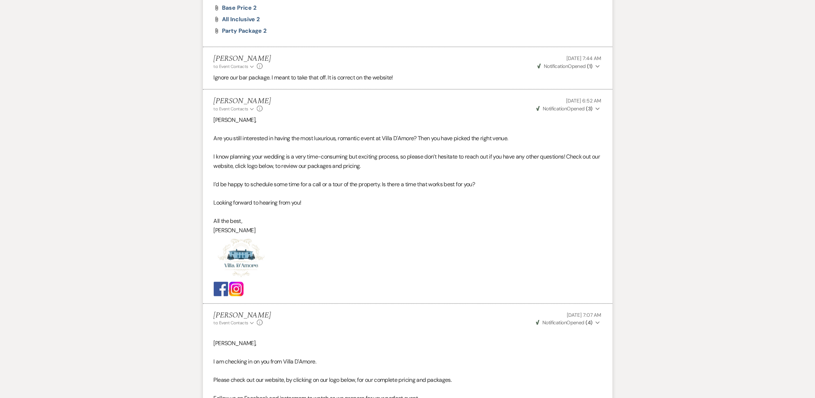
scroll to position [1324, 0]
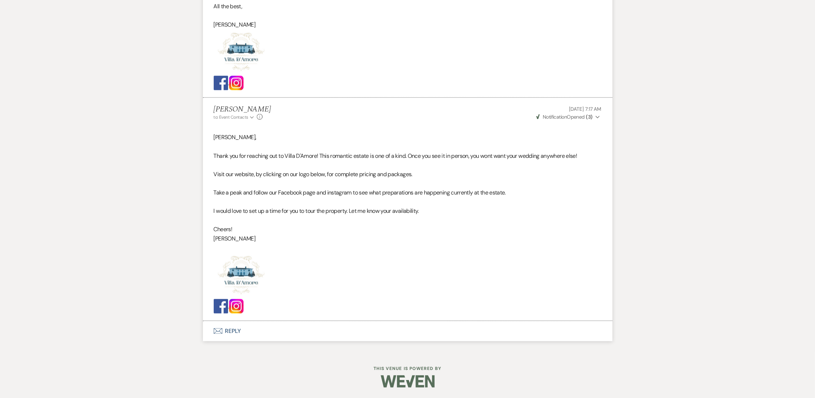
click at [232, 330] on button "Envelope Reply" at bounding box center [407, 331] width 409 height 20
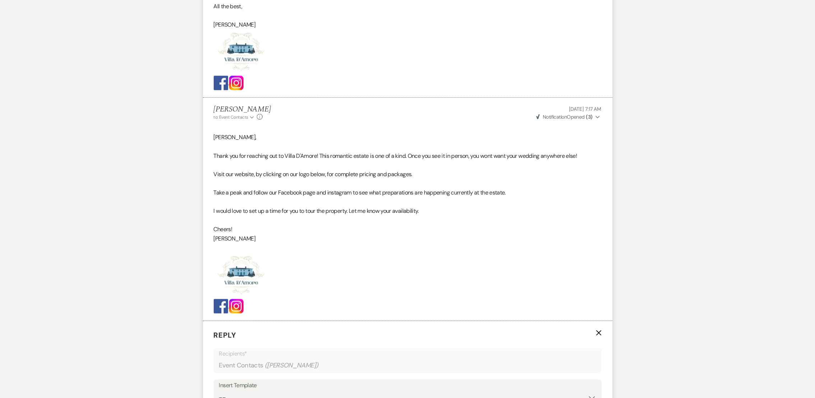
click at [248, 388] on div "Insert Template" at bounding box center [407, 385] width 377 height 10
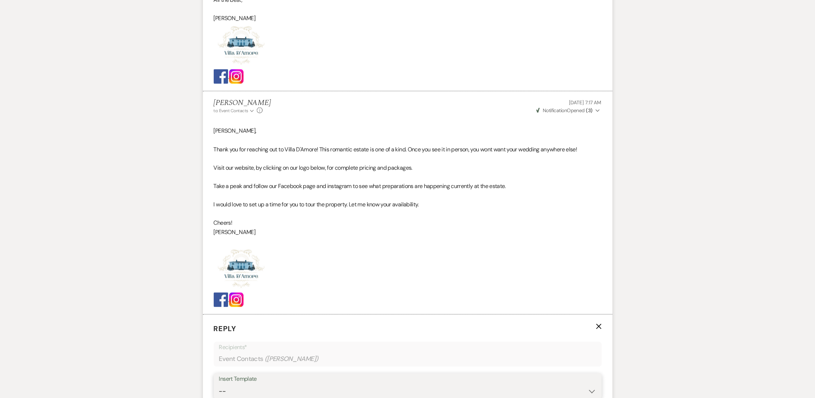
click at [245, 390] on select "-- auto responce weekends Tour Request Response Follow Up #1 (wedding) Weven Pl…" at bounding box center [407, 391] width 377 height 14
select select "4963"
click at [219, 384] on select "-- auto responce weekends Tour Request Response Follow Up #1 (wedding) Weven Pl…" at bounding box center [407, 391] width 377 height 14
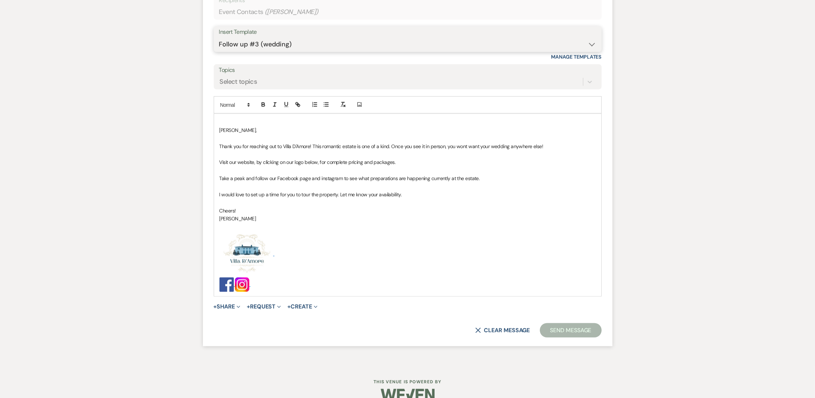
scroll to position [1691, 0]
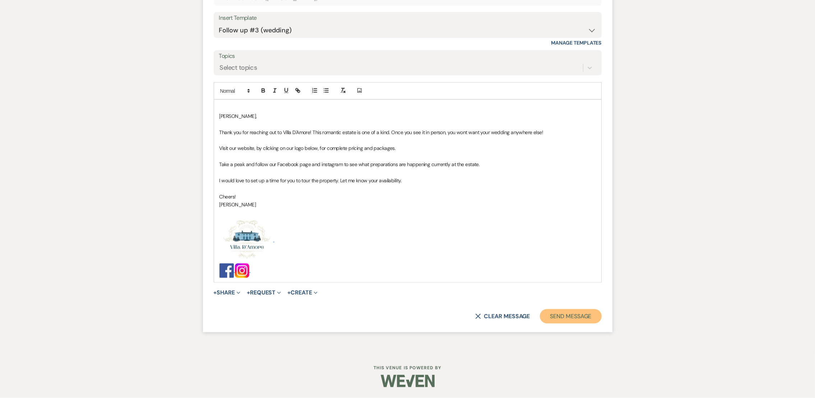
click at [578, 321] on button "Send Message" at bounding box center [570, 316] width 61 height 14
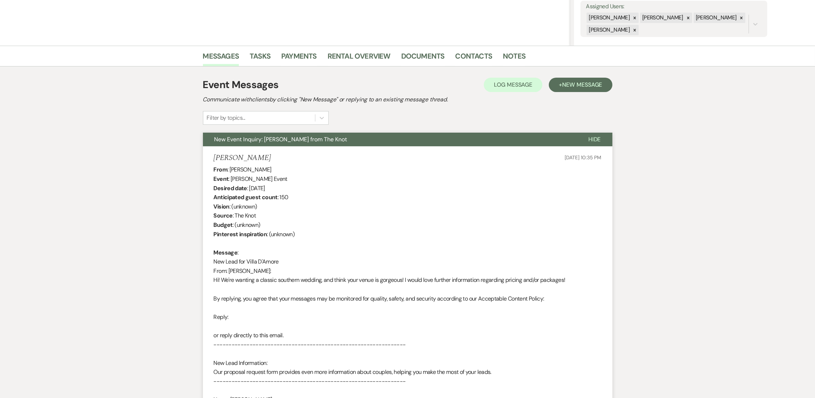
scroll to position [0, 0]
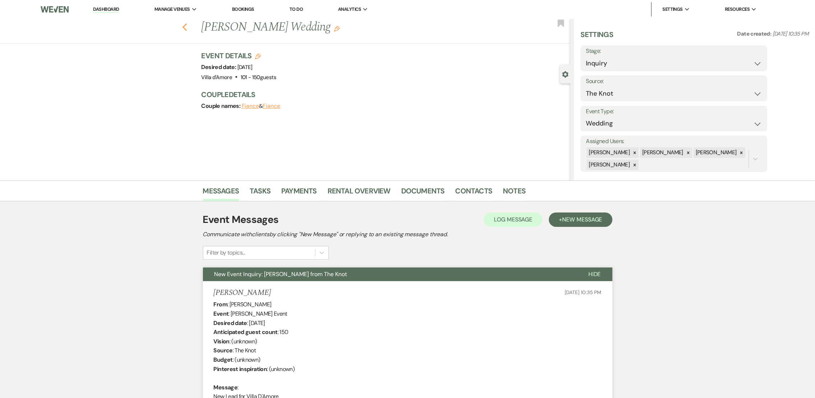
click at [187, 30] on icon "Previous" at bounding box center [184, 27] width 5 height 9
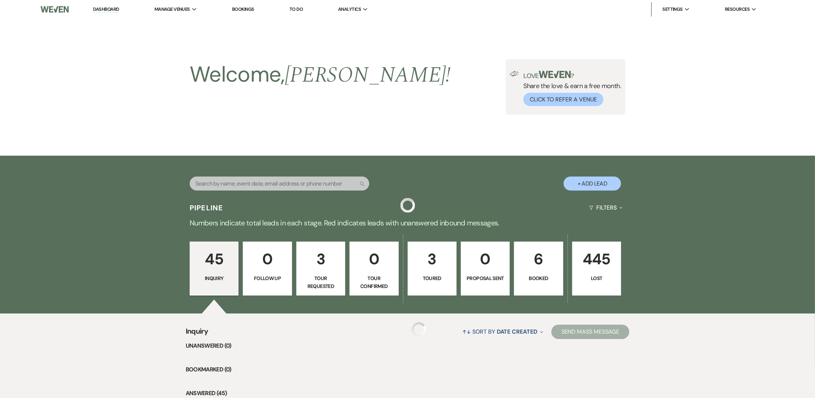
scroll to position [719, 0]
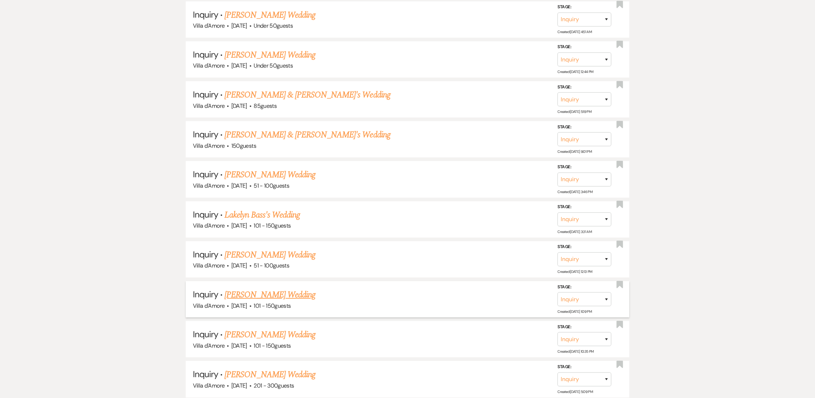
click at [259, 289] on link "[PERSON_NAME] Wedding" at bounding box center [269, 294] width 91 height 13
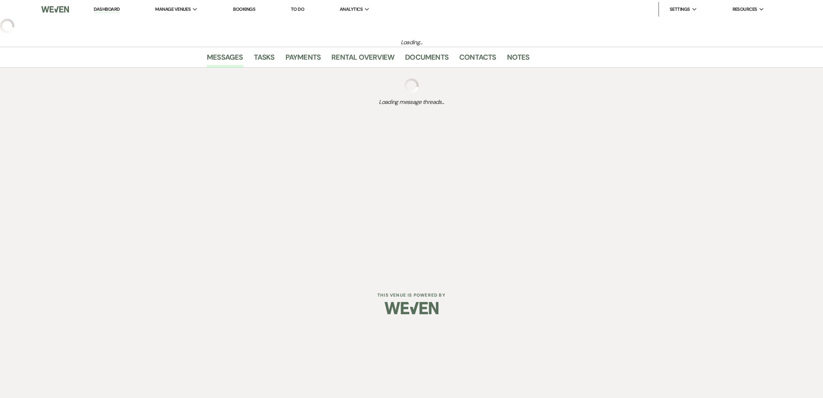
select select "2"
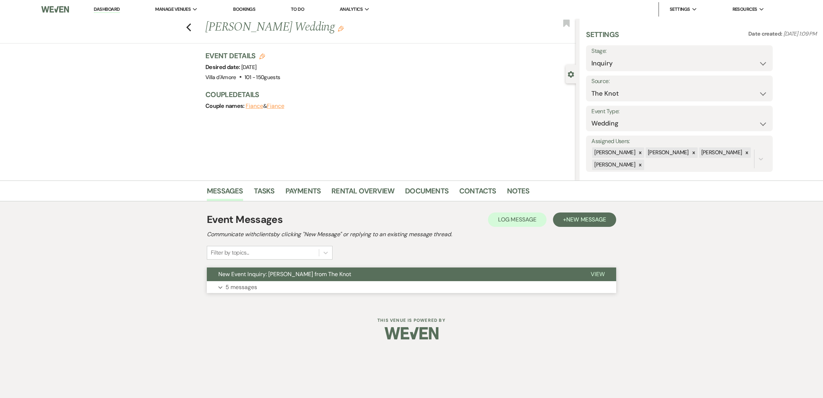
click at [247, 278] on button "New Event Inquiry: [PERSON_NAME] from The Knot" at bounding box center [393, 274] width 372 height 14
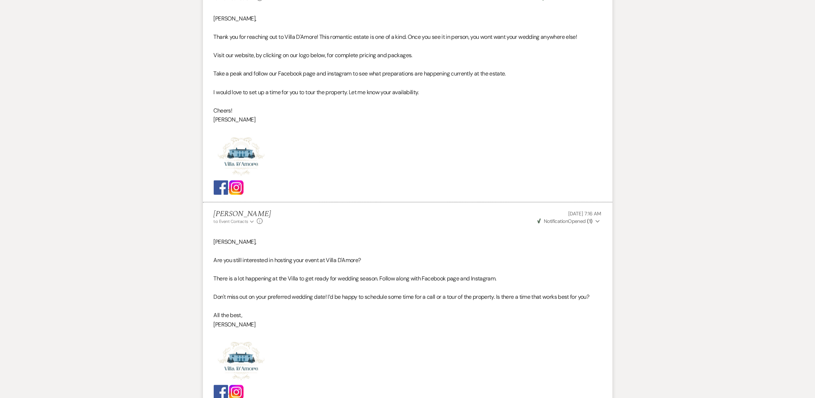
scroll to position [1270, 0]
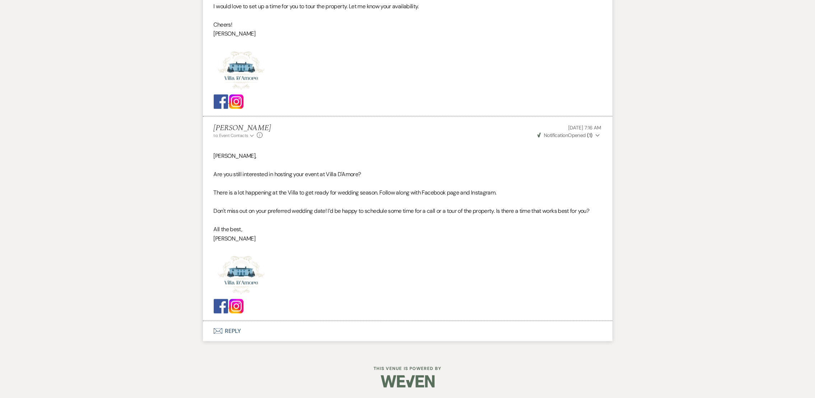
click at [215, 329] on icon "Envelope" at bounding box center [218, 331] width 9 height 6
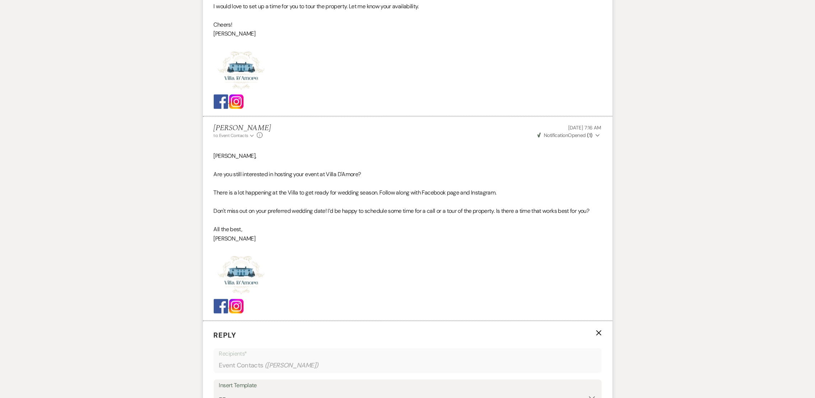
click at [245, 389] on div "Insert Template" at bounding box center [407, 385] width 377 height 10
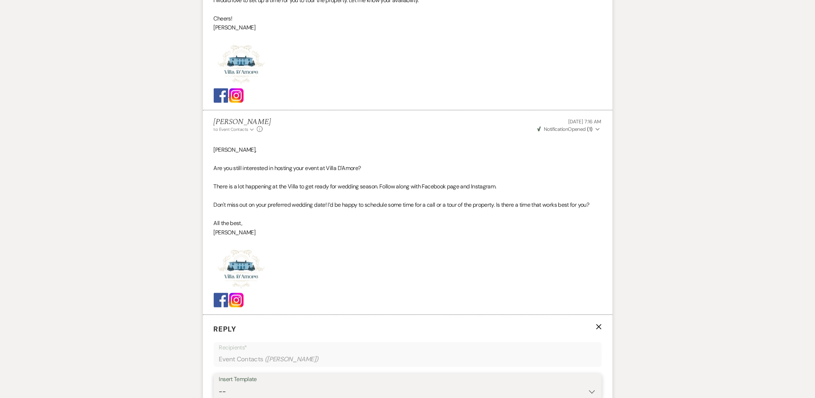
click at [245, 392] on select "-- auto responce weekends Tour Request Response Follow Up #1 (wedding) Weven Pl…" at bounding box center [407, 391] width 377 height 14
select select "4962"
click at [219, 384] on select "-- auto responce weekends Tour Request Response Follow Up #1 (wedding) Weven Pl…" at bounding box center [407, 391] width 377 height 14
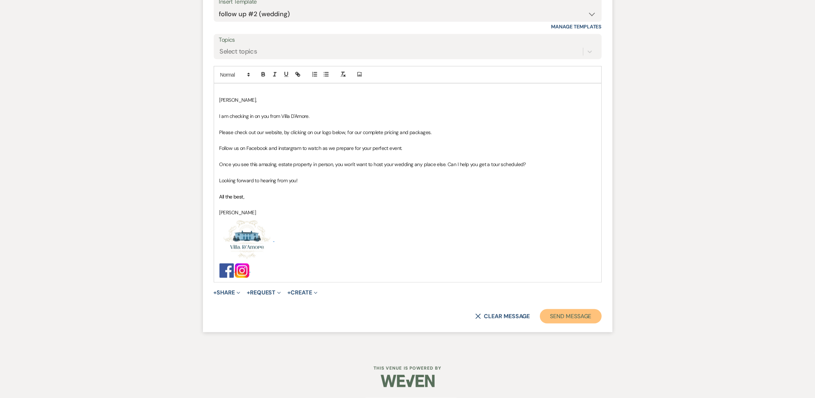
click at [568, 316] on button "Send Message" at bounding box center [570, 316] width 61 height 14
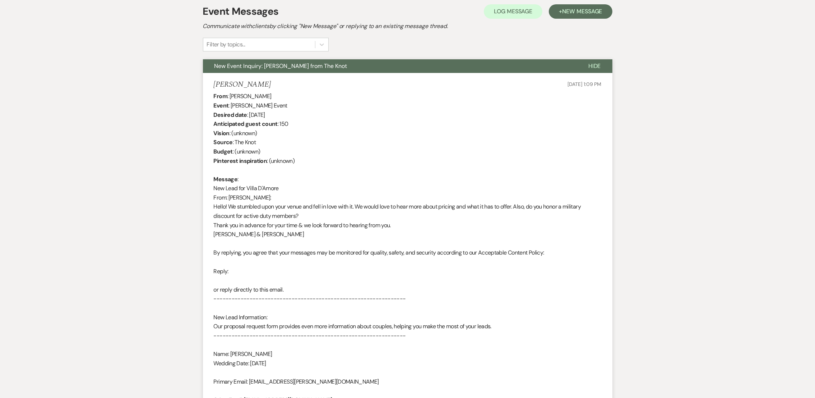
scroll to position [0, 0]
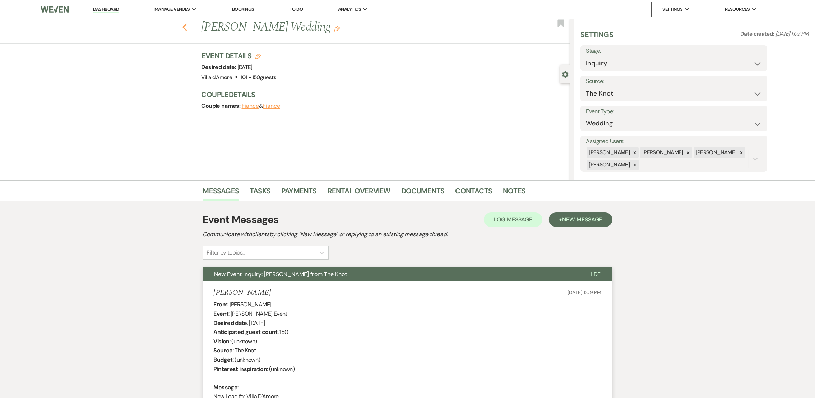
click at [187, 26] on icon "Previous" at bounding box center [184, 27] width 5 height 9
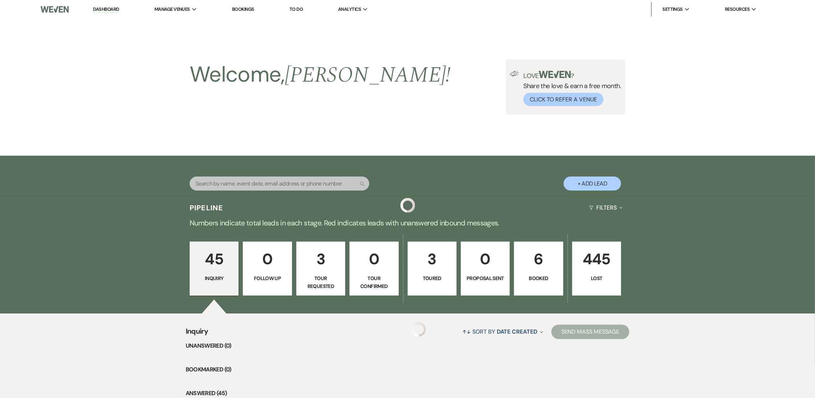
scroll to position [719, 0]
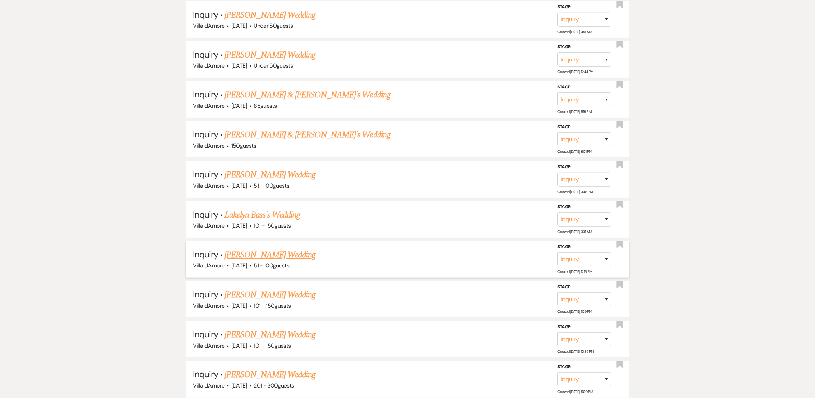
click at [285, 248] on link "[PERSON_NAME] Wedding" at bounding box center [269, 254] width 91 height 13
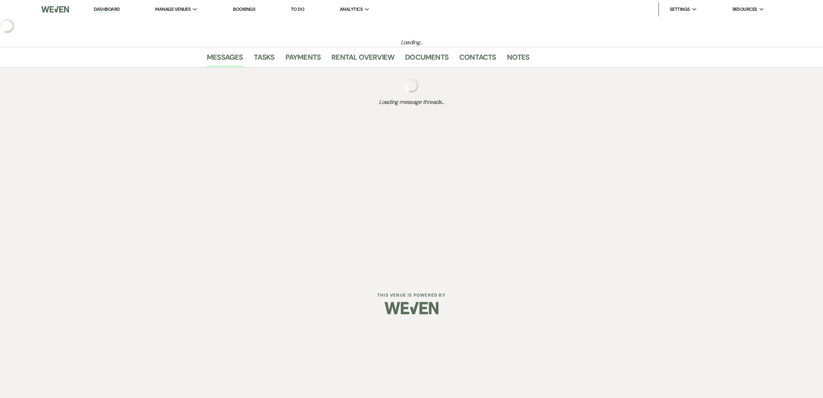
select select "2"
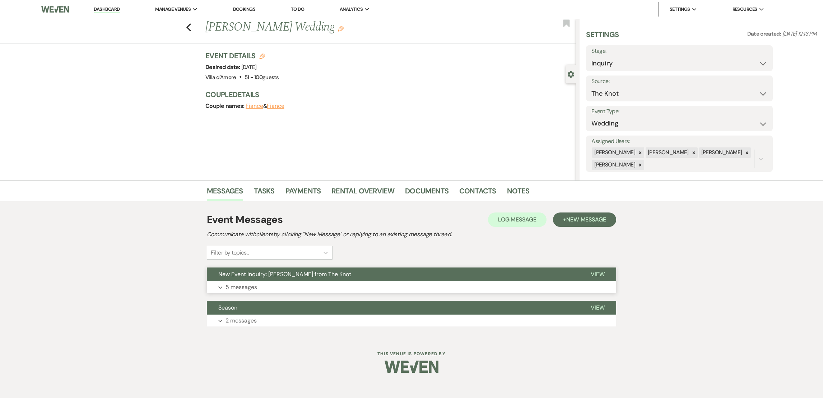
click at [225, 284] on button "Expand 5 messages" at bounding box center [411, 287] width 409 height 12
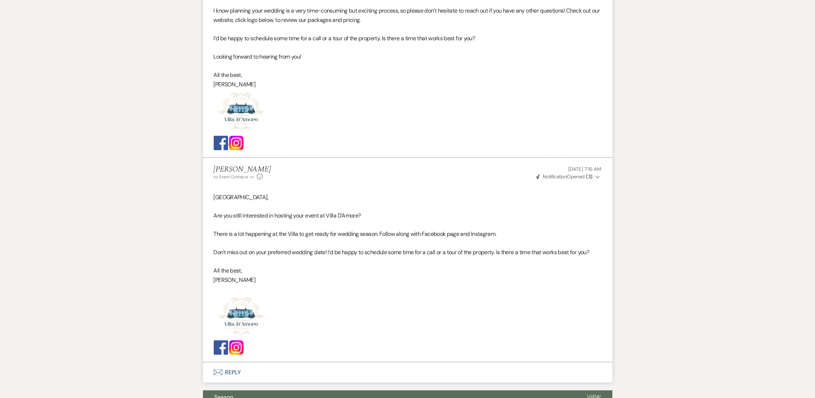
scroll to position [1257, 0]
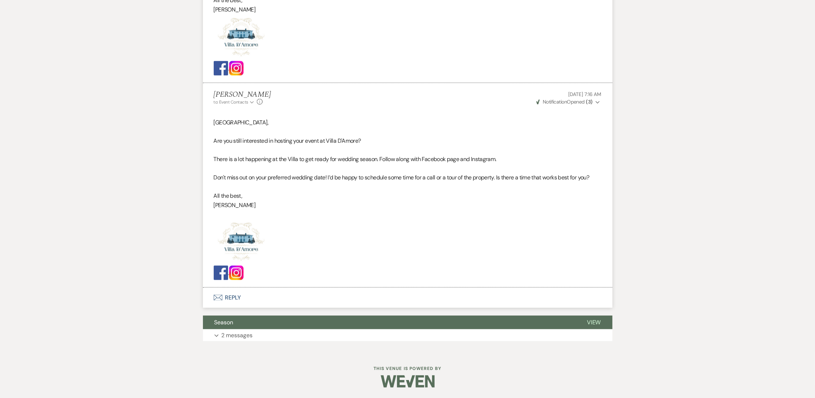
click at [228, 295] on button "Envelope Reply" at bounding box center [407, 297] width 409 height 20
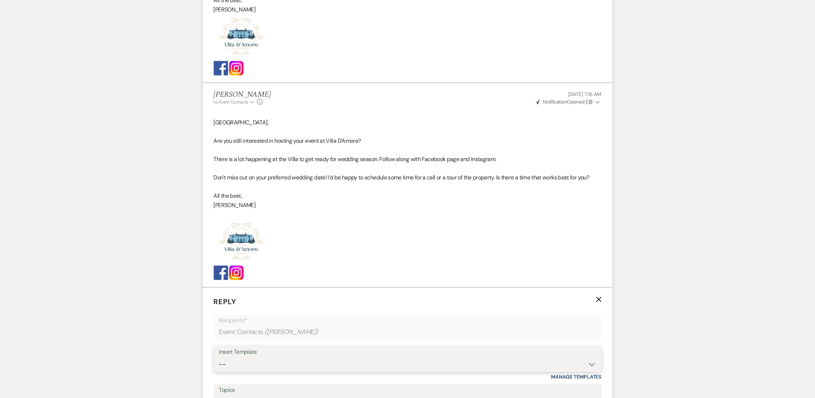
click at [255, 368] on select "-- auto responce weekends Tour Request Response Follow Up #1 (wedding) Weven Pl…" at bounding box center [407, 364] width 377 height 14
select select "4965"
click at [219, 357] on select "-- auto responce weekends Tour Request Response Follow Up #1 (wedding) Weven Pl…" at bounding box center [407, 364] width 377 height 14
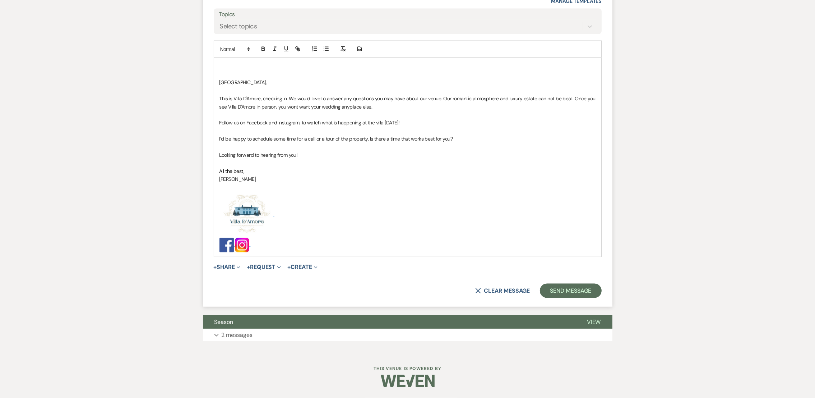
click at [593, 282] on form "Reply X Saving draft... Recipients* Event Contacts ( [PERSON_NAME] ) Insert Tem…" at bounding box center [407, 109] width 409 height 394
click at [590, 285] on button "Send Message" at bounding box center [570, 290] width 61 height 14
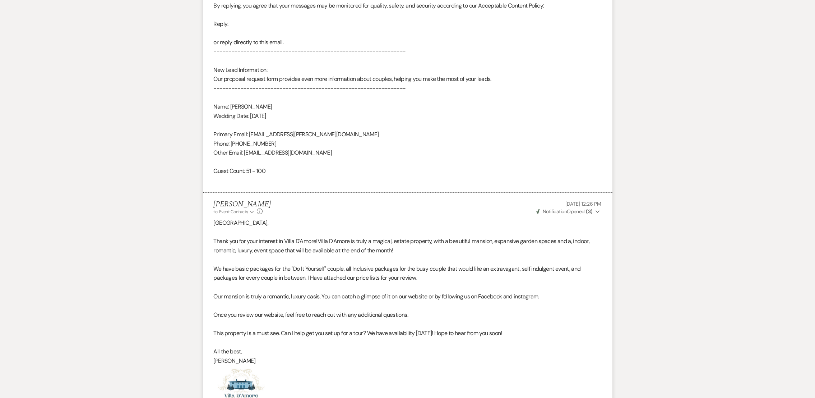
scroll to position [0, 0]
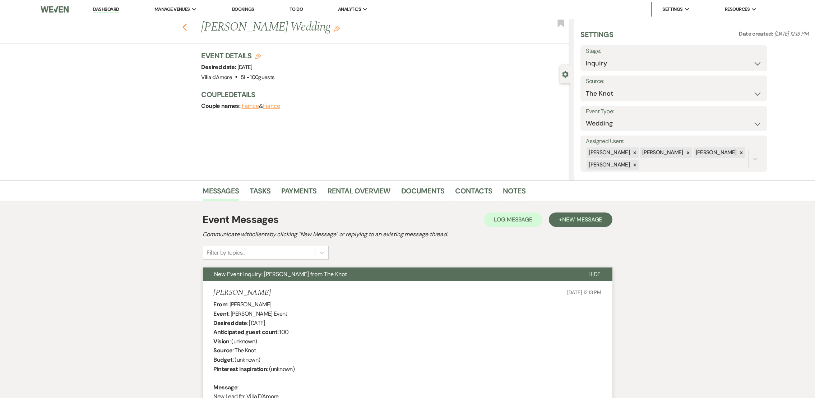
click at [187, 28] on icon "Previous" at bounding box center [184, 27] width 5 height 9
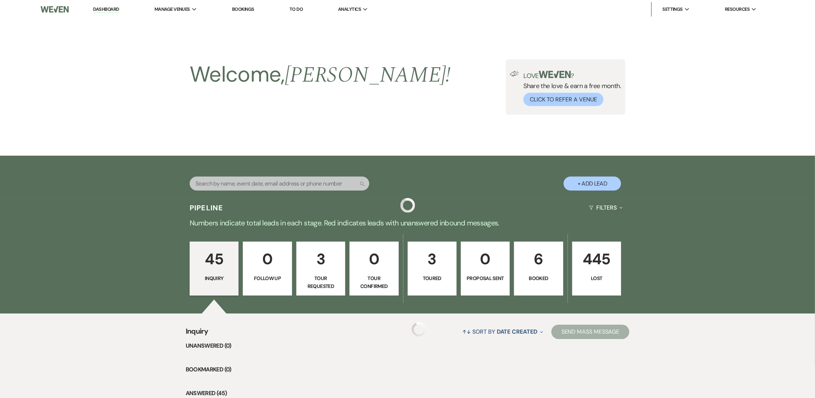
scroll to position [719, 0]
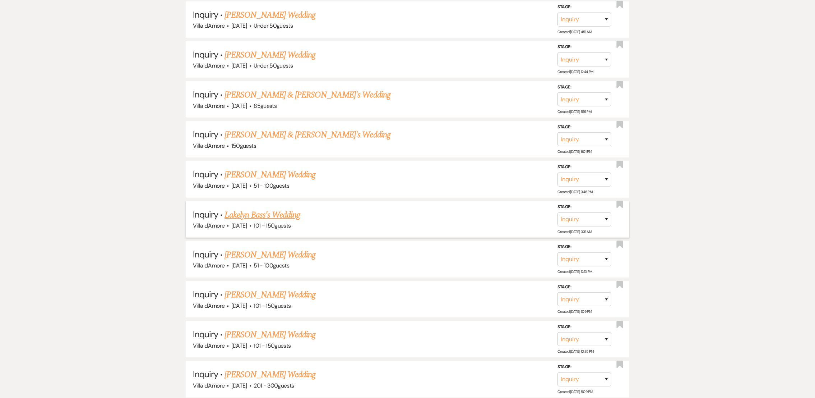
click at [258, 212] on link "Lakelyn Bass's Wedding" at bounding box center [261, 214] width 75 height 13
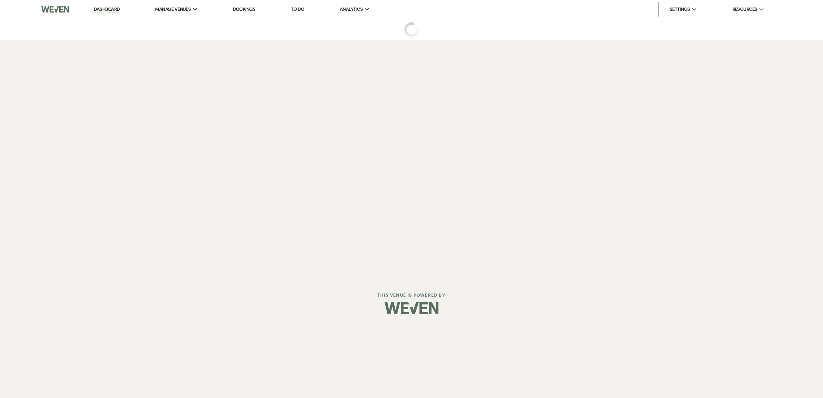
select select "2"
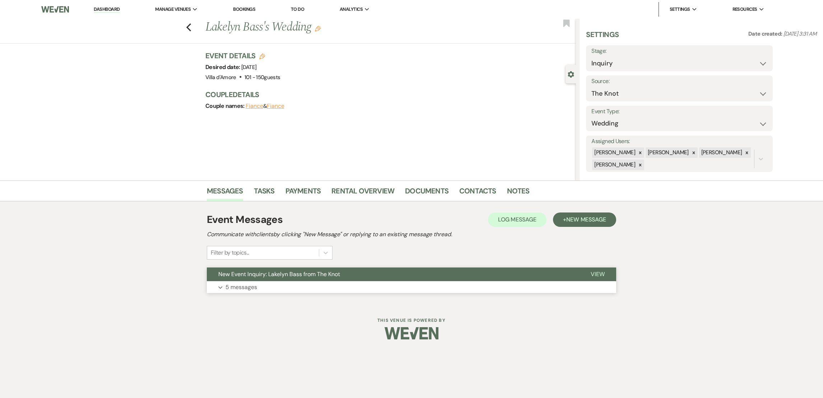
click at [242, 282] on button "Expand 5 messages" at bounding box center [411, 287] width 409 height 12
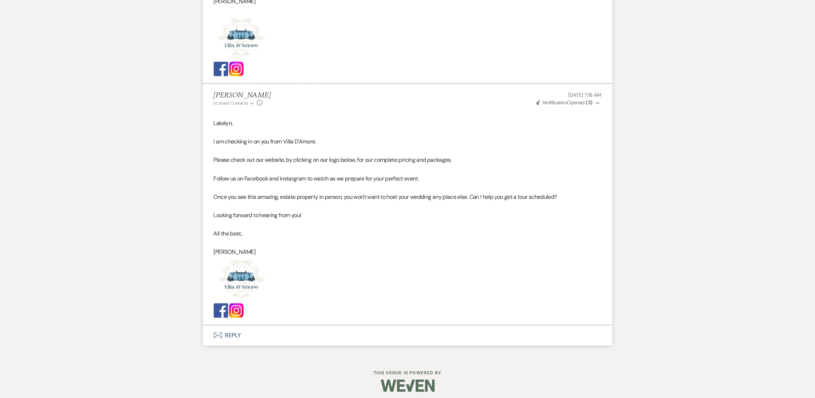
scroll to position [1251, 0]
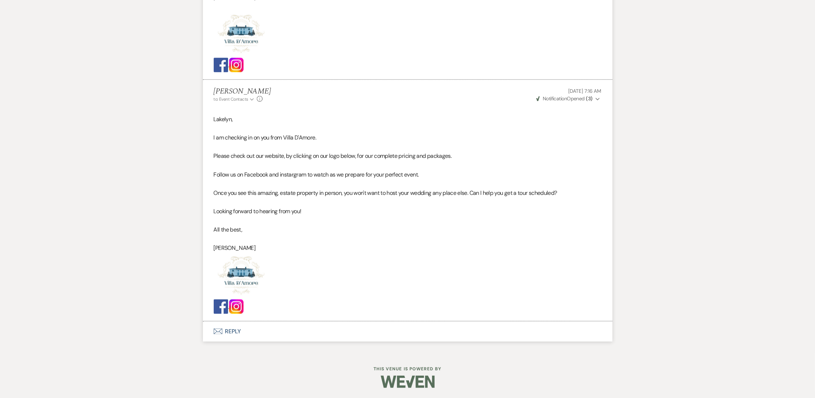
click at [222, 326] on button "Envelope Reply" at bounding box center [407, 331] width 409 height 20
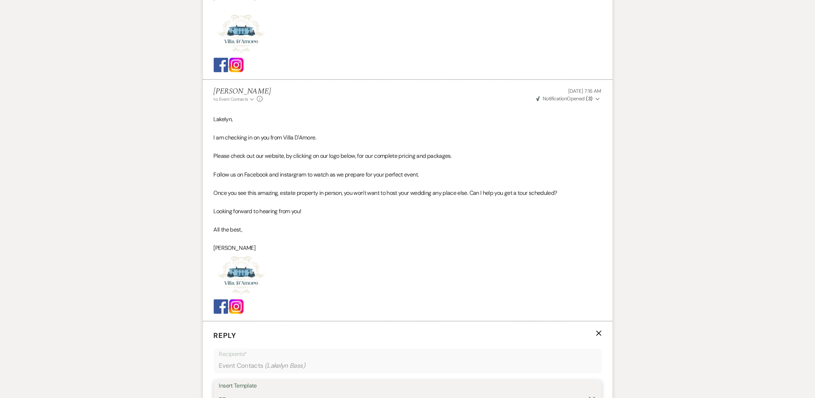
scroll to position [1258, 0]
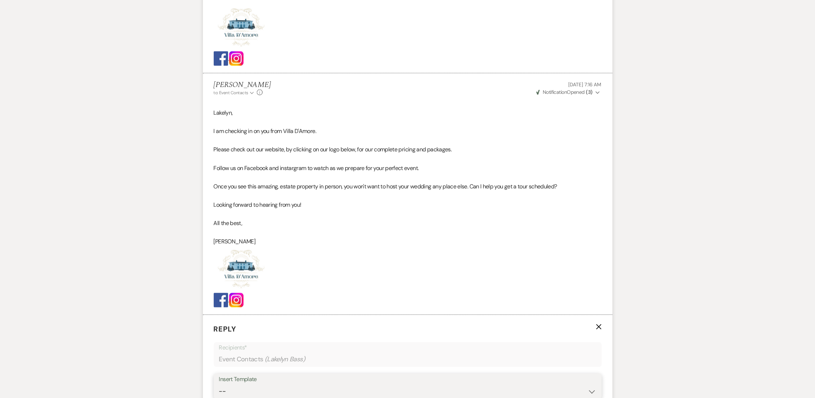
click at [244, 393] on select "-- auto responce weekends Tour Request Response Follow Up #1 (wedding) Weven Pl…" at bounding box center [407, 391] width 377 height 14
select select "4964"
click at [219, 384] on select "-- auto responce weekends Tour Request Response Follow Up #1 (wedding) Weven Pl…" at bounding box center [407, 391] width 377 height 14
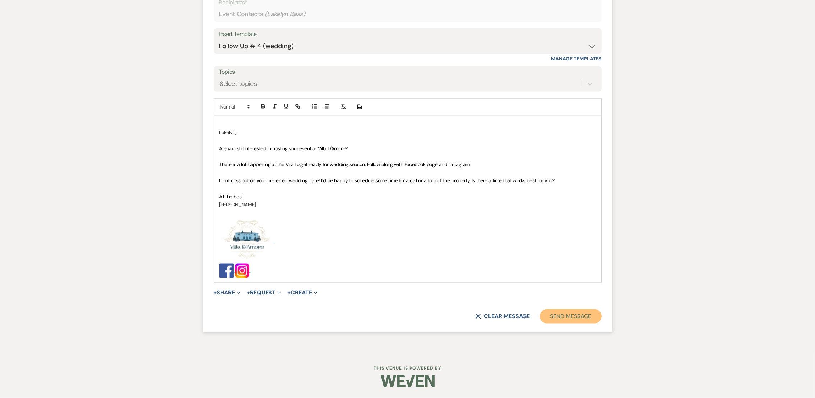
click at [571, 310] on button "Send Message" at bounding box center [570, 316] width 61 height 14
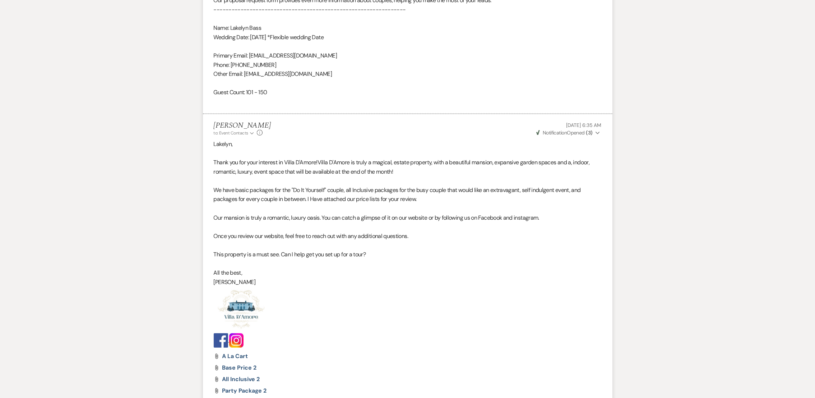
scroll to position [0, 0]
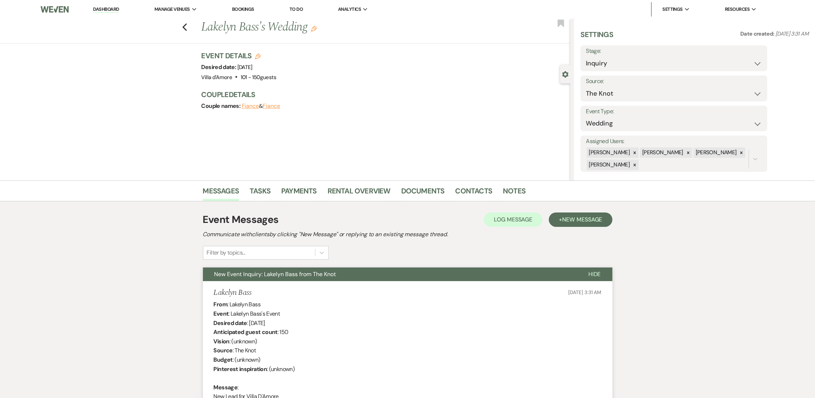
click at [184, 26] on div "Previous Lakelyn Bass's Wedding Edit Bookmark" at bounding box center [283, 31] width 574 height 25
click at [187, 28] on icon "Previous" at bounding box center [184, 27] width 5 height 9
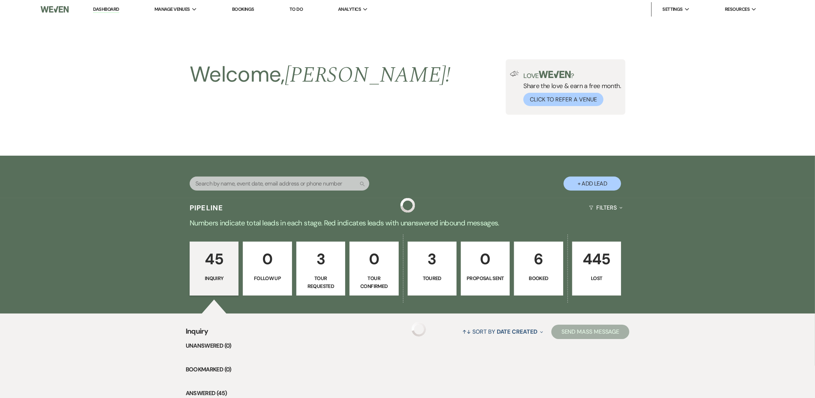
scroll to position [719, 0]
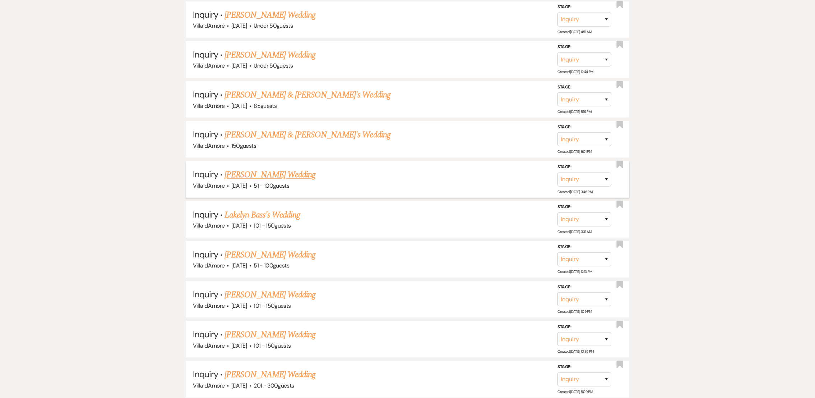
click at [251, 168] on link "[PERSON_NAME] Wedding" at bounding box center [269, 174] width 91 height 13
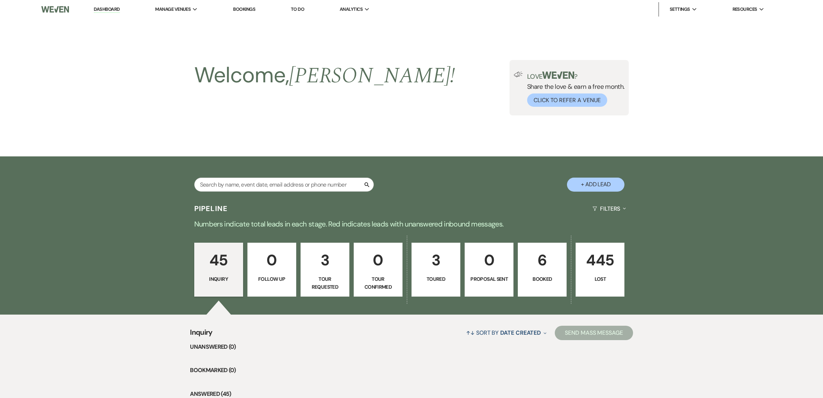
select select "2"
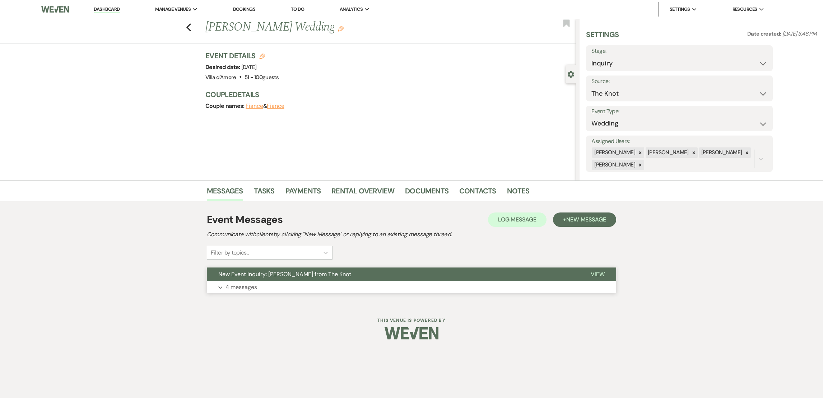
click at [234, 289] on p "4 messages" at bounding box center [242, 286] width 32 height 9
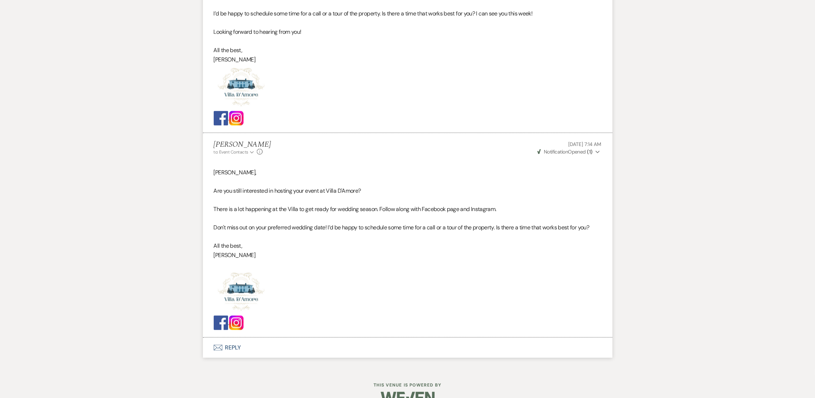
scroll to position [1010, 0]
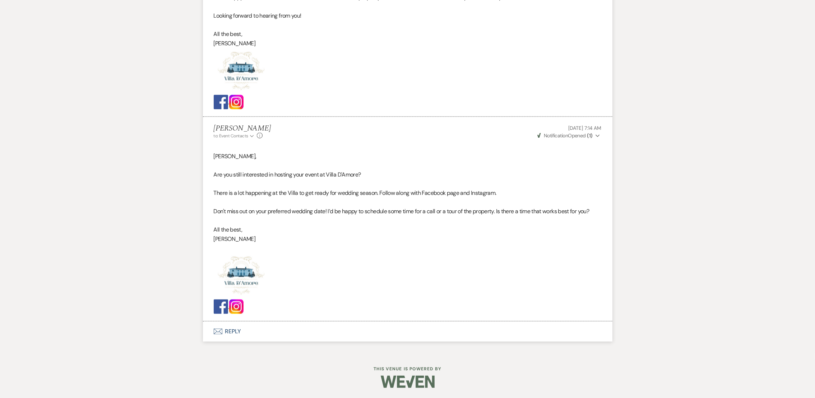
click at [233, 333] on button "Envelope Reply" at bounding box center [407, 331] width 409 height 20
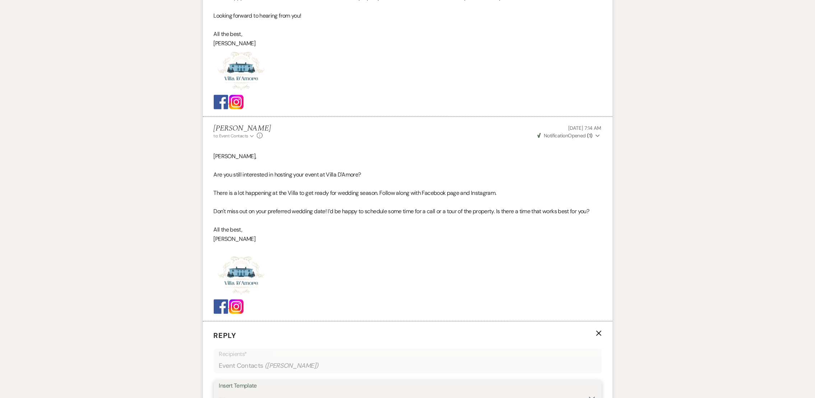
click at [242, 395] on select "-- auto responce weekends Tour Request Response Follow Up #1 (wedding) Weven Pl…" at bounding box center [407, 398] width 377 height 14
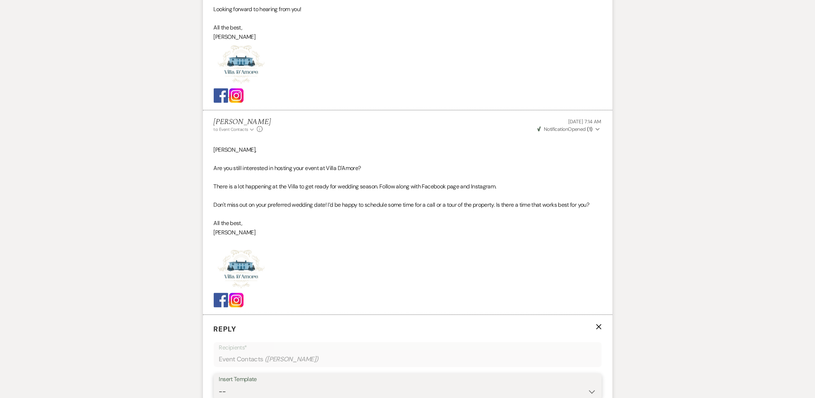
select select "4962"
click at [219, 384] on select "-- auto responce weekends Tour Request Response Follow Up #1 (wedding) Weven Pl…" at bounding box center [407, 391] width 377 height 14
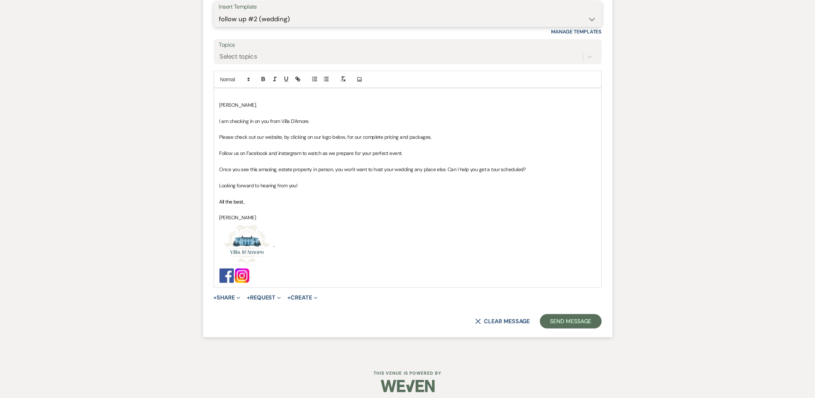
scroll to position [1393, 0]
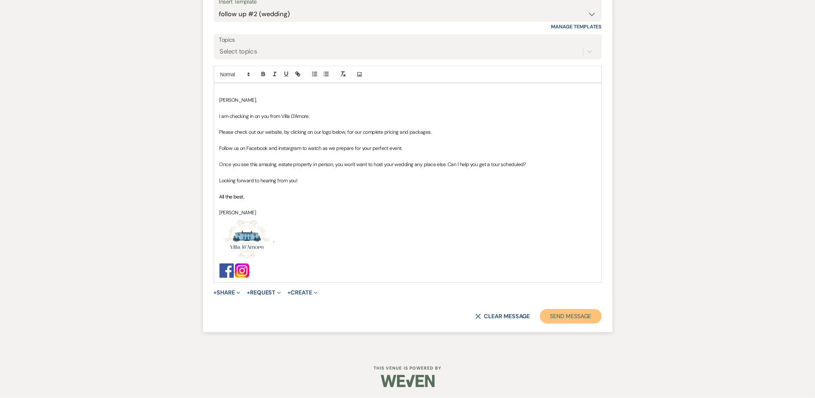
click at [553, 312] on button "Send Message" at bounding box center [570, 316] width 61 height 14
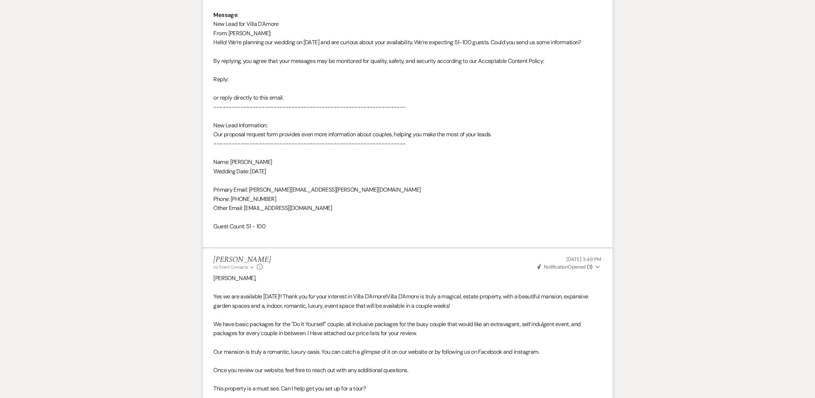
scroll to position [0, 0]
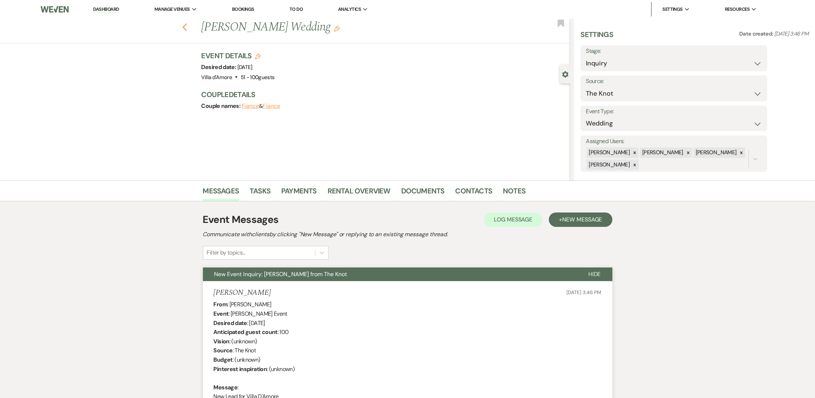
click at [187, 27] on icon "Previous" at bounding box center [184, 27] width 5 height 9
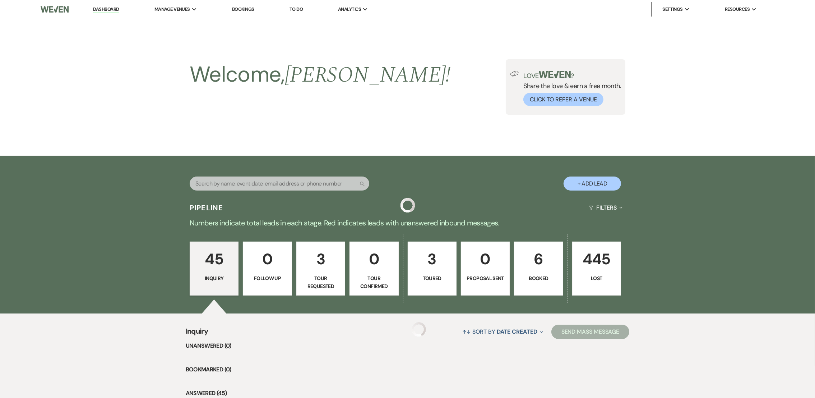
scroll to position [719, 0]
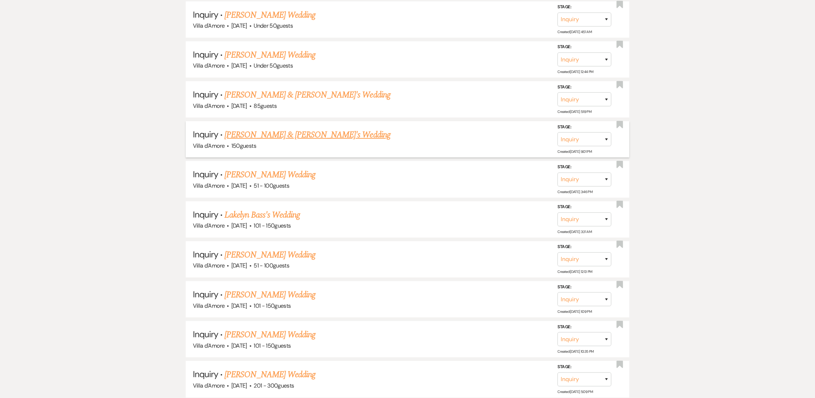
click at [265, 128] on link "[PERSON_NAME] & [PERSON_NAME]'s Wedding" at bounding box center [307, 134] width 166 height 13
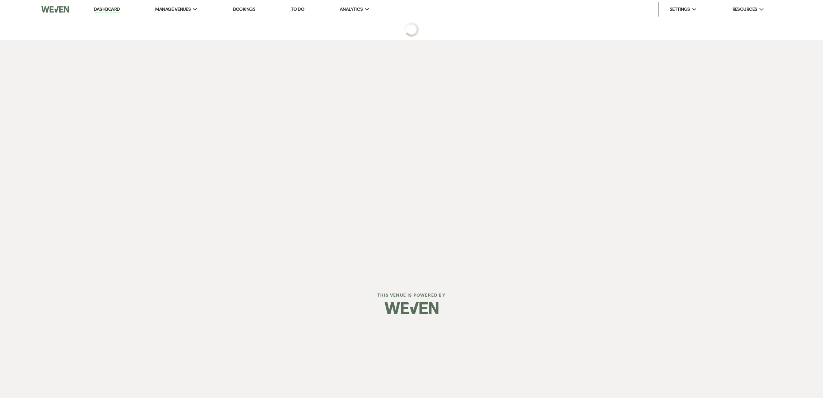
select select "8"
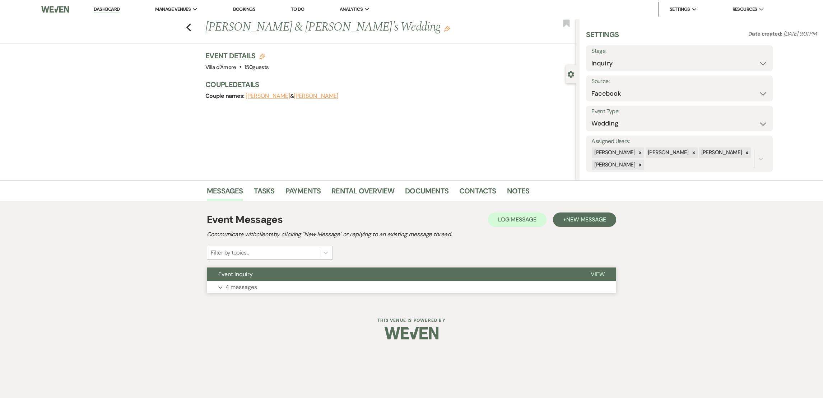
click at [232, 284] on p "4 messages" at bounding box center [242, 286] width 32 height 9
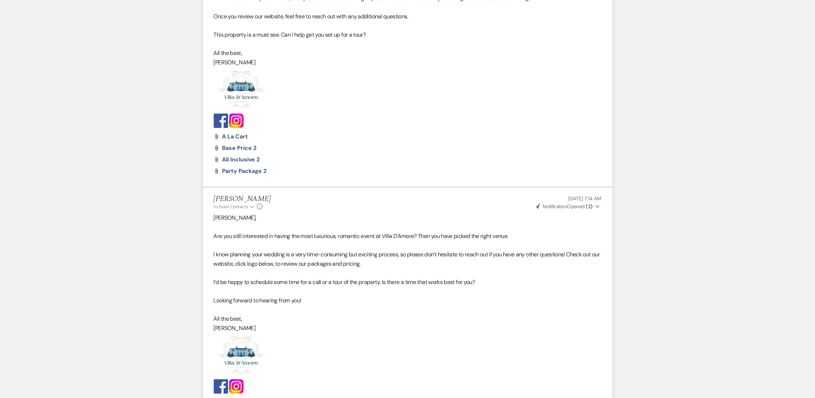
scroll to position [845, 0]
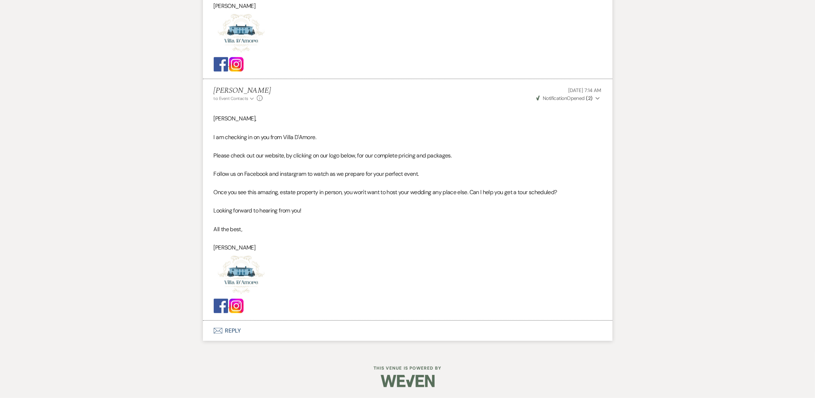
click at [238, 328] on button "Envelope Reply" at bounding box center [407, 330] width 409 height 20
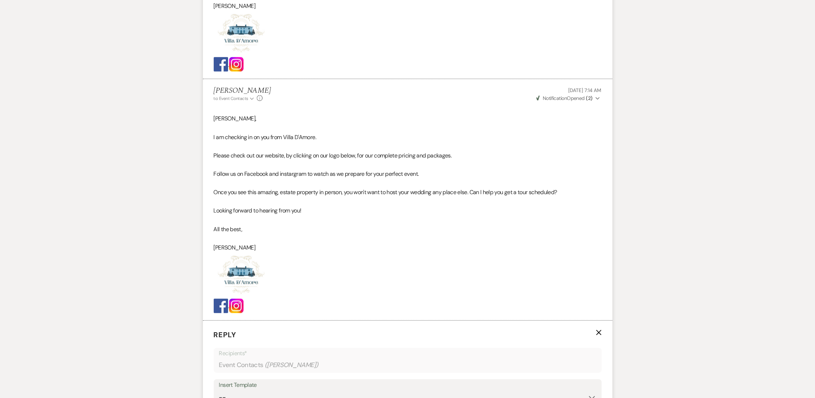
click at [261, 387] on div "Insert Template" at bounding box center [407, 385] width 377 height 10
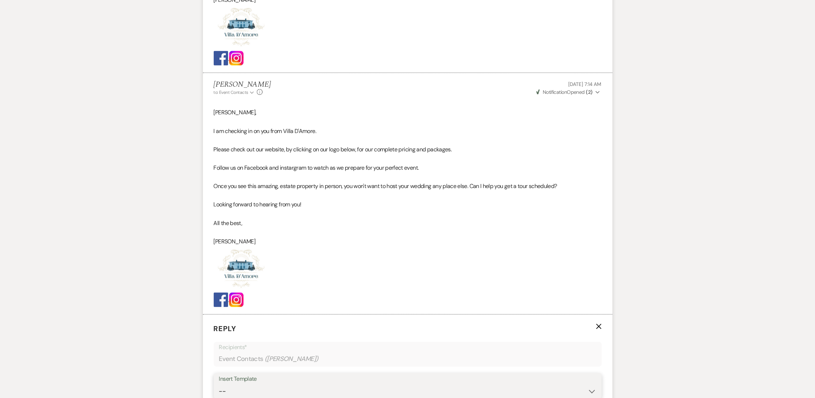
click at [257, 391] on select "-- auto responce weekends Tour Request Response Follow Up #1 (wedding) Weven Pl…" at bounding box center [407, 391] width 377 height 14
select select "4964"
click at [219, 384] on select "-- auto responce weekends Tour Request Response Follow Up #1 (wedding) Weven Pl…" at bounding box center [407, 391] width 377 height 14
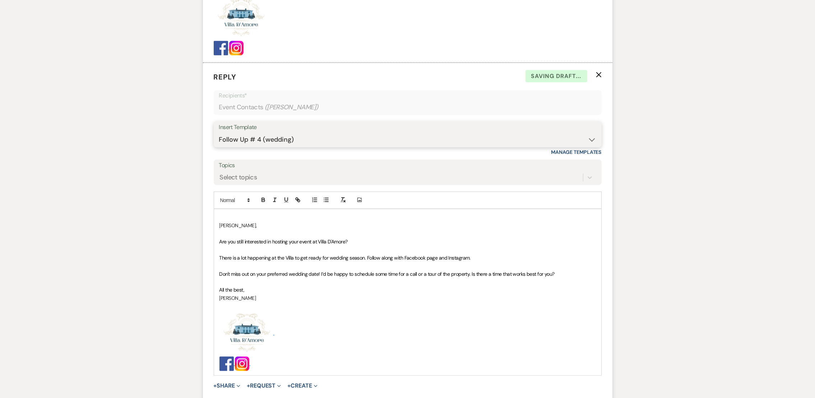
scroll to position [1196, 0]
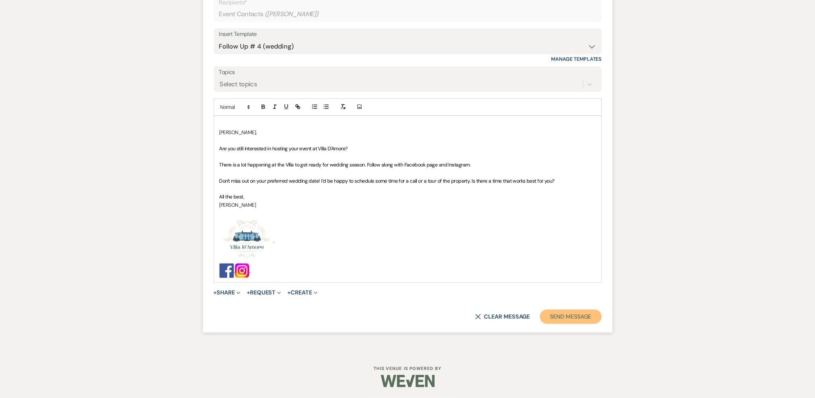
click at [574, 319] on button "Send Message" at bounding box center [570, 316] width 61 height 14
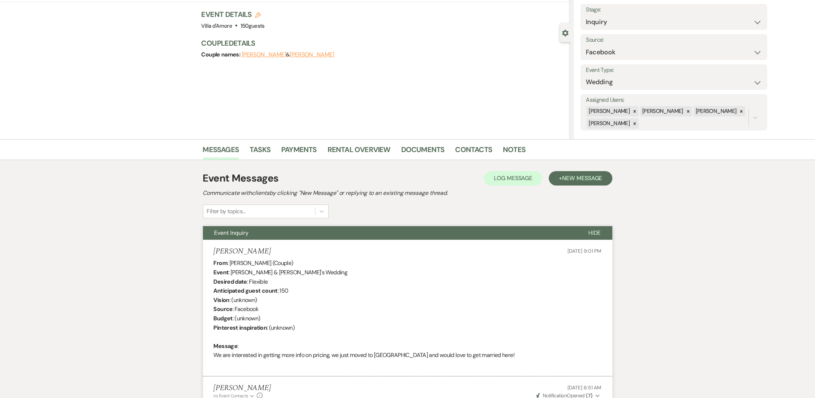
scroll to position [0, 0]
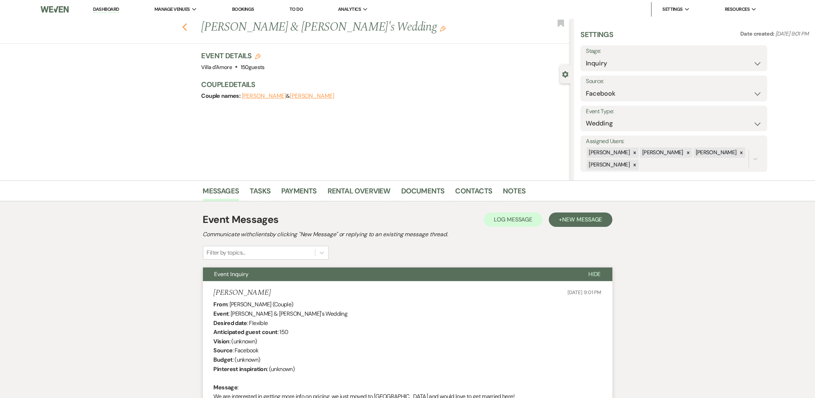
click at [187, 30] on icon "Previous" at bounding box center [184, 27] width 5 height 9
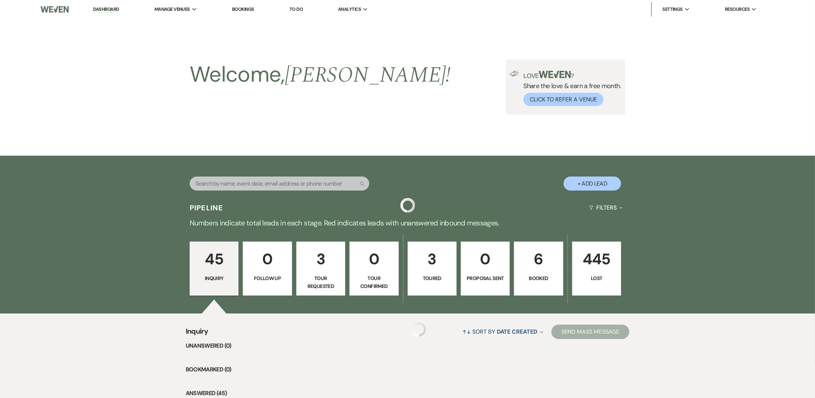
scroll to position [719, 0]
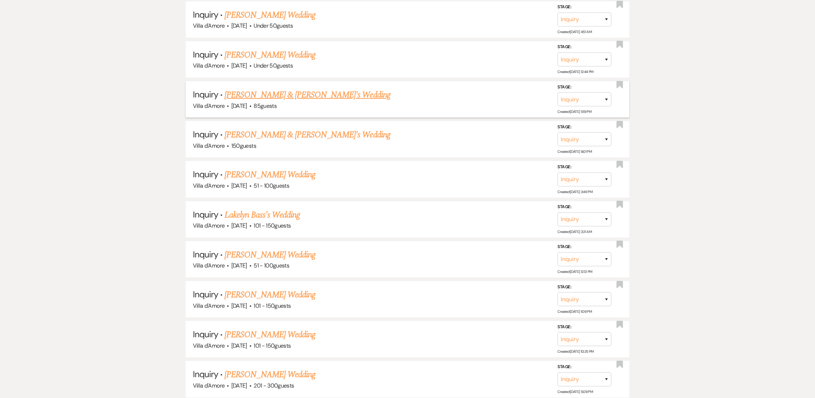
click at [270, 92] on link "[PERSON_NAME] & [PERSON_NAME]'s Wedding" at bounding box center [307, 94] width 166 height 13
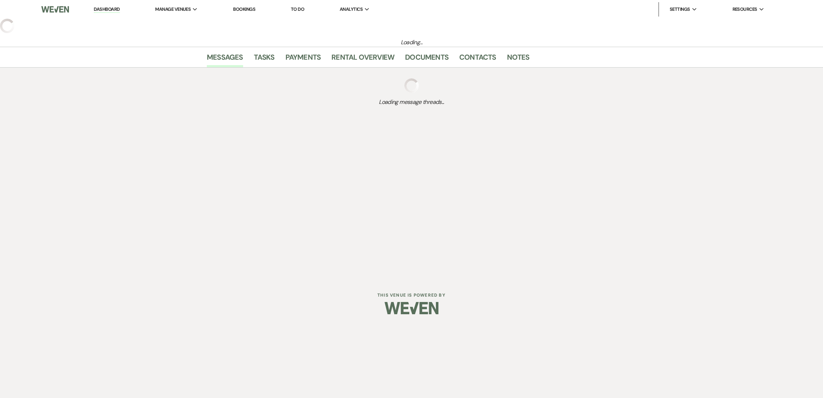
select select "5"
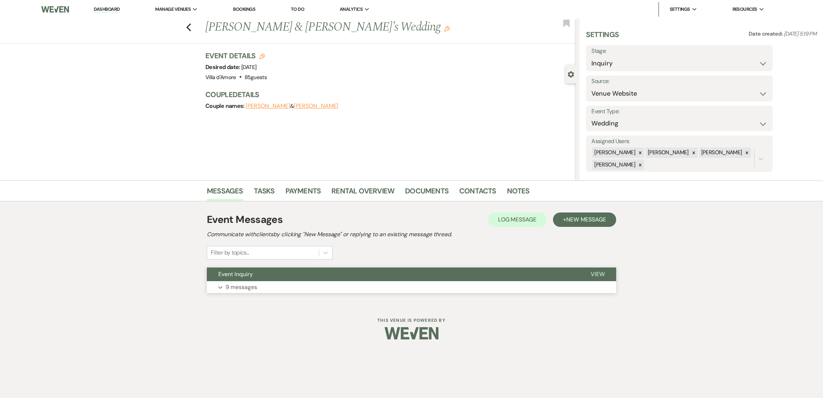
click at [238, 278] on button "Event Inquiry" at bounding box center [393, 274] width 372 height 14
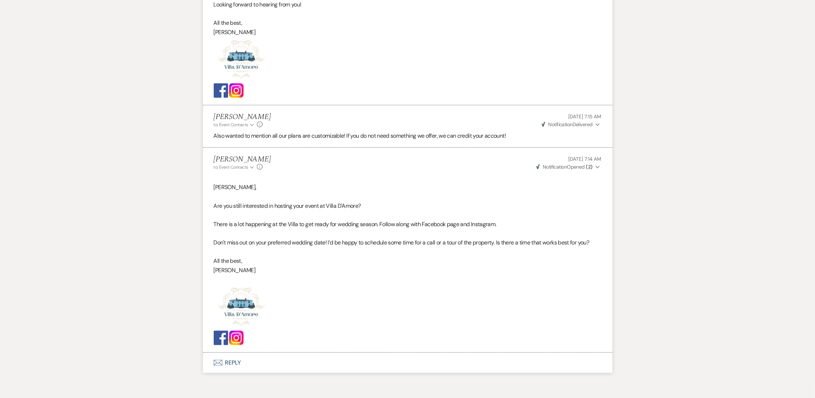
scroll to position [1065, 0]
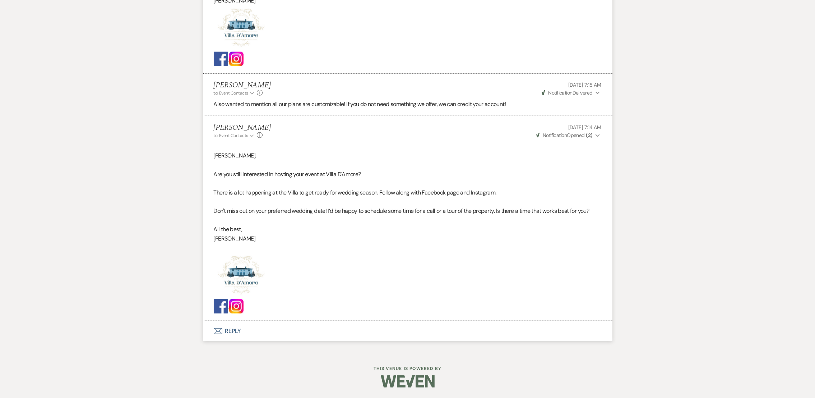
click at [229, 330] on button "Envelope Reply" at bounding box center [407, 331] width 409 height 20
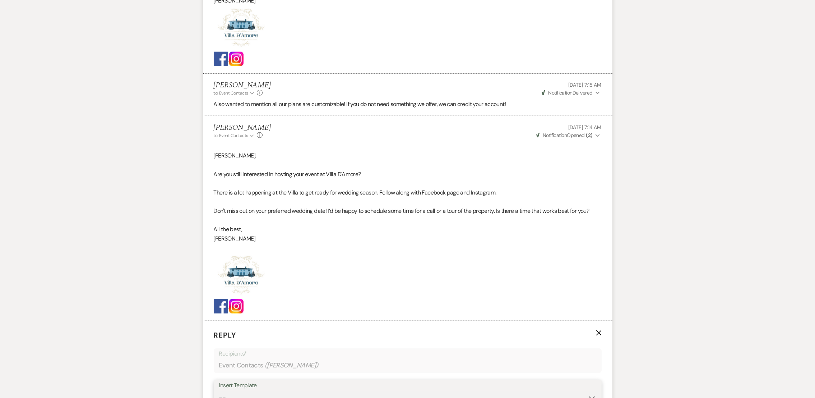
scroll to position [1072, 0]
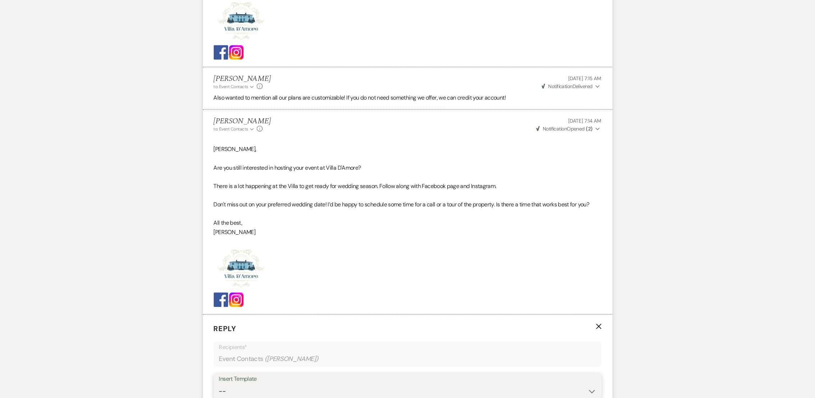
click at [254, 392] on select "-- auto responce weekends Tour Request Response Follow Up #1 (wedding) Weven Pl…" at bounding box center [407, 391] width 377 height 14
select select "4963"
click at [219, 384] on select "-- auto responce weekends Tour Request Response Follow Up #1 (wedding) Weven Pl…" at bounding box center [407, 391] width 377 height 14
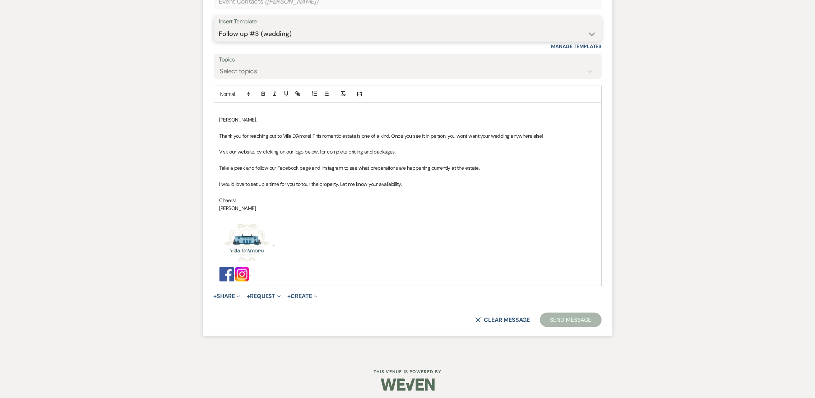
scroll to position [1431, 0]
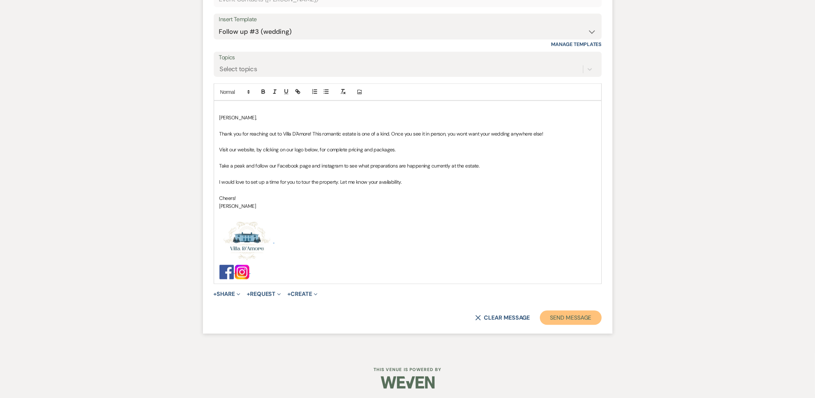
click at [578, 316] on button "Send Message" at bounding box center [570, 317] width 61 height 14
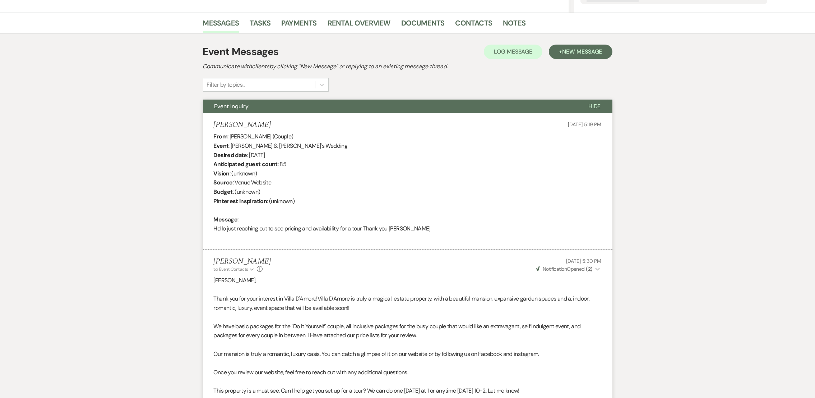
scroll to position [0, 0]
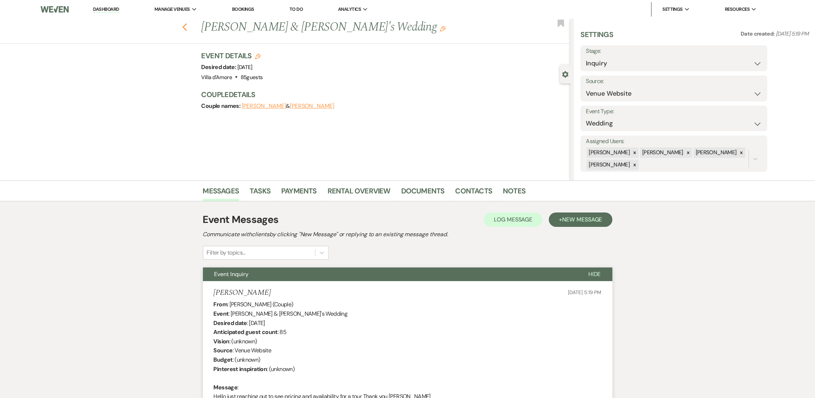
click at [187, 26] on icon "Previous" at bounding box center [184, 27] width 5 height 9
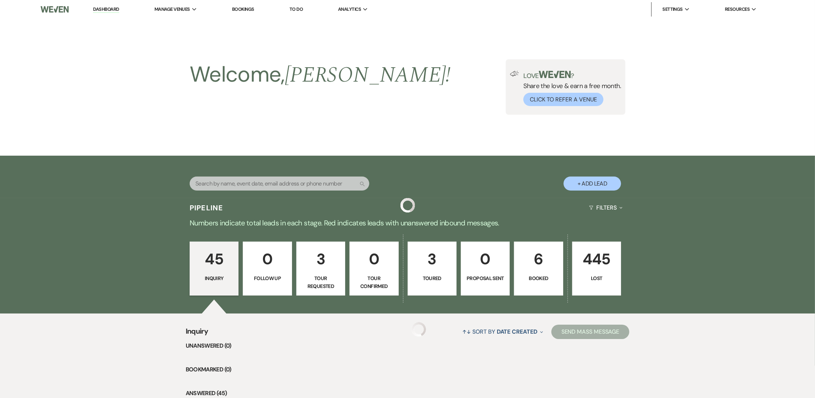
scroll to position [719, 0]
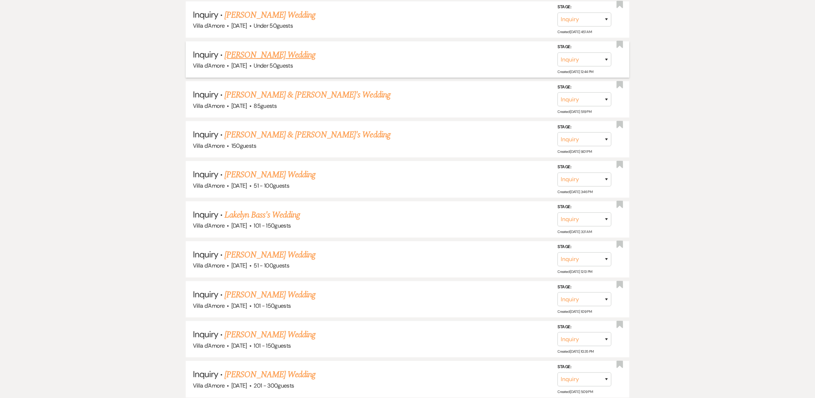
click at [242, 50] on link "[PERSON_NAME] Wedding" at bounding box center [269, 54] width 91 height 13
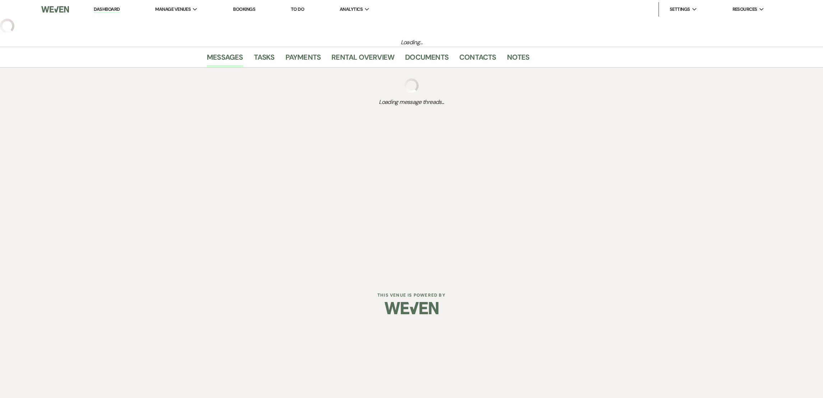
select select "2"
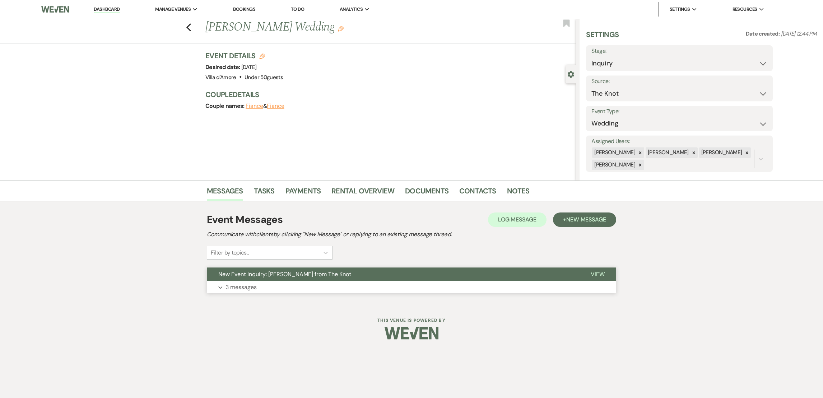
click at [250, 287] on p "3 messages" at bounding box center [241, 286] width 31 height 9
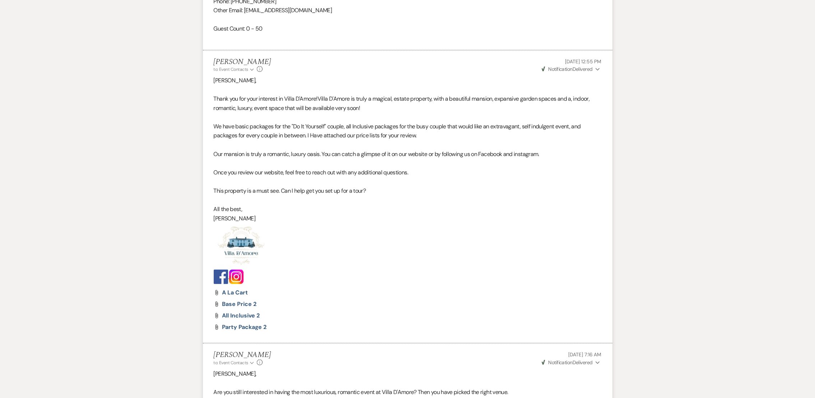
scroll to position [806, 0]
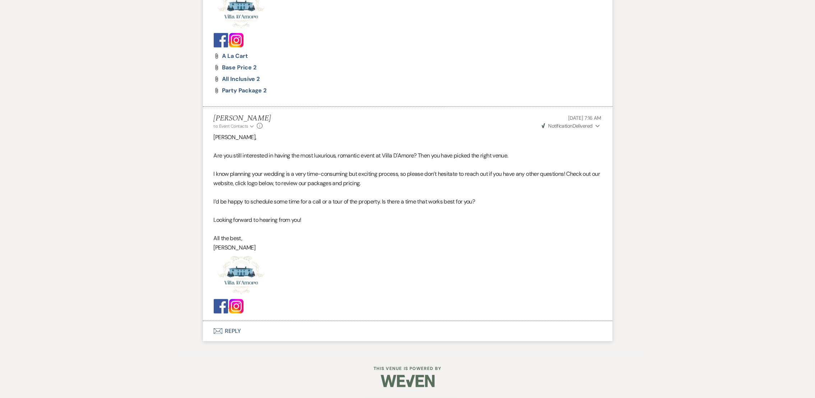
click at [236, 330] on button "Envelope Reply" at bounding box center [407, 331] width 409 height 20
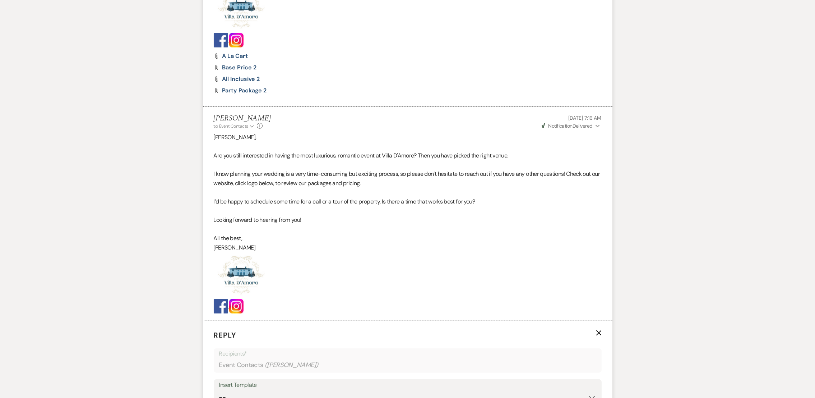
click at [270, 380] on div "Insert Template" at bounding box center [407, 385] width 377 height 10
click at [286, 392] on select "-- auto responce weekends Tour Request Response Follow Up #1 (wedding) Weven Pl…" at bounding box center [407, 397] width 377 height 14
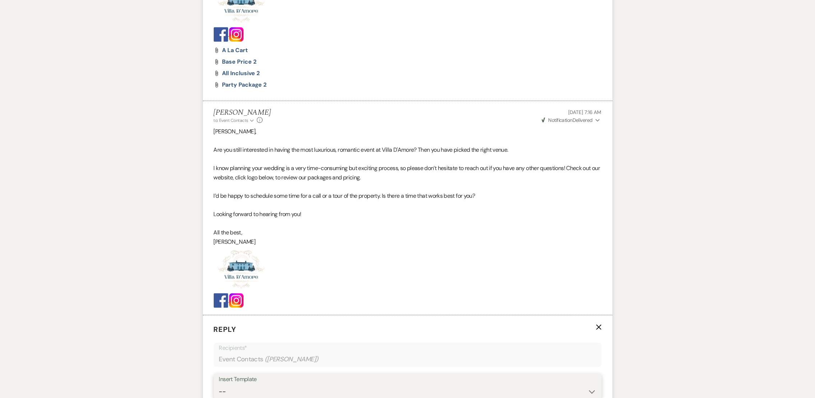
select select "4963"
click at [219, 384] on select "-- auto responce weekends Tour Request Response Follow Up #1 (wedding) Weven Pl…" at bounding box center [407, 391] width 377 height 14
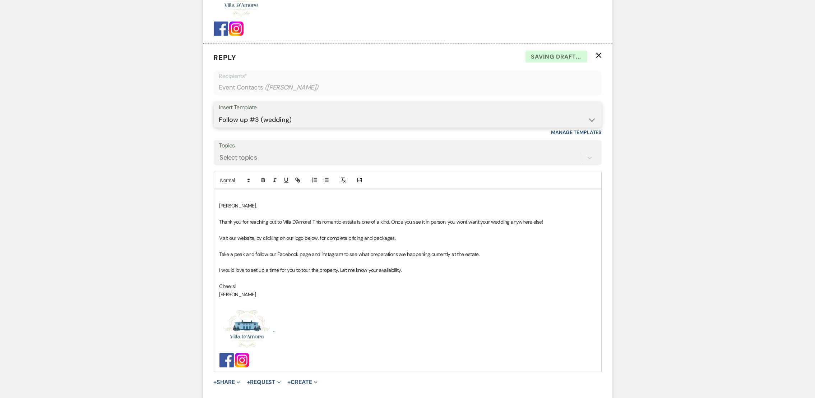
scroll to position [1157, 0]
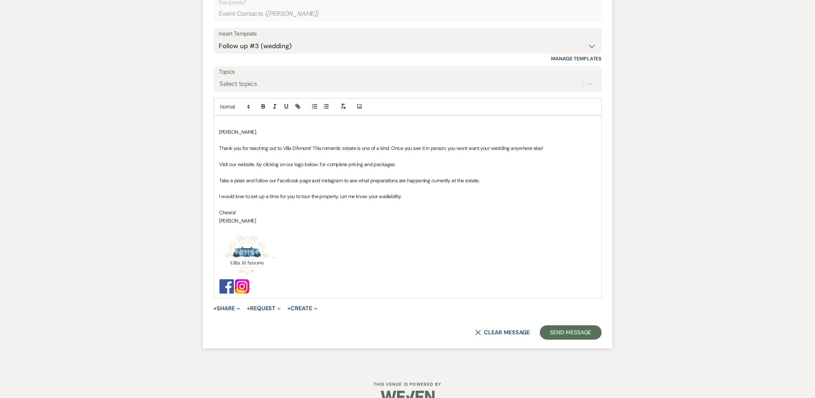
click at [578, 340] on form "Reply X Draft saved! Recipients* Event Contacts ( [PERSON_NAME] ) Insert Templa…" at bounding box center [407, 159] width 409 height 378
click at [579, 338] on button "Send Message" at bounding box center [570, 332] width 61 height 14
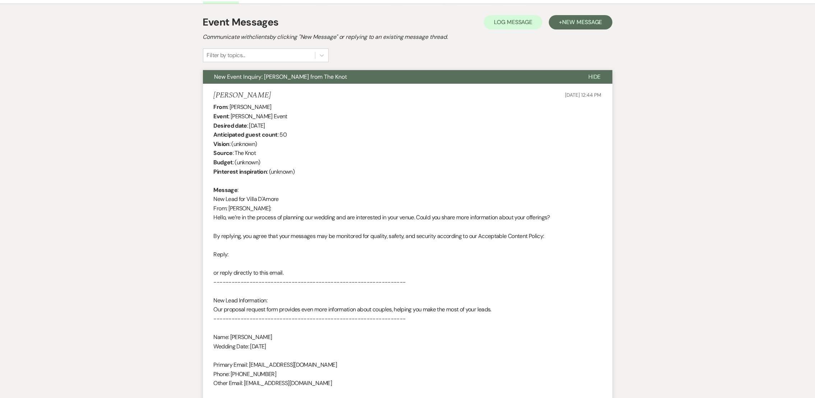
scroll to position [0, 0]
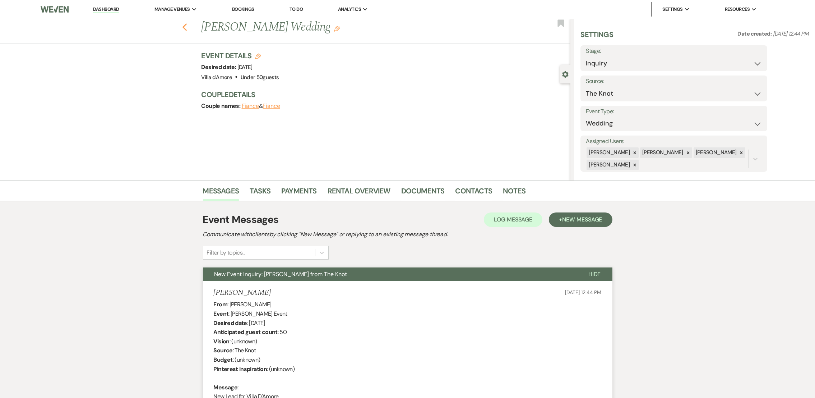
click at [187, 29] on use "button" at bounding box center [184, 27] width 5 height 8
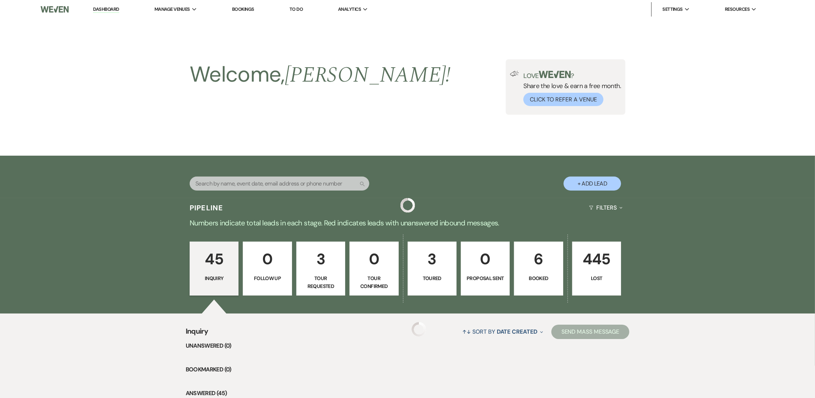
scroll to position [719, 0]
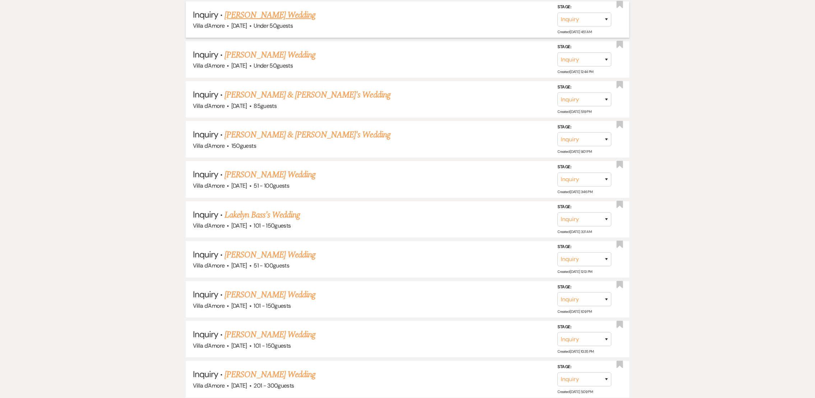
click at [255, 14] on link "[PERSON_NAME] Wedding" at bounding box center [269, 15] width 91 height 13
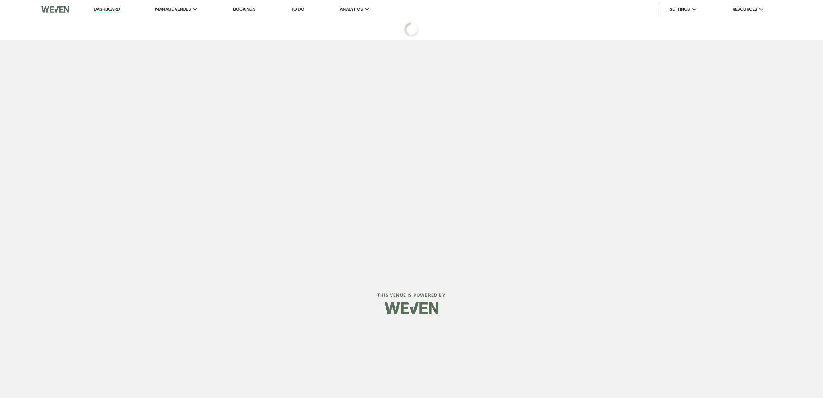
select select "2"
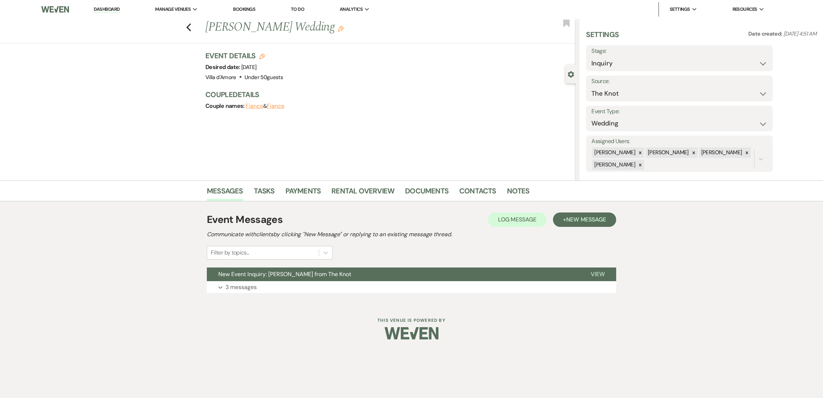
click at [247, 293] on div "Event Messages Log Log Message + New Message Communicate with clients by clicki…" at bounding box center [411, 252] width 409 height 88
click at [249, 284] on p "3 messages" at bounding box center [241, 286] width 31 height 9
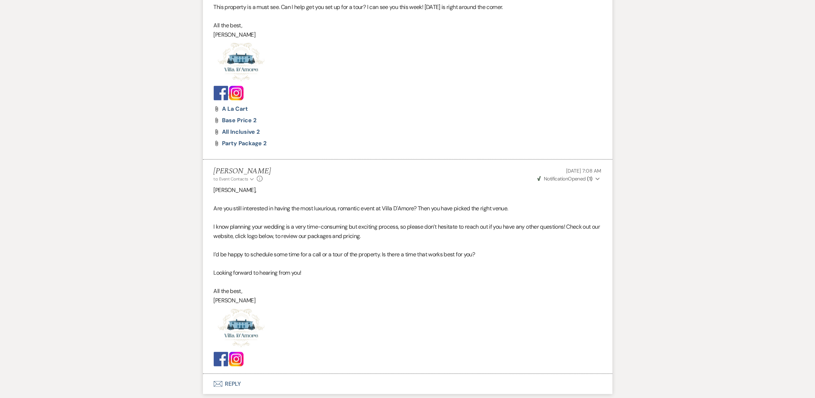
scroll to position [806, 0]
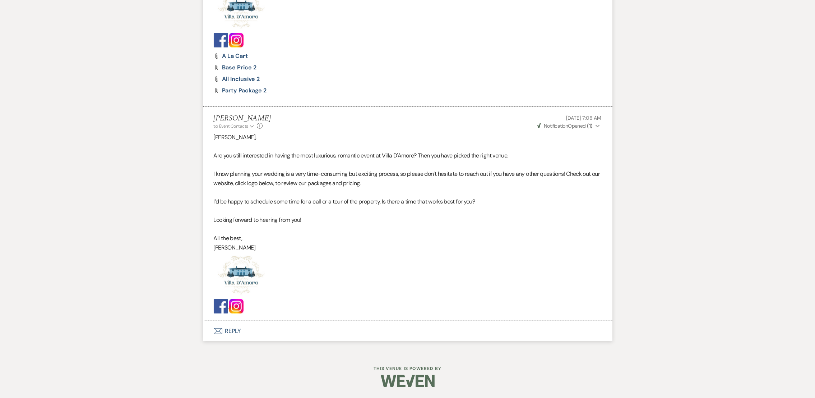
click at [227, 336] on button "Envelope Reply" at bounding box center [407, 331] width 409 height 20
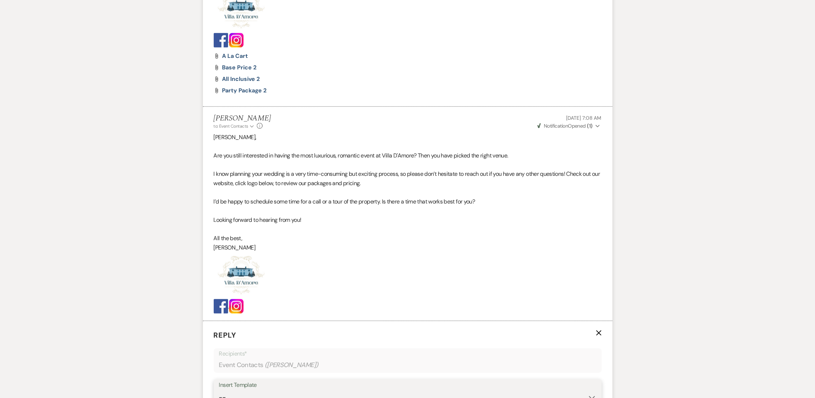
click at [238, 390] on select "-- auto responce weekends Tour Request Response Follow Up #1 (wedding) Weven Pl…" at bounding box center [407, 397] width 377 height 14
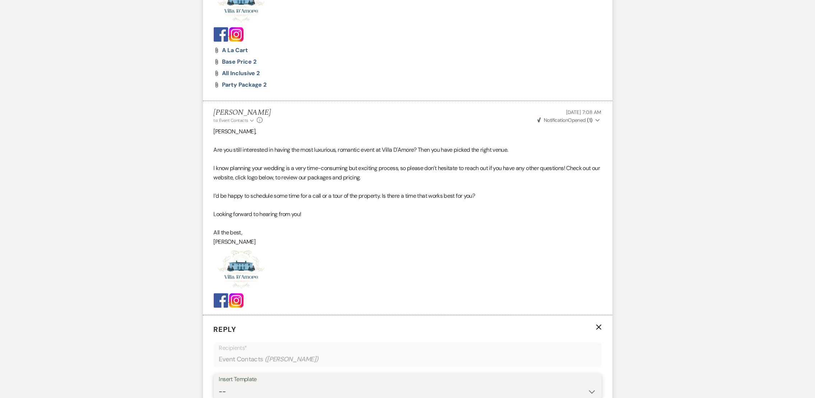
select select "4963"
click at [219, 384] on select "-- auto responce weekends Tour Request Response Follow Up #1 (wedding) Weven Pl…" at bounding box center [407, 391] width 377 height 14
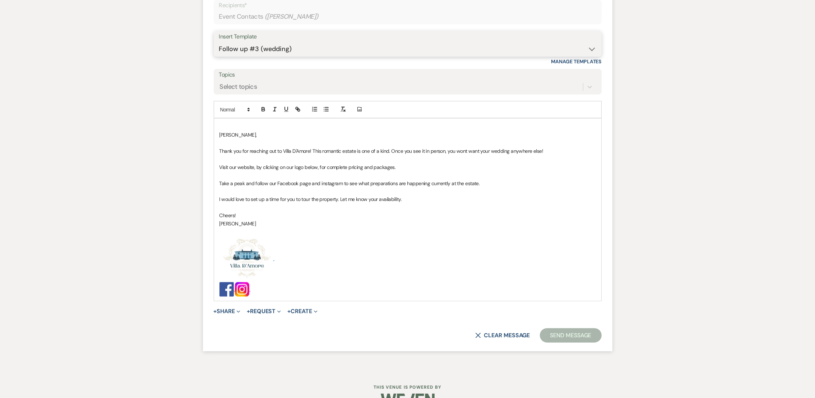
scroll to position [1173, 0]
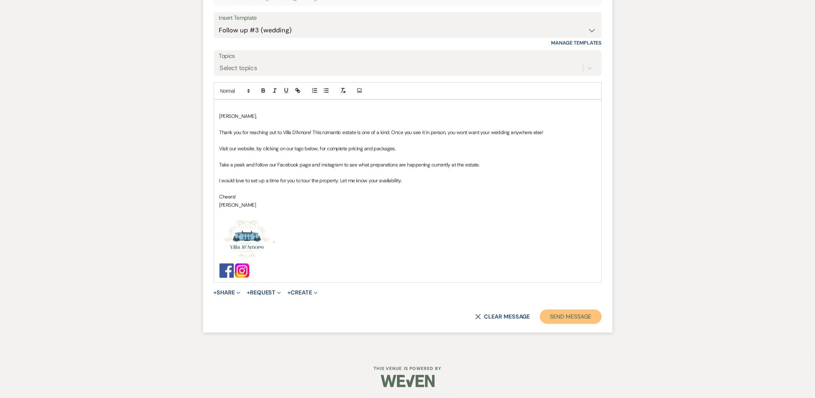
click at [573, 313] on button "Send Message" at bounding box center [570, 316] width 61 height 14
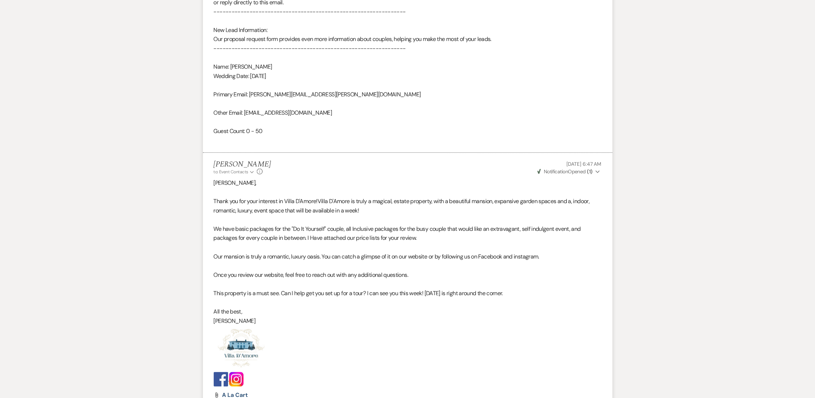
scroll to position [0, 0]
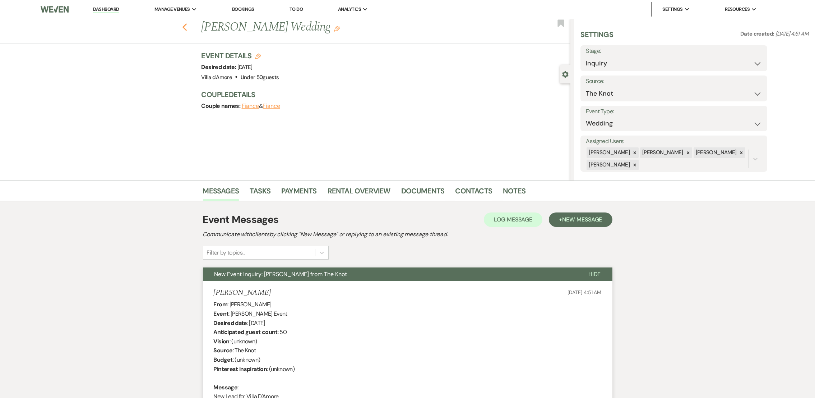
click at [186, 28] on icon "Previous" at bounding box center [184, 27] width 5 height 9
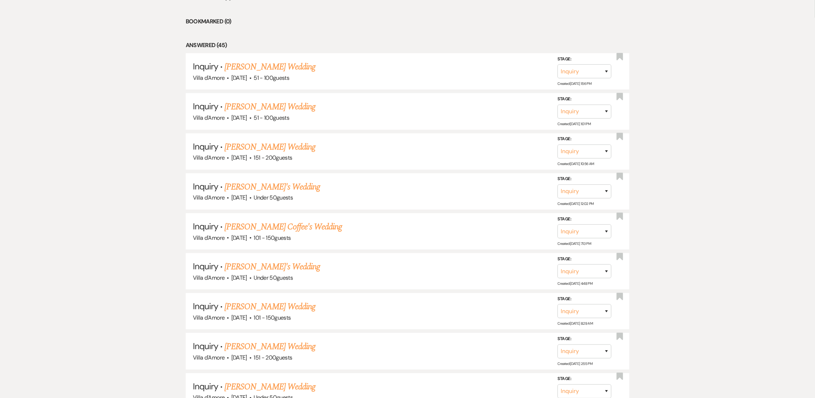
scroll to position [337, 0]
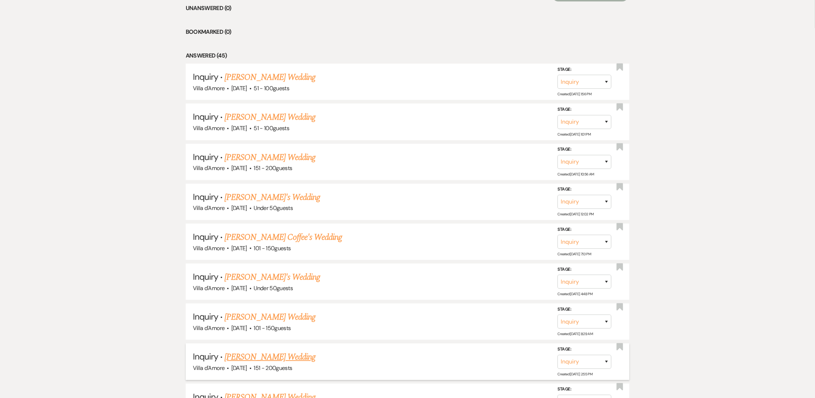
click at [258, 351] on link "[PERSON_NAME] Wedding" at bounding box center [269, 356] width 91 height 13
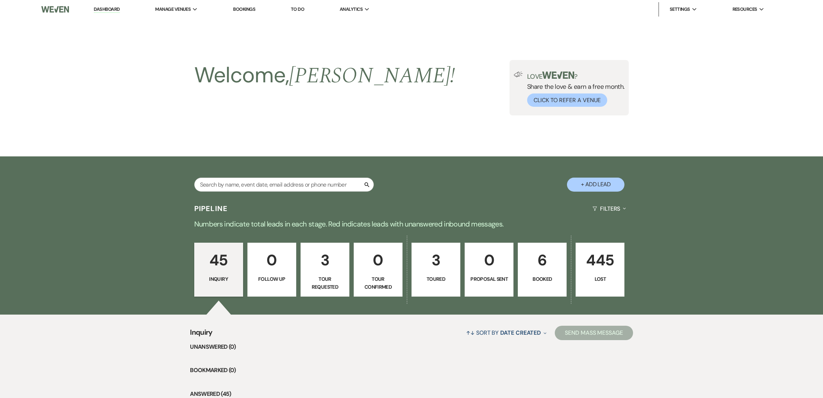
select select "2"
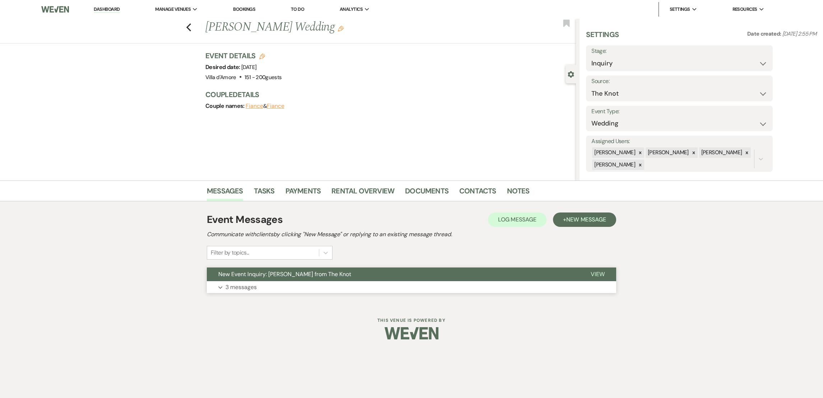
click at [249, 285] on p "3 messages" at bounding box center [241, 286] width 31 height 9
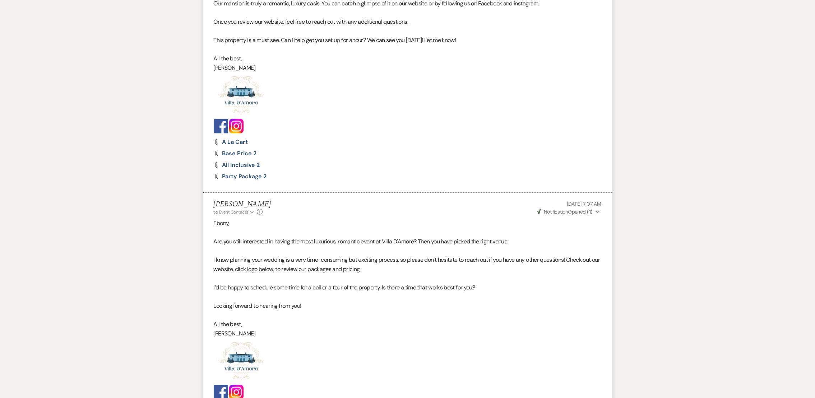
scroll to position [806, 0]
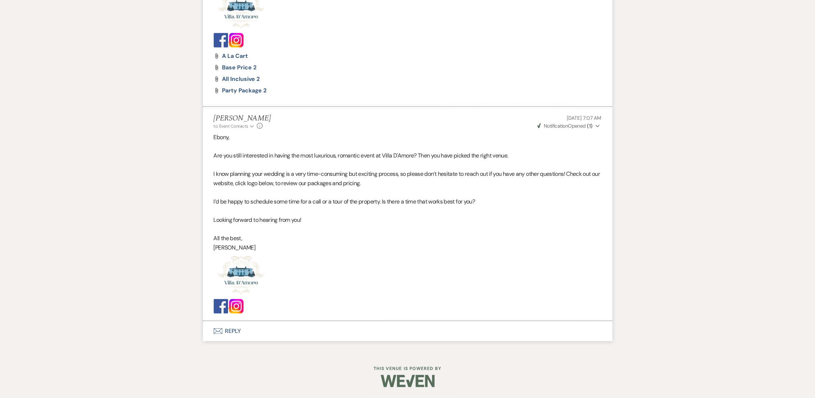
click at [226, 333] on button "Envelope Reply" at bounding box center [407, 331] width 409 height 20
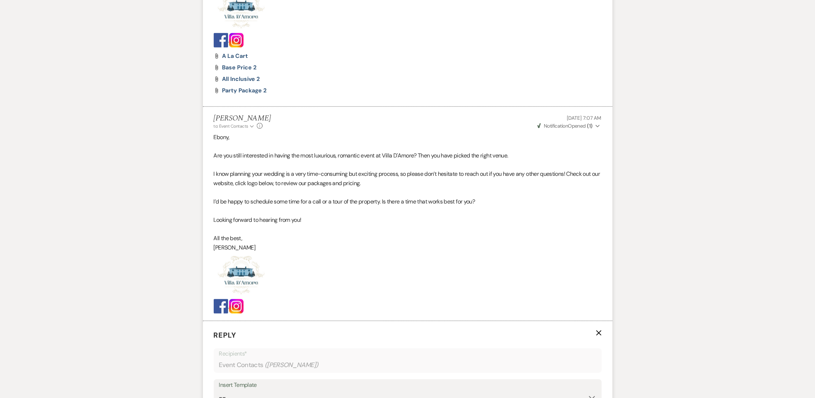
click at [256, 389] on div "Insert Template" at bounding box center [407, 385] width 377 height 10
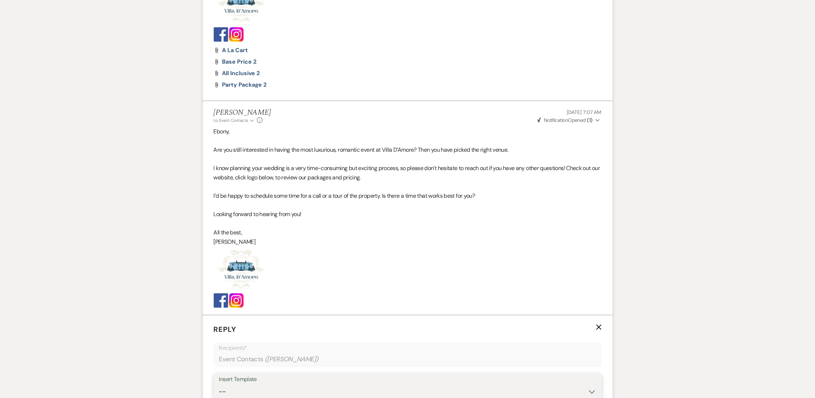
click at [250, 391] on select "-- auto responce weekends Tour Request Response Follow Up #1 (wedding) Weven Pl…" at bounding box center [407, 391] width 377 height 14
select select "4963"
click at [219, 384] on select "-- auto responce weekends Tour Request Response Follow Up #1 (wedding) Weven Pl…" at bounding box center [407, 391] width 377 height 14
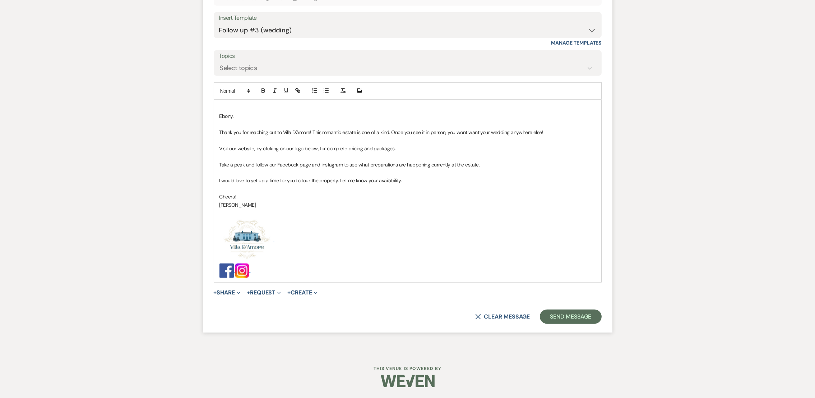
click at [575, 307] on form "Reply X Draft saved! Recipients* Event Contacts ( [PERSON_NAME] ) Insert Templa…" at bounding box center [407, 143] width 409 height 378
click at [578, 312] on button "Send Message" at bounding box center [570, 316] width 61 height 14
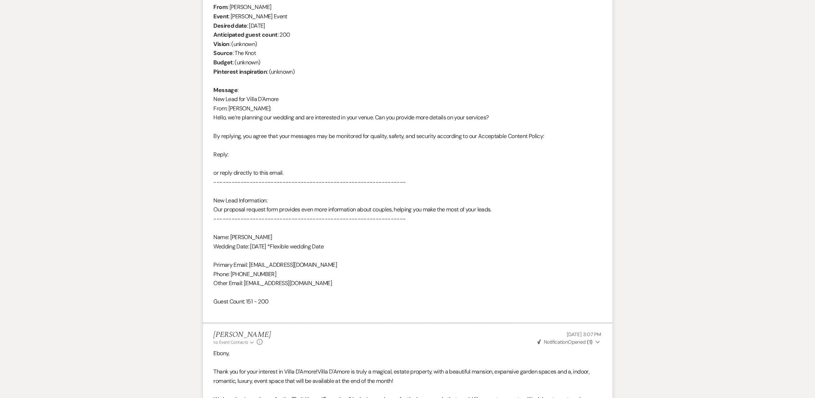
scroll to position [0, 0]
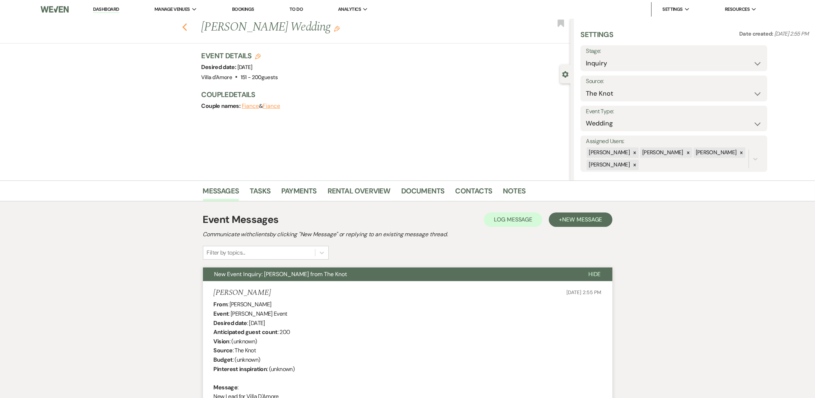
click at [187, 26] on use "button" at bounding box center [184, 27] width 5 height 8
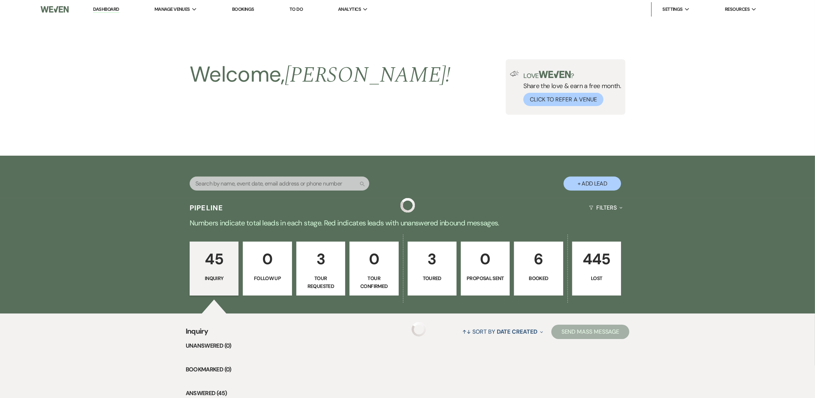
scroll to position [337, 0]
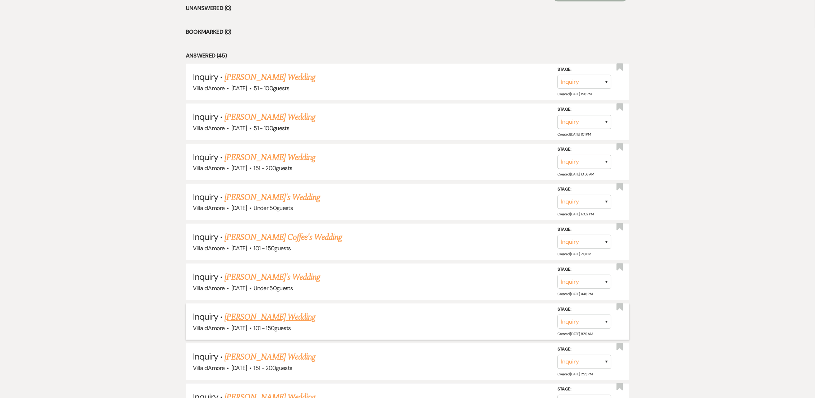
click at [257, 316] on link "[PERSON_NAME] Wedding" at bounding box center [269, 316] width 91 height 13
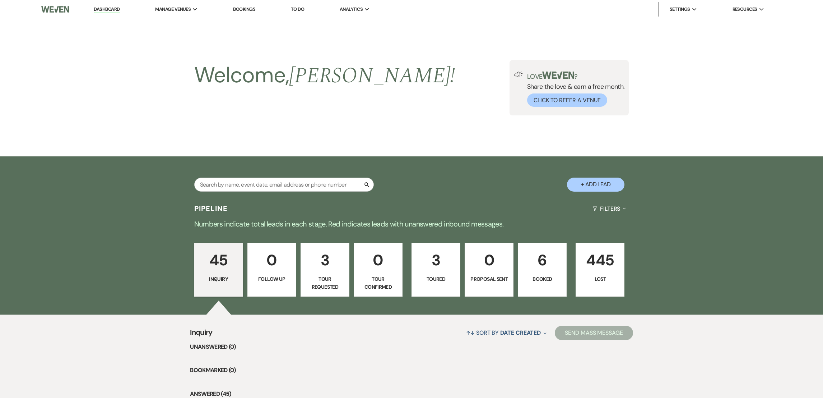
select select "2"
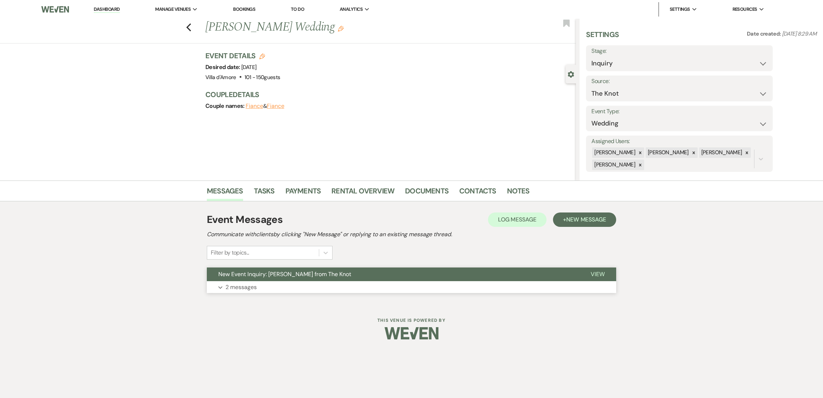
click at [240, 285] on p "2 messages" at bounding box center [241, 286] width 31 height 9
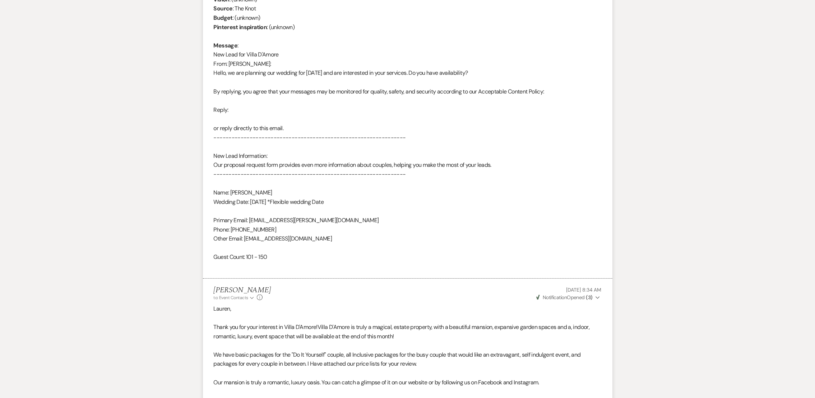
scroll to position [592, 0]
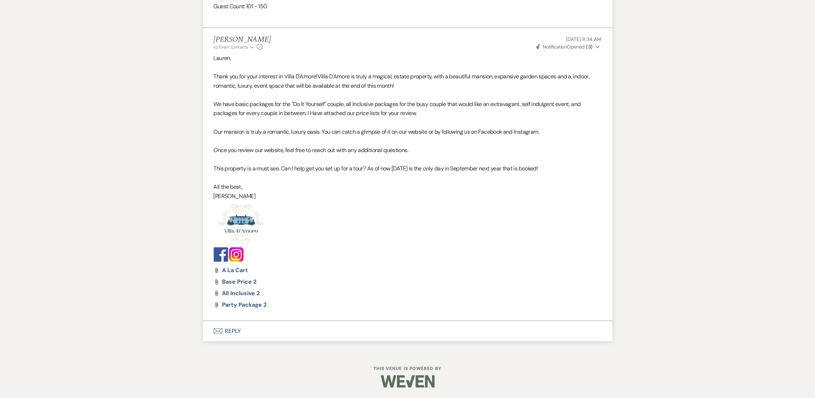
click at [235, 326] on button "Envelope Reply" at bounding box center [407, 331] width 409 height 20
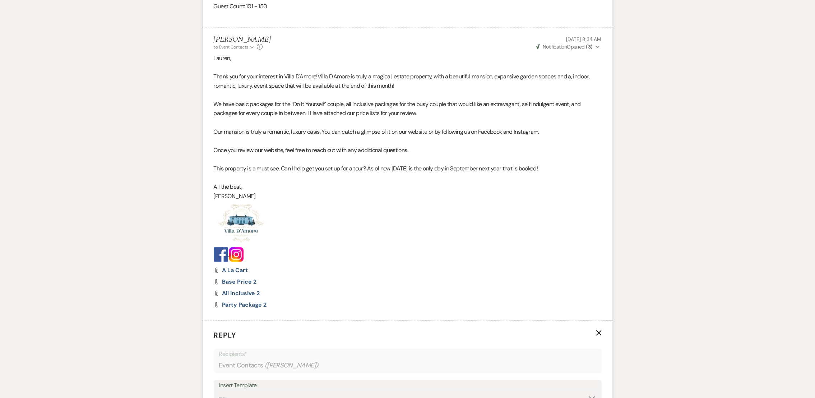
click at [257, 381] on div "Insert Template" at bounding box center [407, 385] width 377 height 10
click at [249, 389] on div "Insert Template" at bounding box center [407, 385] width 377 height 10
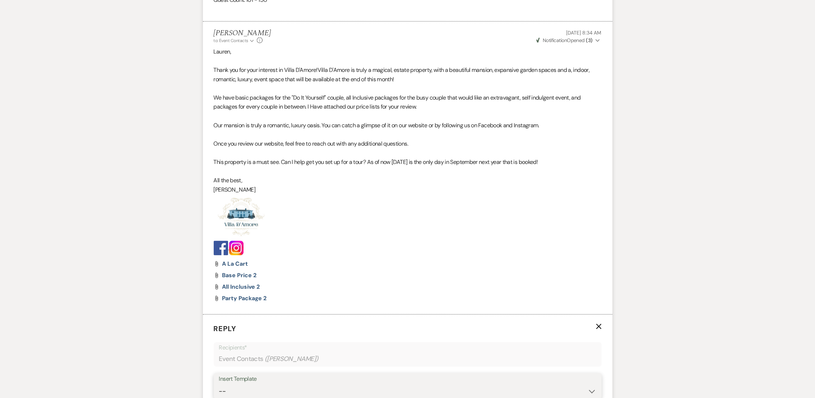
click at [250, 391] on select "-- auto responce weekends Tour Request Response Follow Up #1 (wedding) Weven Pl…" at bounding box center [407, 391] width 377 height 14
select select "4469"
click at [219, 384] on select "-- auto responce weekends Tour Request Response Follow Up #1 (wedding) Weven Pl…" at bounding box center [407, 391] width 377 height 14
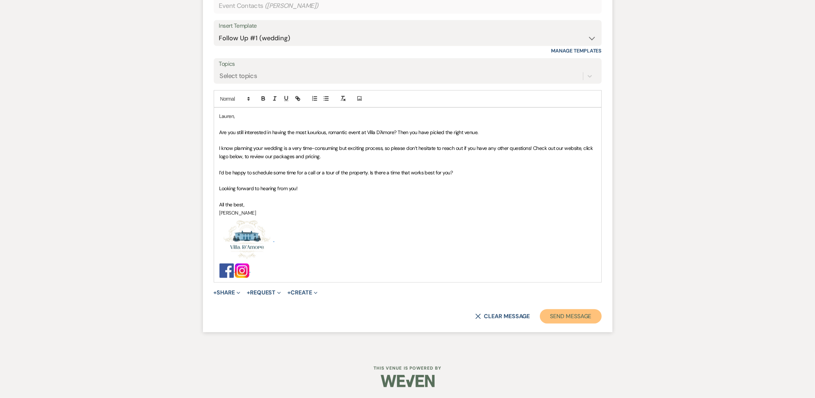
click at [585, 312] on button "Send Message" at bounding box center [570, 316] width 61 height 14
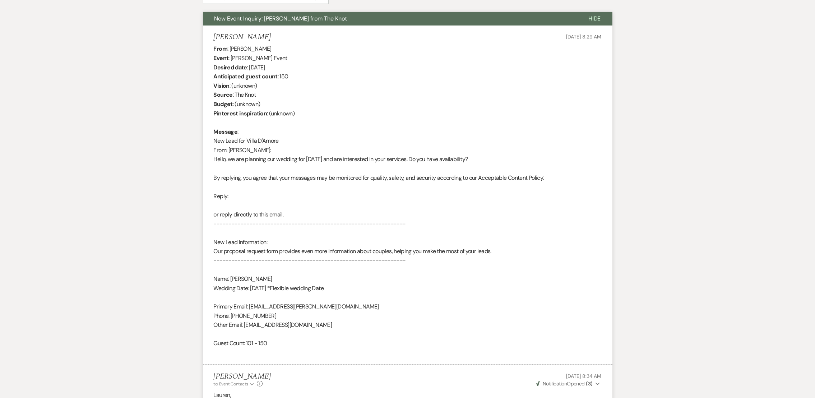
scroll to position [0, 0]
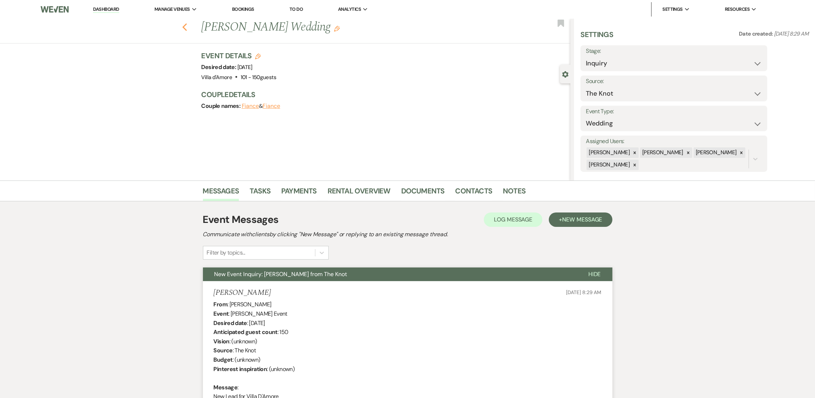
click at [187, 26] on use "button" at bounding box center [184, 27] width 5 height 8
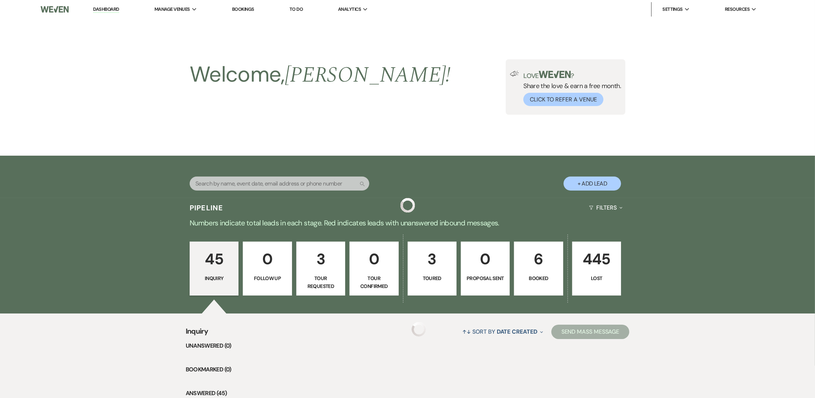
scroll to position [337, 0]
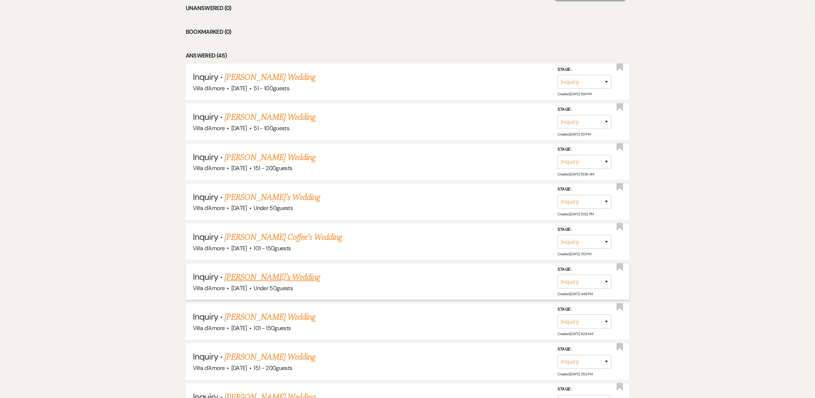
click at [283, 278] on link "[PERSON_NAME]'s Wedding" at bounding box center [272, 276] width 96 height 13
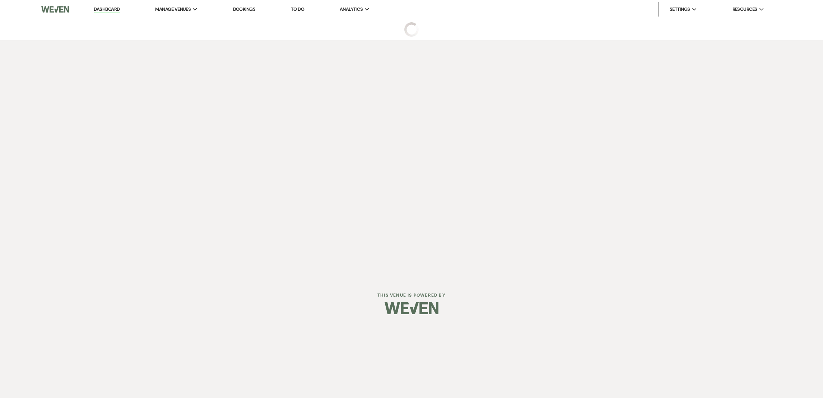
select select "2"
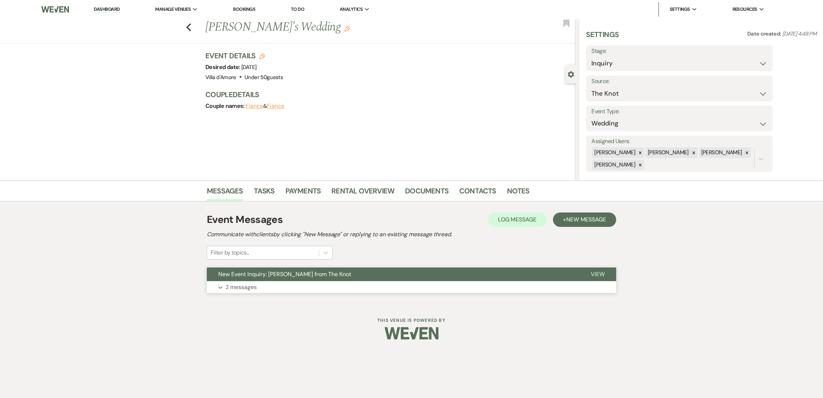
click at [240, 287] on p "2 messages" at bounding box center [241, 286] width 31 height 9
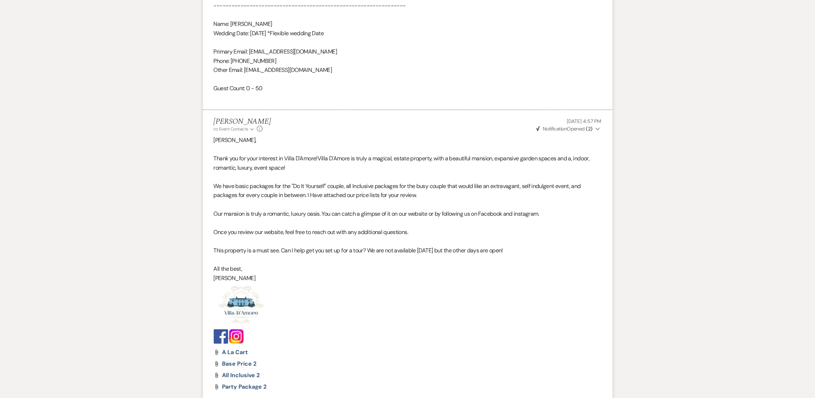
scroll to position [592, 0]
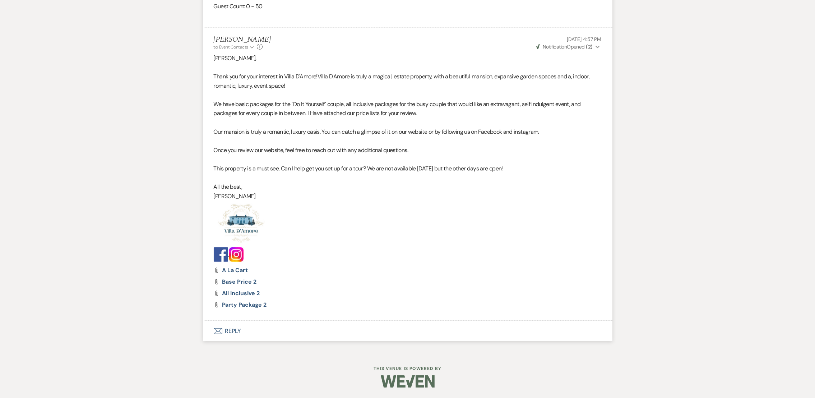
click at [223, 330] on button "Envelope Reply" at bounding box center [407, 331] width 409 height 20
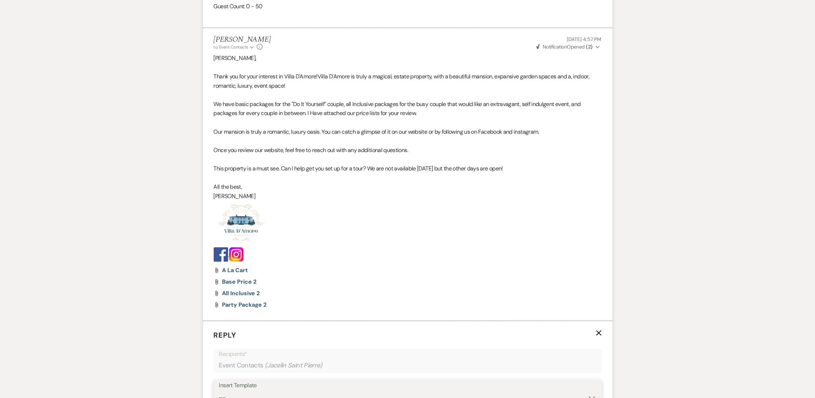
scroll to position [598, 0]
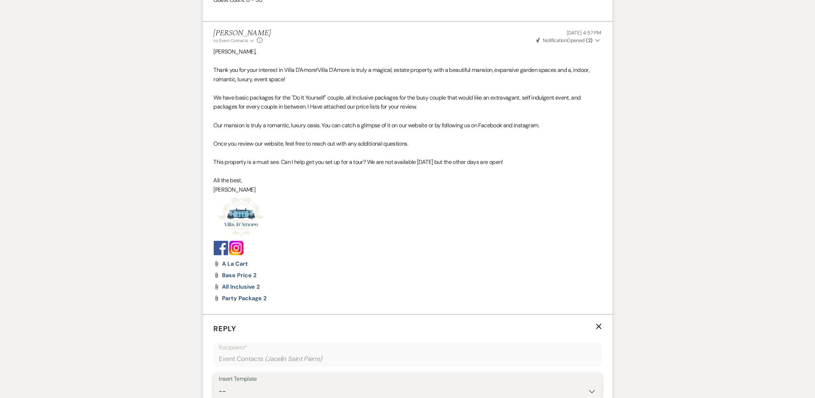
click at [250, 390] on select "-- auto responce weekends Tour Request Response Follow Up #1 (wedding) Weven Pl…" at bounding box center [407, 391] width 377 height 14
select select "4469"
click at [219, 384] on select "-- auto responce weekends Tour Request Response Follow Up #1 (wedding) Weven Pl…" at bounding box center [407, 391] width 377 height 14
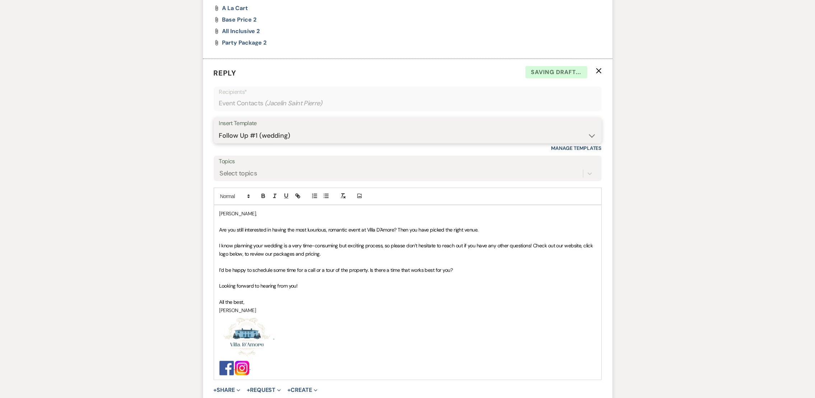
scroll to position [886, 0]
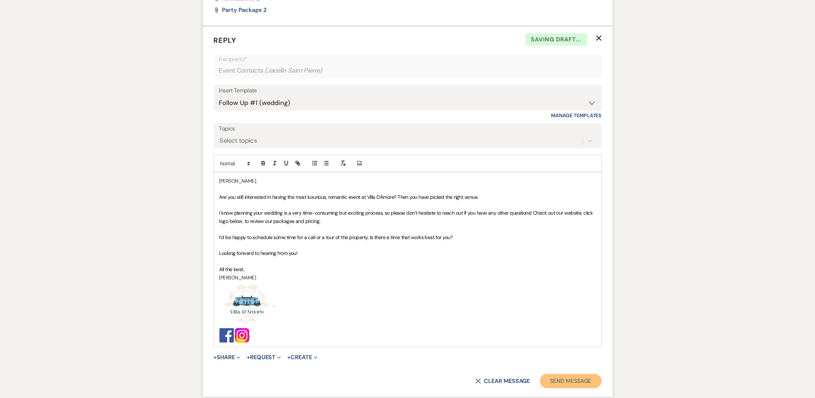
click at [583, 381] on button "Send Message" at bounding box center [570, 380] width 61 height 14
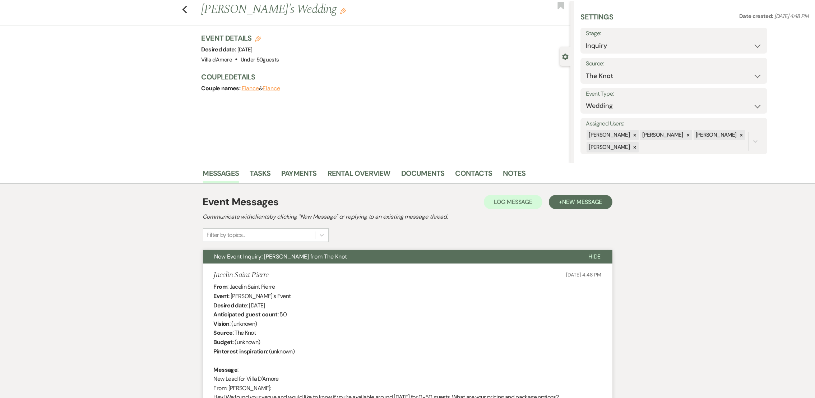
scroll to position [5, 0]
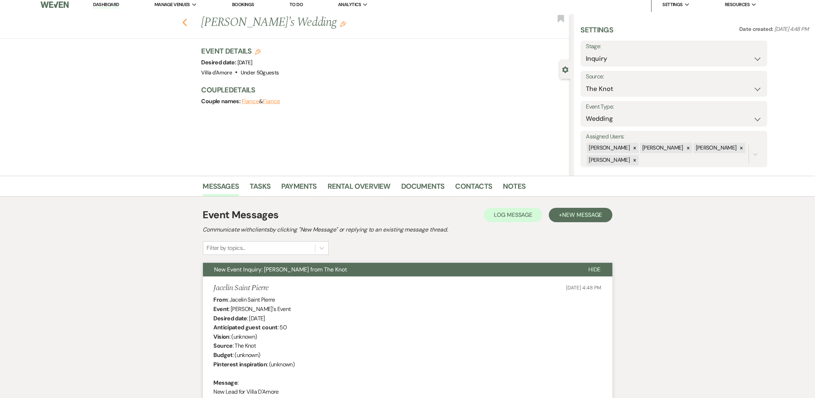
click at [187, 22] on icon "Previous" at bounding box center [184, 22] width 5 height 9
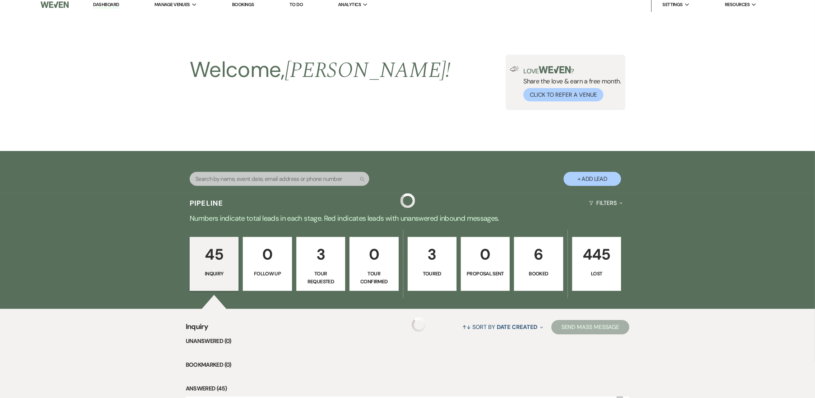
scroll to position [337, 0]
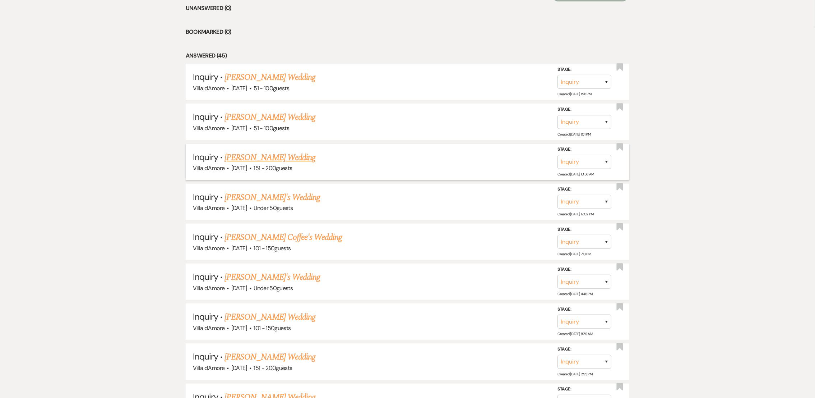
click at [279, 157] on link "[PERSON_NAME] Wedding" at bounding box center [269, 157] width 91 height 13
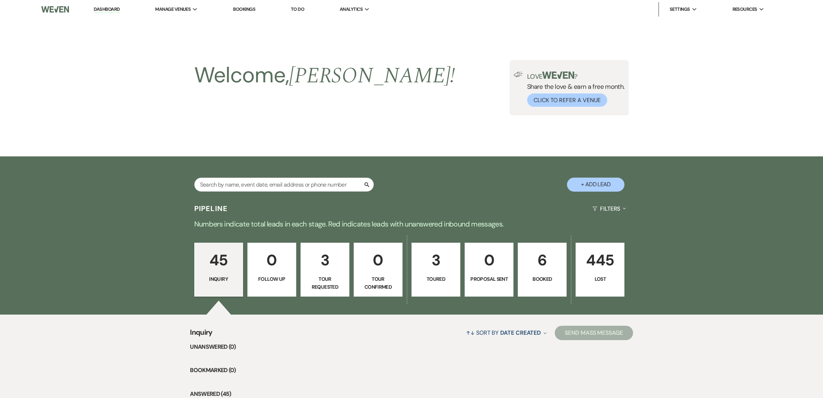
select select "2"
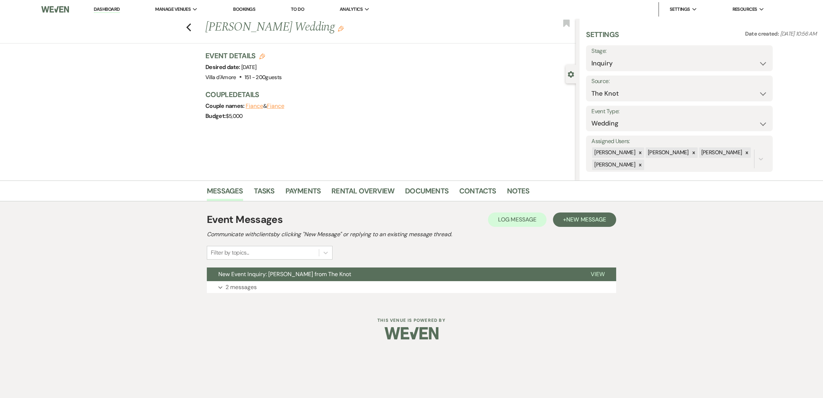
click at [230, 293] on div "Event Messages Log Log Message + New Message Communicate with clients by clicki…" at bounding box center [411, 252] width 409 height 88
click at [228, 287] on p "2 messages" at bounding box center [241, 286] width 31 height 9
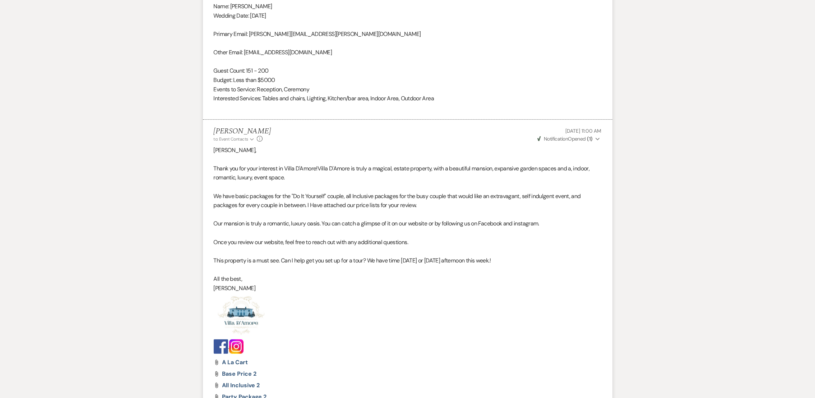
scroll to position [619, 0]
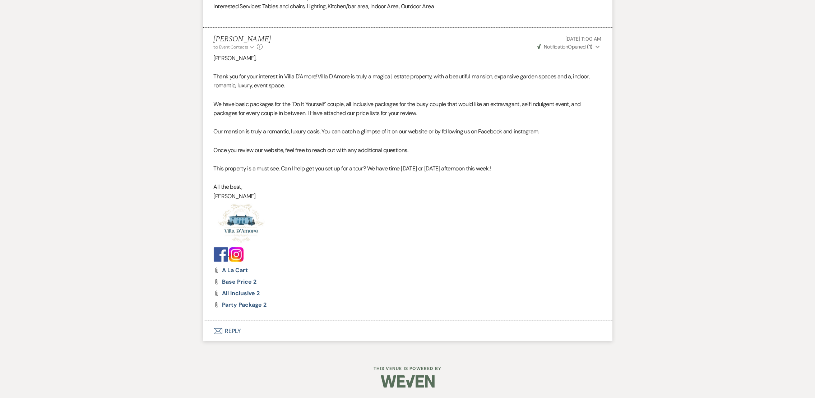
click at [236, 328] on button "Envelope Reply" at bounding box center [407, 331] width 409 height 20
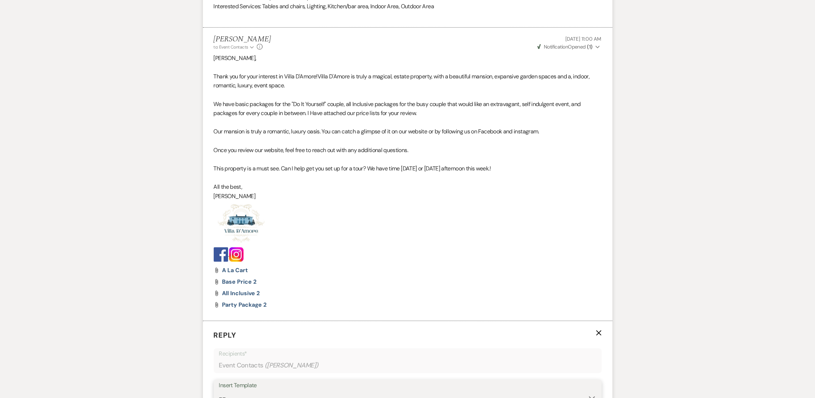
scroll to position [626, 0]
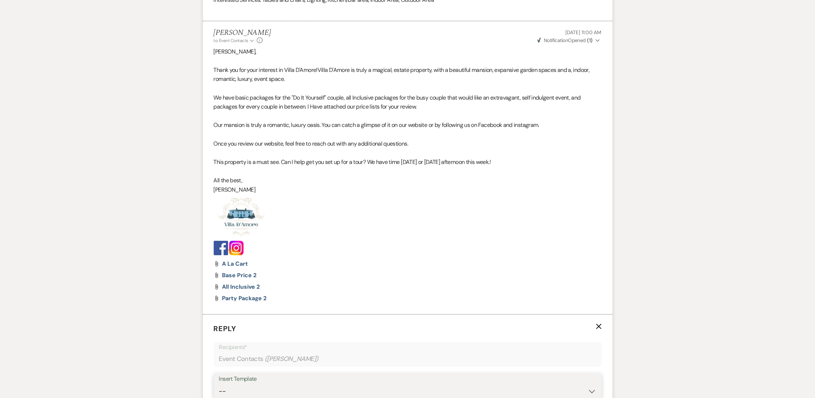
click at [236, 394] on select "-- auto responce weekends Tour Request Response Follow Up #1 (wedding) Weven Pl…" at bounding box center [407, 391] width 377 height 14
select select "4469"
click at [219, 384] on select "-- auto responce weekends Tour Request Response Follow Up #1 (wedding) Weven Pl…" at bounding box center [407, 391] width 377 height 14
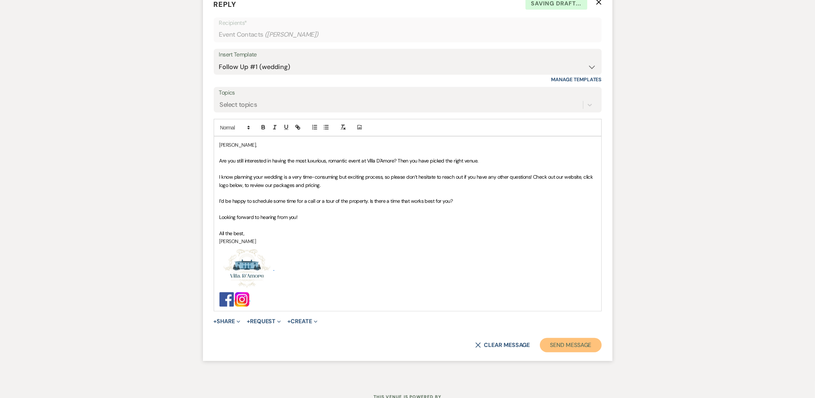
click at [577, 343] on button "Send Message" at bounding box center [570, 345] width 61 height 14
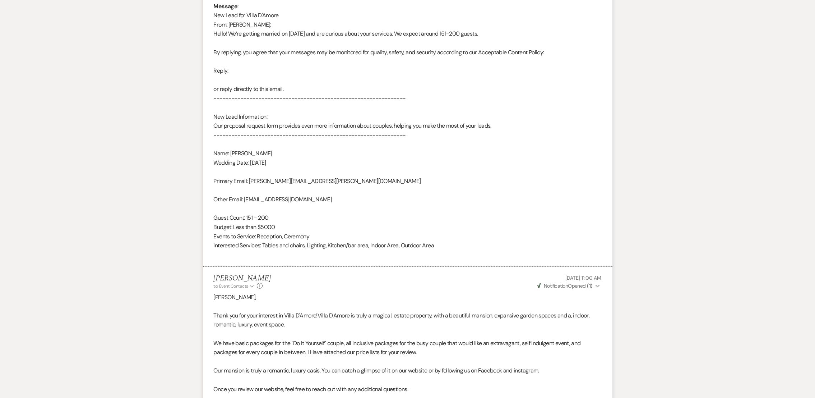
scroll to position [0, 0]
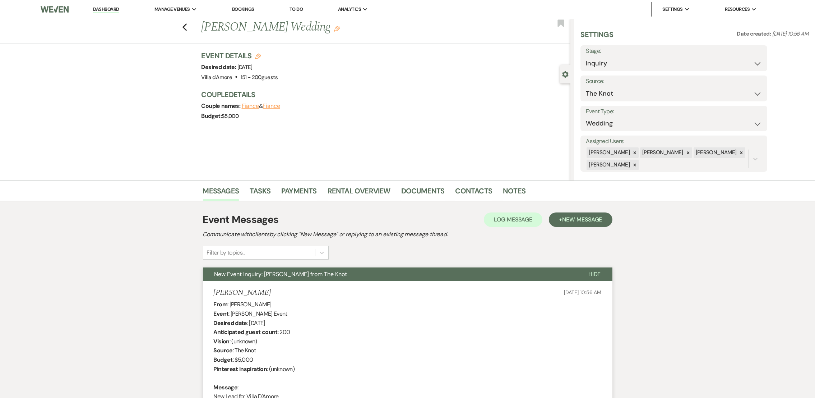
click at [191, 23] on div "Previous [PERSON_NAME] Wedding Edit Bookmark" at bounding box center [283, 31] width 574 height 25
click at [183, 29] on div "Previous [PERSON_NAME] Wedding Edit Bookmark" at bounding box center [283, 31] width 574 height 25
click at [187, 25] on use "button" at bounding box center [184, 27] width 5 height 8
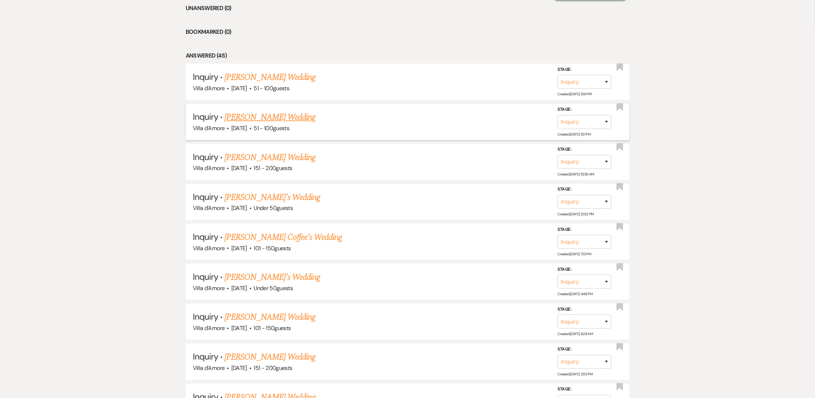
click at [256, 119] on link "[PERSON_NAME] Wedding" at bounding box center [269, 117] width 91 height 13
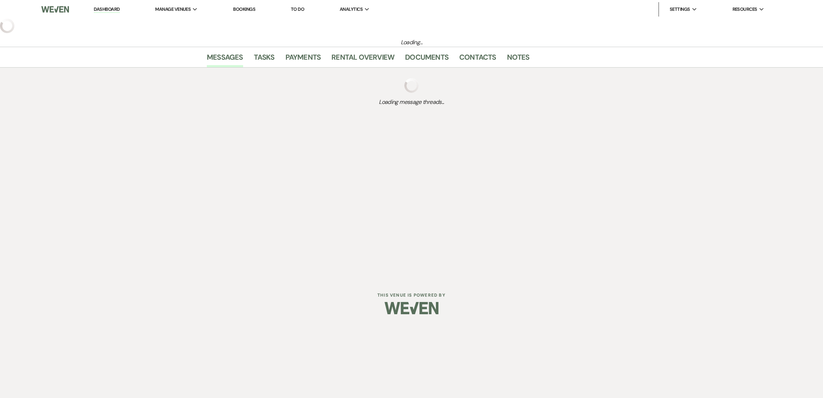
select select "2"
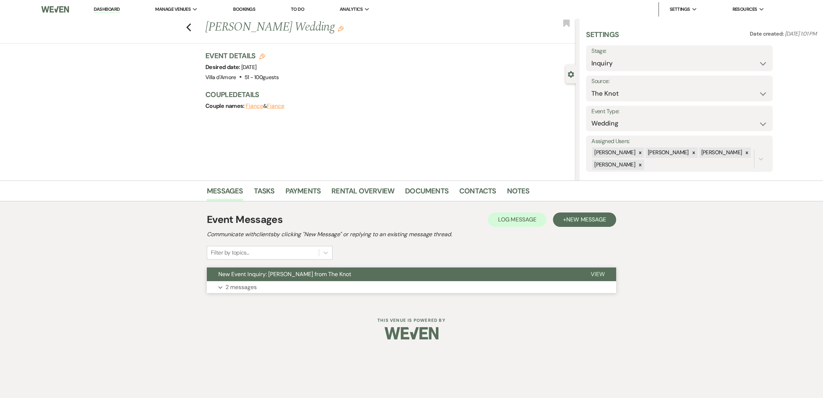
click at [252, 283] on p "2 messages" at bounding box center [241, 286] width 31 height 9
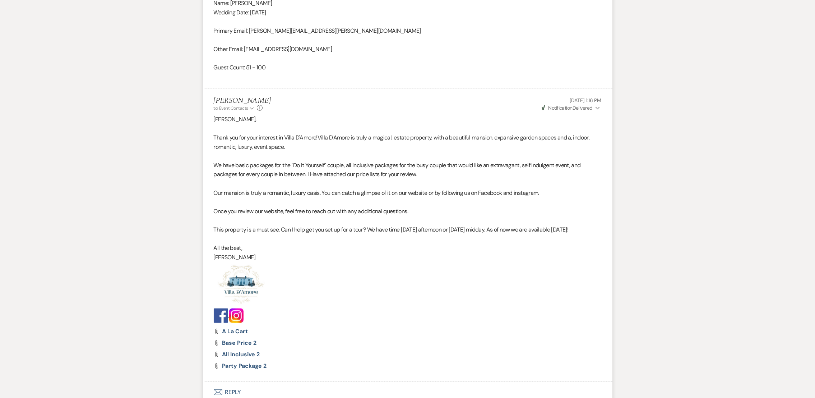
scroll to position [592, 0]
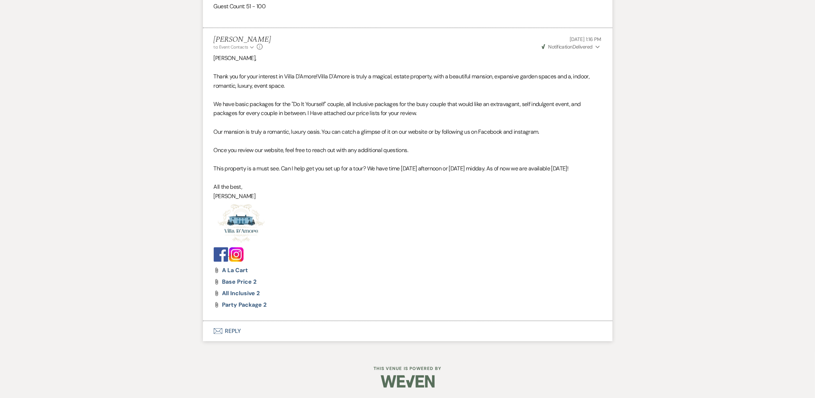
click at [228, 331] on button "Envelope Reply" at bounding box center [407, 331] width 409 height 20
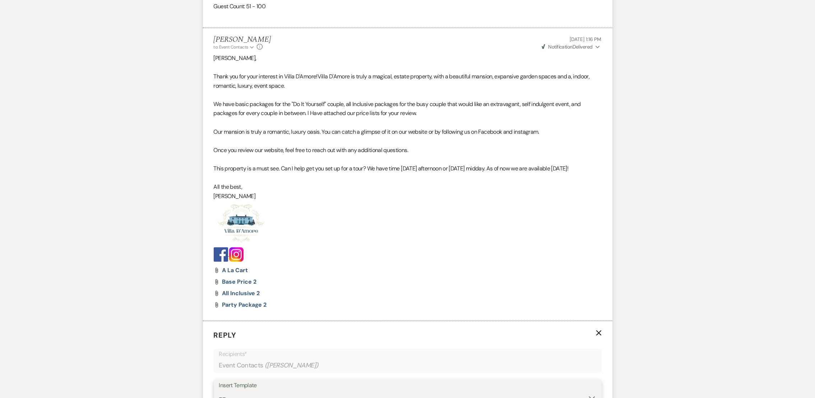
click at [245, 392] on select "-- auto responce weekends Tour Request Response Follow Up #1 (wedding) Weven Pl…" at bounding box center [407, 397] width 377 height 14
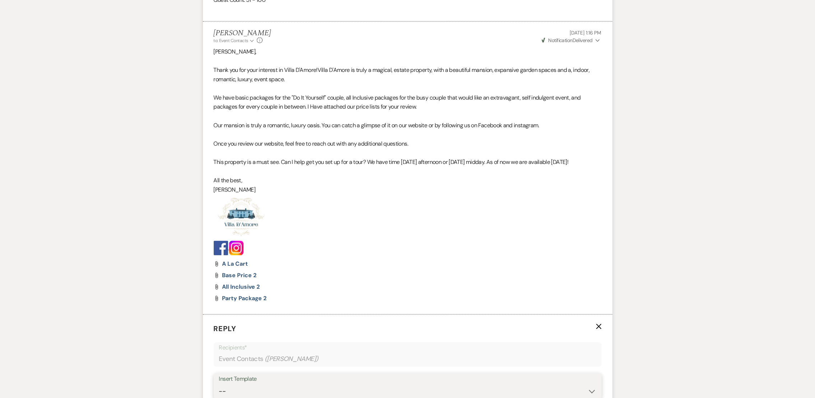
select select "4469"
click at [219, 384] on select "-- auto responce weekends Tour Request Response Follow Up #1 (wedding) Weven Pl…" at bounding box center [407, 391] width 377 height 14
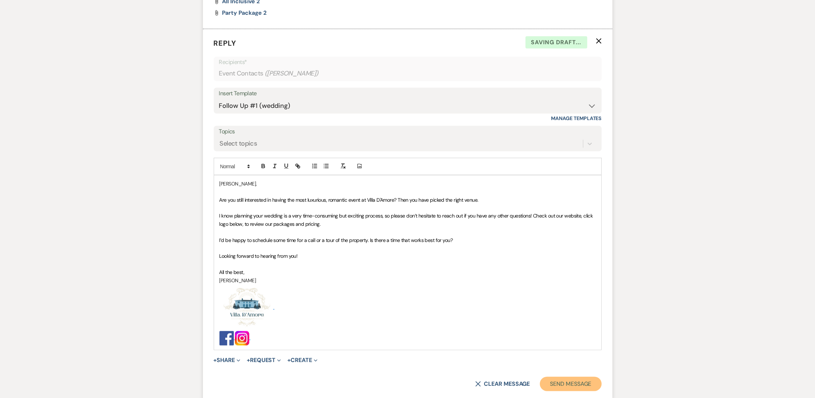
click at [580, 377] on button "Send Message" at bounding box center [570, 383] width 61 height 14
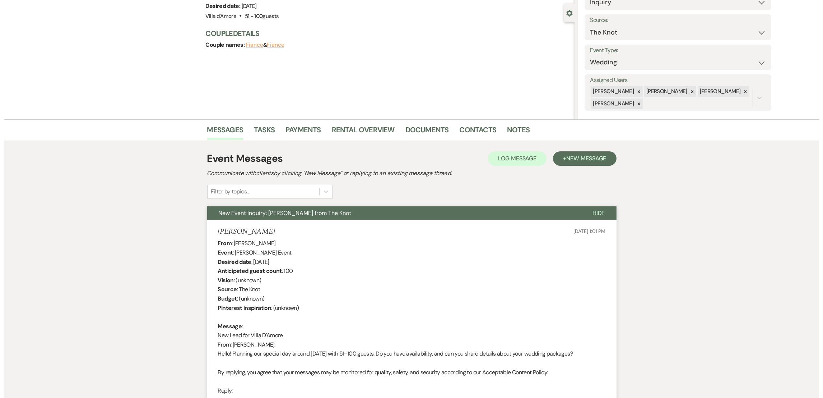
scroll to position [0, 0]
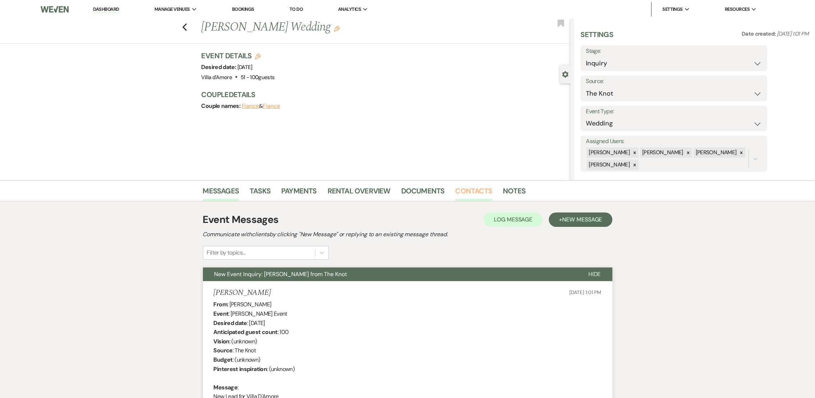
click at [475, 196] on link "Contacts" at bounding box center [473, 193] width 37 height 16
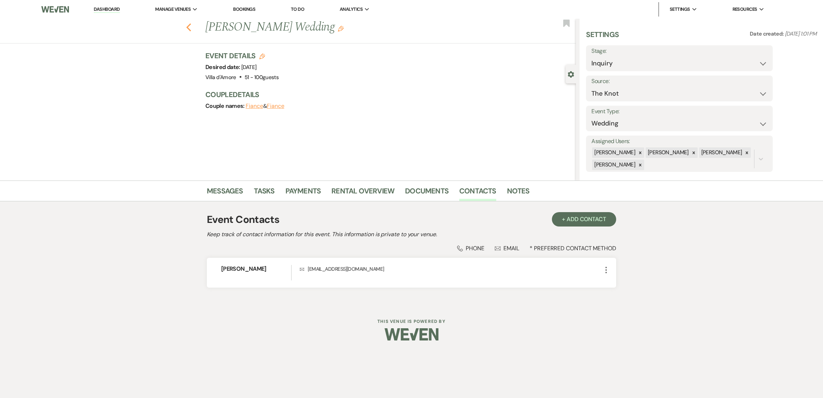
click at [188, 27] on icon "Previous" at bounding box center [188, 27] width 5 height 9
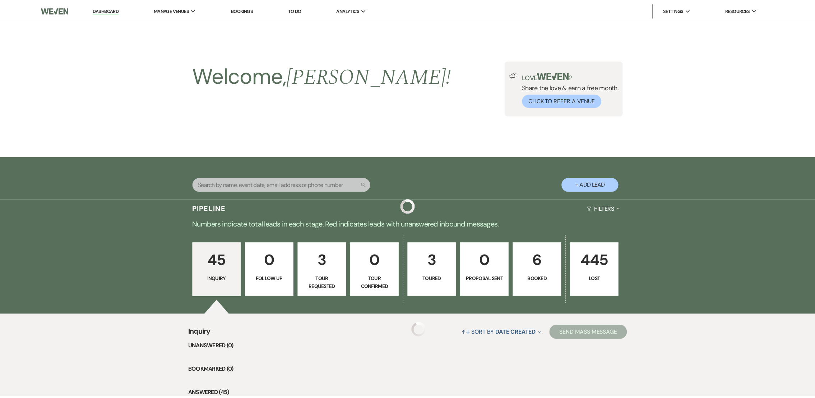
scroll to position [337, 0]
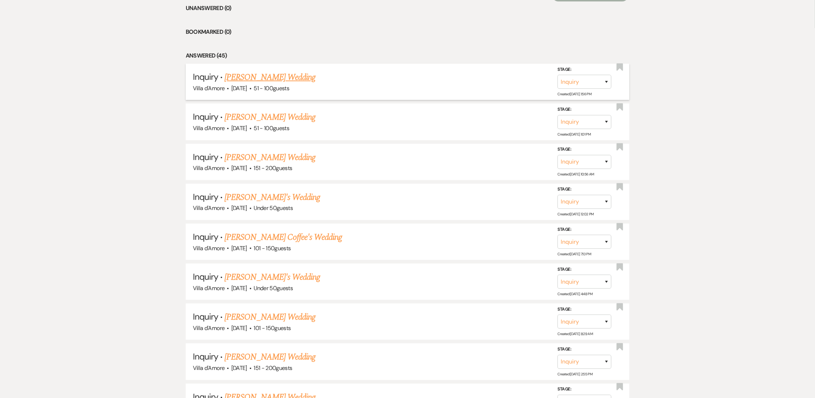
click at [250, 81] on link "[PERSON_NAME] Wedding" at bounding box center [269, 77] width 91 height 13
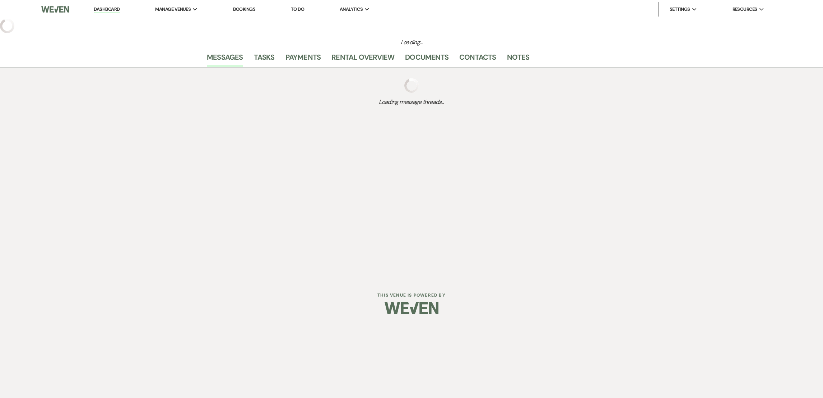
select select "2"
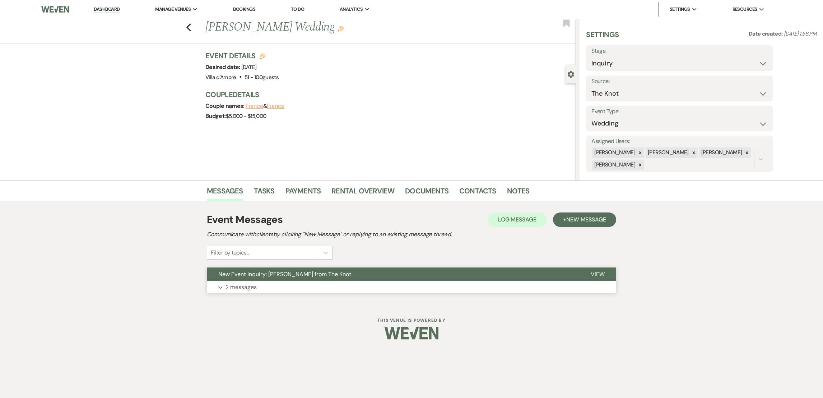
click at [246, 291] on p "2 messages" at bounding box center [241, 286] width 31 height 9
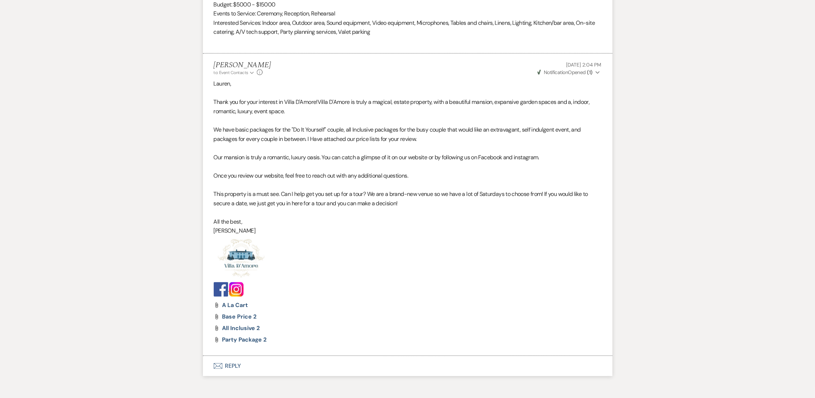
scroll to position [803, 0]
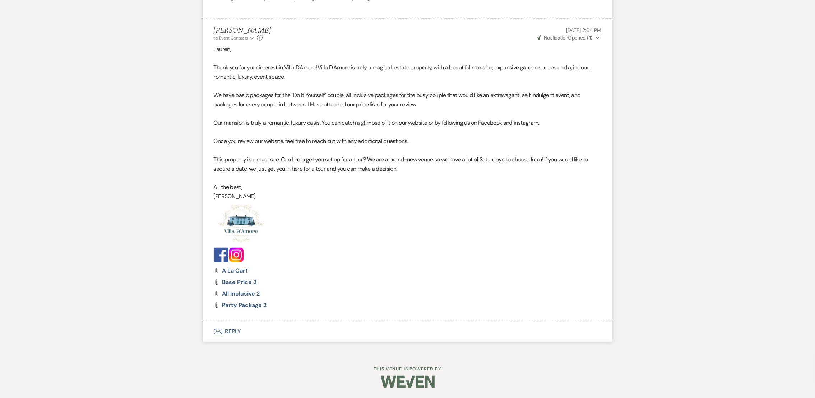
click at [231, 336] on button "Envelope Reply" at bounding box center [407, 331] width 409 height 20
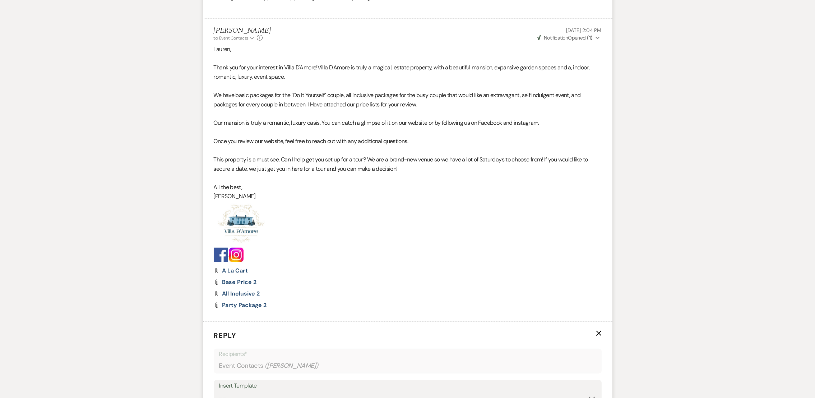
click at [246, 389] on div "Insert Template" at bounding box center [407, 385] width 377 height 10
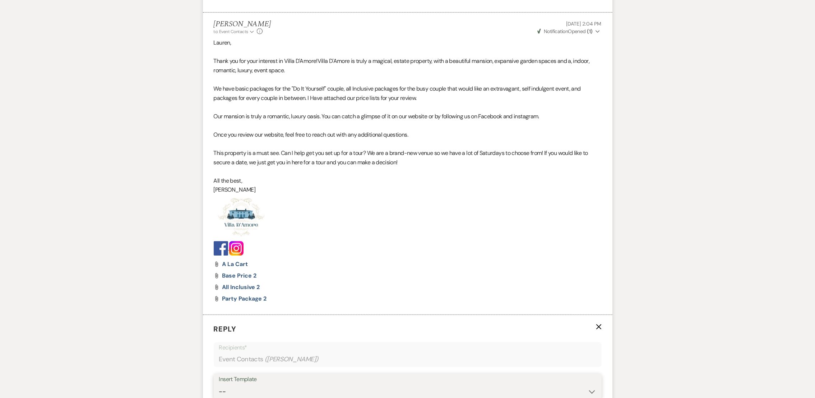
click at [234, 392] on select "-- auto responce weekends Tour Request Response Follow Up #1 (wedding) Weven Pl…" at bounding box center [407, 391] width 377 height 14
select select "4469"
click at [219, 384] on select "-- auto responce weekends Tour Request Response Follow Up #1 (wedding) Weven Pl…" at bounding box center [407, 391] width 377 height 14
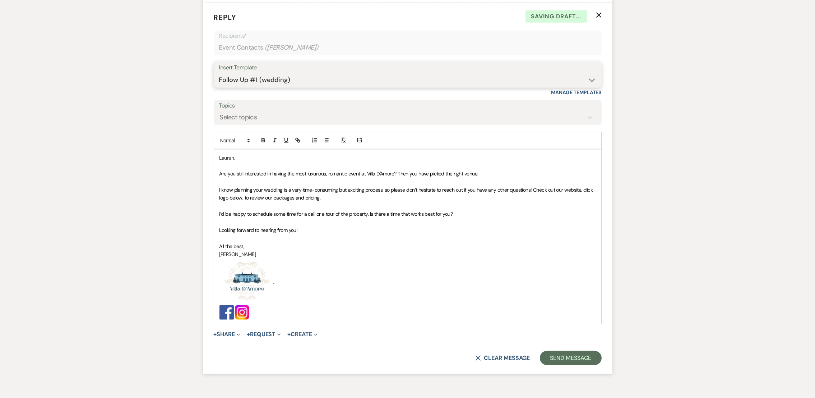
scroll to position [1162, 0]
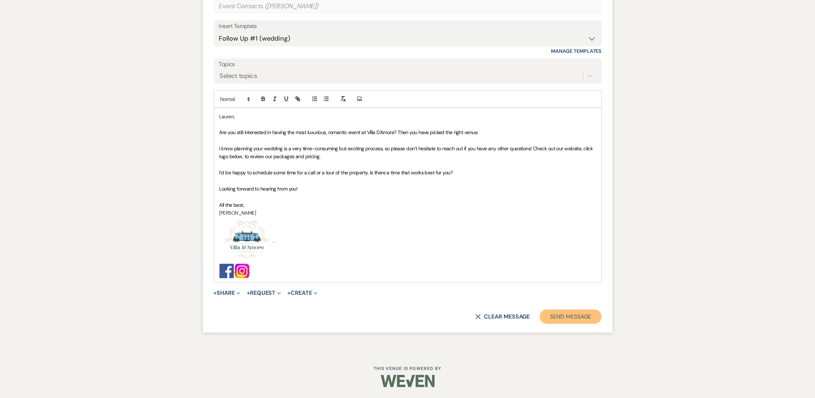
click at [589, 316] on button "Send Message" at bounding box center [570, 316] width 61 height 14
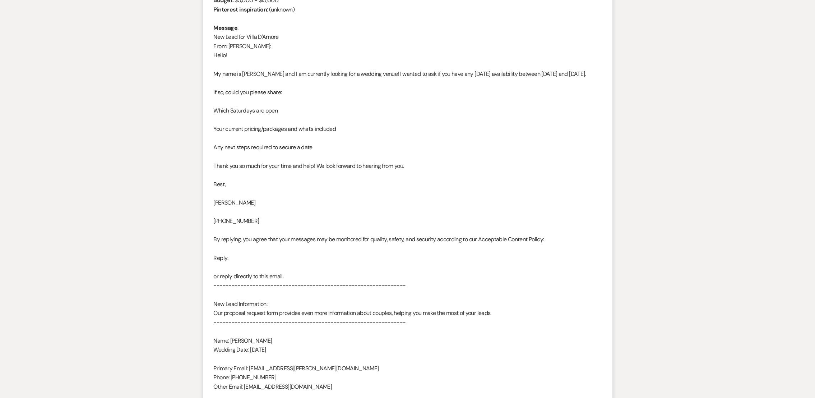
scroll to position [0, 0]
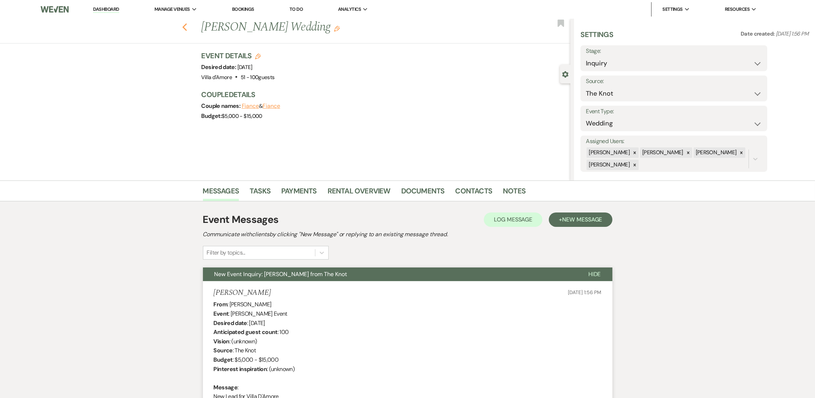
click at [186, 22] on button "Previous" at bounding box center [184, 27] width 5 height 10
